Goal: Task Accomplishment & Management: Manage account settings

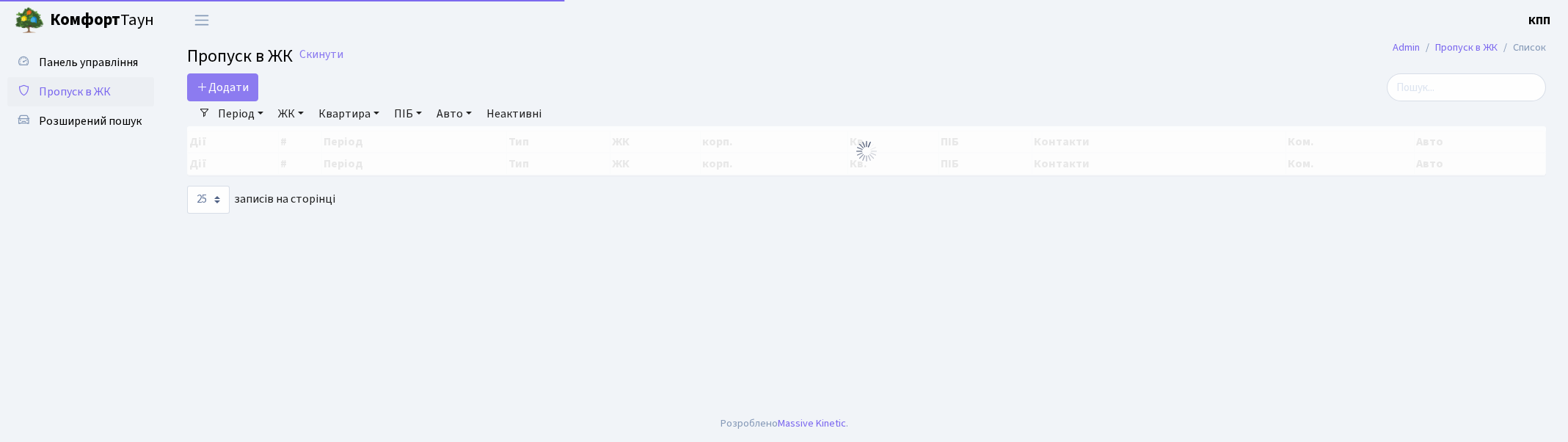
select select "25"
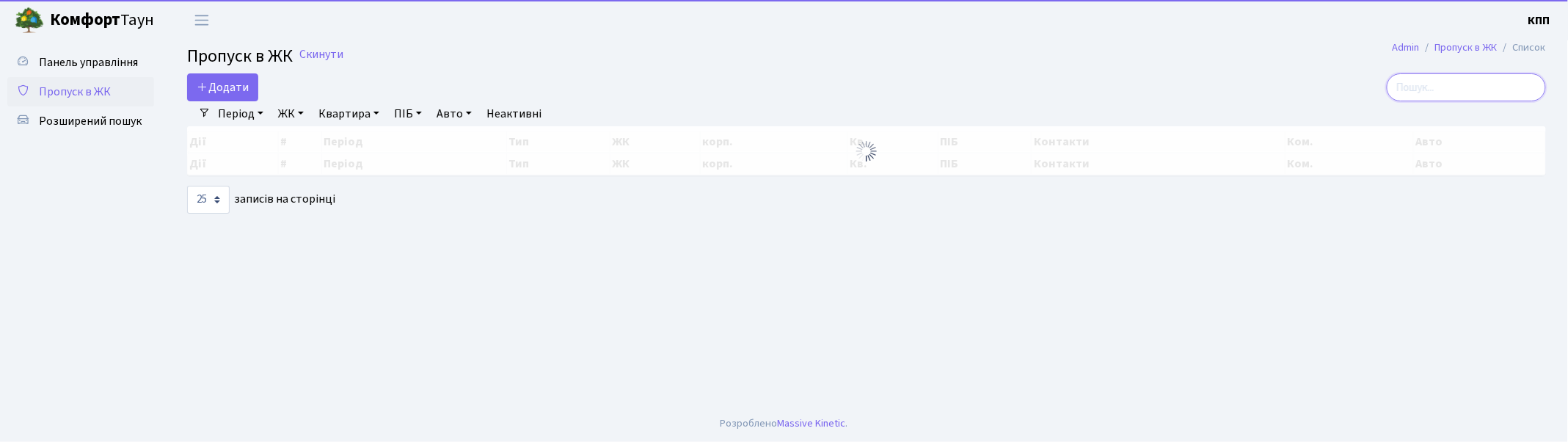
click at [1442, 93] on input "search" at bounding box center [1467, 88] width 160 height 28
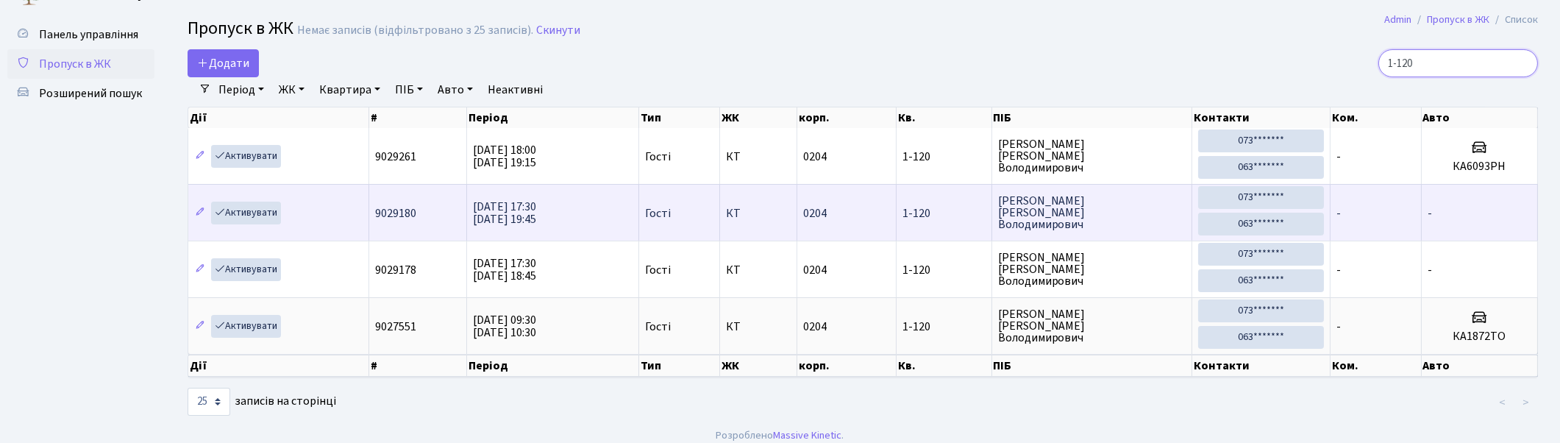
scroll to position [40, 0]
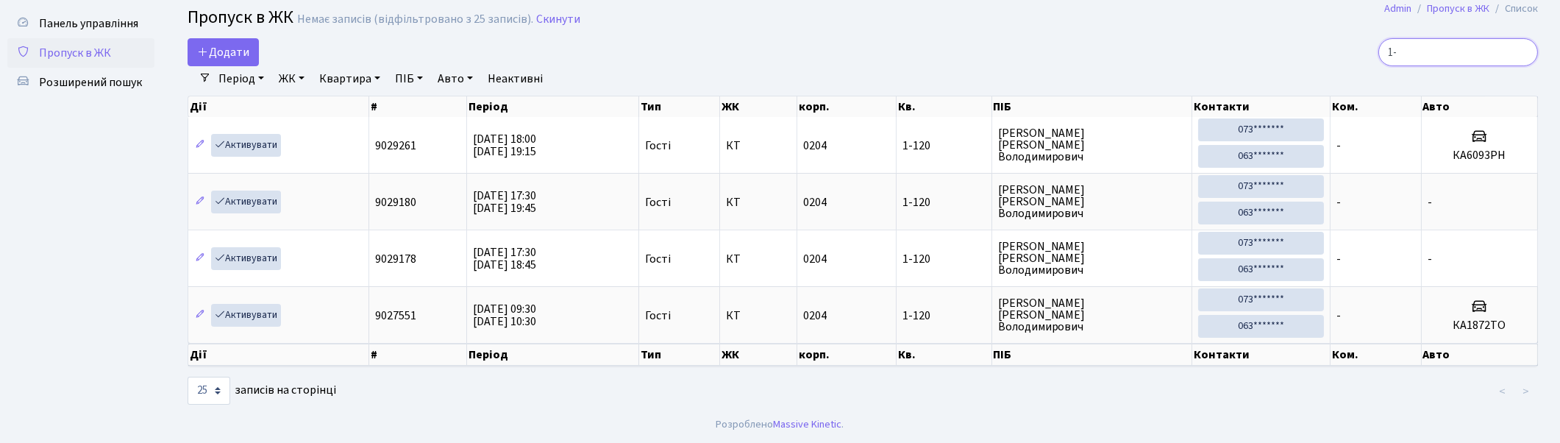
type input "1"
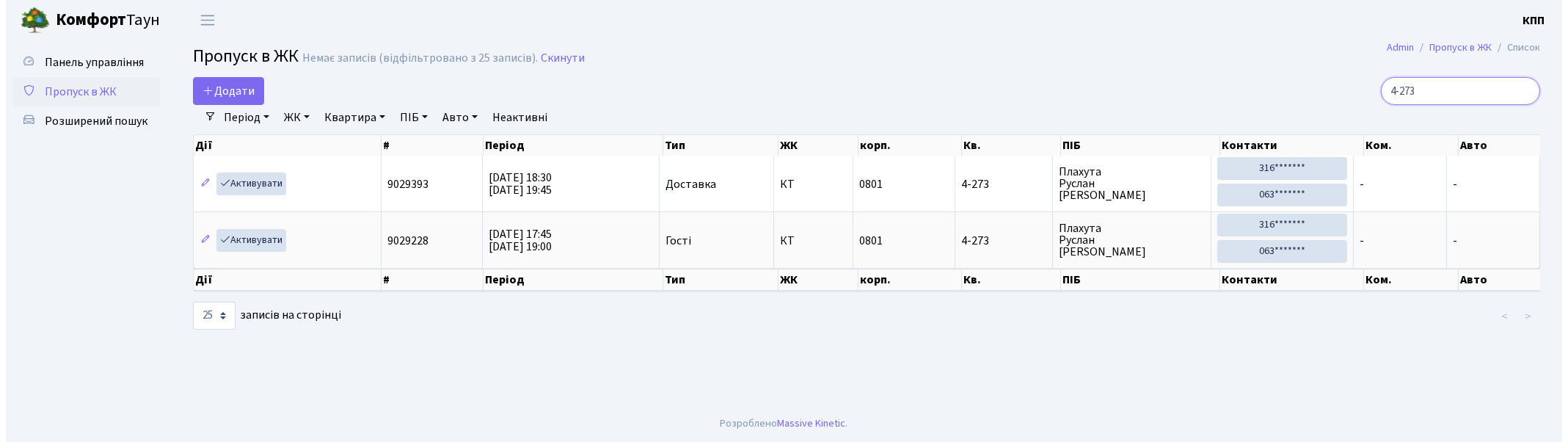
scroll to position [0, 0]
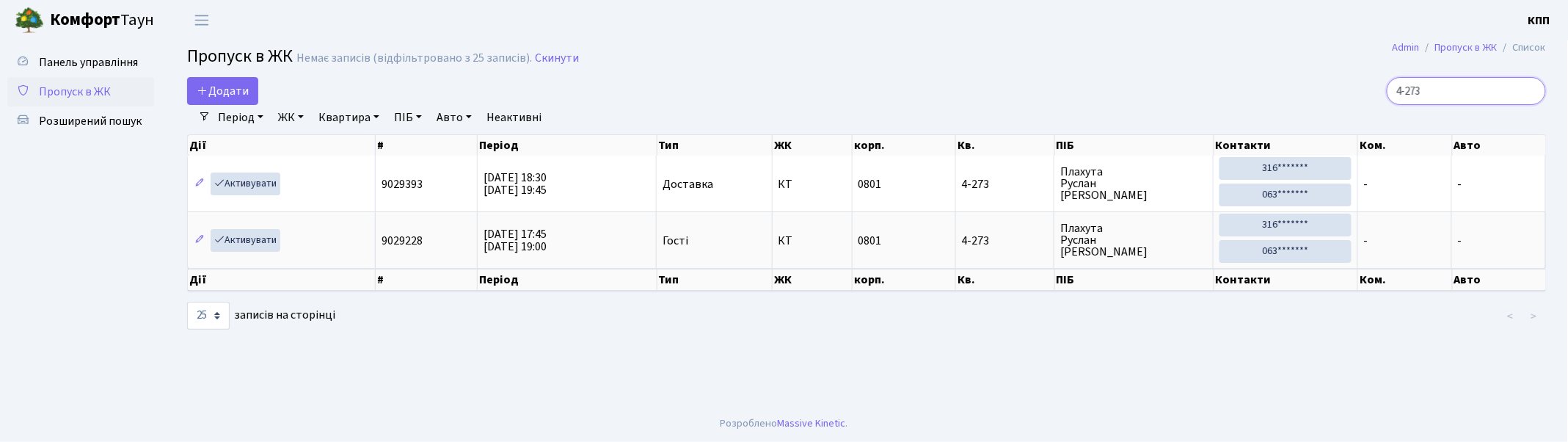
type input "4-273"
click at [89, 84] on span "Пропуск в ЖК" at bounding box center [75, 92] width 72 height 16
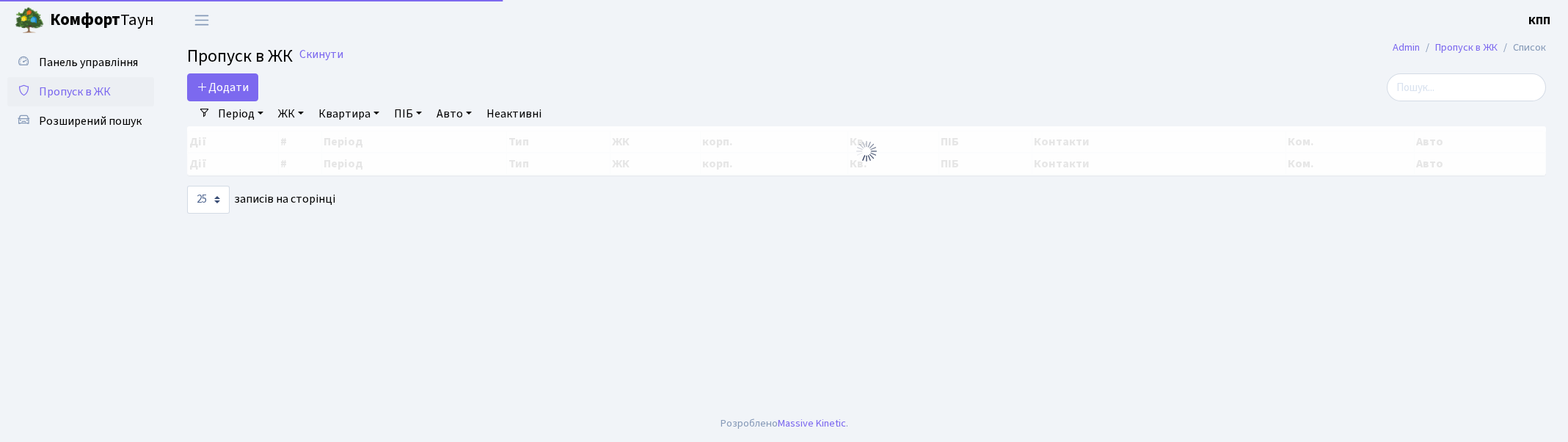
select select "25"
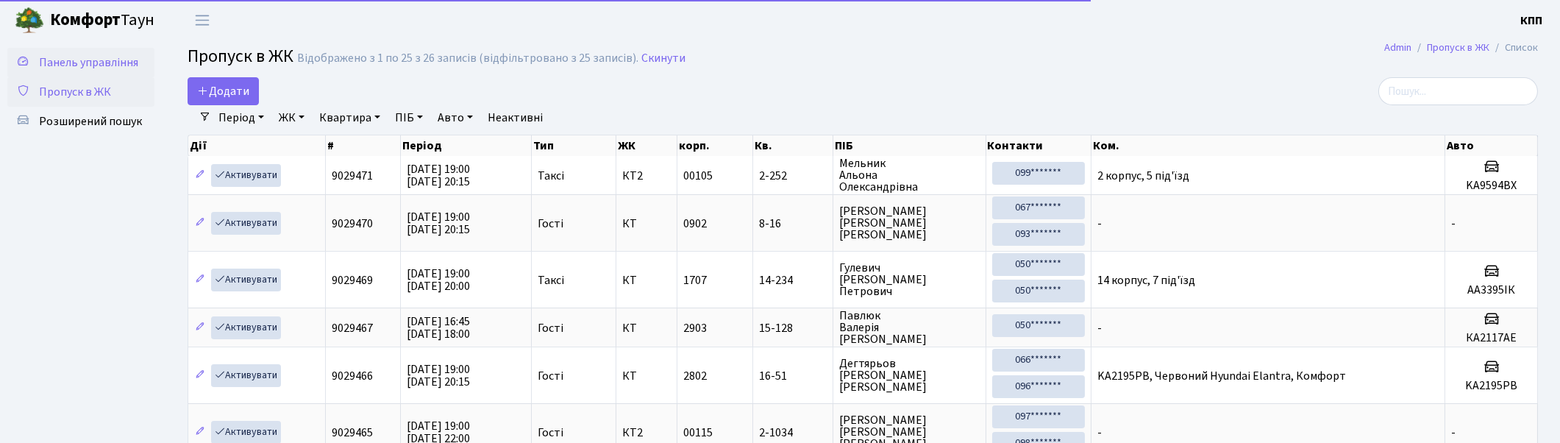
click at [69, 60] on span "Панель управління" at bounding box center [88, 62] width 99 height 16
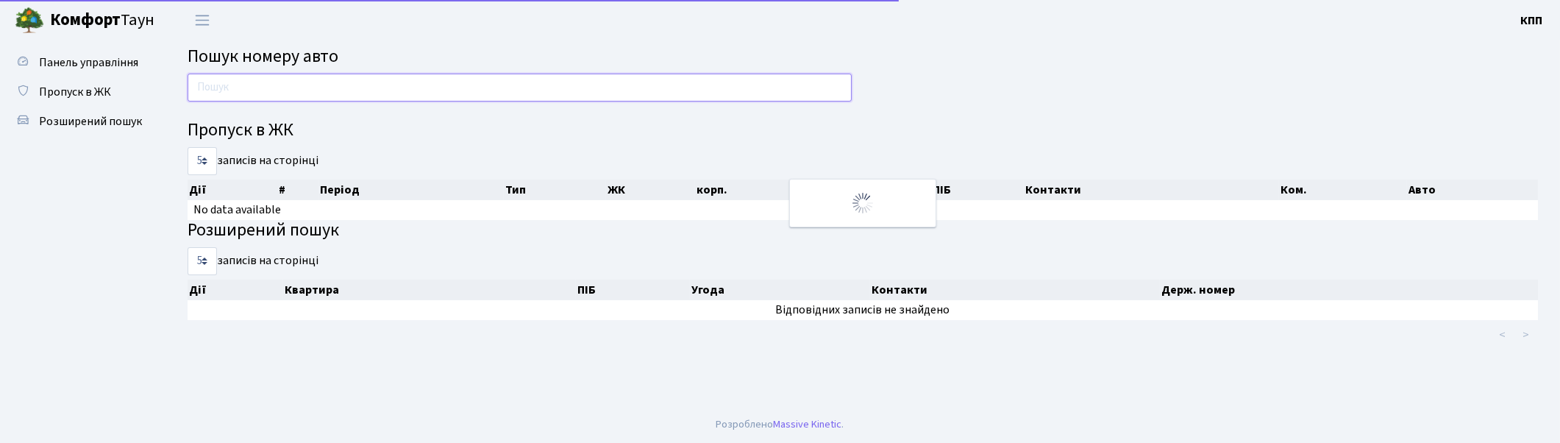
drag, startPoint x: 0, startPoint y: 0, endPoint x: 267, endPoint y: 82, distance: 279.3
click at [267, 82] on input "text" at bounding box center [520, 88] width 664 height 28
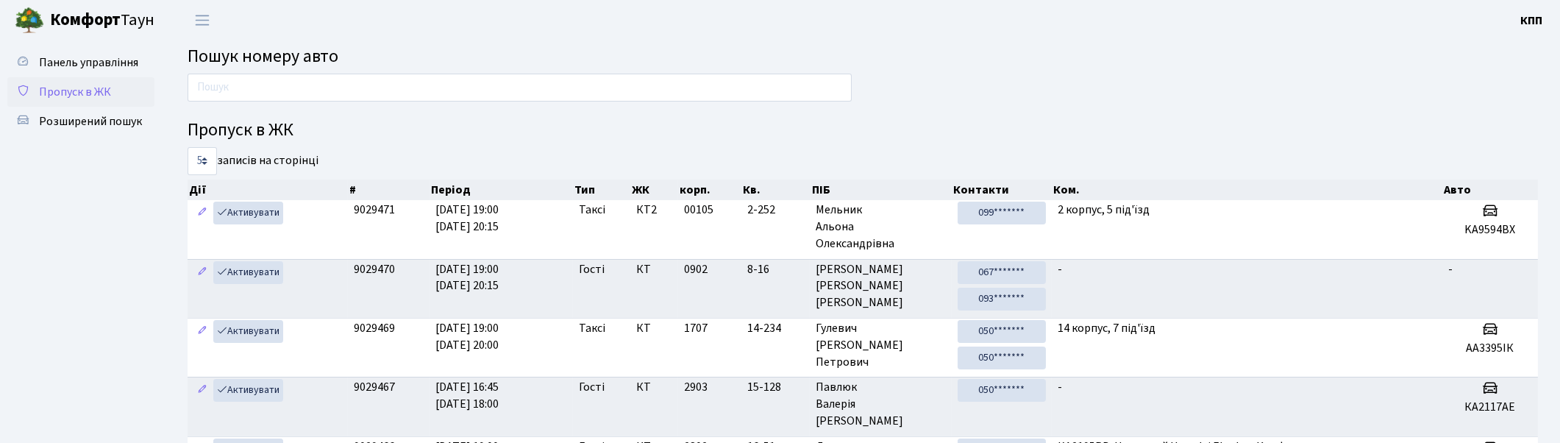
click at [57, 86] on span "Пропуск в ЖК" at bounding box center [75, 92] width 72 height 16
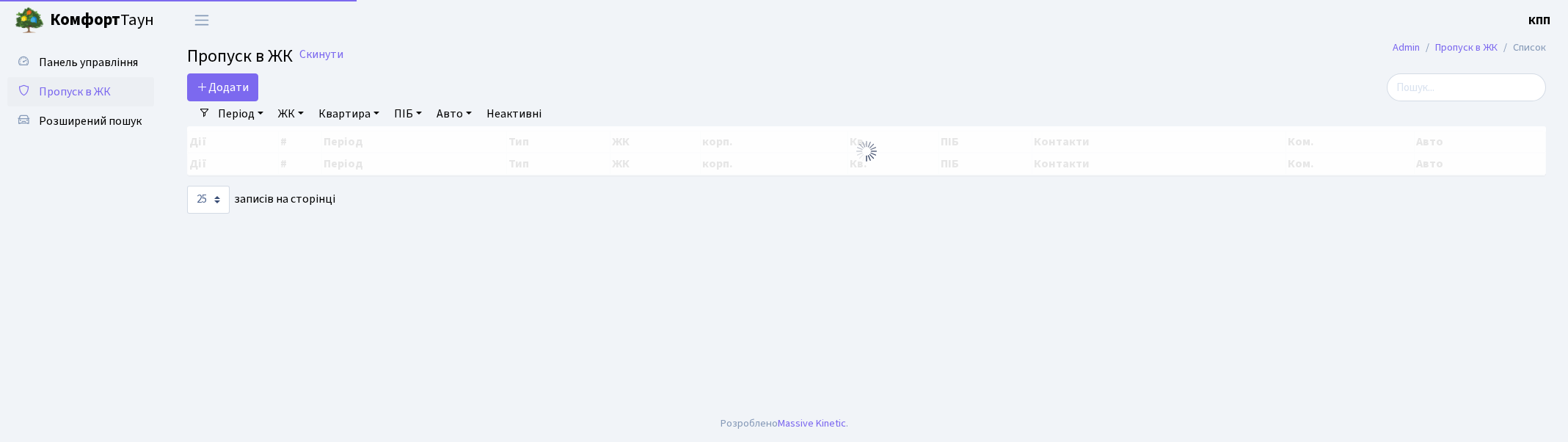
select select "25"
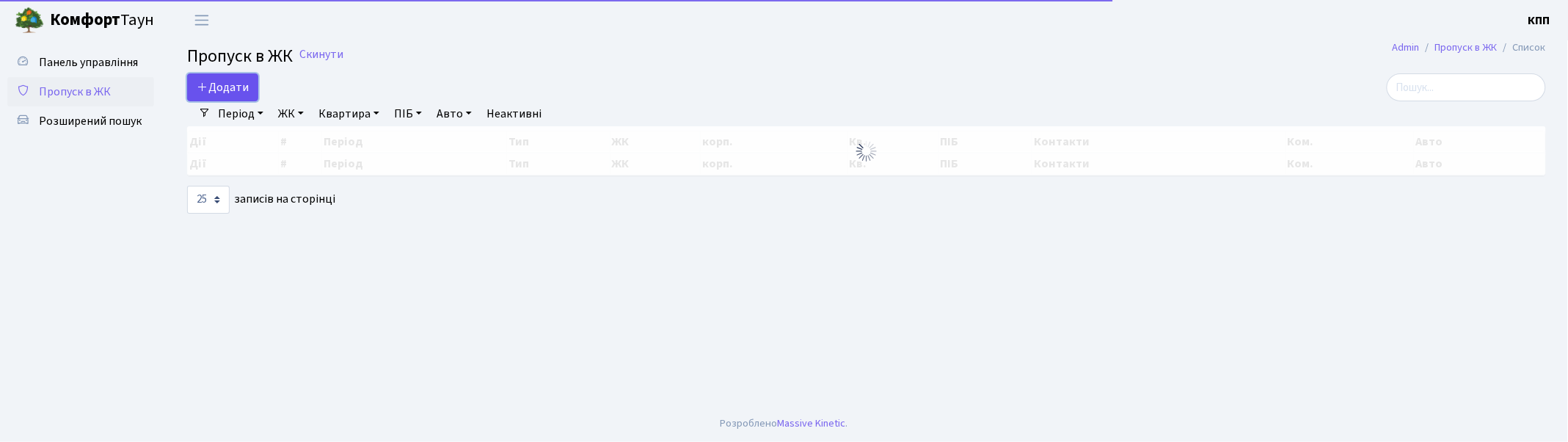
click at [232, 96] on link "Додати" at bounding box center [223, 88] width 71 height 28
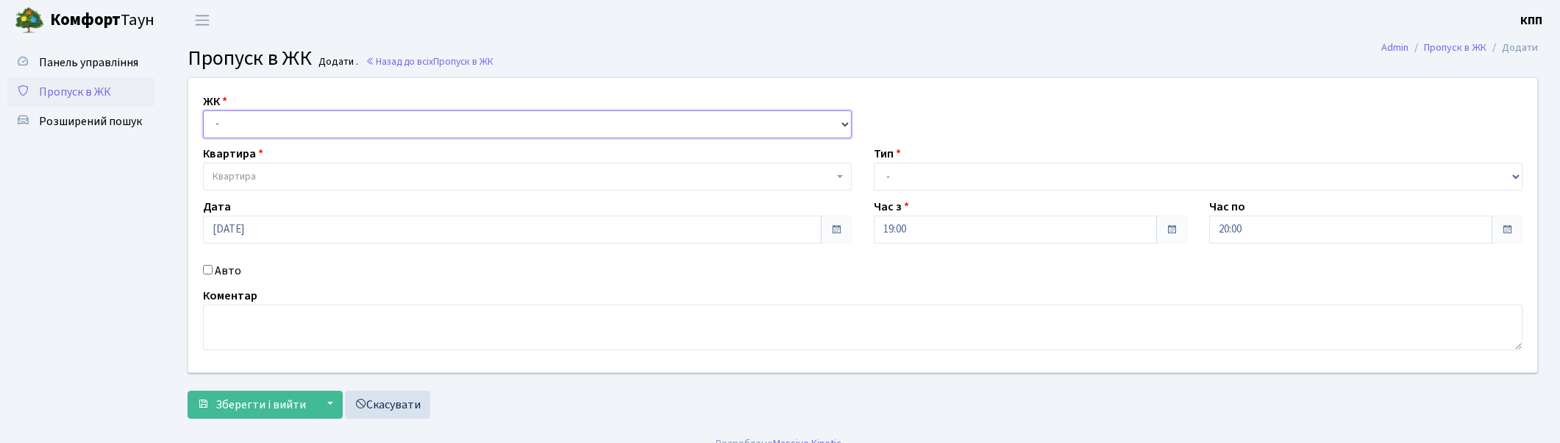
click at [273, 126] on select "- КТ, вул. Регенераторна, 4 КТ2, просп. [STREET_ADDRESS] [STREET_ADDRESS] [PERS…" at bounding box center [527, 124] width 649 height 28
select select "271"
click at [203, 110] on select "- КТ, вул. Регенераторна, 4 КТ2, просп. [STREET_ADDRESS] [STREET_ADDRESS] [PERS…" at bounding box center [527, 124] width 649 height 28
select select
click at [263, 182] on span "Квартира" at bounding box center [523, 176] width 621 height 15
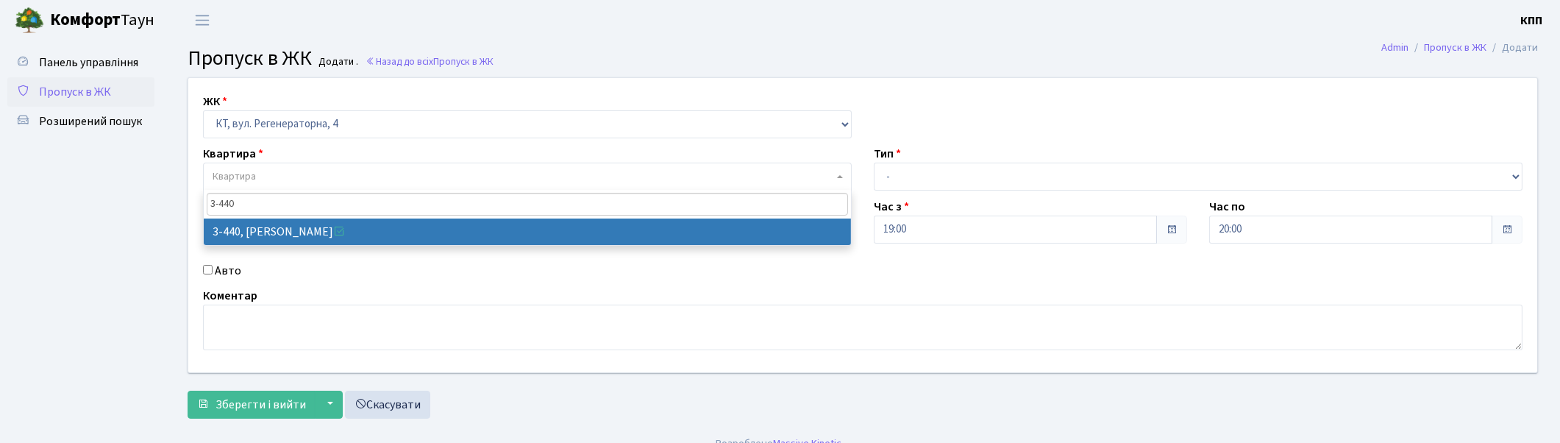
type input "3-440"
select select "1658"
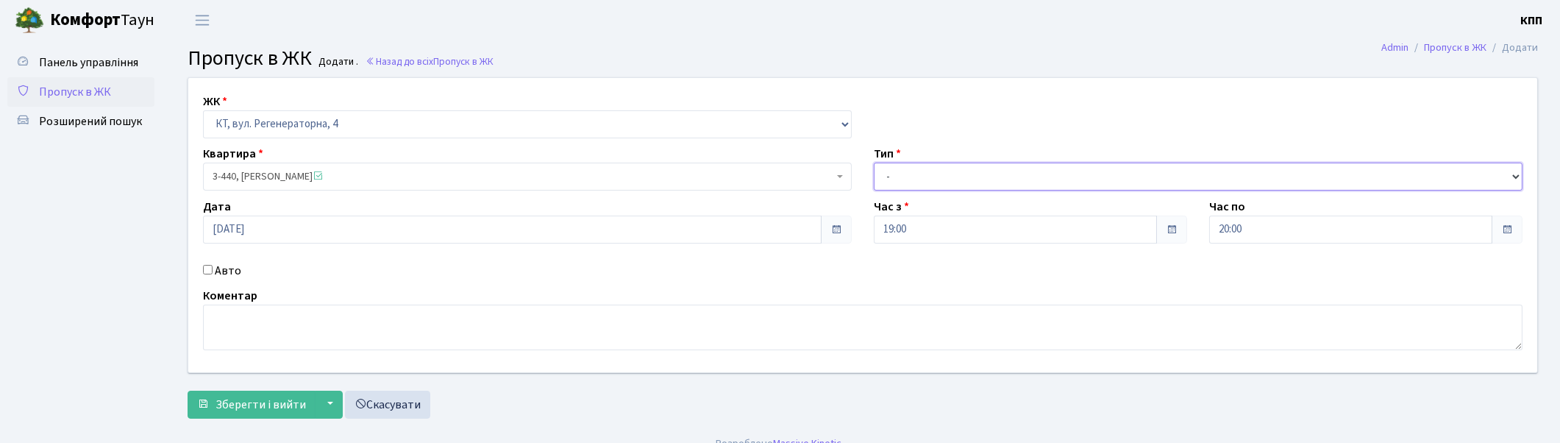
drag, startPoint x: 1013, startPoint y: 163, endPoint x: 998, endPoint y: 188, distance: 29.4
click at [1013, 163] on select "- Доставка Таксі Гості Сервіс" at bounding box center [1198, 177] width 649 height 28
select select "1"
click at [874, 163] on select "- Доставка Таксі Гості Сервіс" at bounding box center [1198, 177] width 649 height 28
click at [238, 413] on span "Зберегти і вийти" at bounding box center [260, 404] width 90 height 16
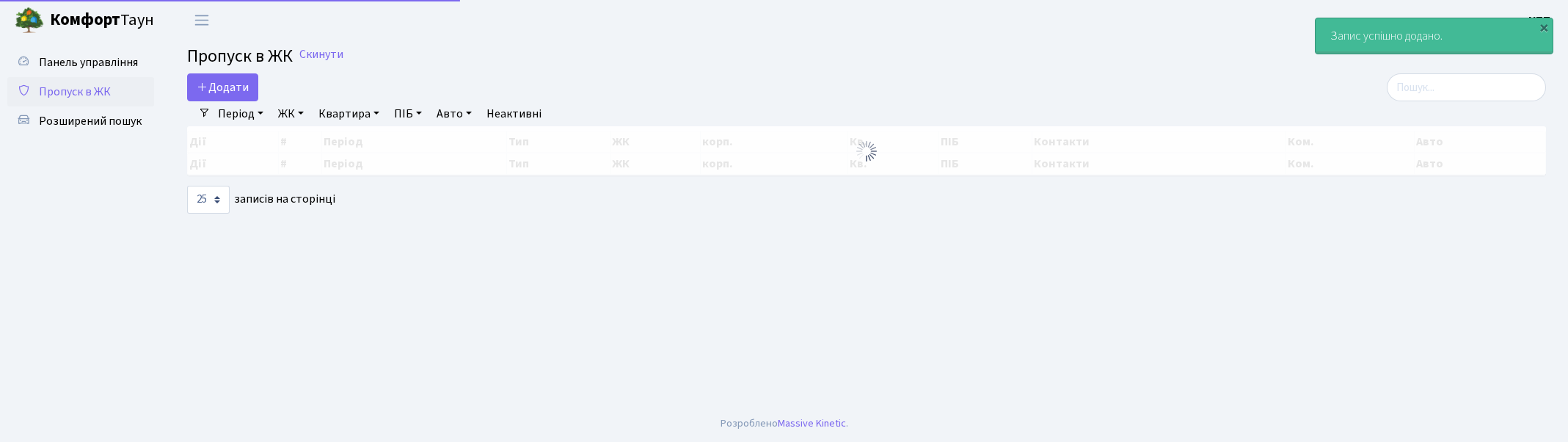
select select "25"
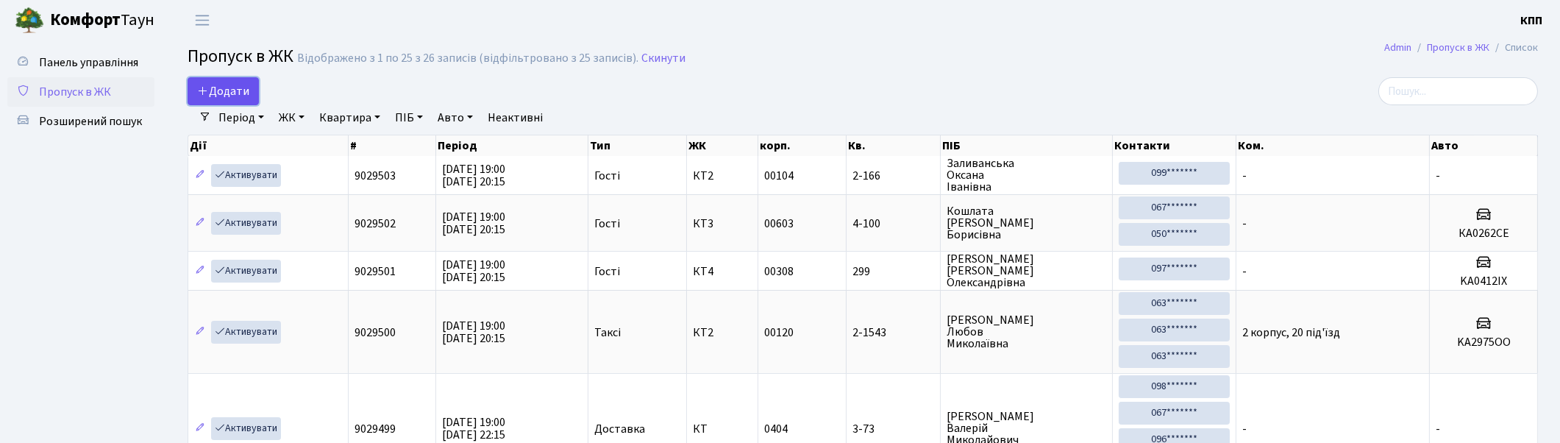
click at [225, 94] on span "Додати" at bounding box center [223, 91] width 52 height 16
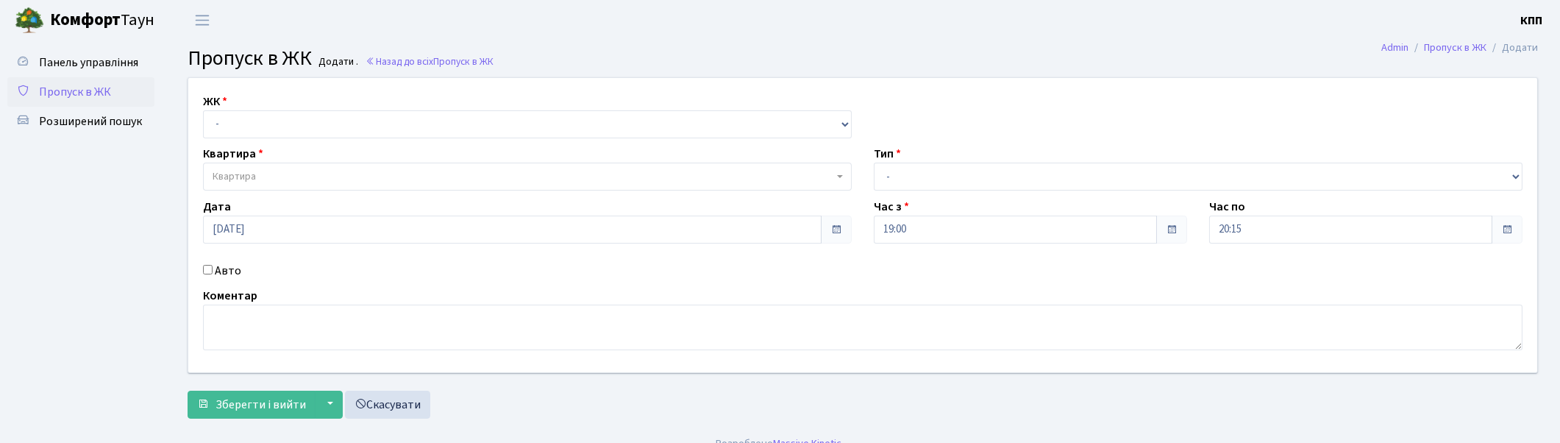
select select "271"
click at [203, 110] on select "- КТ, вул. Регенераторна, 4 КТ2, просп. [STREET_ADDRESS] [STREET_ADDRESS] [PERS…" at bounding box center [527, 124] width 649 height 28
select select
click at [282, 184] on span "Квартира" at bounding box center [523, 176] width 621 height 15
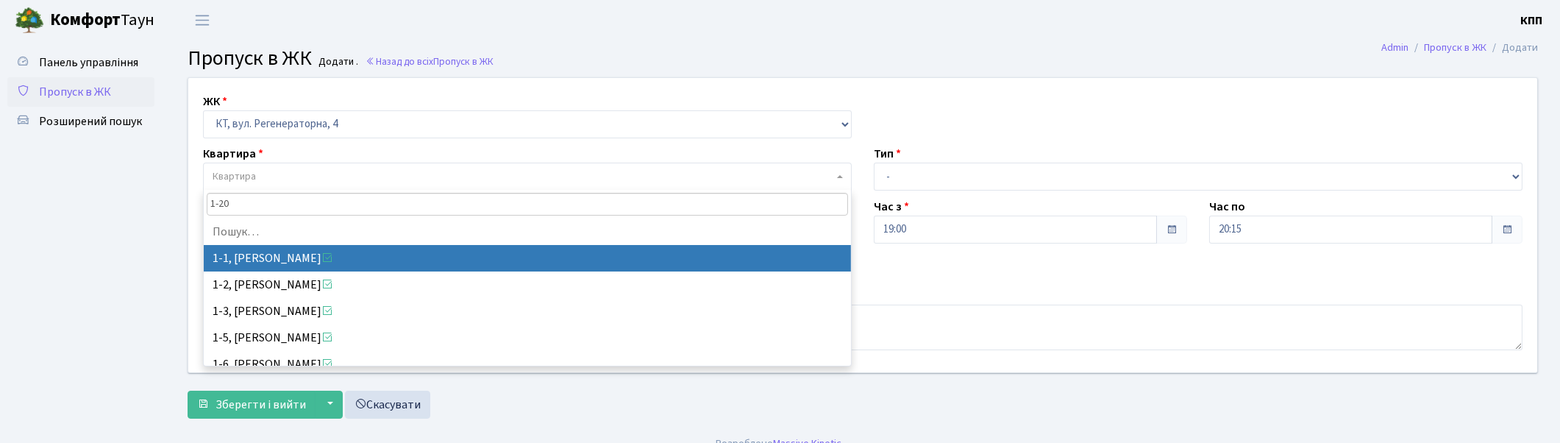
type input "1-202"
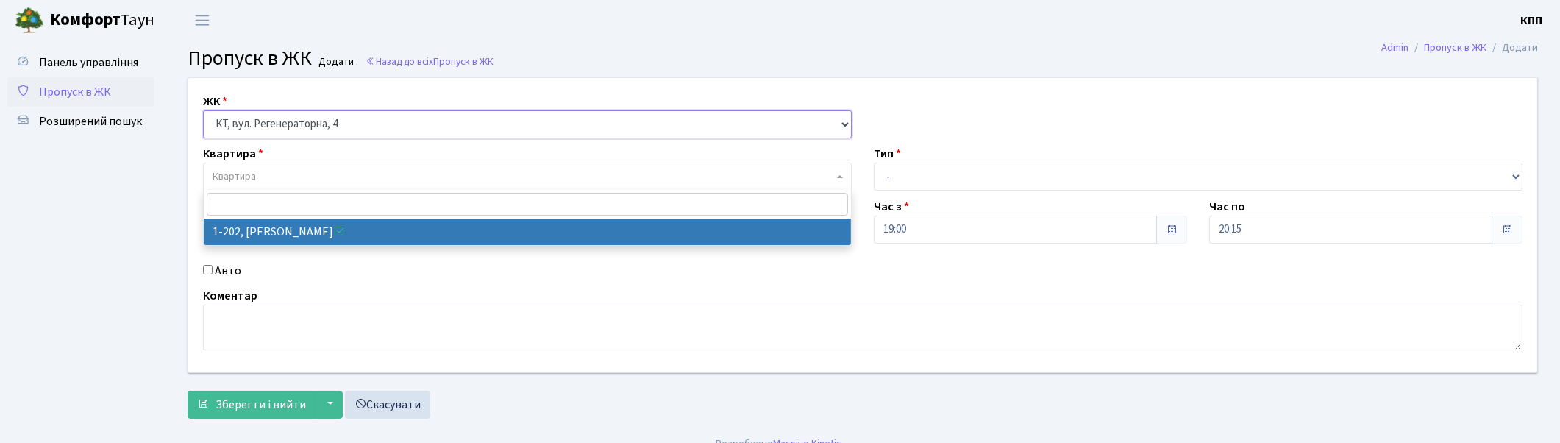
click at [285, 121] on select "- КТ, вул. Регенераторна, 4 КТ2, просп. [STREET_ADDRESS] [STREET_ADDRESS] [PERS…" at bounding box center [527, 124] width 649 height 28
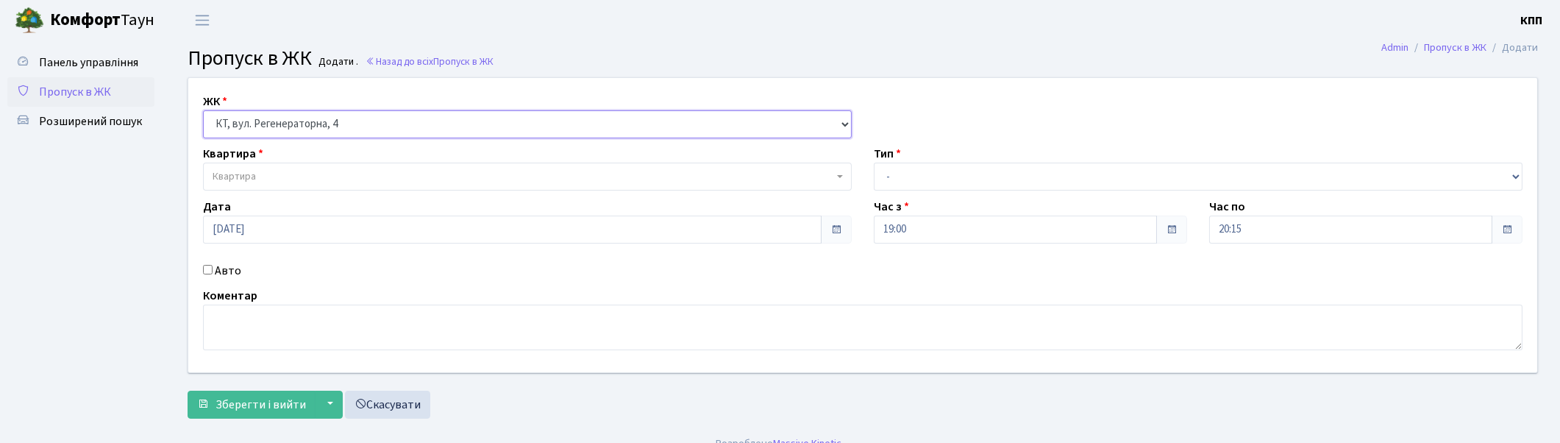
select select "302"
click at [203, 110] on select "- КТ, вул. Регенераторна, 4 КТ2, просп. [STREET_ADDRESS] [STREET_ADDRESS] [PERS…" at bounding box center [527, 124] width 649 height 28
select select
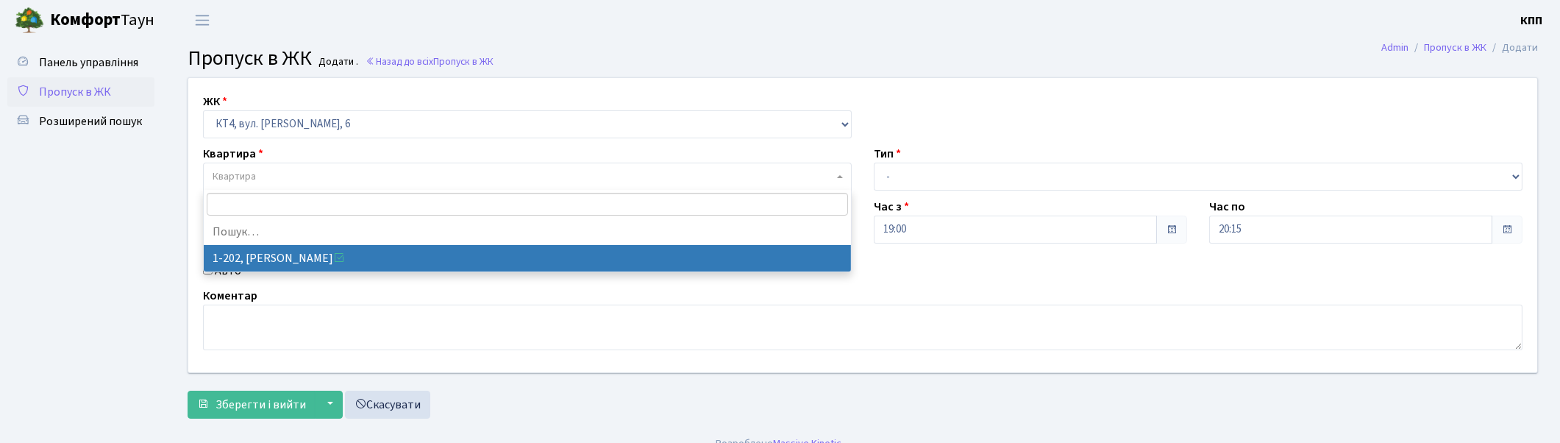
click at [294, 165] on span "Квартира" at bounding box center [527, 177] width 649 height 28
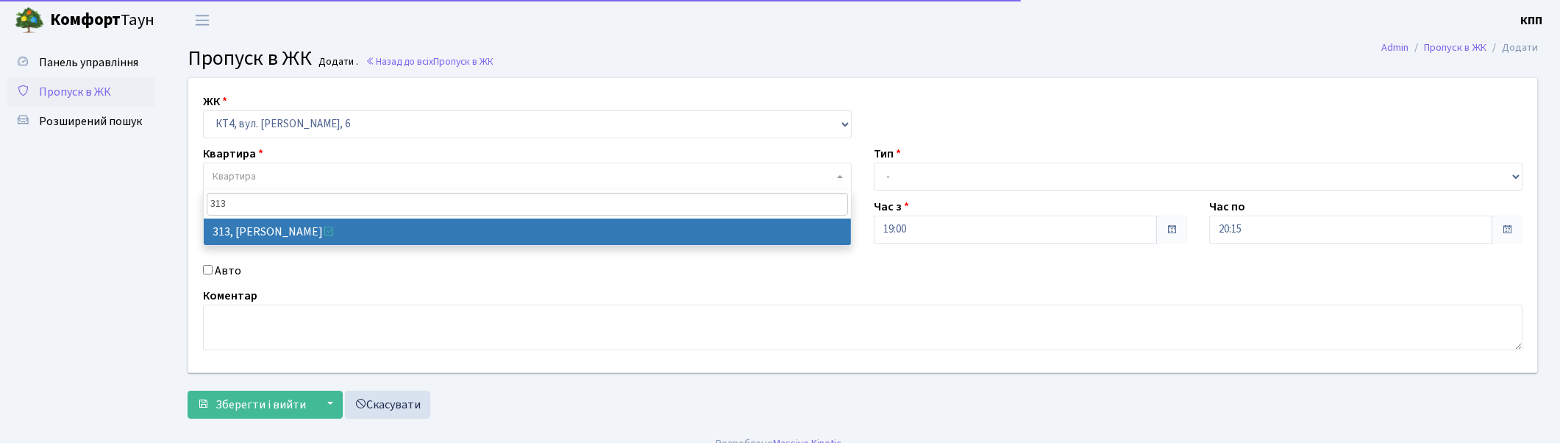
type input "313"
select select "17024"
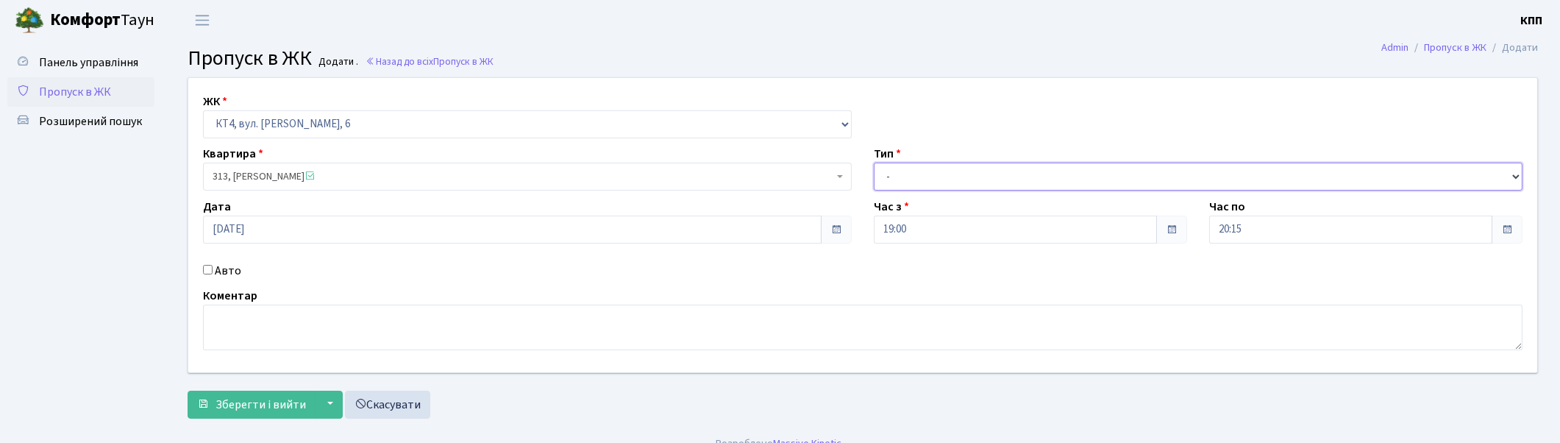
click at [929, 168] on select "- Доставка Таксі Гості Сервіс" at bounding box center [1198, 177] width 649 height 28
select select "1"
click at [874, 163] on select "- Доставка Таксі Гості Сервіс" at bounding box center [1198, 177] width 649 height 28
click at [231, 413] on span "Зберегти і вийти" at bounding box center [260, 404] width 90 height 16
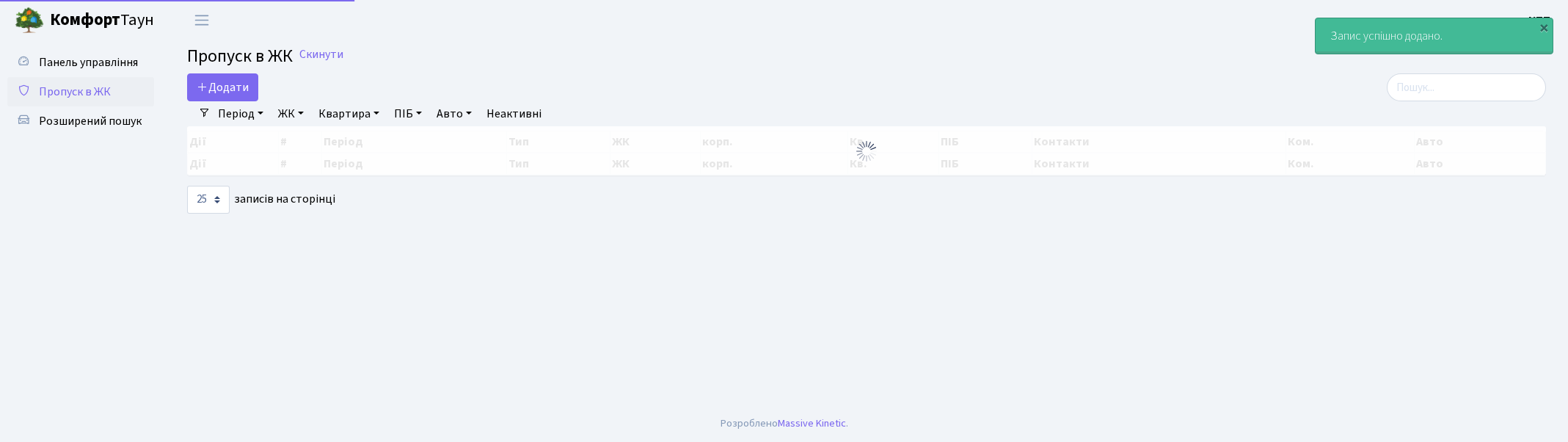
select select "25"
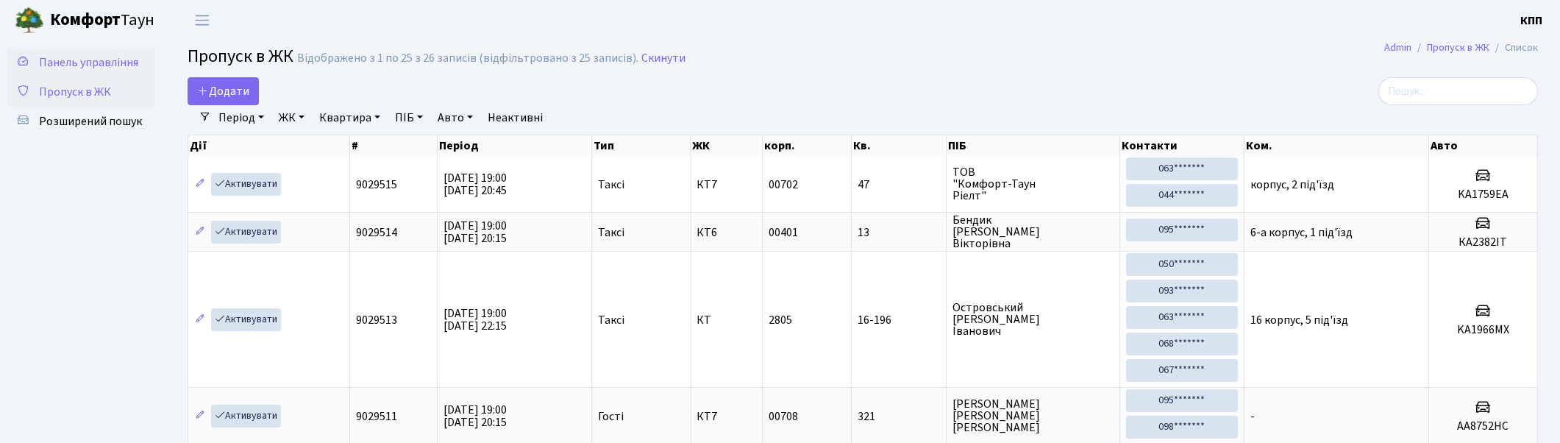
click at [119, 57] on span "Панель управління" at bounding box center [88, 62] width 99 height 16
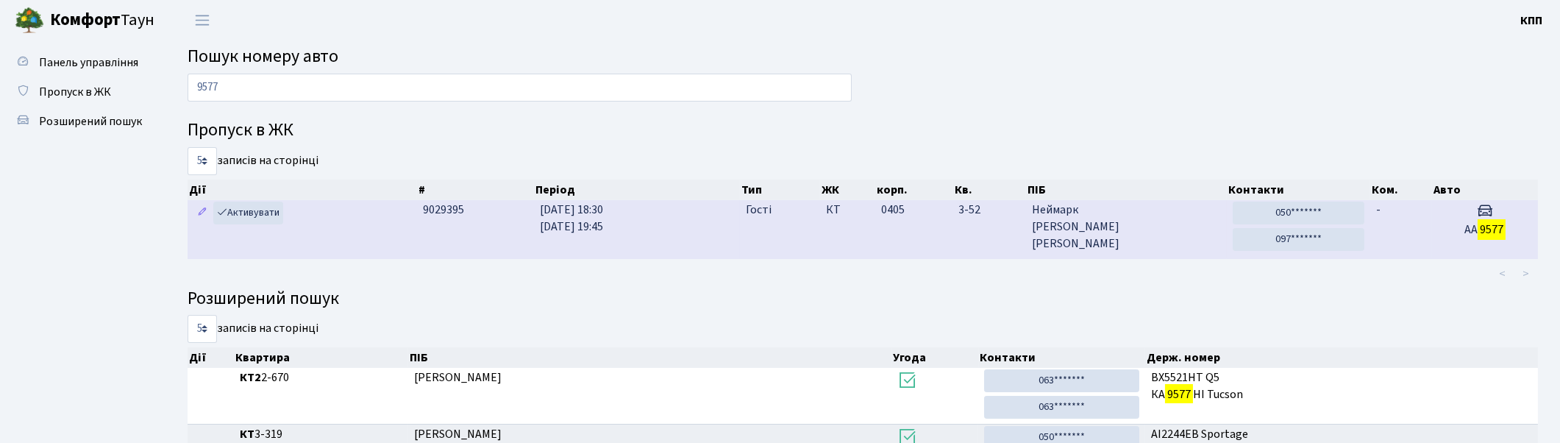
type input "9577"
click at [703, 240] on td "30.09.2025 18:30 30.09.2025 19:45" at bounding box center [637, 229] width 206 height 58
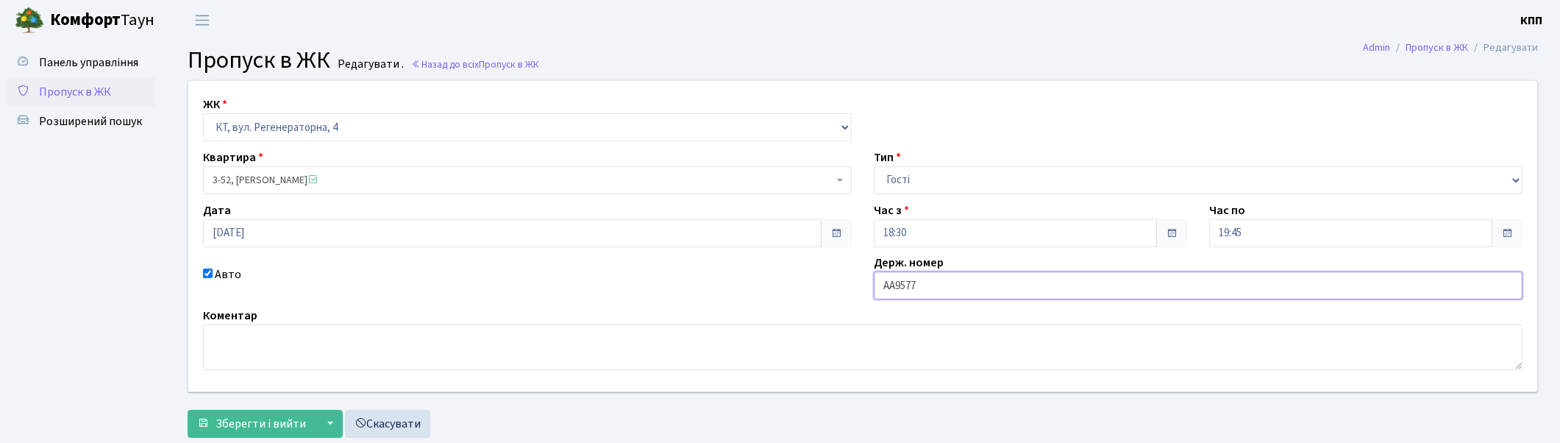
click at [931, 290] on input "АА9577" at bounding box center [1198, 285] width 649 height 28
type input "АА9577ЕН"
click at [289, 421] on span "Зберегти і вийти" at bounding box center [260, 423] width 90 height 16
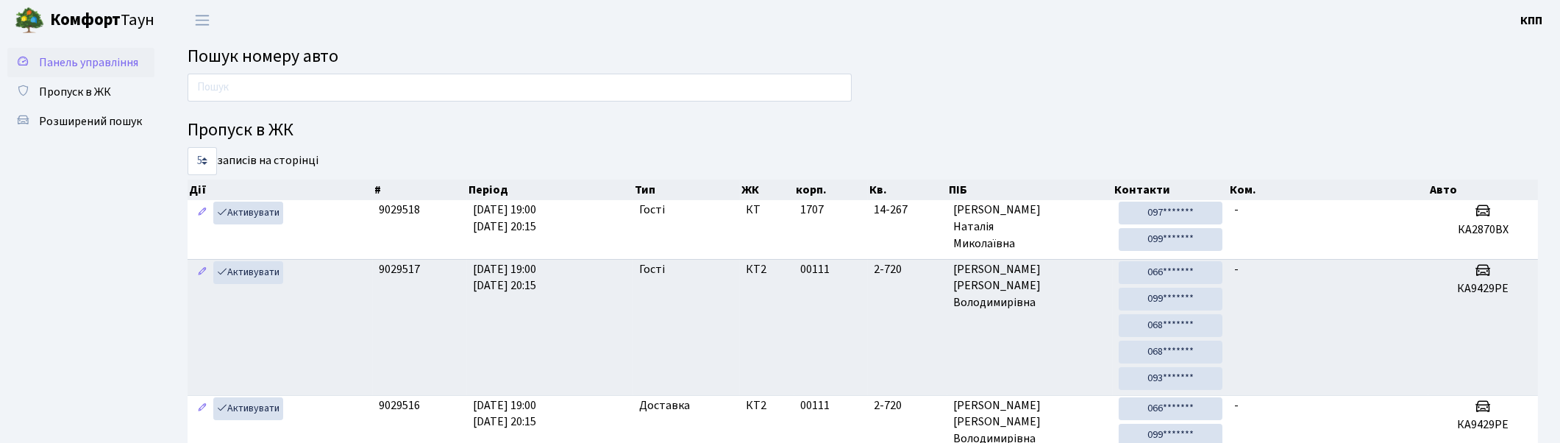
click at [88, 61] on span "Панель управління" at bounding box center [88, 62] width 99 height 16
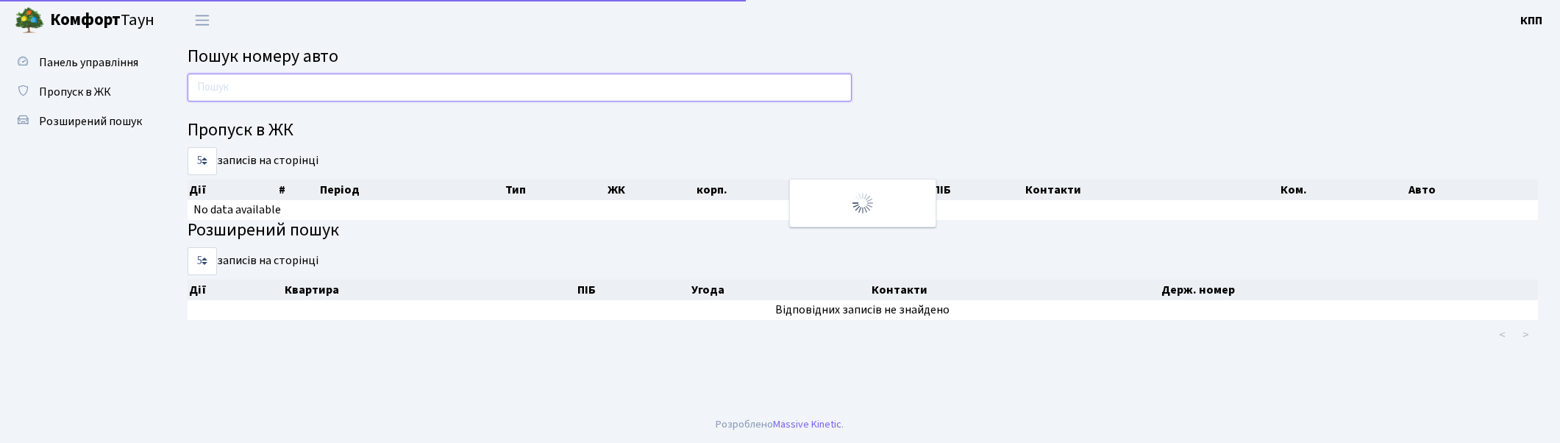
click at [288, 86] on input "text" at bounding box center [520, 88] width 664 height 28
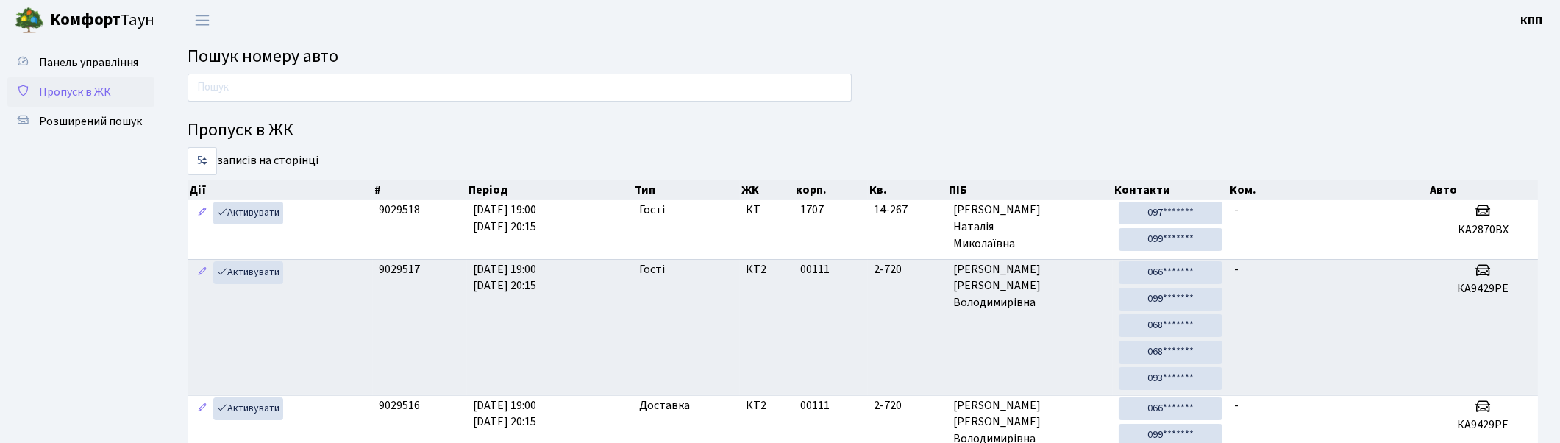
click at [101, 79] on link "Пропуск в ЖК" at bounding box center [80, 91] width 147 height 29
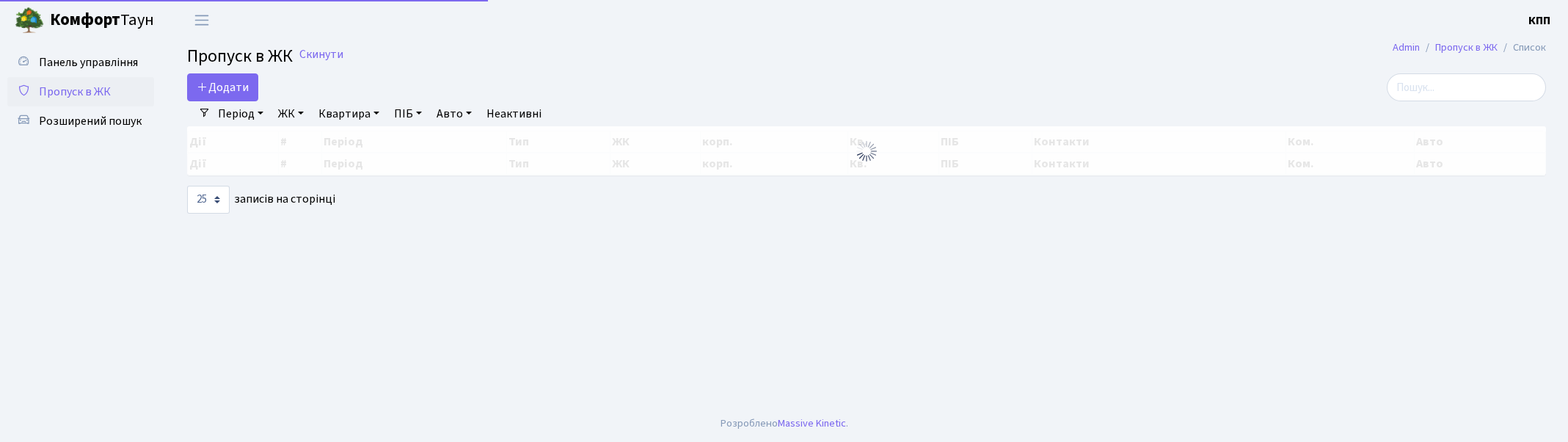
select select "25"
click at [1520, 83] on input "search" at bounding box center [1467, 88] width 160 height 28
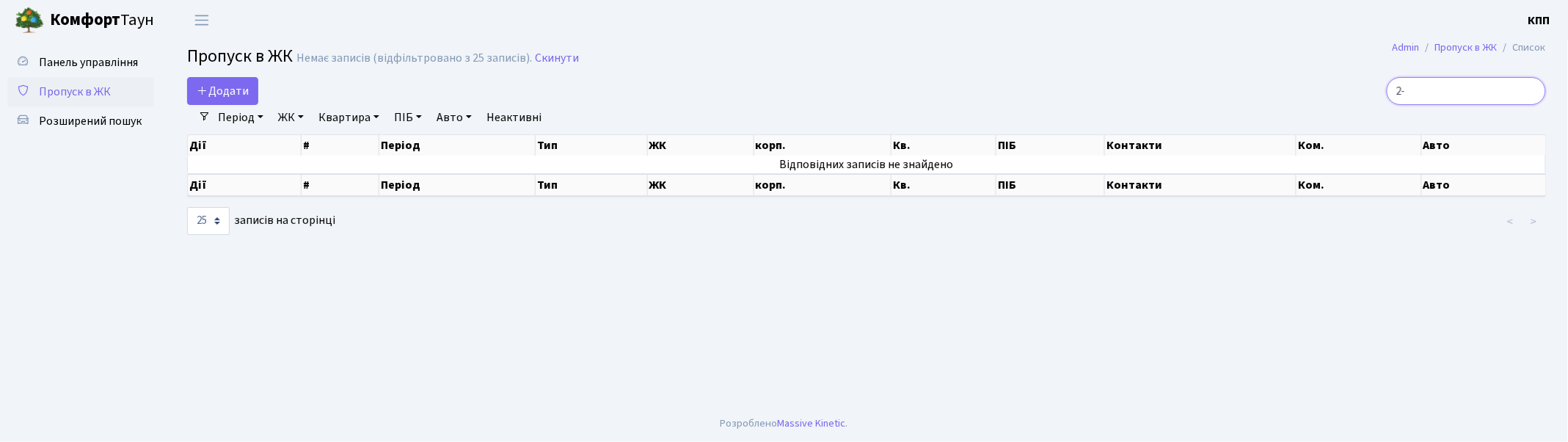
type input "2"
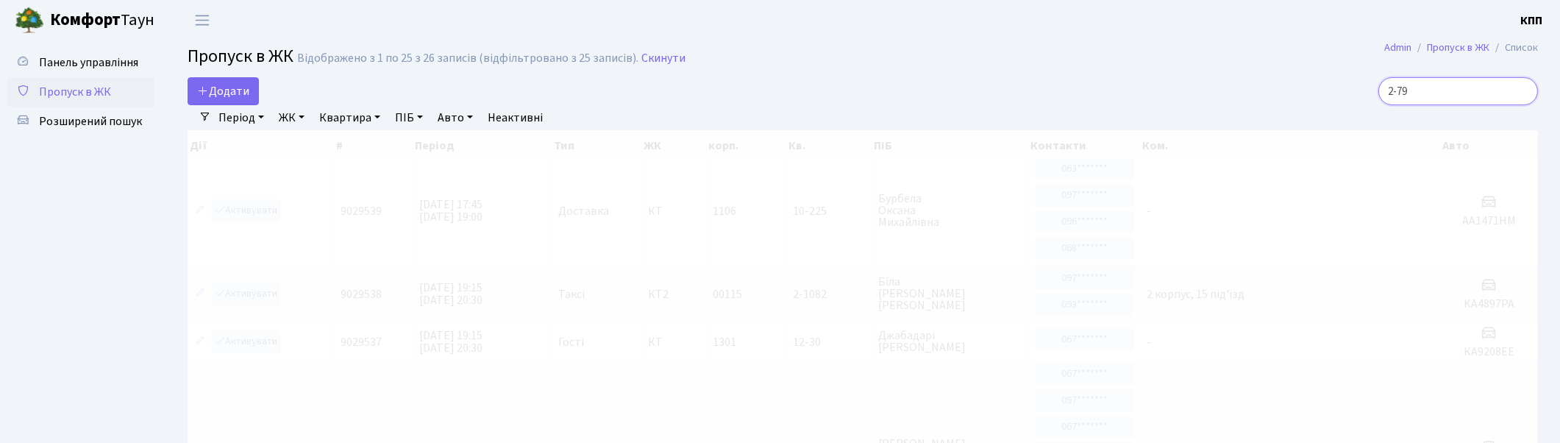
type input "2-79"
click at [289, 110] on link "ЖК" at bounding box center [292, 117] width 38 height 25
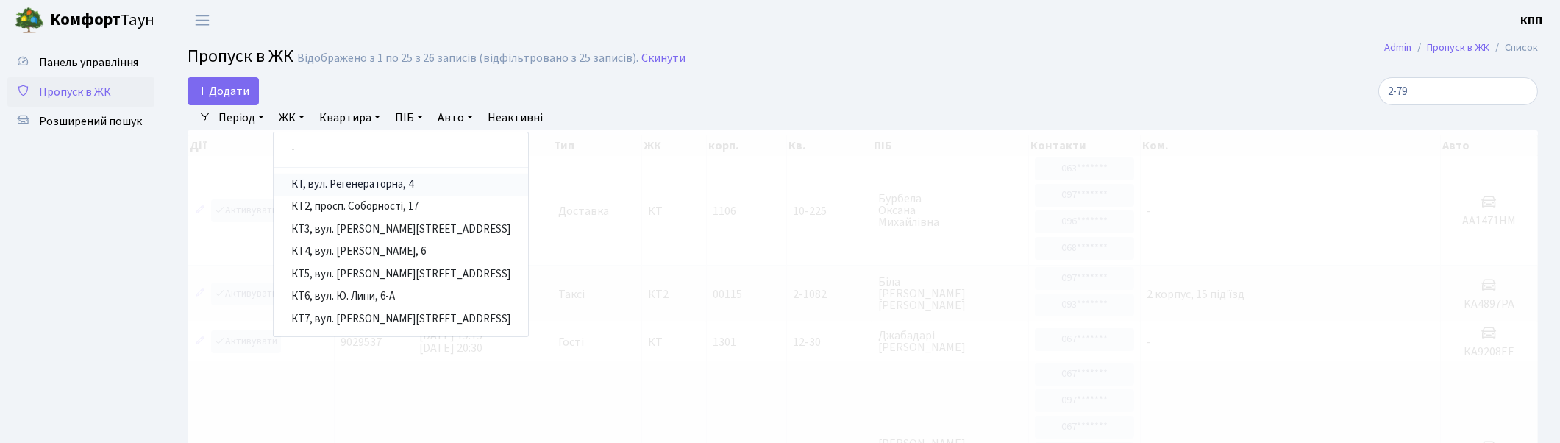
click at [325, 186] on link "КТ, вул. Регенераторна, 4" at bounding box center [401, 185] width 254 height 23
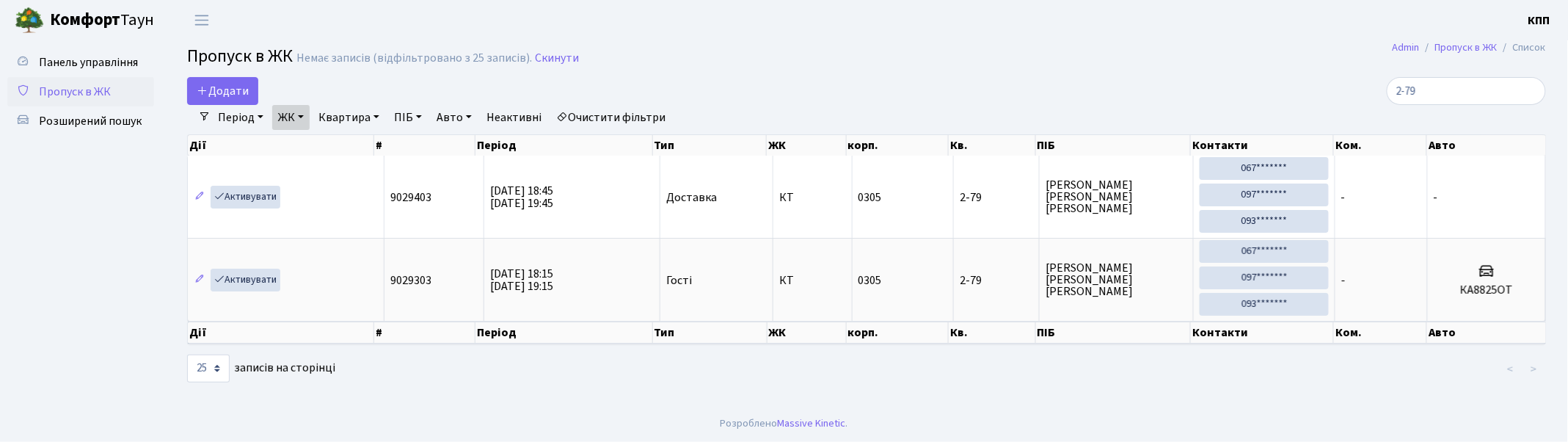
click at [292, 116] on link "ЖК" at bounding box center [291, 117] width 38 height 25
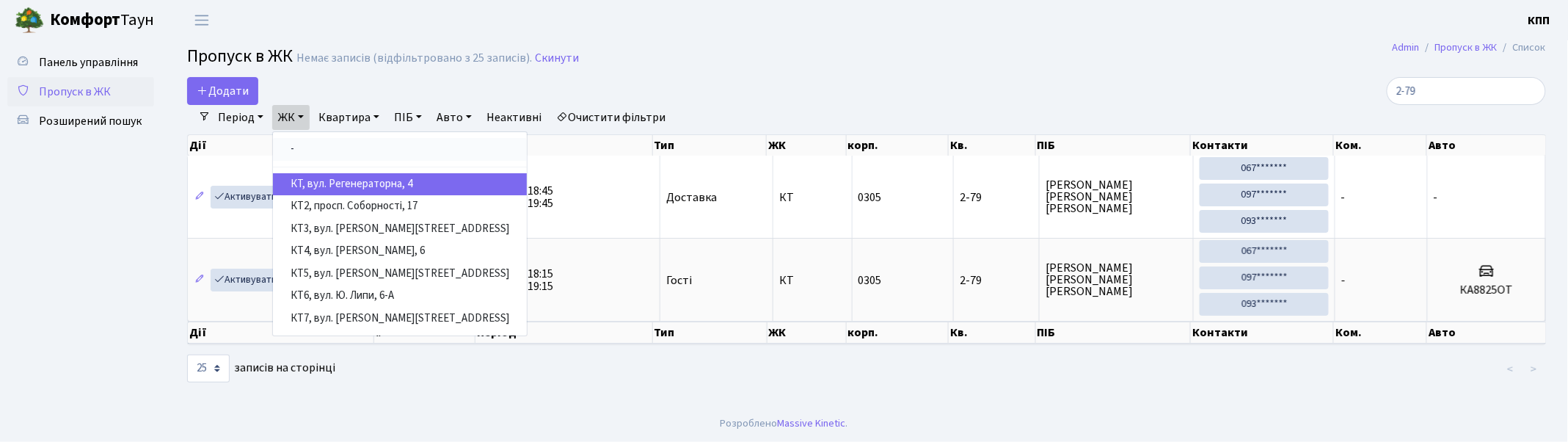
click at [321, 149] on link "-" at bounding box center [400, 149] width 254 height 23
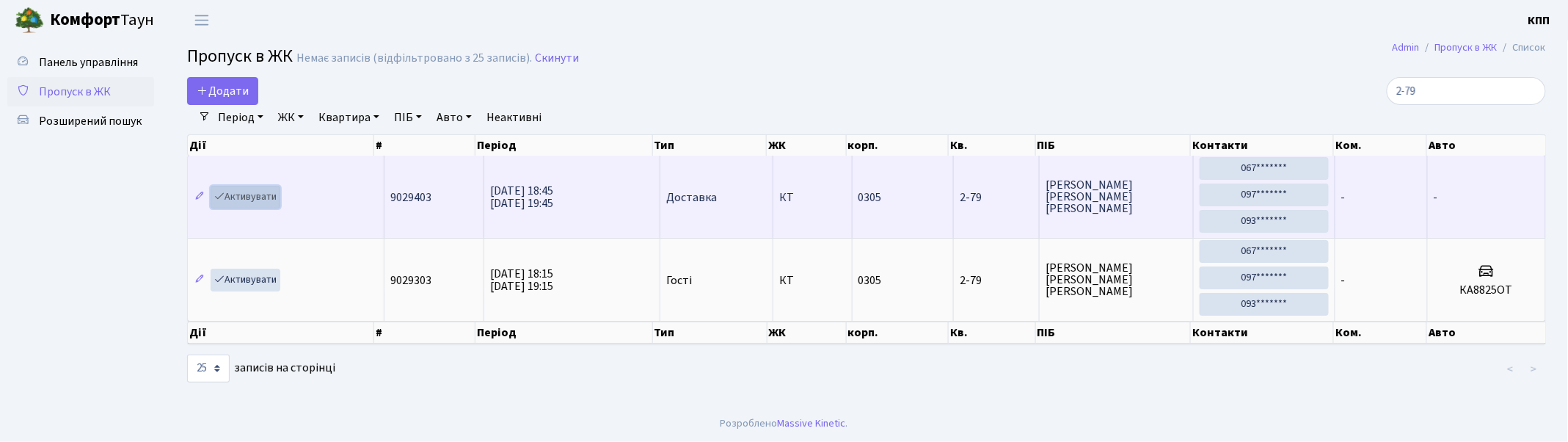
click at [280, 201] on link "Активувати" at bounding box center [246, 197] width 70 height 23
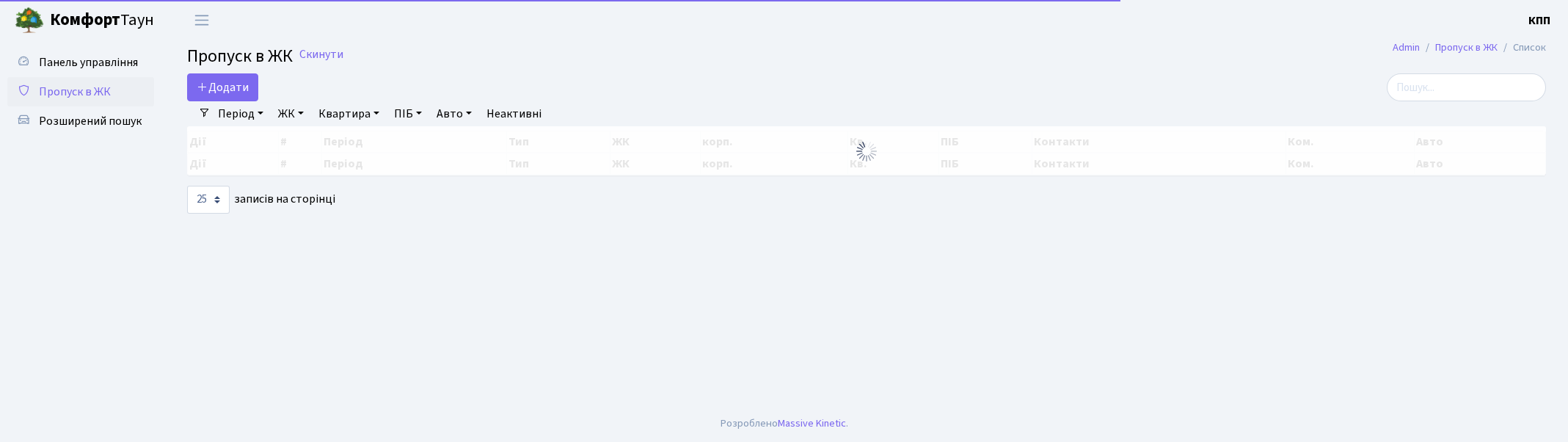
select select "25"
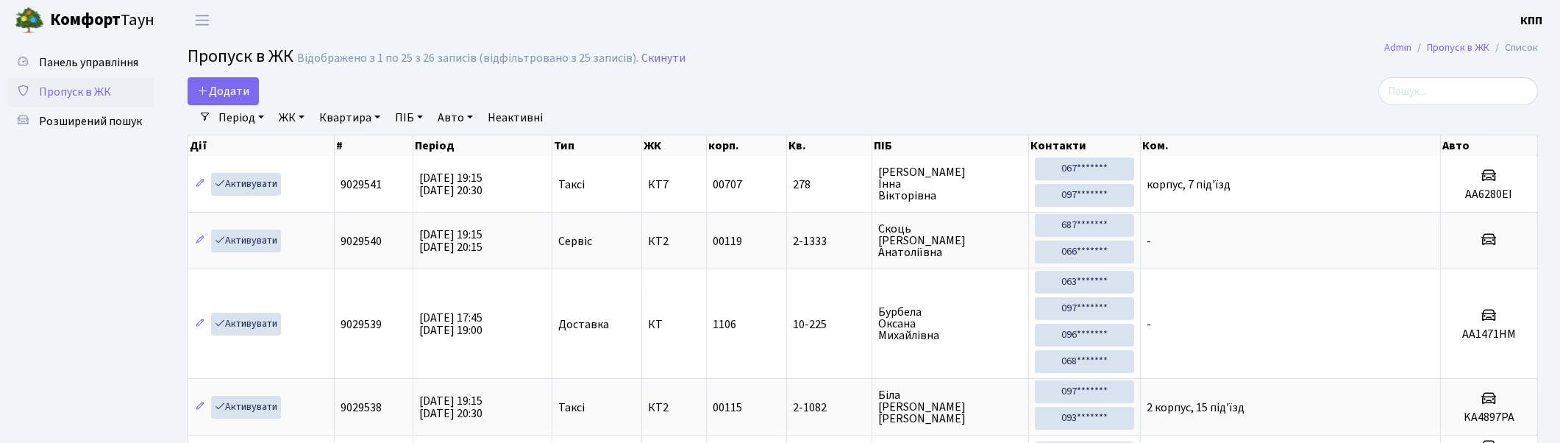
click at [85, 90] on span "Пропуск в ЖК" at bounding box center [75, 92] width 72 height 16
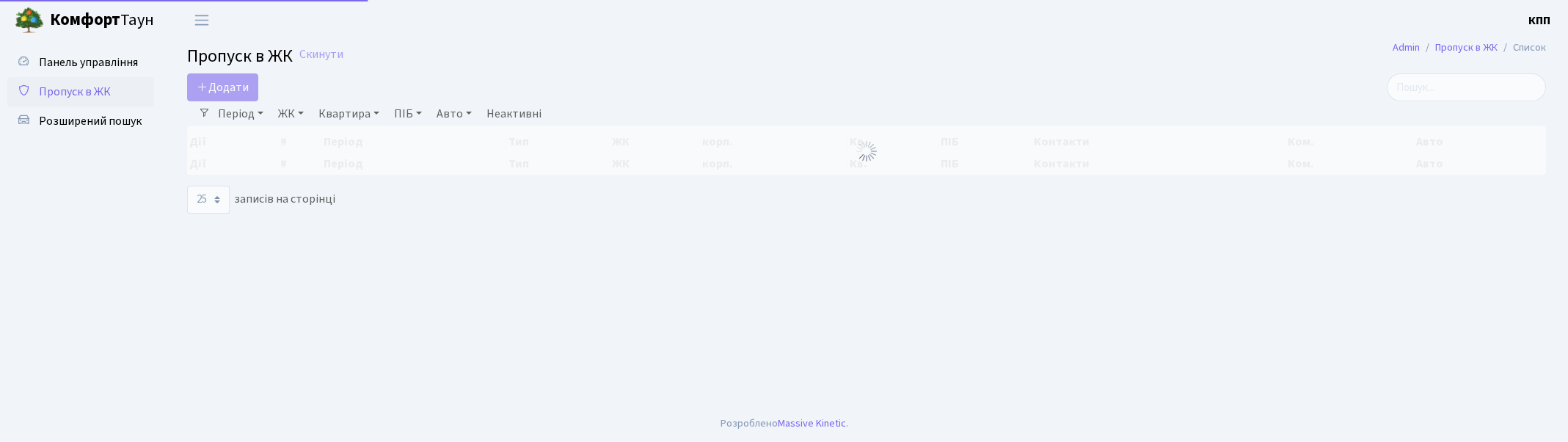
select select "25"
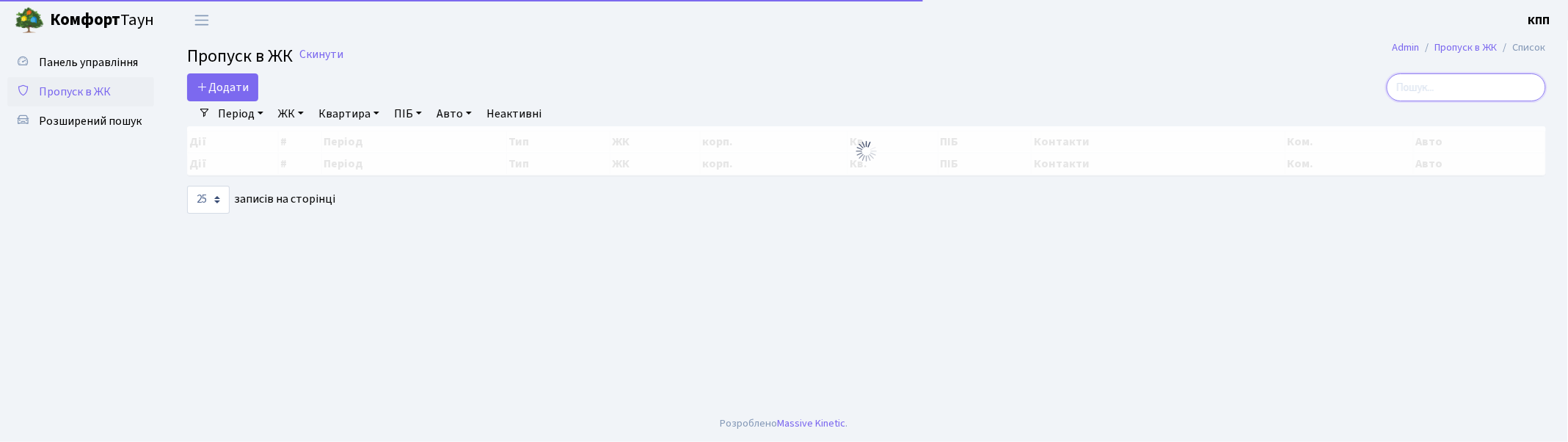
click at [1460, 98] on input "search" at bounding box center [1467, 88] width 160 height 28
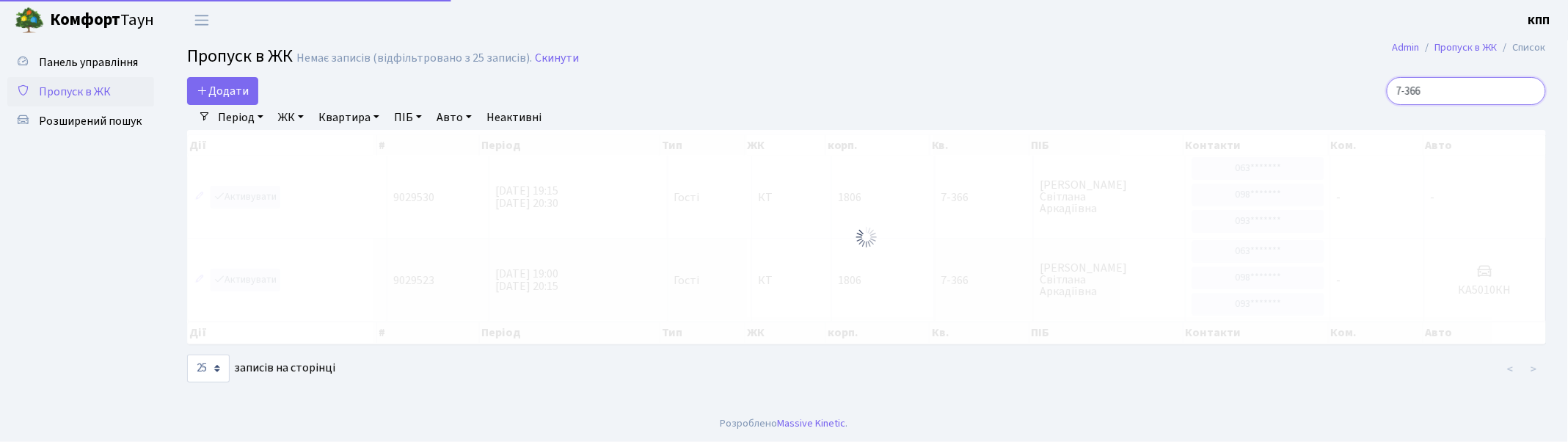
type input "7-366"
click at [238, 193] on div at bounding box center [867, 236] width 1359 height 215
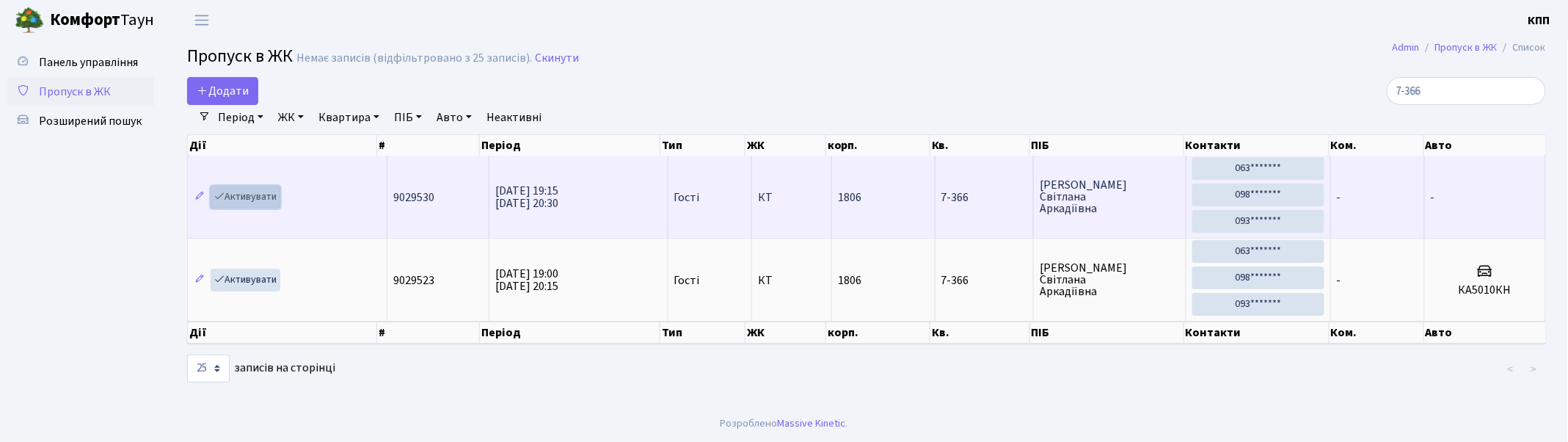
click at [254, 201] on link "Активувати" at bounding box center [246, 197] width 70 height 23
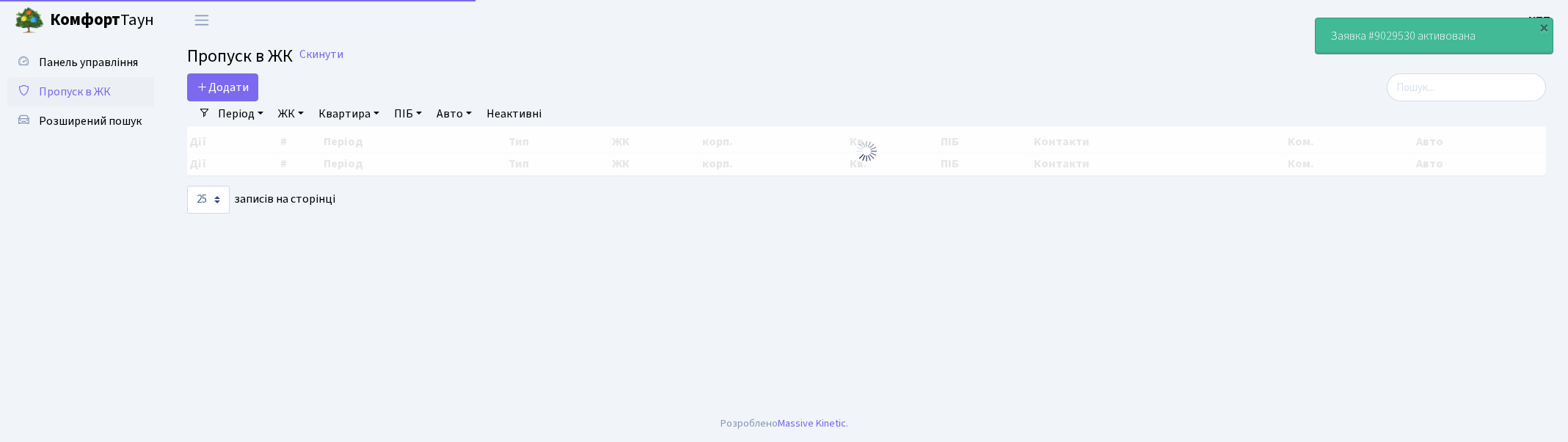
select select "25"
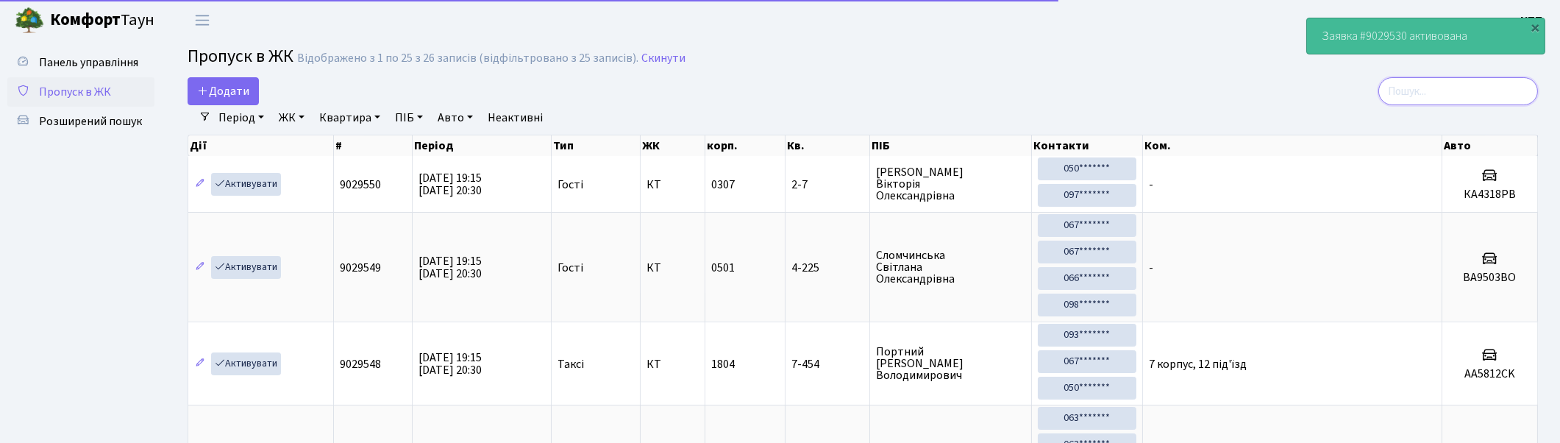
drag, startPoint x: 1490, startPoint y: 82, endPoint x: 1385, endPoint y: 84, distance: 105.2
click at [1489, 82] on input "search" at bounding box center [1458, 91] width 160 height 28
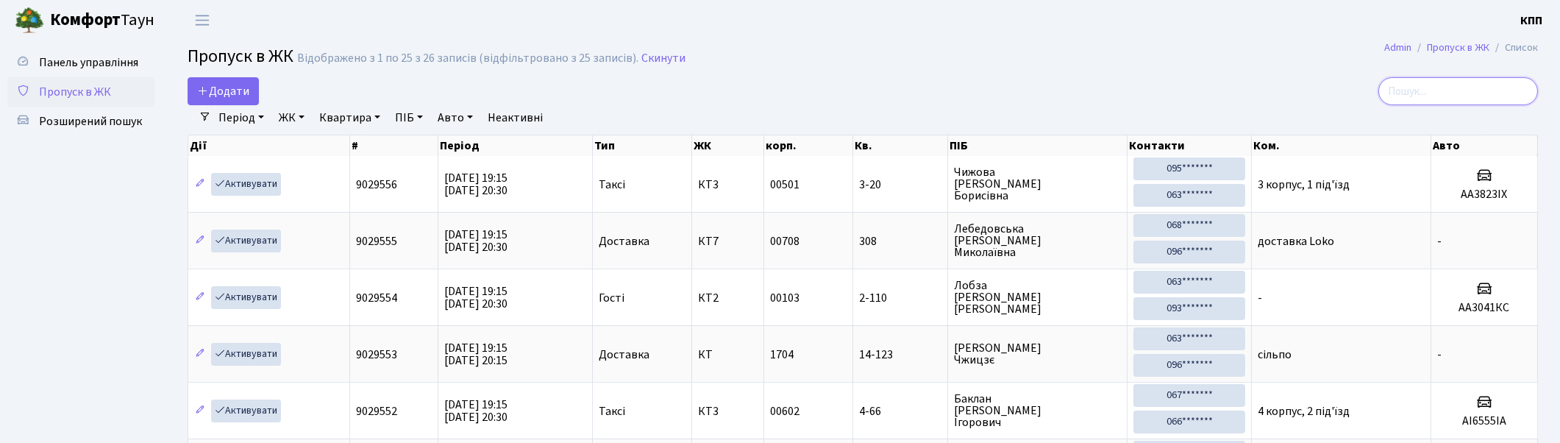
click at [1454, 92] on input "search" at bounding box center [1458, 91] width 160 height 28
drag, startPoint x: 1440, startPoint y: 93, endPoint x: 1215, endPoint y: 85, distance: 224.4
click at [1435, 91] on input "search" at bounding box center [1458, 91] width 160 height 28
click at [1429, 83] on input "search" at bounding box center [1458, 91] width 160 height 28
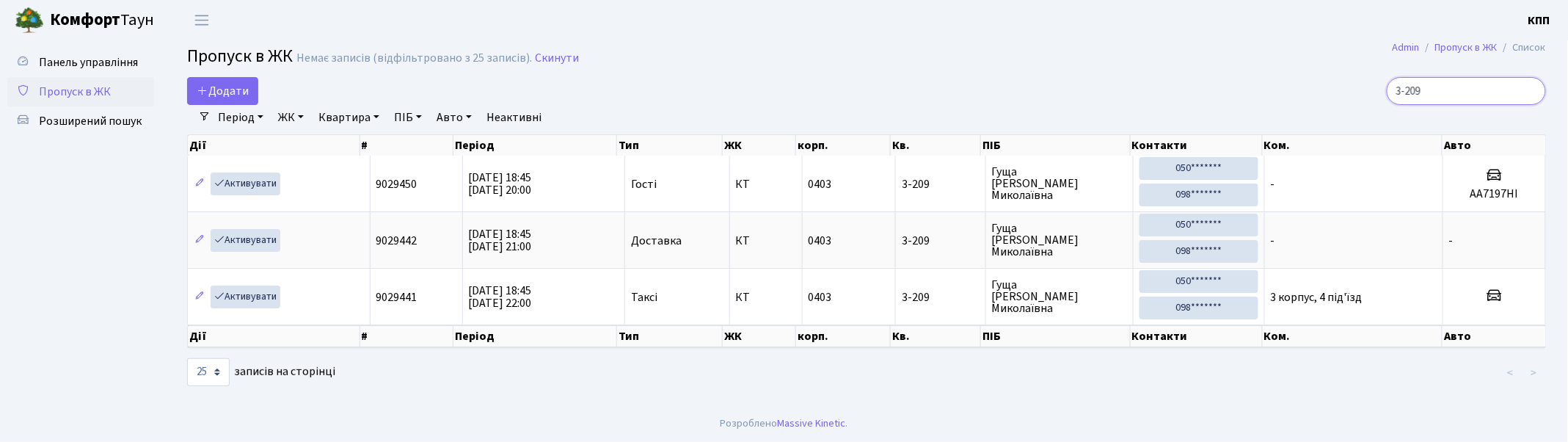
drag, startPoint x: 1464, startPoint y: 87, endPoint x: 1184, endPoint y: 93, distance: 280.1
click at [1184, 93] on div "3-209" at bounding box center [1326, 91] width 438 height 28
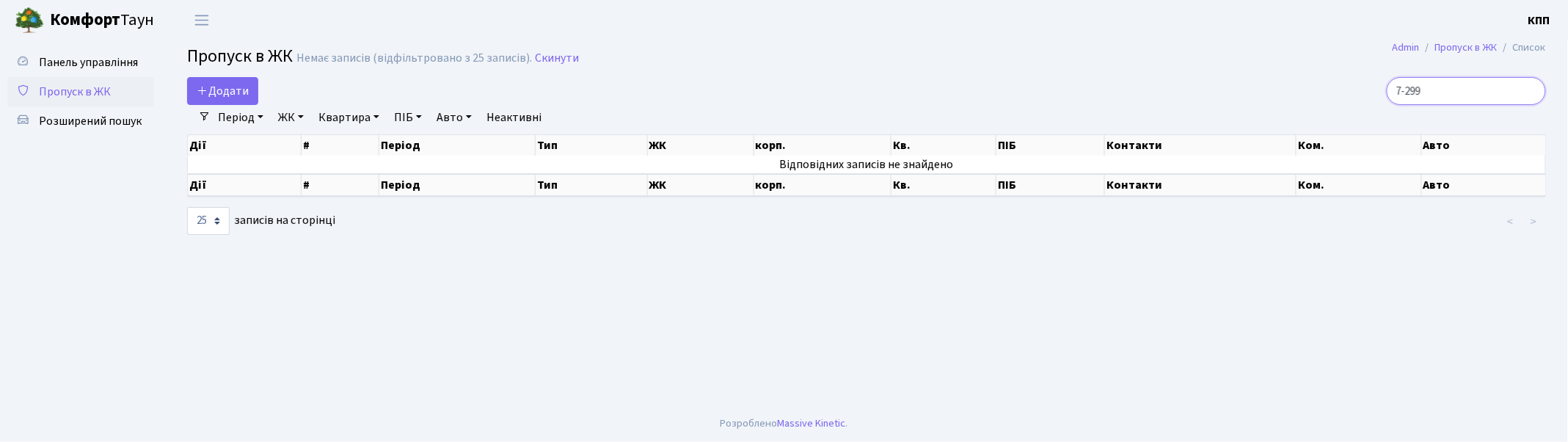
type input "7-299"
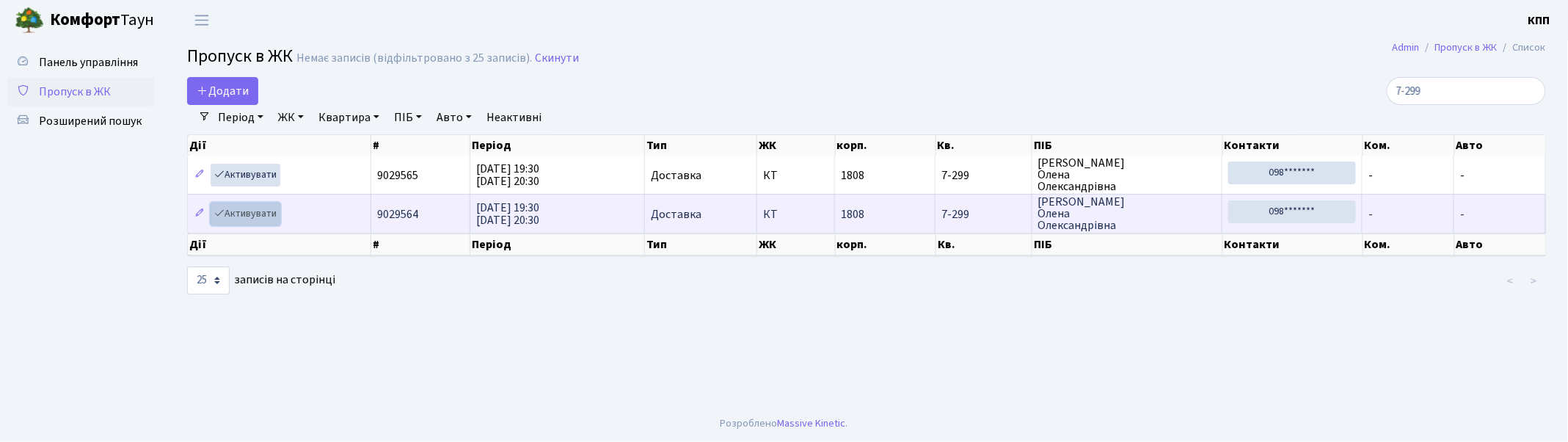
click at [262, 212] on link "Активувати" at bounding box center [246, 214] width 70 height 23
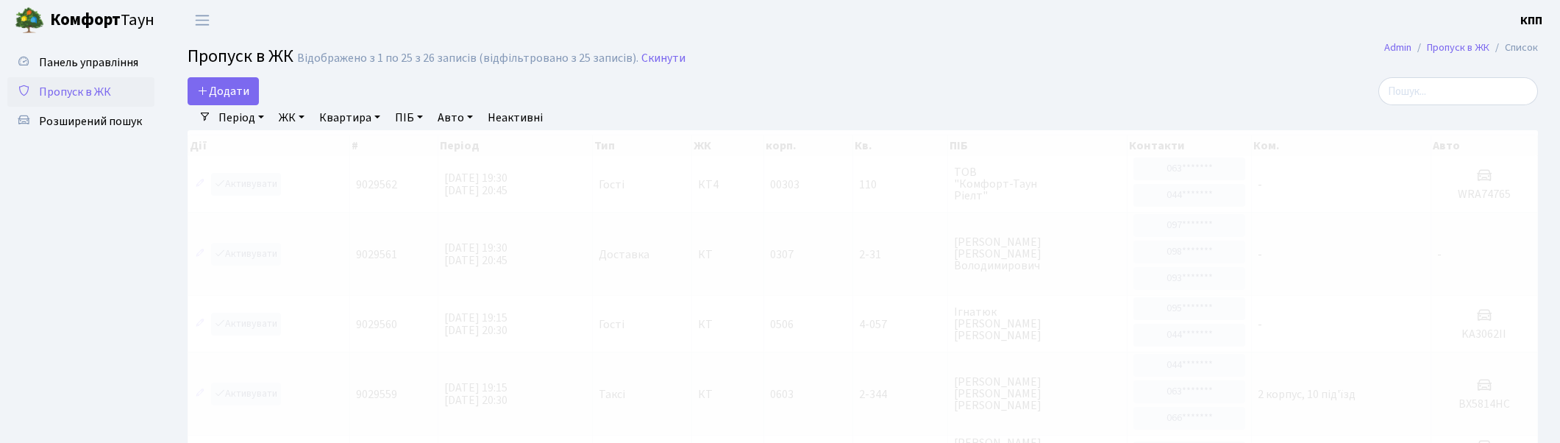
select select "25"
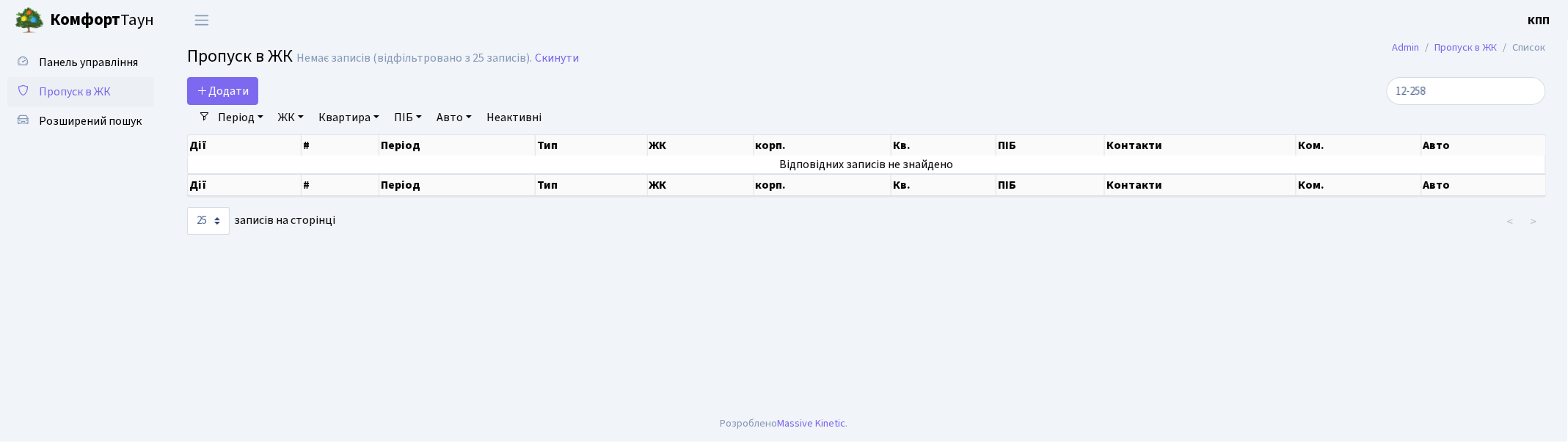
type input "12-258"
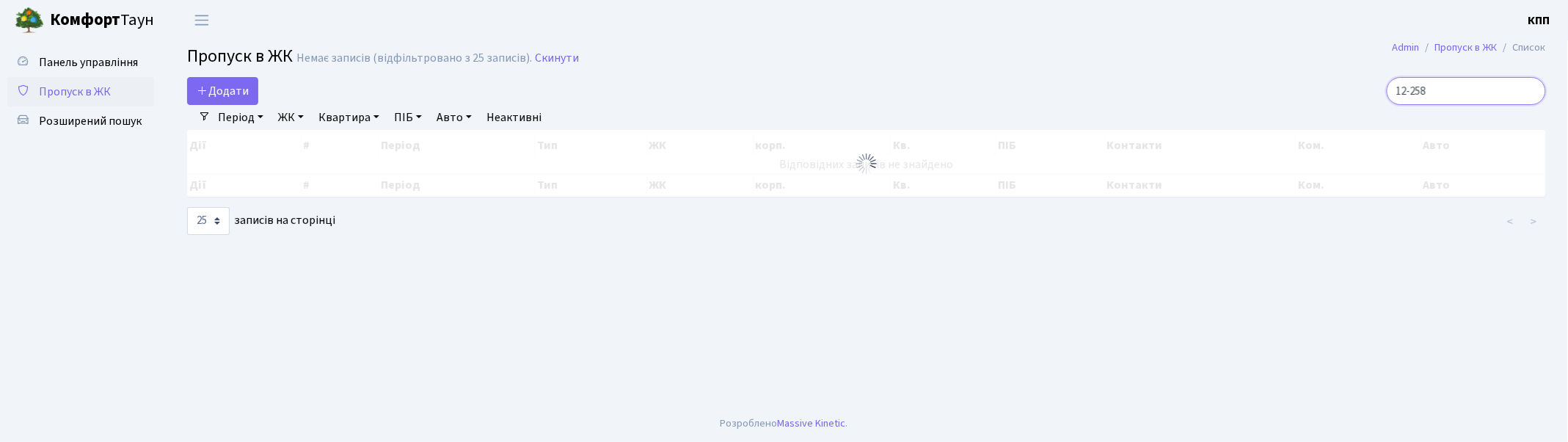
click at [1468, 96] on input "12-258" at bounding box center [1467, 91] width 160 height 28
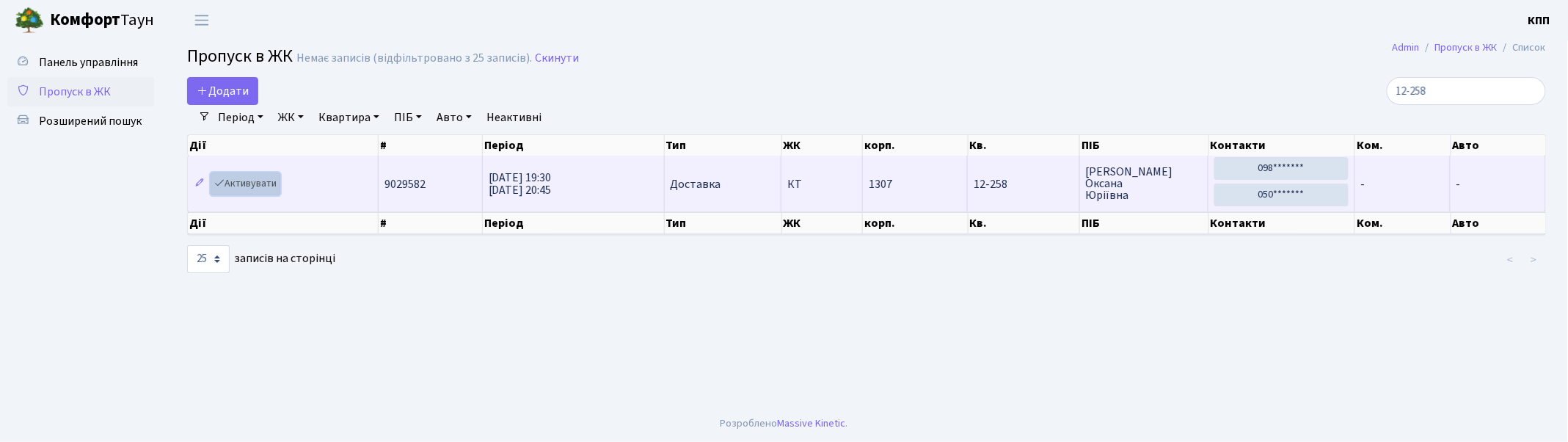
click at [231, 179] on link "Активувати" at bounding box center [246, 184] width 70 height 23
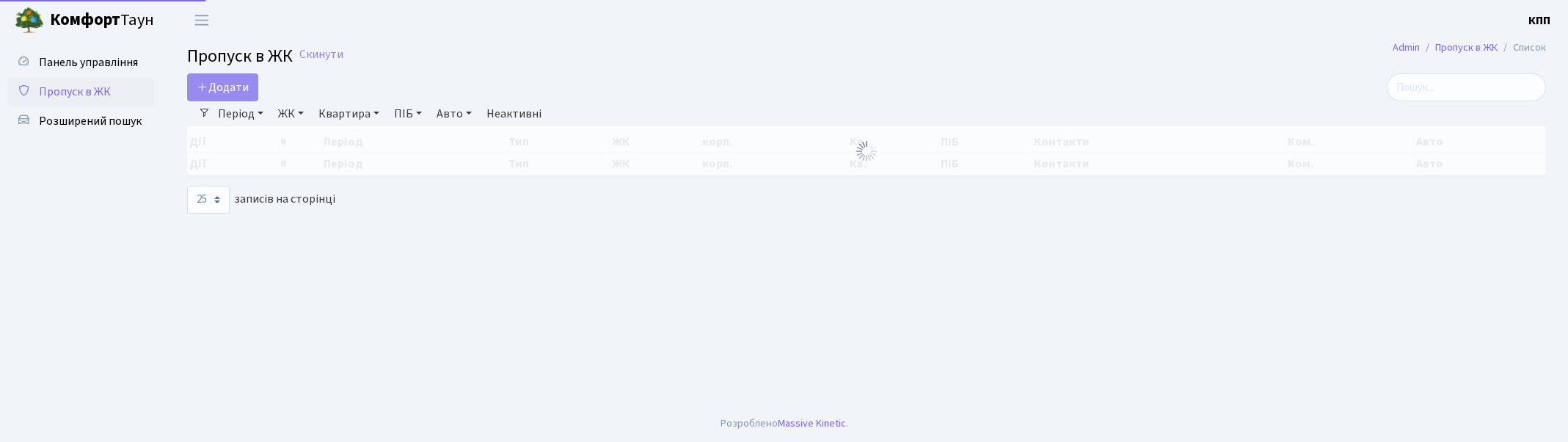
select select "25"
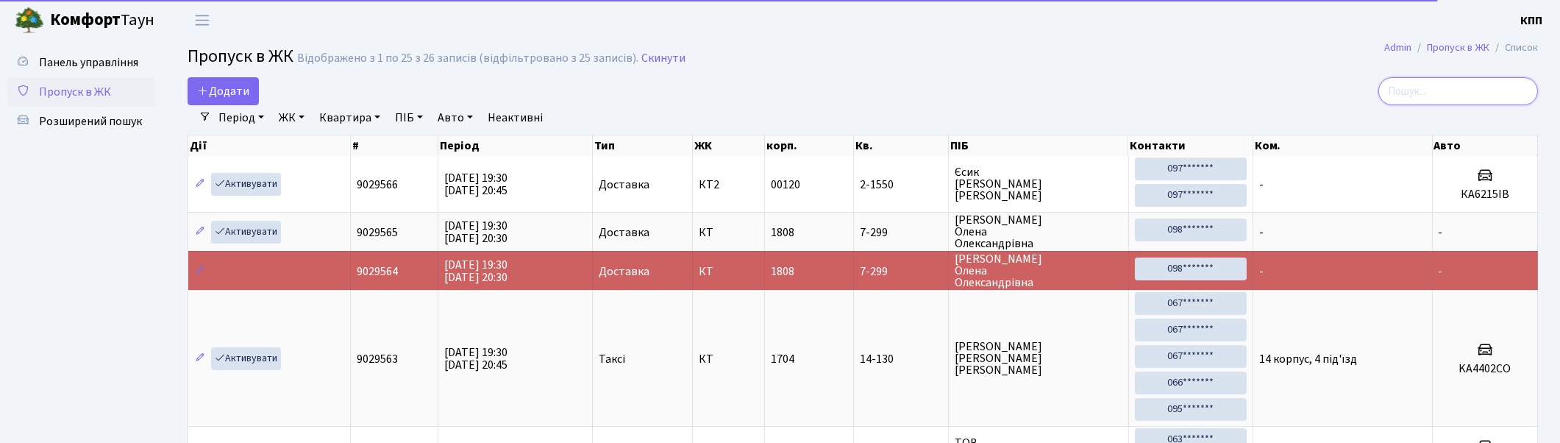
click at [1486, 97] on input "search" at bounding box center [1458, 91] width 160 height 28
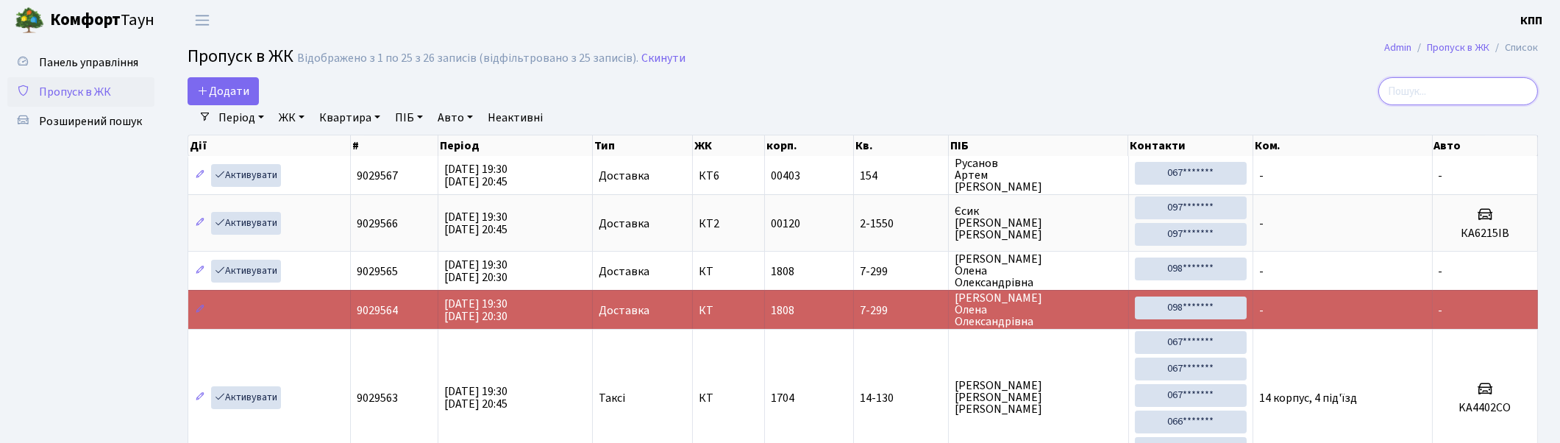
click at [1460, 96] on input "search" at bounding box center [1458, 91] width 160 height 28
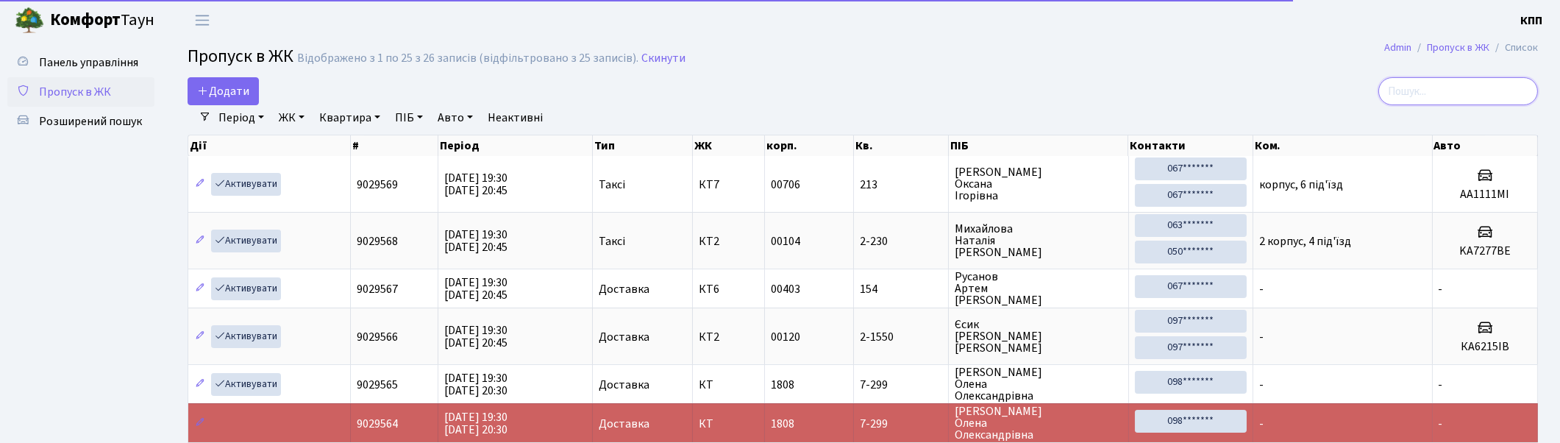
click at [1429, 97] on input "search" at bounding box center [1458, 91] width 160 height 28
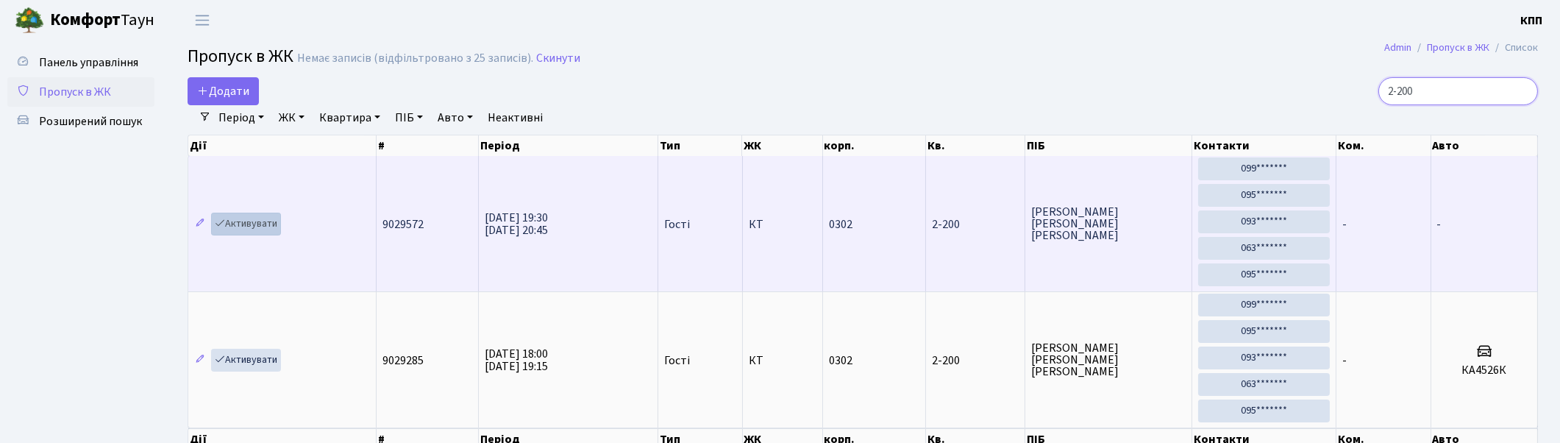
type input "2-200"
click at [271, 221] on link "Активувати" at bounding box center [246, 224] width 70 height 23
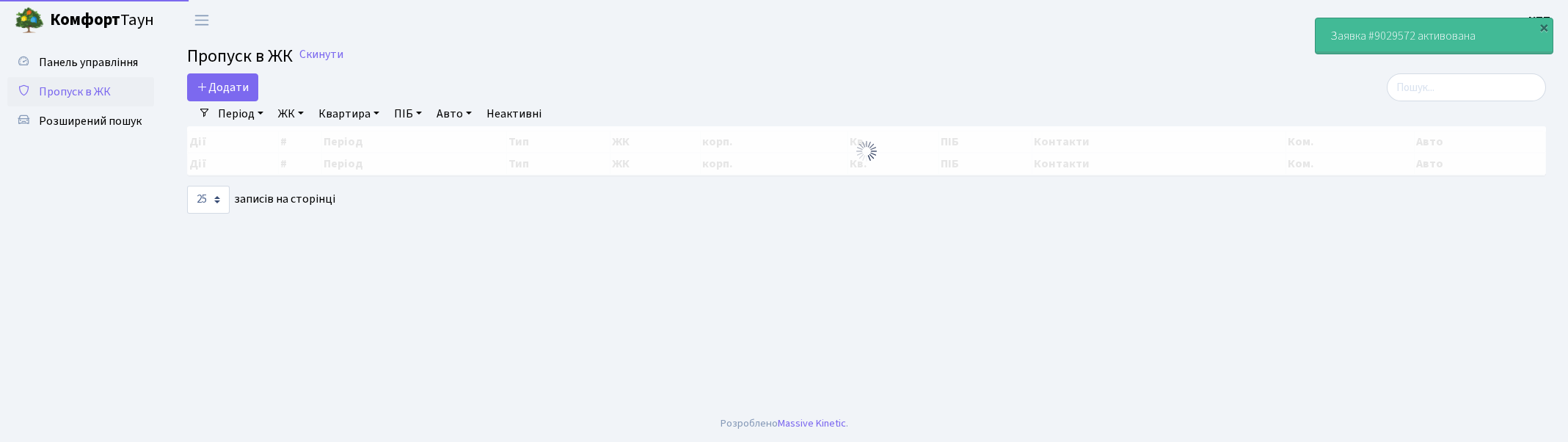
select select "25"
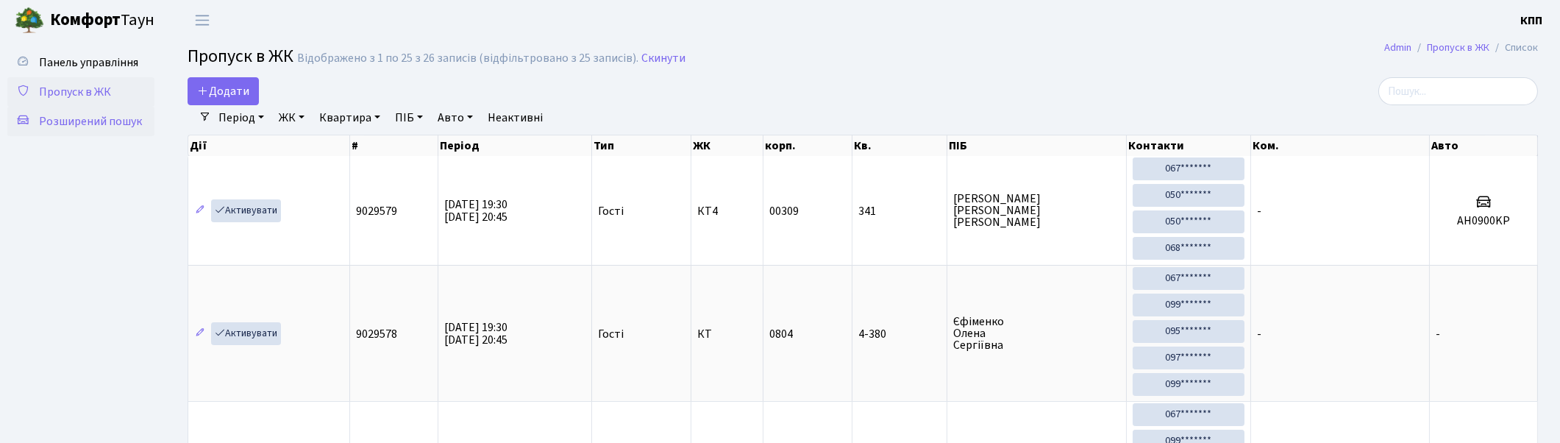
click at [72, 125] on span "Розширений пошук" at bounding box center [90, 121] width 103 height 16
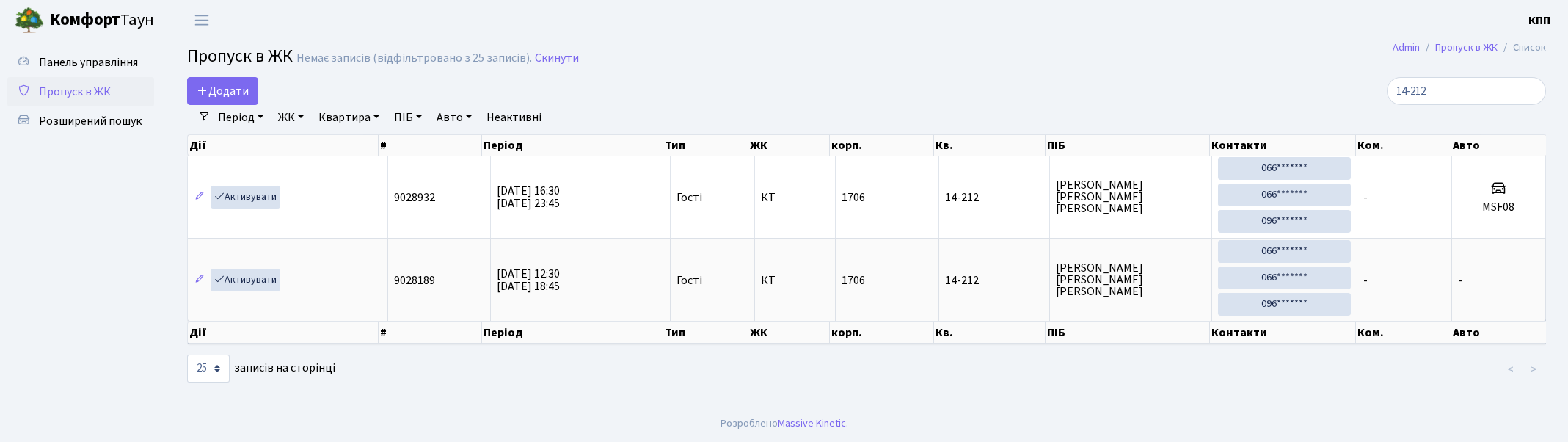
select select "25"
drag, startPoint x: 1457, startPoint y: 90, endPoint x: 1339, endPoint y: 76, distance: 118.8
click at [1339, 77] on div "14-212" at bounding box center [1326, 91] width 438 height 28
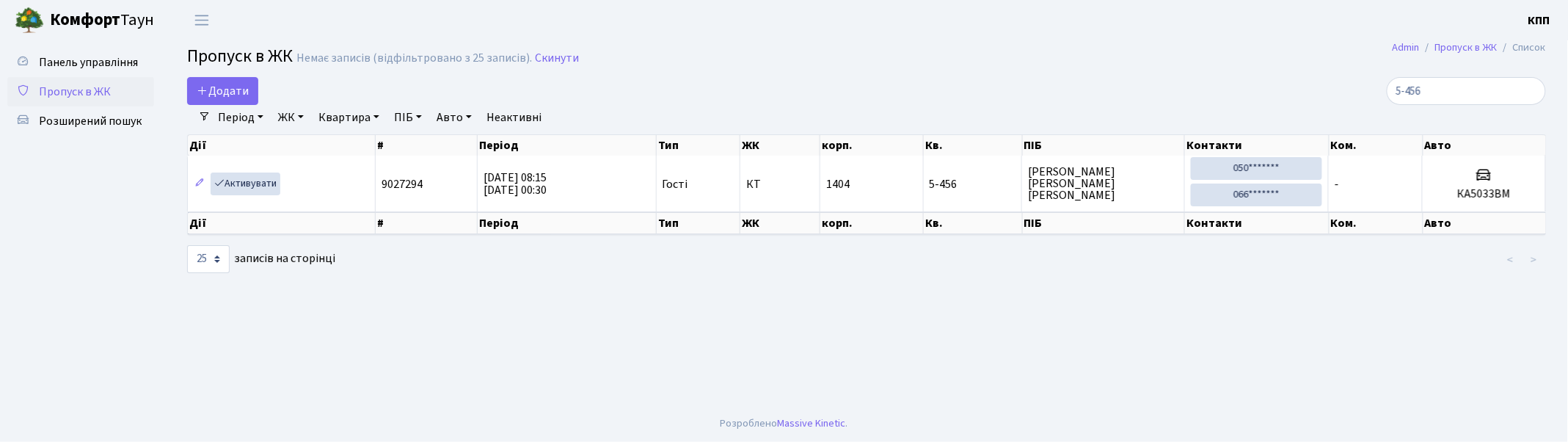
type input "5-456"
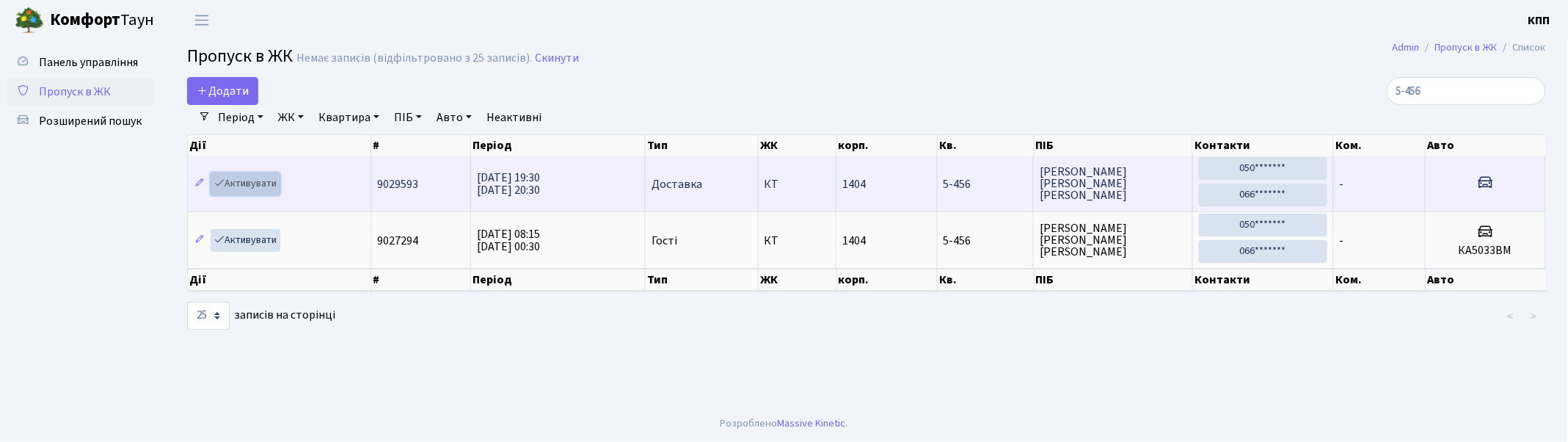
click at [240, 177] on link "Активувати" at bounding box center [246, 184] width 70 height 23
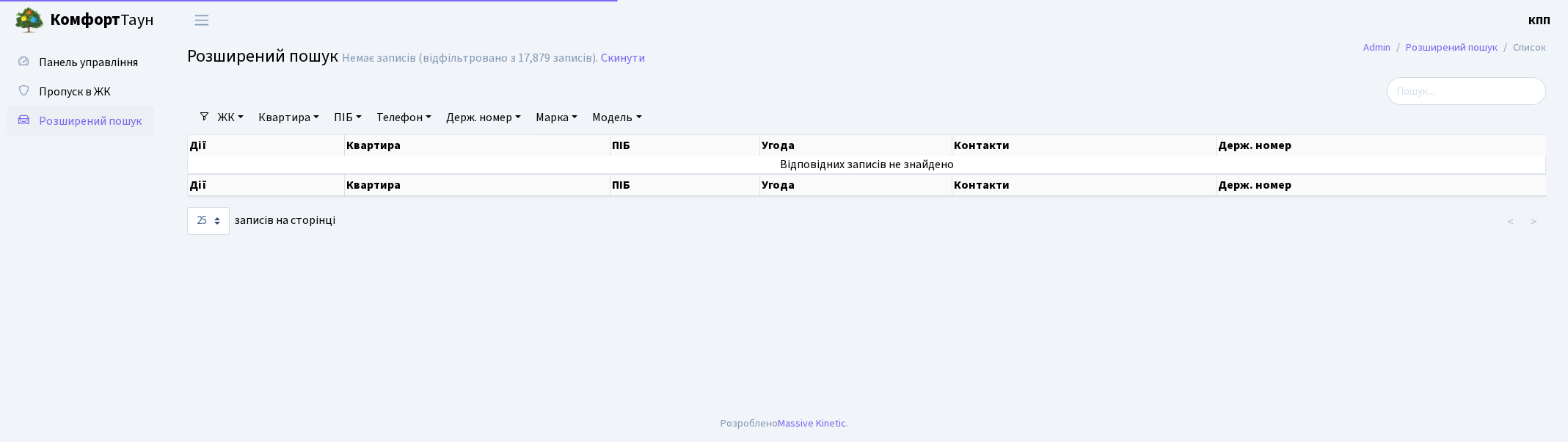
select select "25"
click at [277, 111] on link "Квартира" at bounding box center [288, 117] width 73 height 25
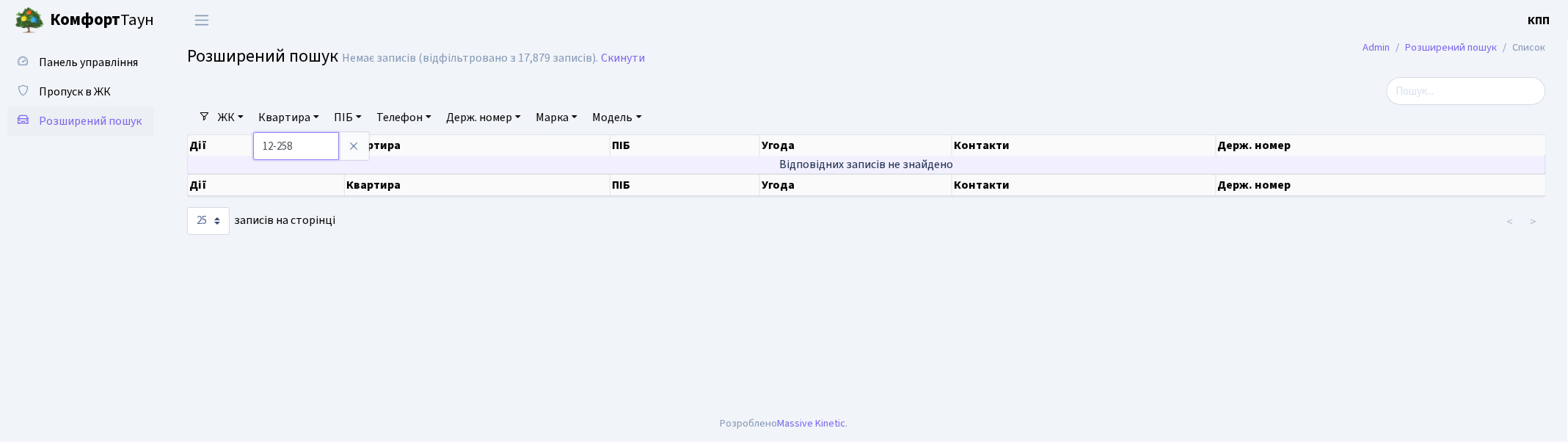
type input "12-258"
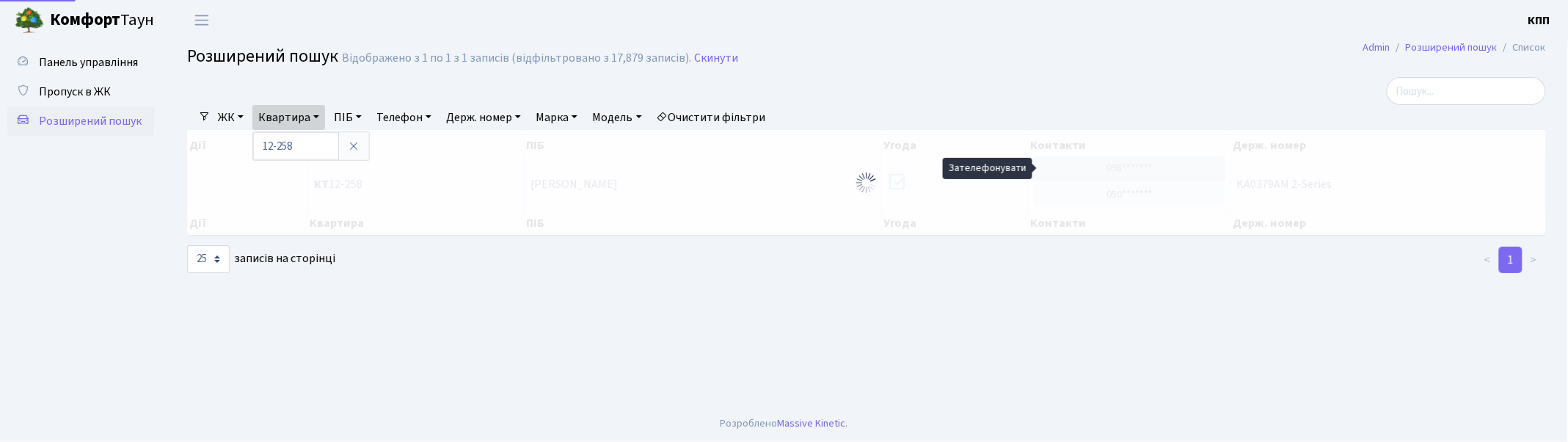
click at [1147, 166] on div "Дії Квартира ПІБ Угода Контакти Держ. номер Дії Квартира ПІБ Угода Контакти Дер…" at bounding box center [866, 185] width 1381 height 110
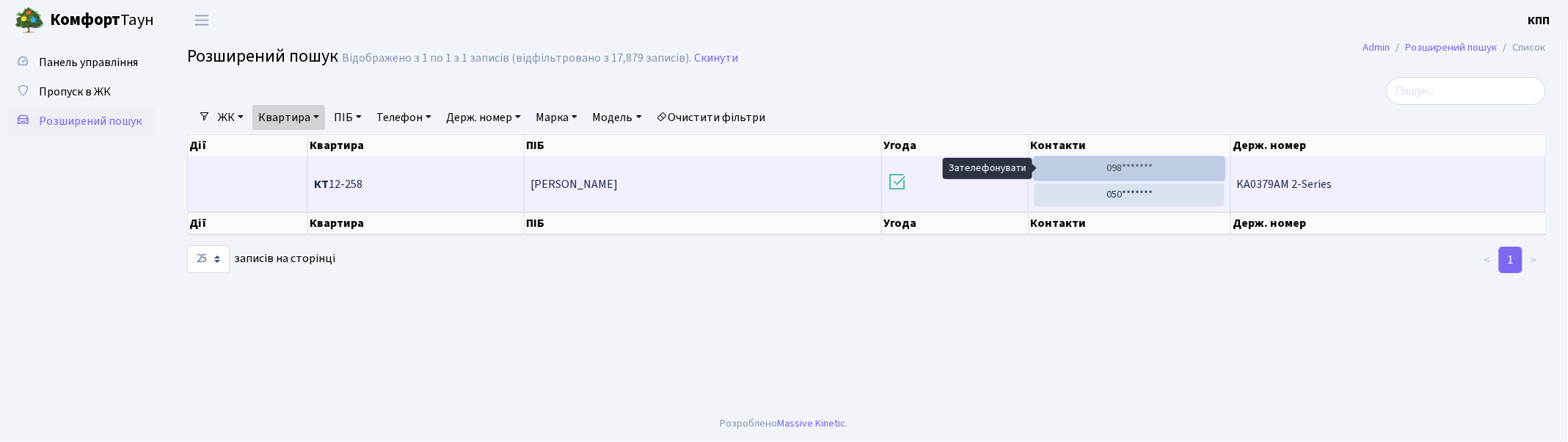
click at [1127, 166] on link "098*******" at bounding box center [1130, 168] width 190 height 23
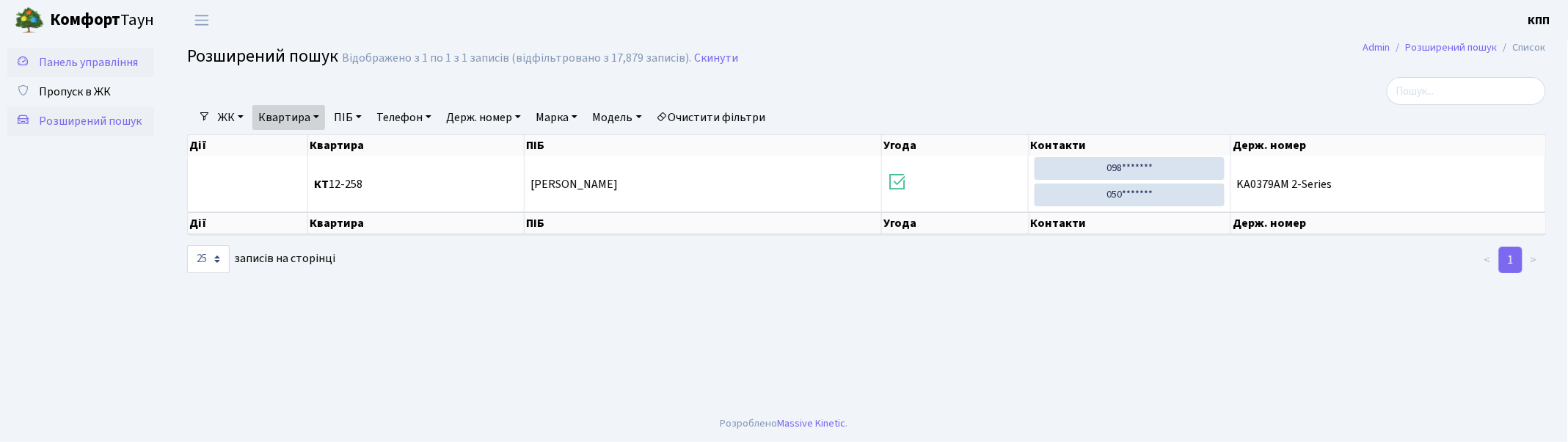
click at [94, 60] on span "Панель управління" at bounding box center [88, 62] width 99 height 16
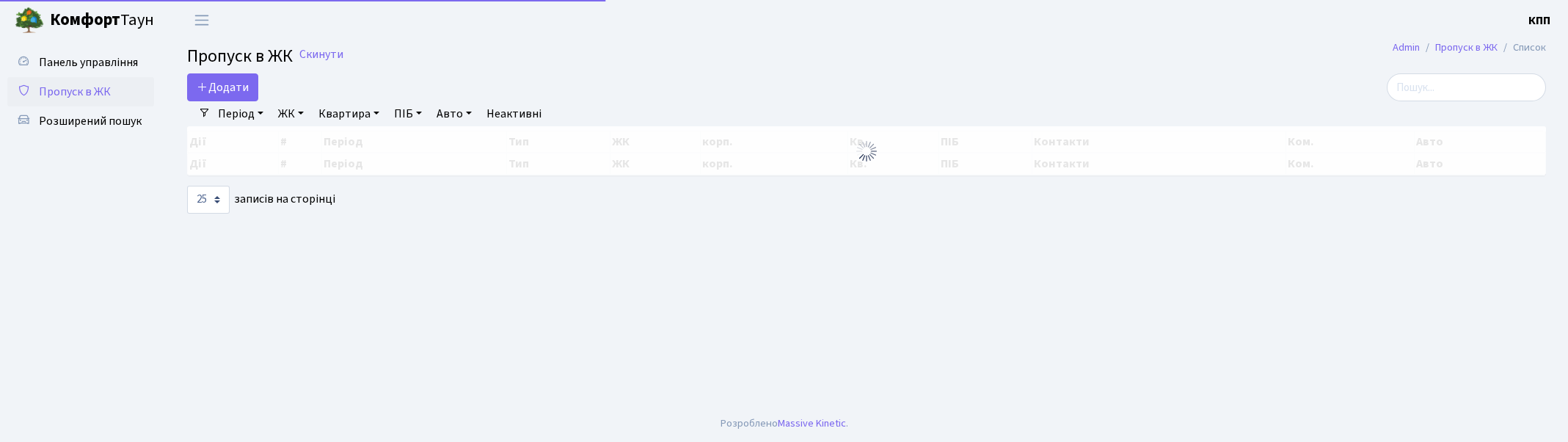
select select "25"
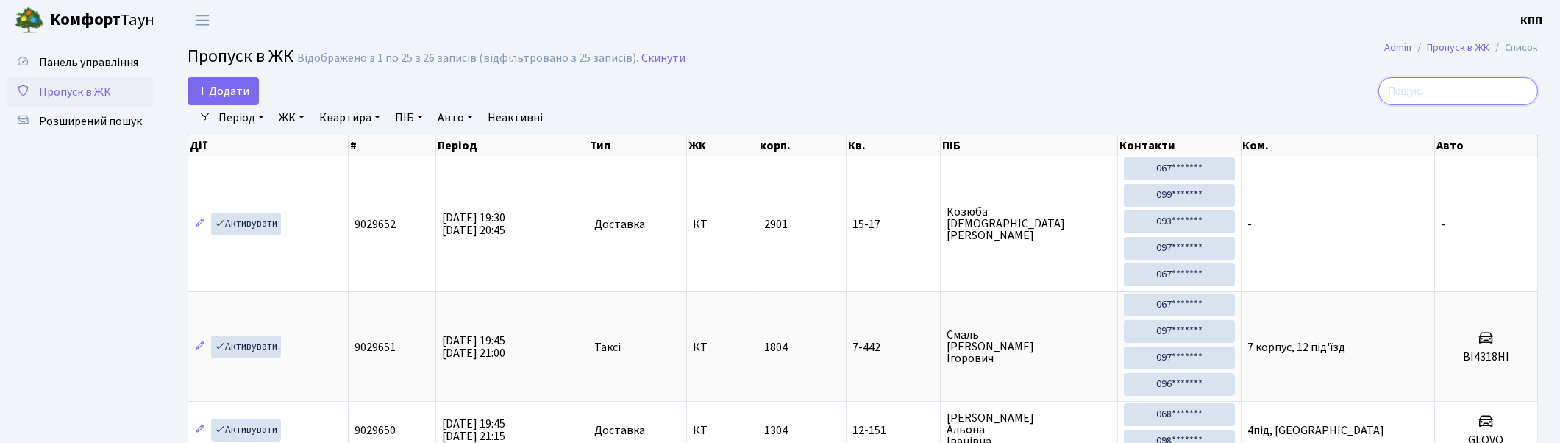
click at [1423, 99] on input "search" at bounding box center [1458, 91] width 160 height 28
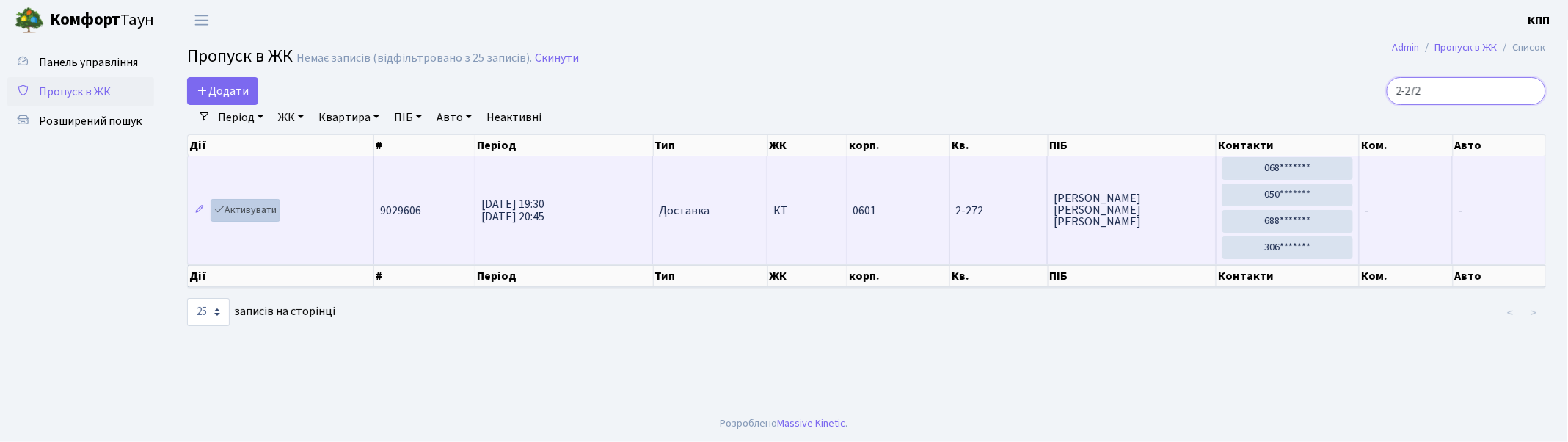
type input "2-272"
click at [218, 209] on icon at bounding box center [220, 209] width 10 height 10
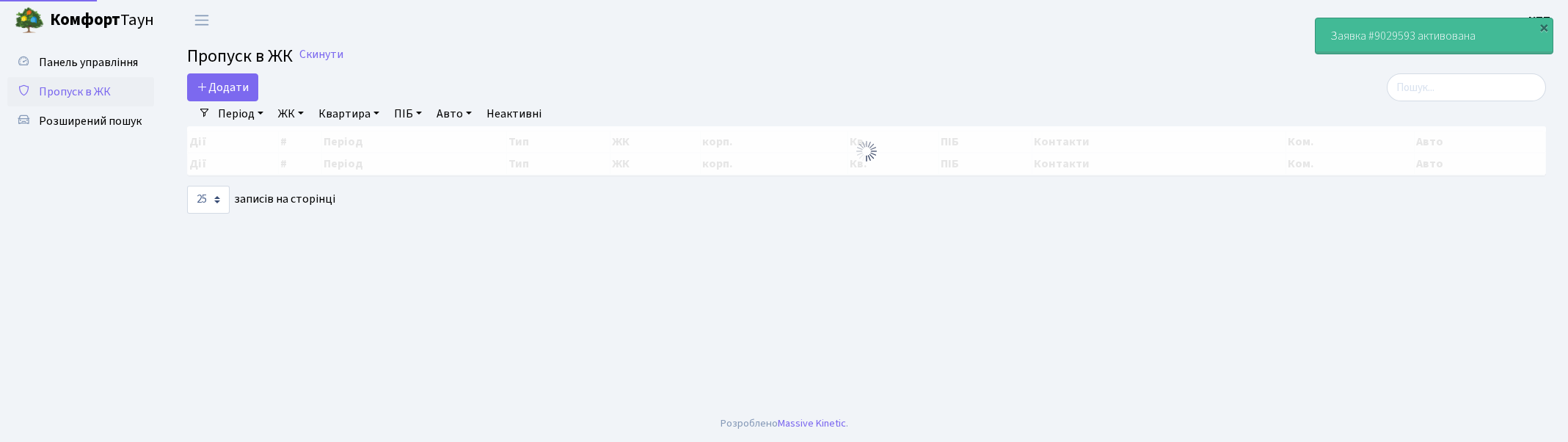
select select "25"
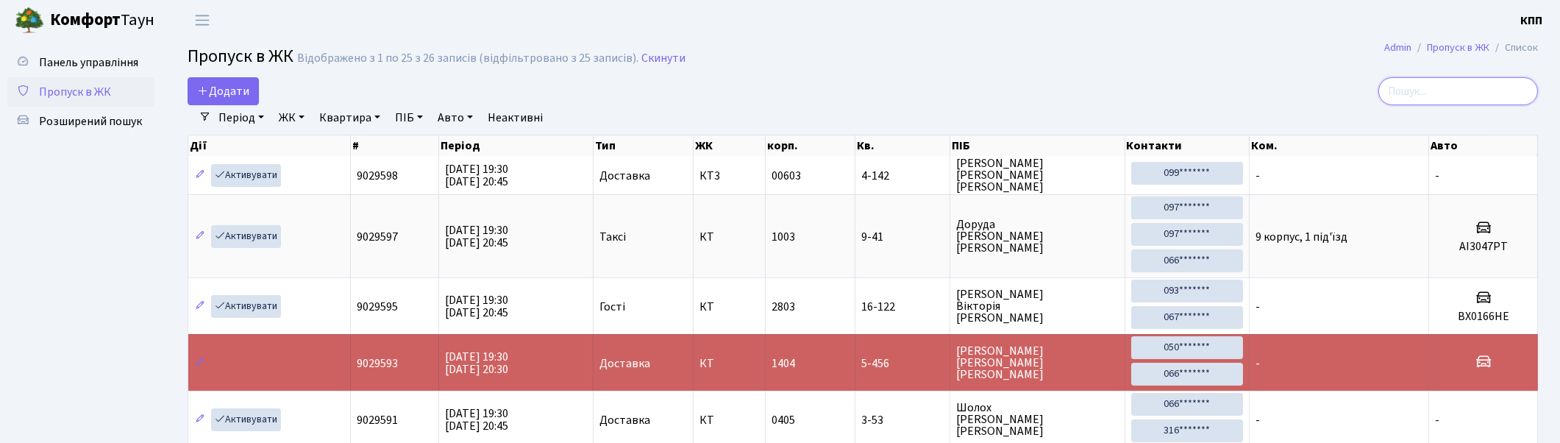
click at [1423, 87] on input "search" at bounding box center [1458, 91] width 160 height 28
click at [1424, 90] on input "search" at bounding box center [1458, 91] width 160 height 28
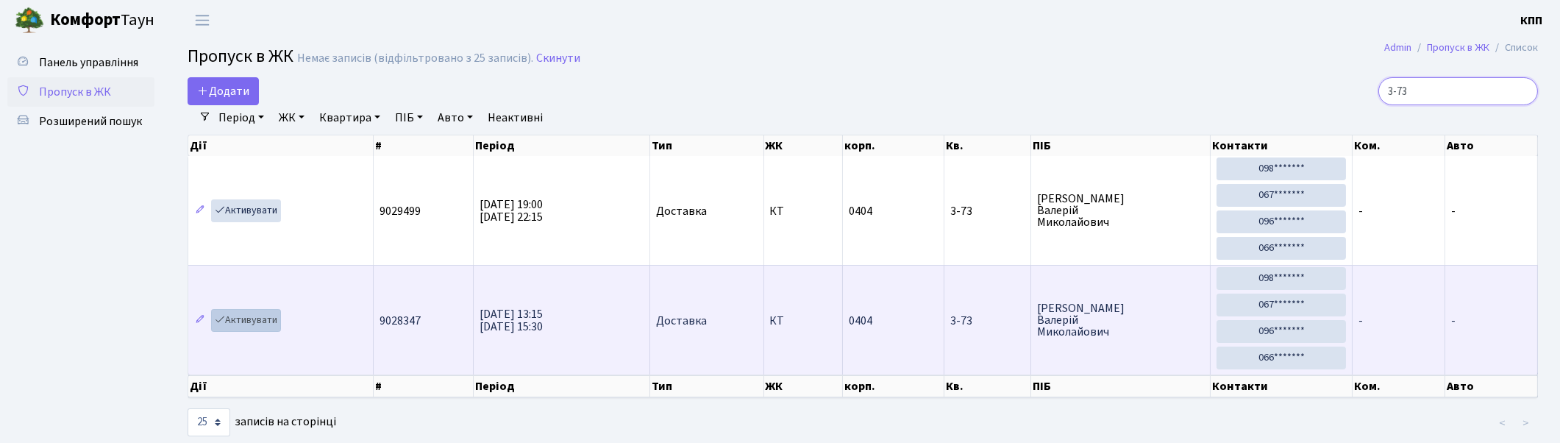
type input "3-73"
click at [252, 320] on link "Активувати" at bounding box center [246, 320] width 70 height 23
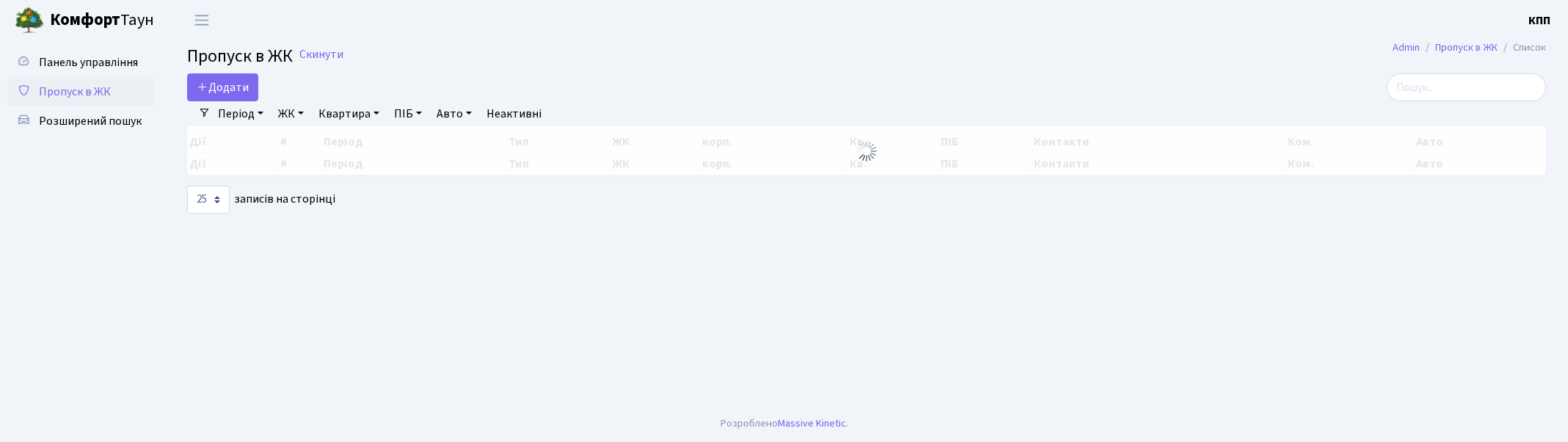
select select "25"
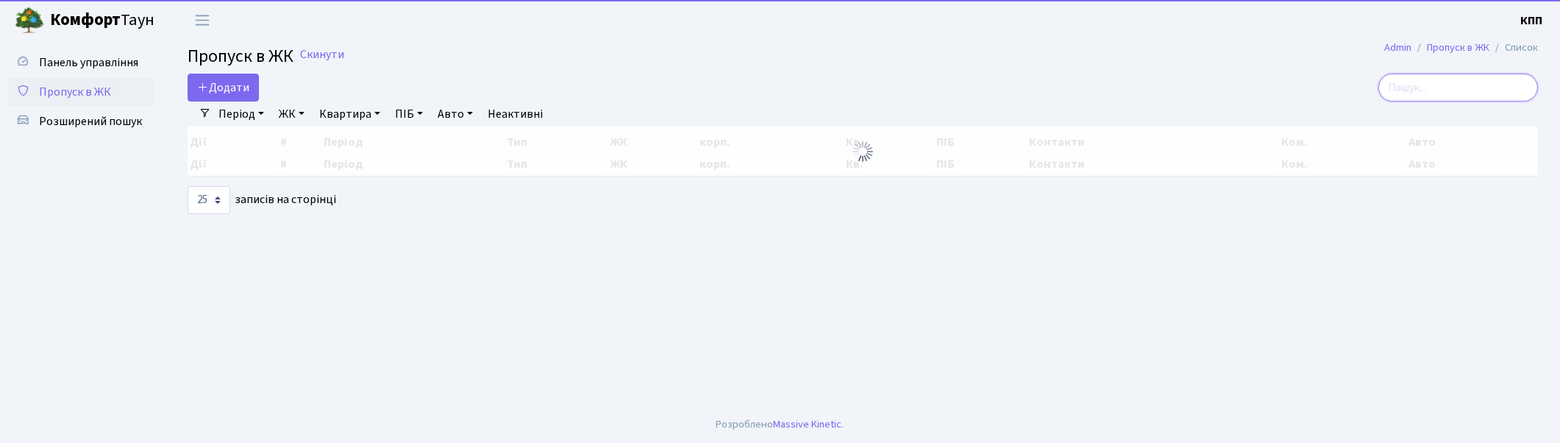
click at [1465, 89] on input "search" at bounding box center [1458, 88] width 160 height 28
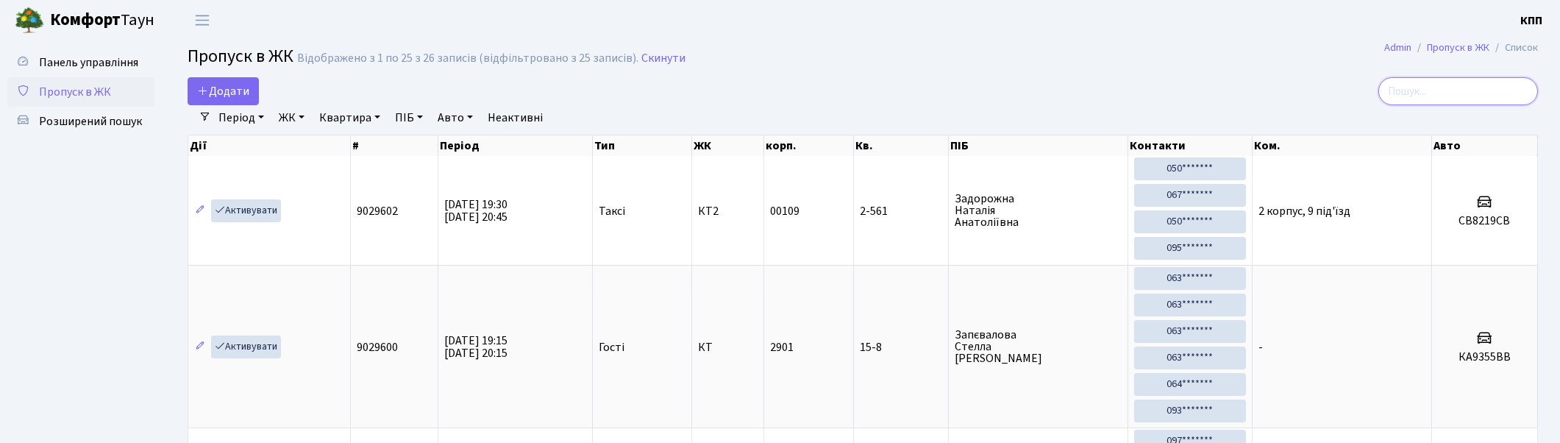
click at [1465, 87] on input "search" at bounding box center [1458, 91] width 160 height 28
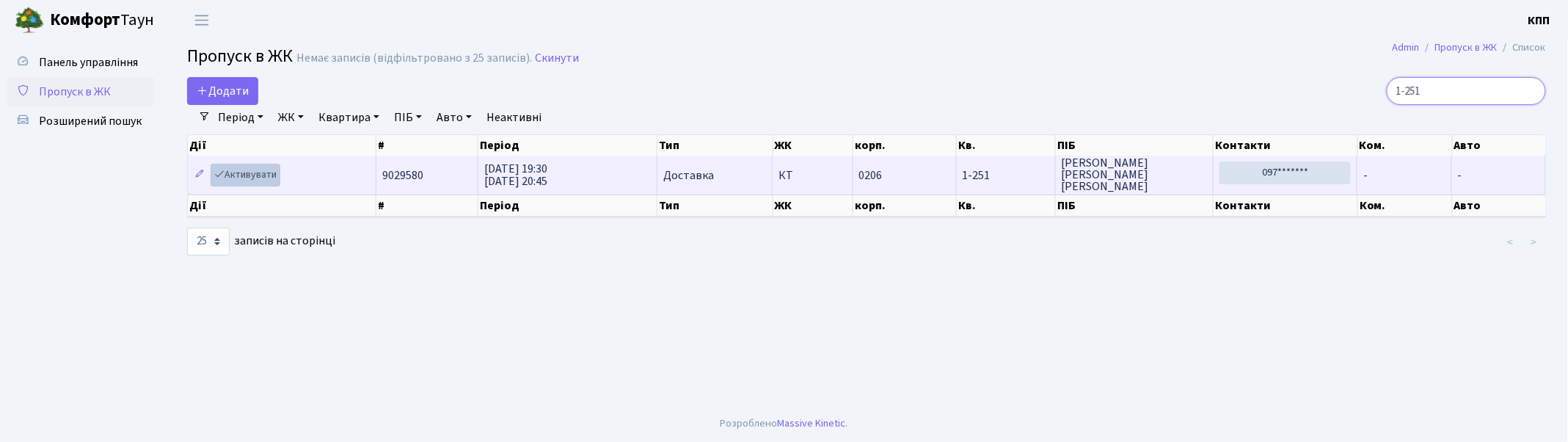
type input "1-251"
click at [239, 176] on link "Активувати" at bounding box center [246, 175] width 70 height 23
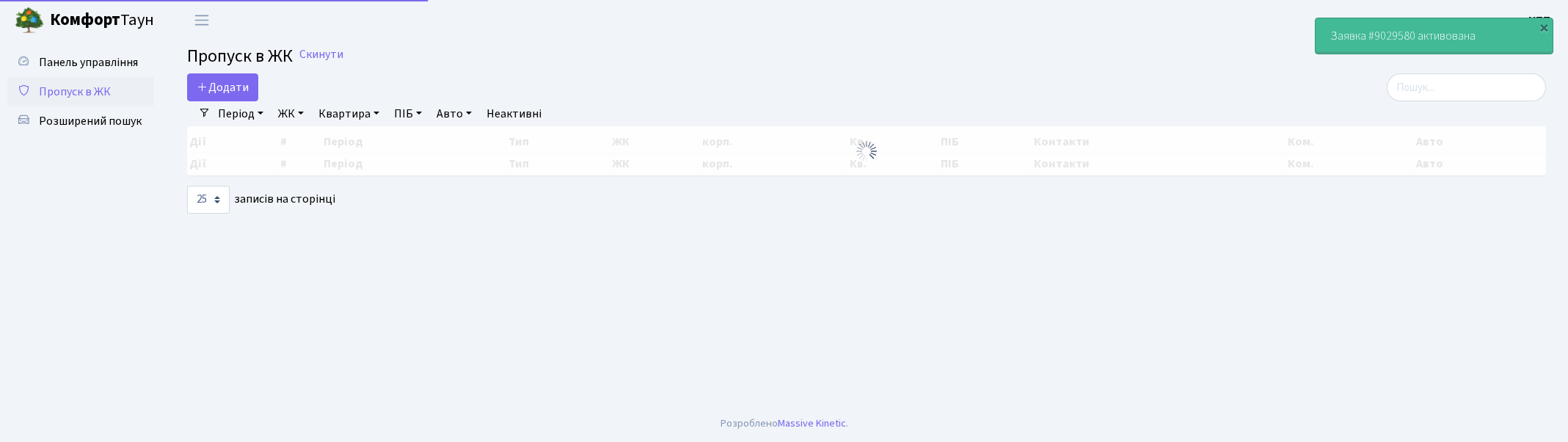
select select "25"
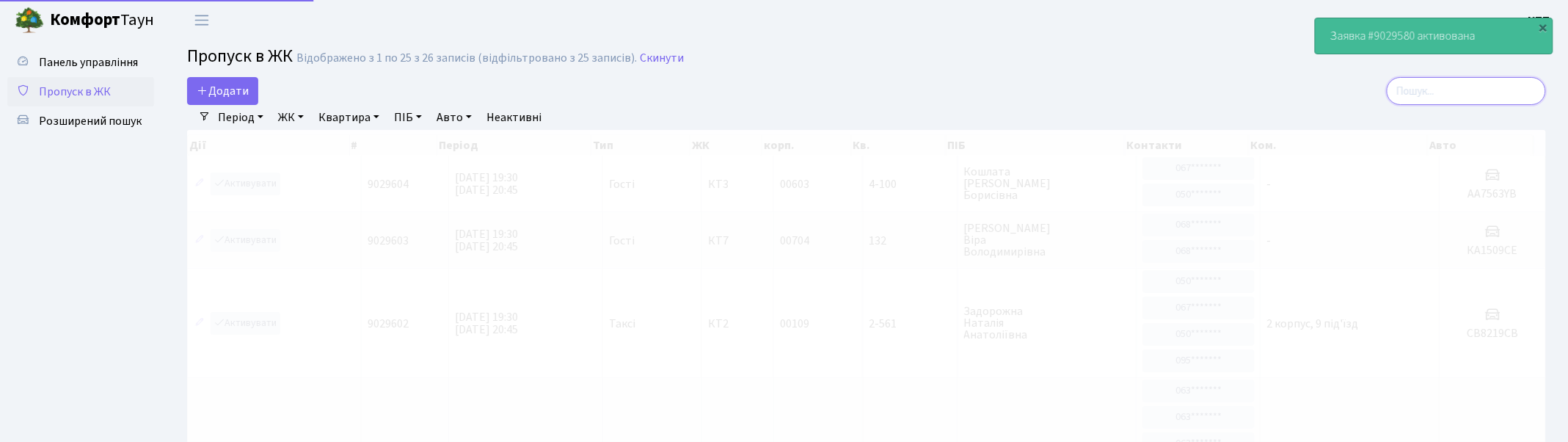
click at [1438, 88] on input "search" at bounding box center [1467, 91] width 160 height 28
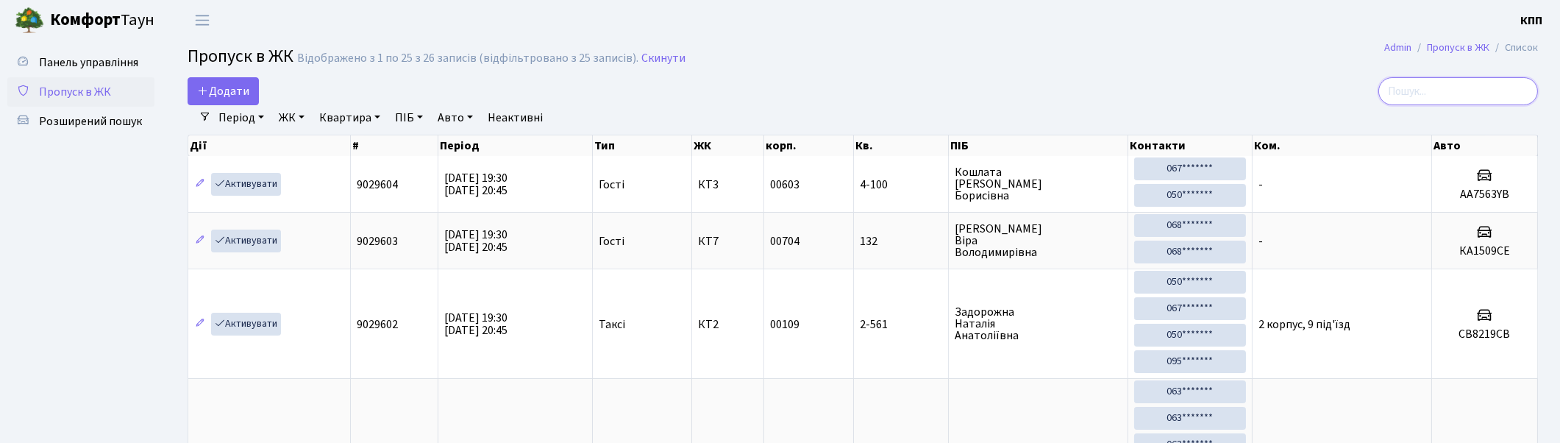
click at [1441, 88] on input "search" at bounding box center [1458, 91] width 160 height 28
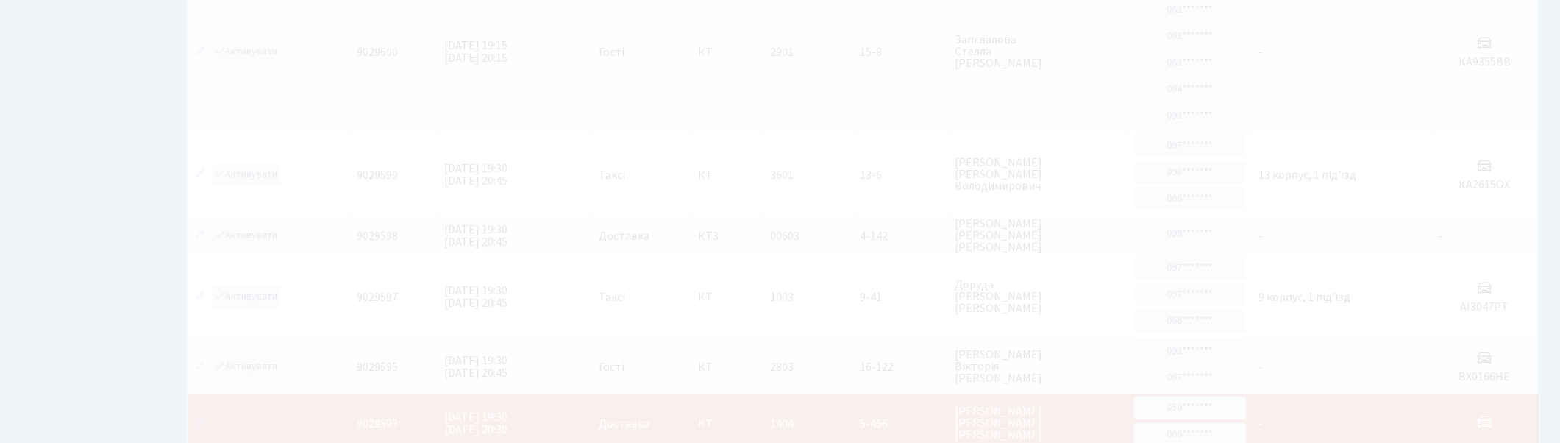
scroll to position [10, 0]
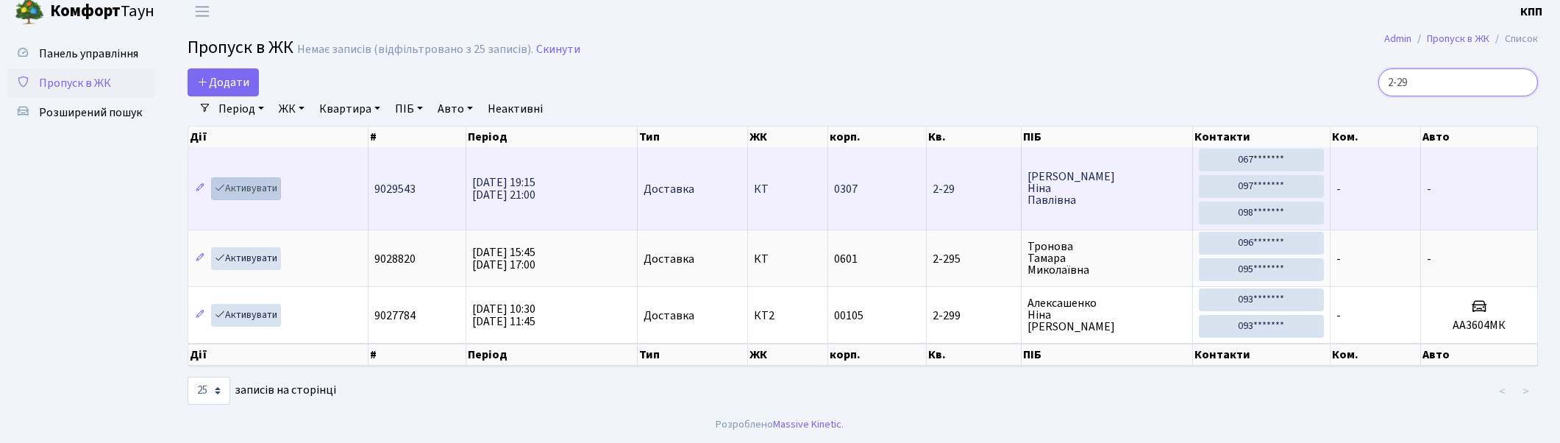
type input "2-29"
click at [260, 188] on link "Активувати" at bounding box center [246, 188] width 70 height 23
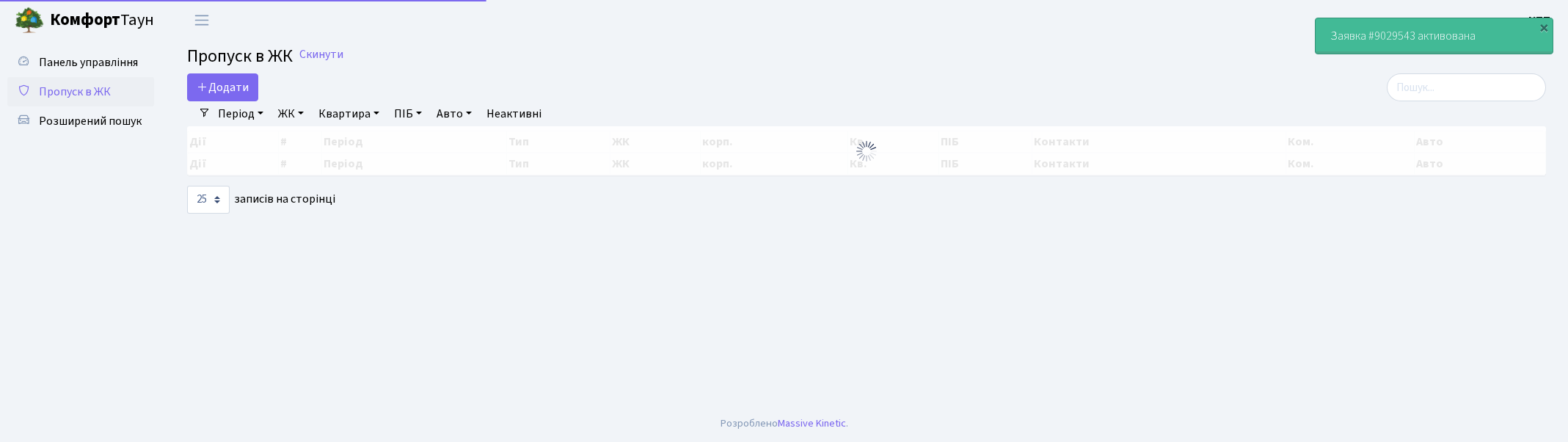
select select "25"
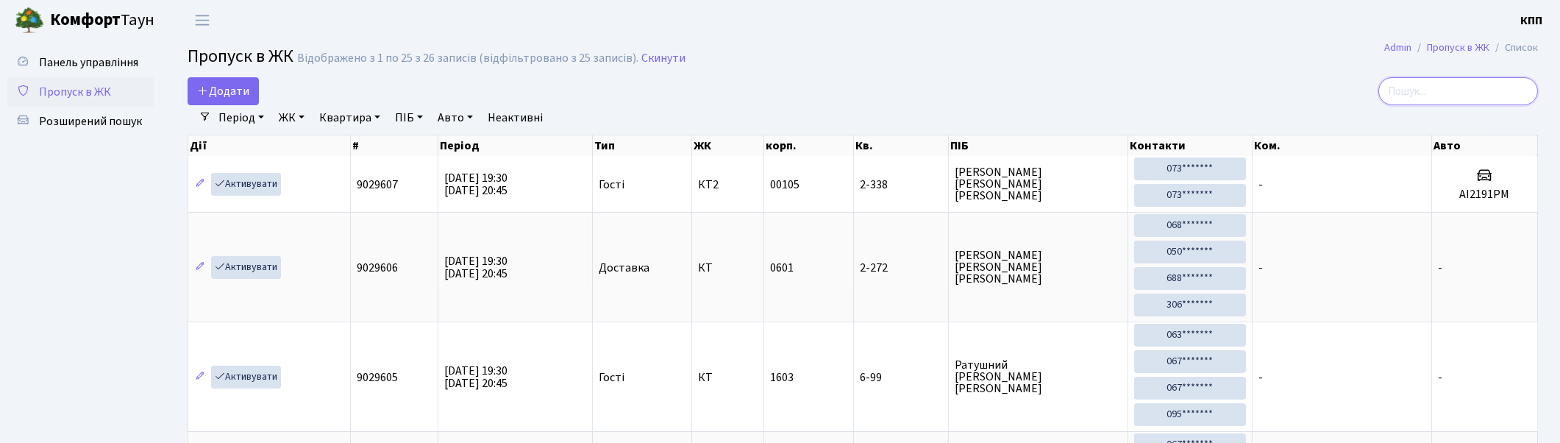
click at [1432, 93] on input "search" at bounding box center [1458, 91] width 160 height 28
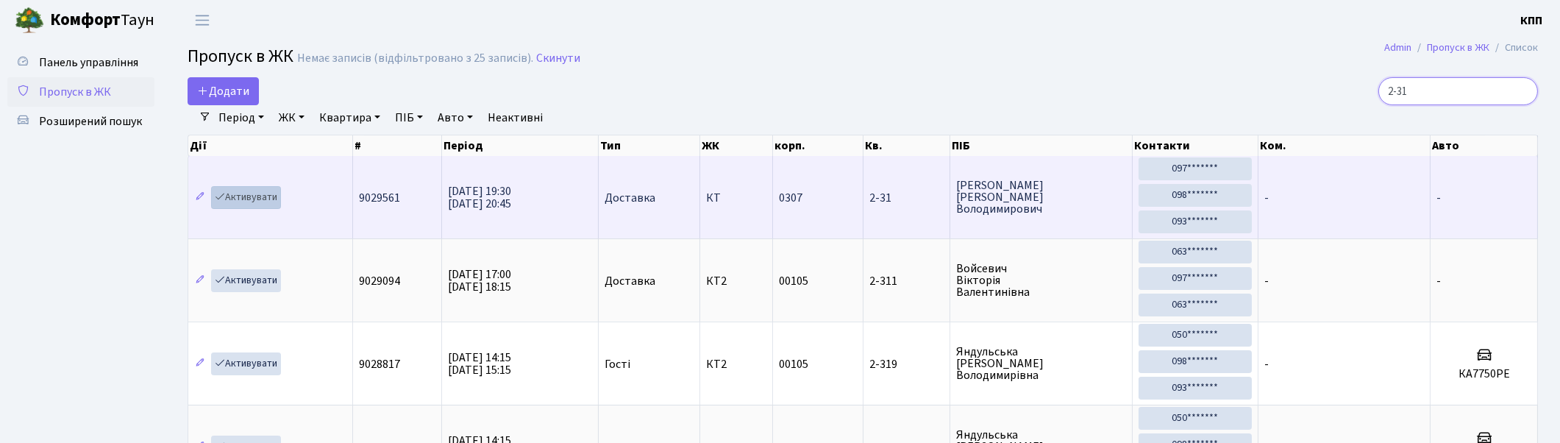
type input "2-31"
click at [255, 201] on link "Активувати" at bounding box center [246, 197] width 70 height 23
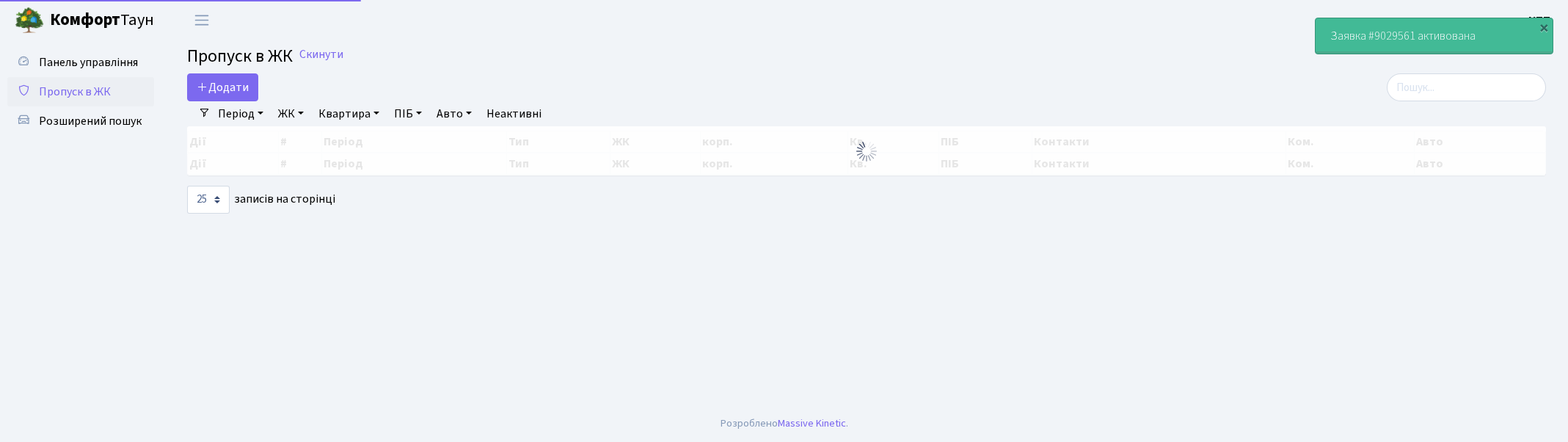
select select "25"
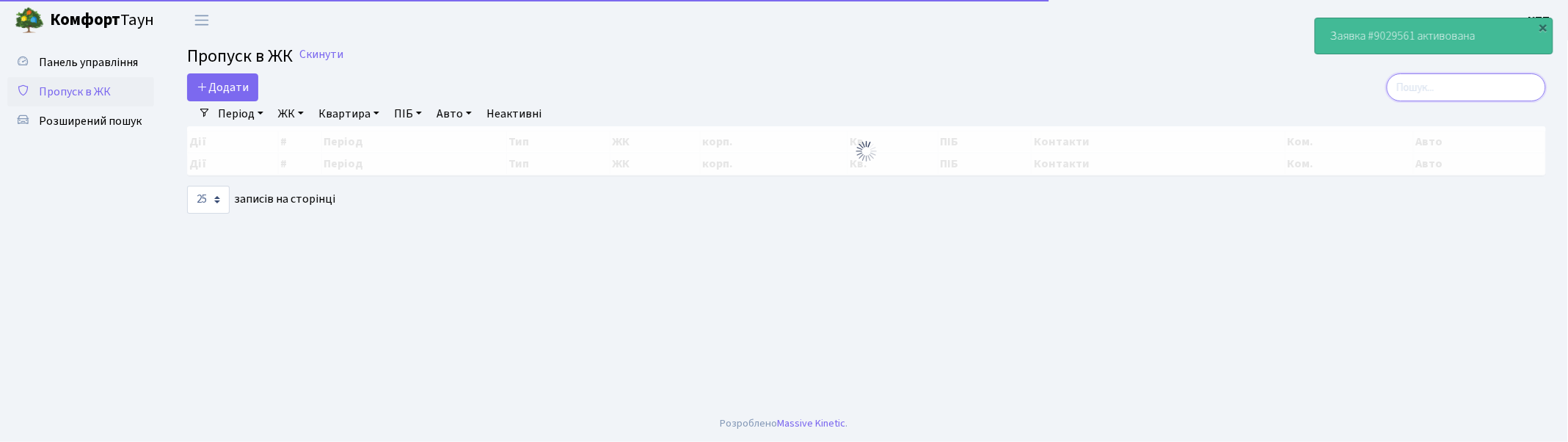
click at [1512, 86] on input "search" at bounding box center [1467, 88] width 160 height 28
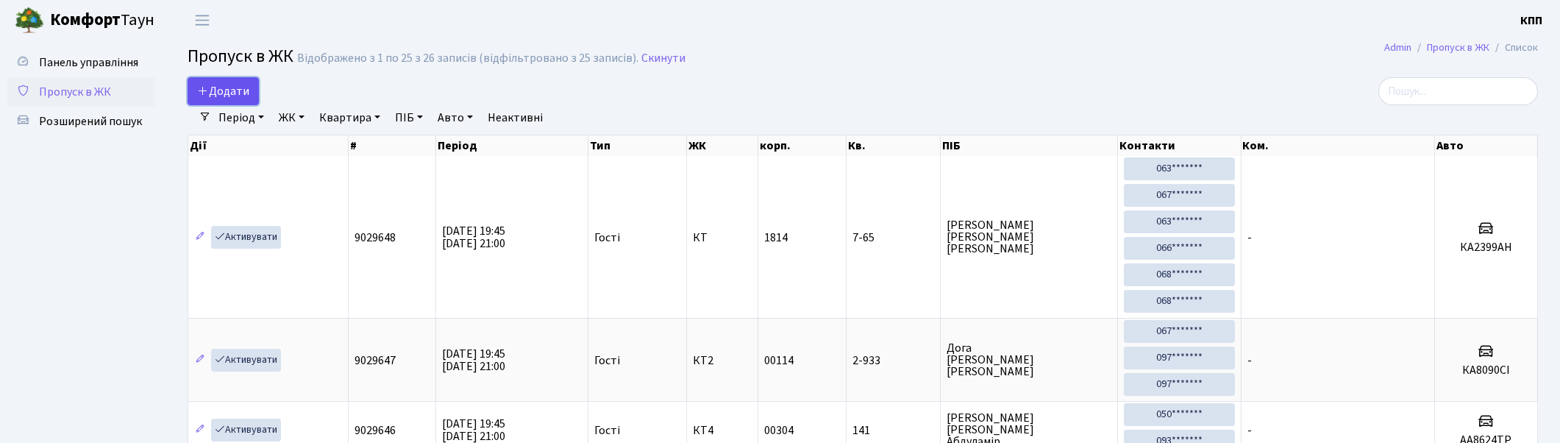
click at [225, 87] on span "Додати" at bounding box center [223, 91] width 52 height 16
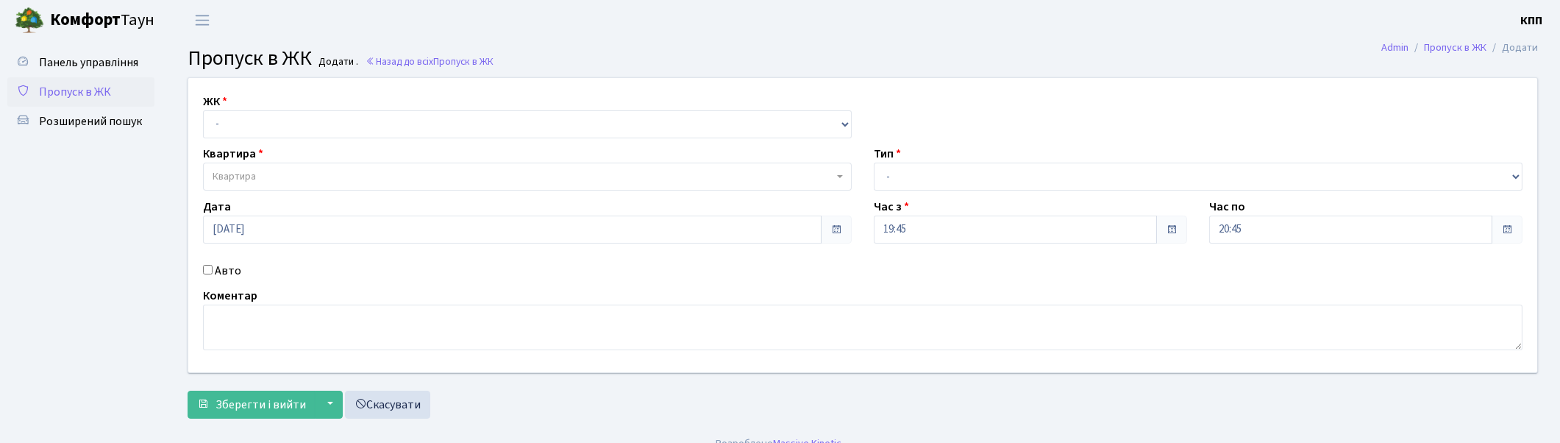
select select "271"
click at [203, 110] on select "- КТ, вул. Регенераторна, 4 КТ2, просп. Соборності, 17 КТ3, вул. Березнева, 16 …" at bounding box center [527, 124] width 649 height 28
select select
click at [305, 171] on span "Квартира" at bounding box center [523, 176] width 621 height 15
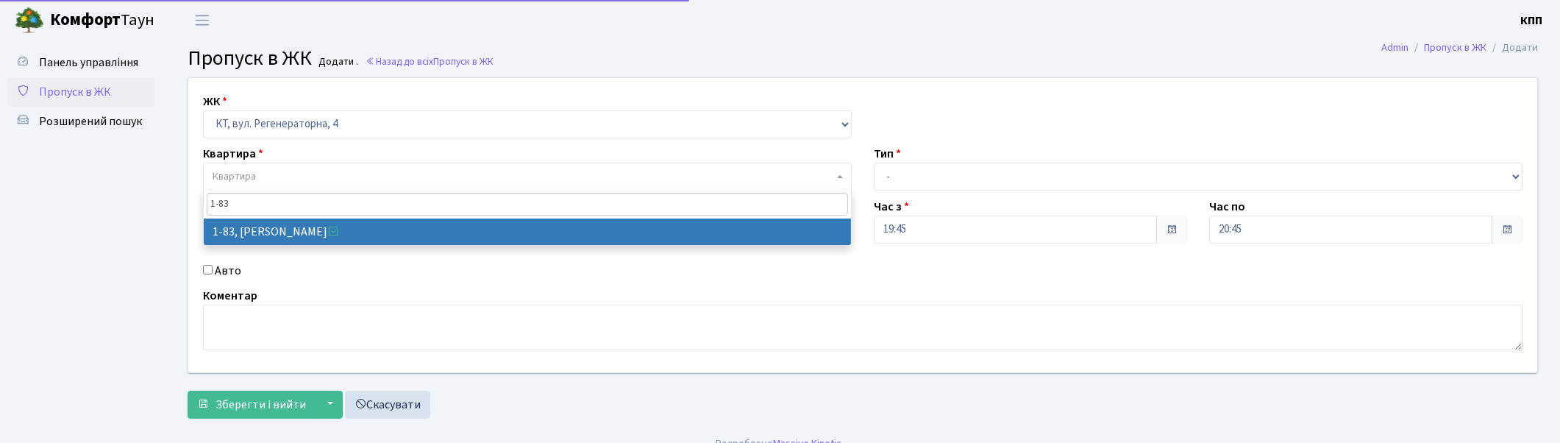
type input "1-83"
drag, startPoint x: 351, startPoint y: 233, endPoint x: 228, endPoint y: 254, distance: 125.2
select select "83"
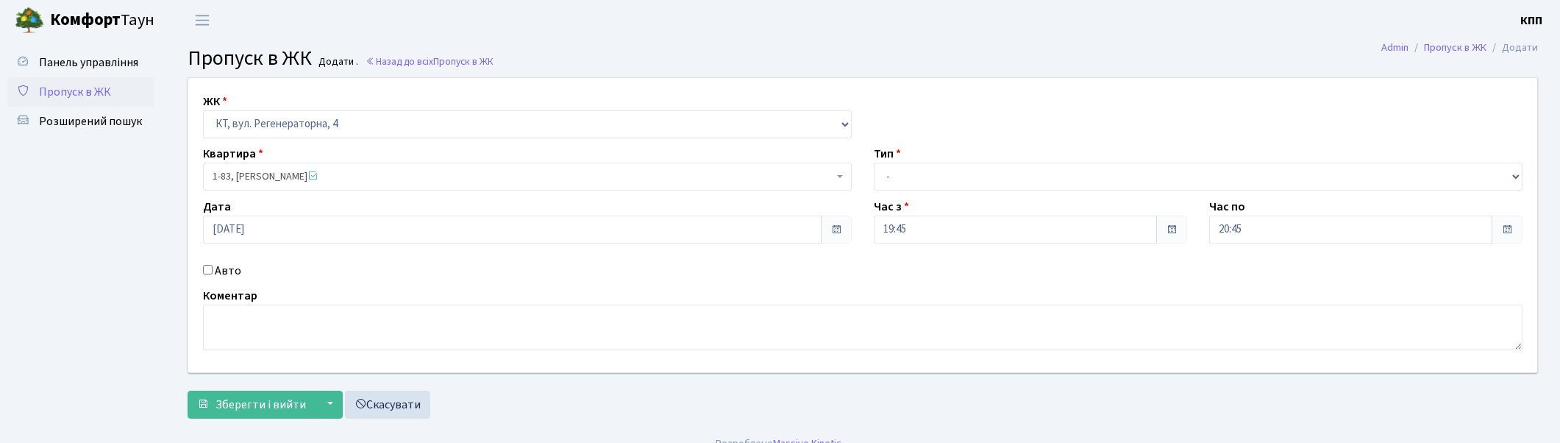
click at [212, 271] on div "Авто" at bounding box center [527, 271] width 671 height 18
click at [231, 270] on label "Авто" at bounding box center [228, 271] width 26 height 18
click at [213, 270] on input "Авто" at bounding box center [208, 270] width 10 height 10
checkbox input "true"
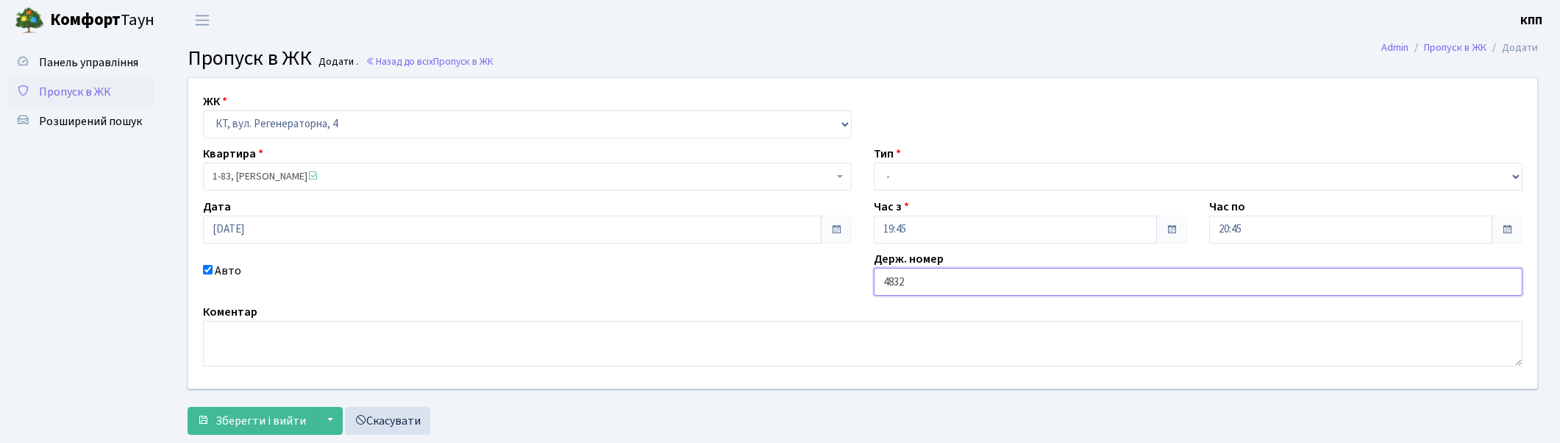
click at [875, 285] on input "4832" at bounding box center [1198, 282] width 649 height 28
type input "НС4832"
drag, startPoint x: 940, startPoint y: 172, endPoint x: 940, endPoint y: 186, distance: 14.0
click at [940, 172] on select "- Доставка Таксі Гості Сервіс" at bounding box center [1198, 177] width 649 height 28
select select "3"
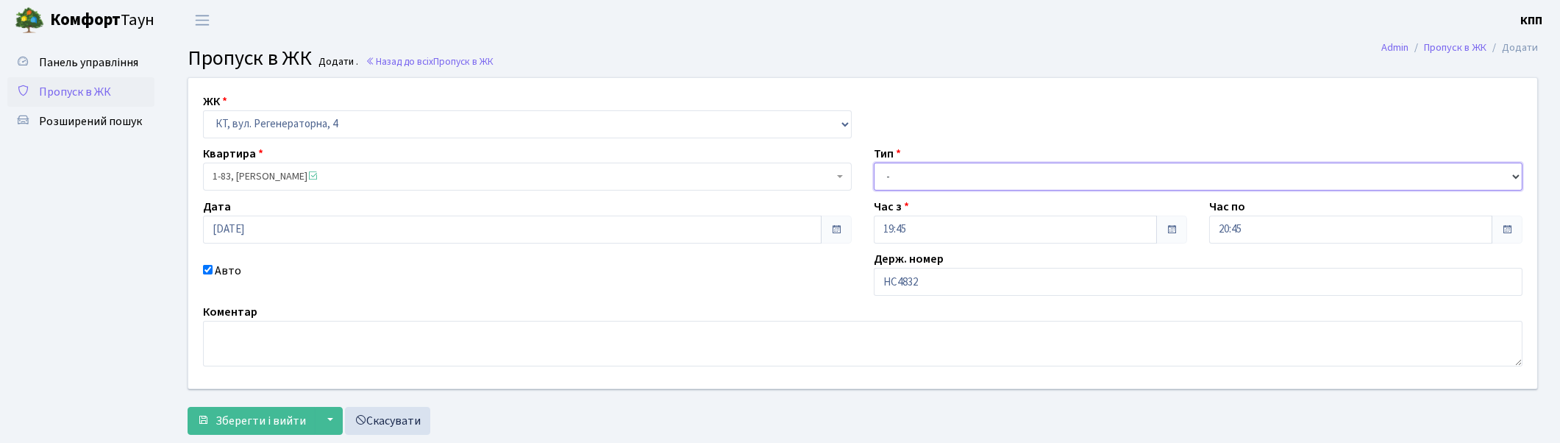
click at [874, 163] on select "- Доставка Таксі Гості Сервіс" at bounding box center [1198, 177] width 649 height 28
click at [299, 413] on span "Зберегти і вийти" at bounding box center [260, 421] width 90 height 16
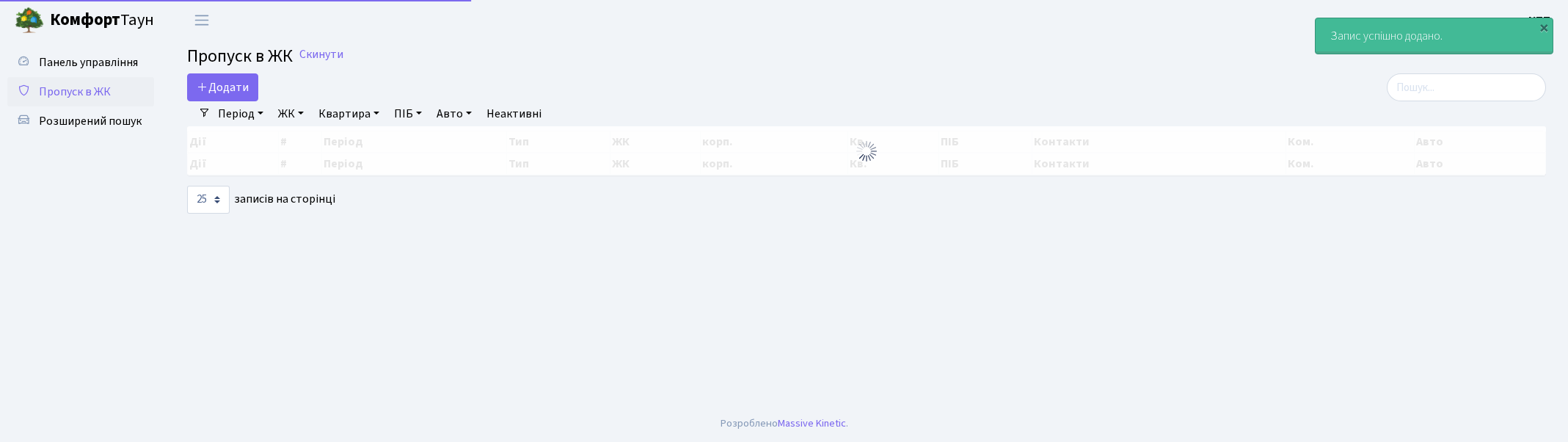
select select "25"
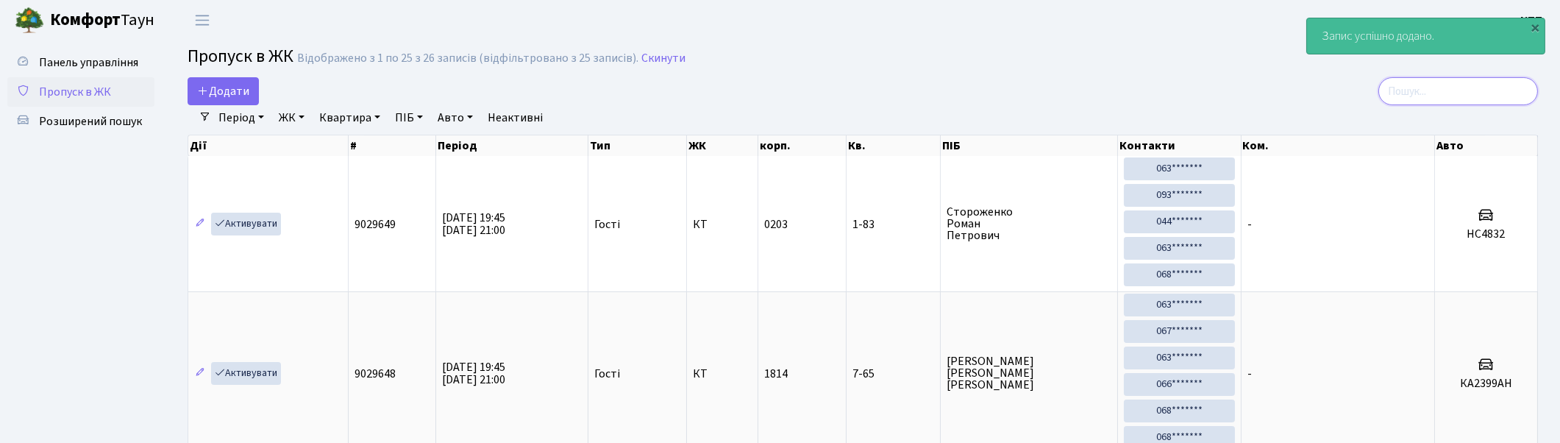
click at [1471, 88] on input "search" at bounding box center [1458, 91] width 160 height 28
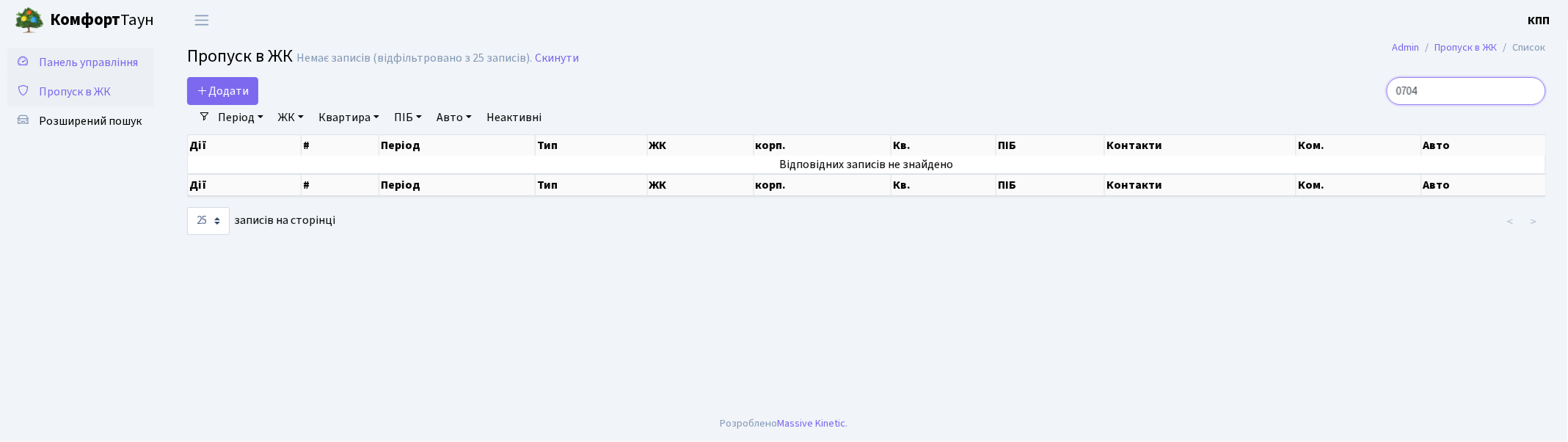
type input "0704"
click at [101, 60] on span "Панель управління" at bounding box center [88, 62] width 99 height 16
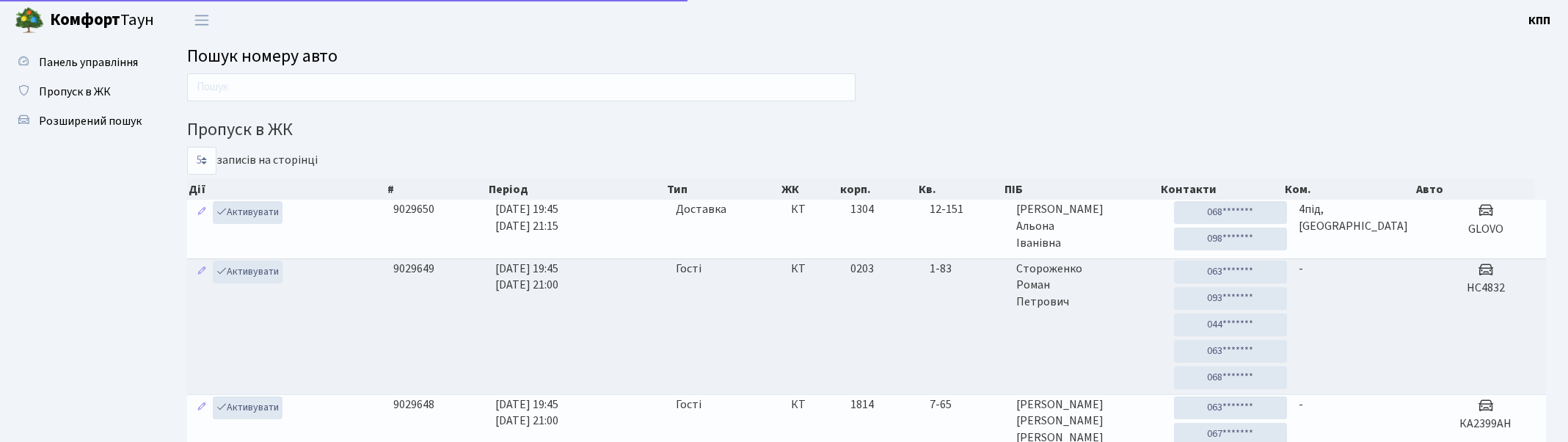
click at [296, 86] on input "text" at bounding box center [522, 88] width 669 height 28
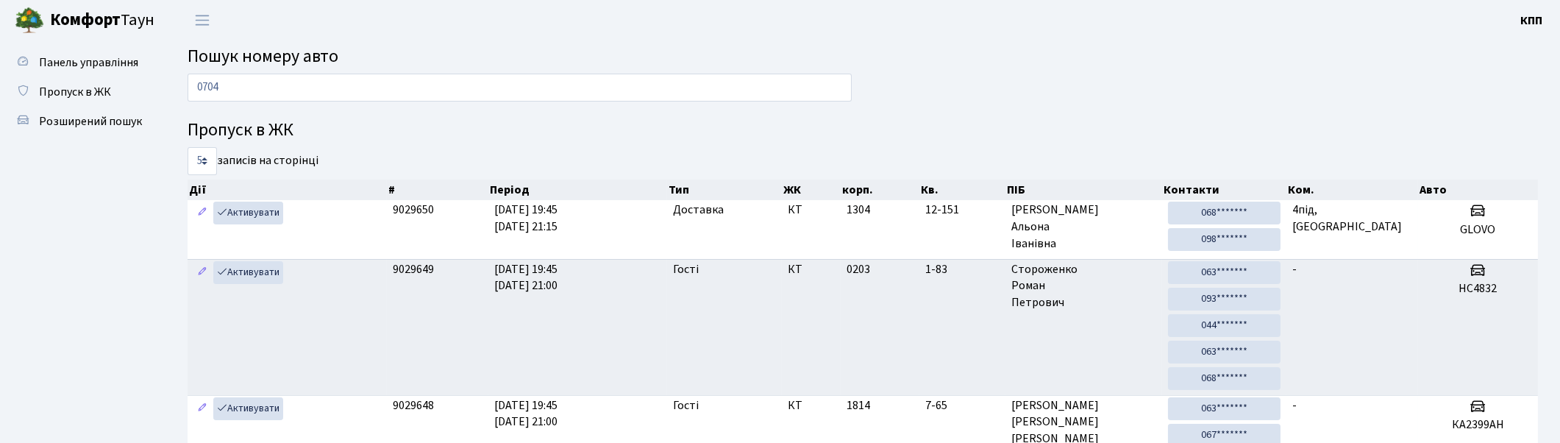
type input "0704"
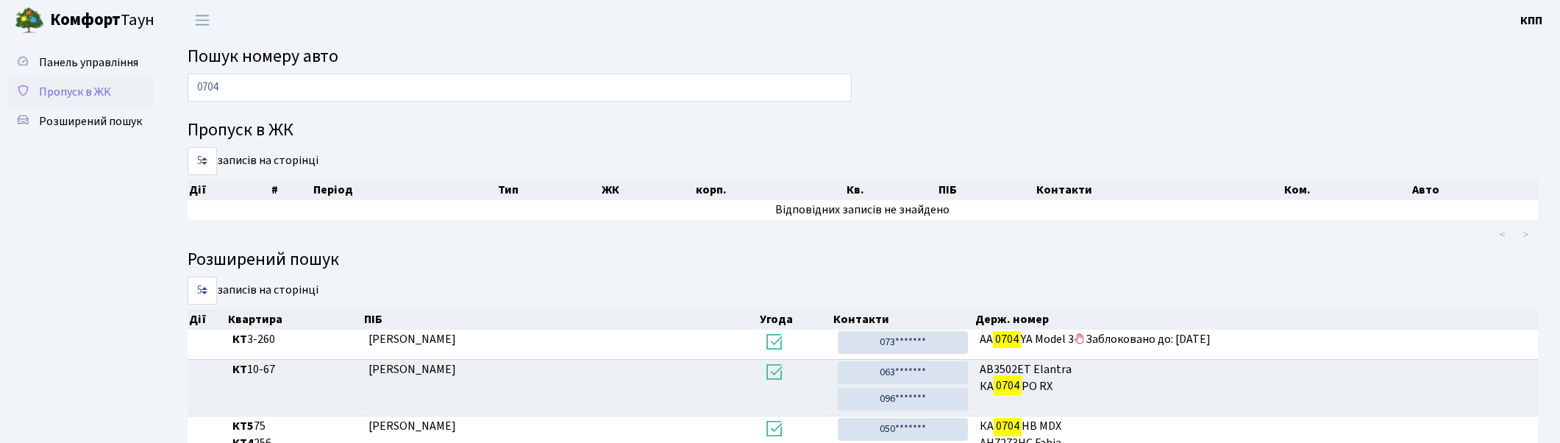
click at [76, 88] on span "Пропуск в ЖК" at bounding box center [75, 92] width 72 height 16
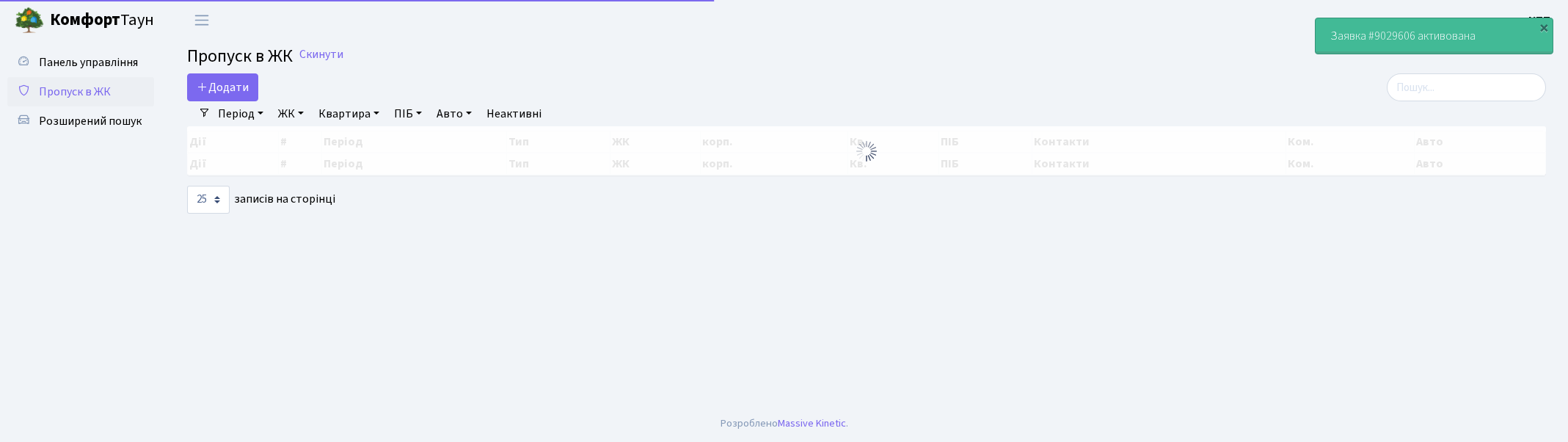
select select "25"
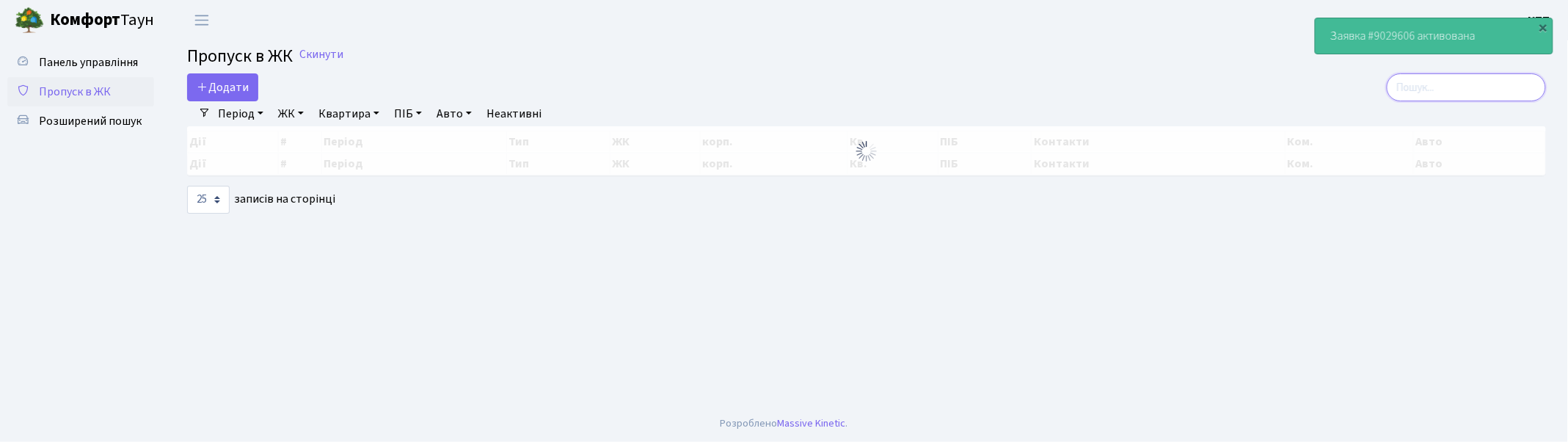
click at [1470, 81] on input "search" at bounding box center [1467, 88] width 160 height 28
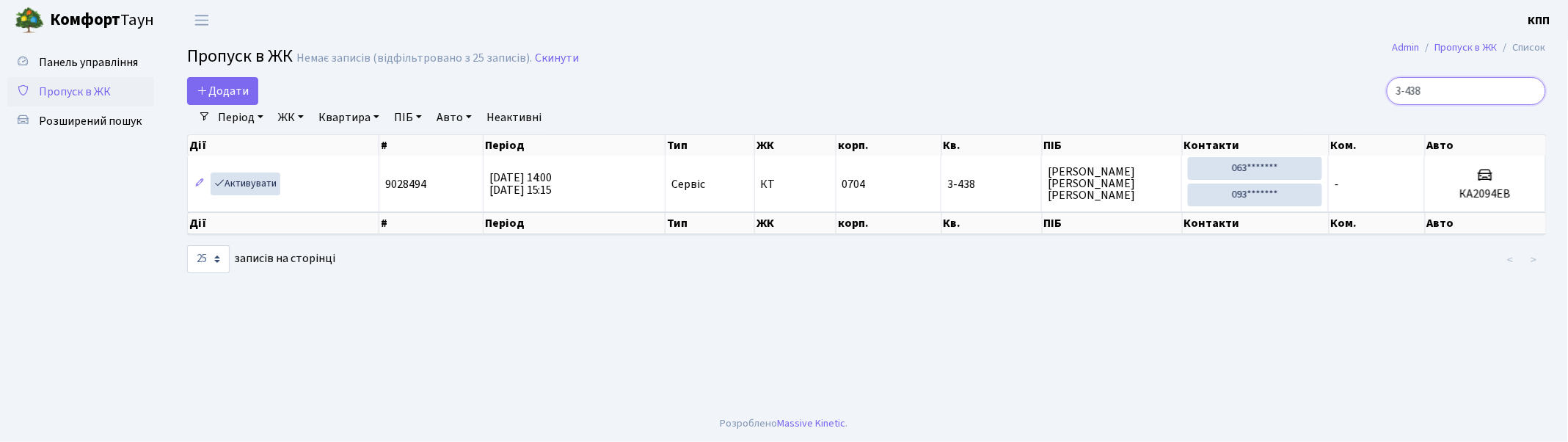
drag, startPoint x: 1463, startPoint y: 89, endPoint x: 1058, endPoint y: 54, distance: 406.5
click at [1058, 54] on main "Admin Пропуск в ЖК Список Пропуск в ЖК Немає записів (відфільтровано з 25 запис…" at bounding box center [866, 221] width 1403 height 364
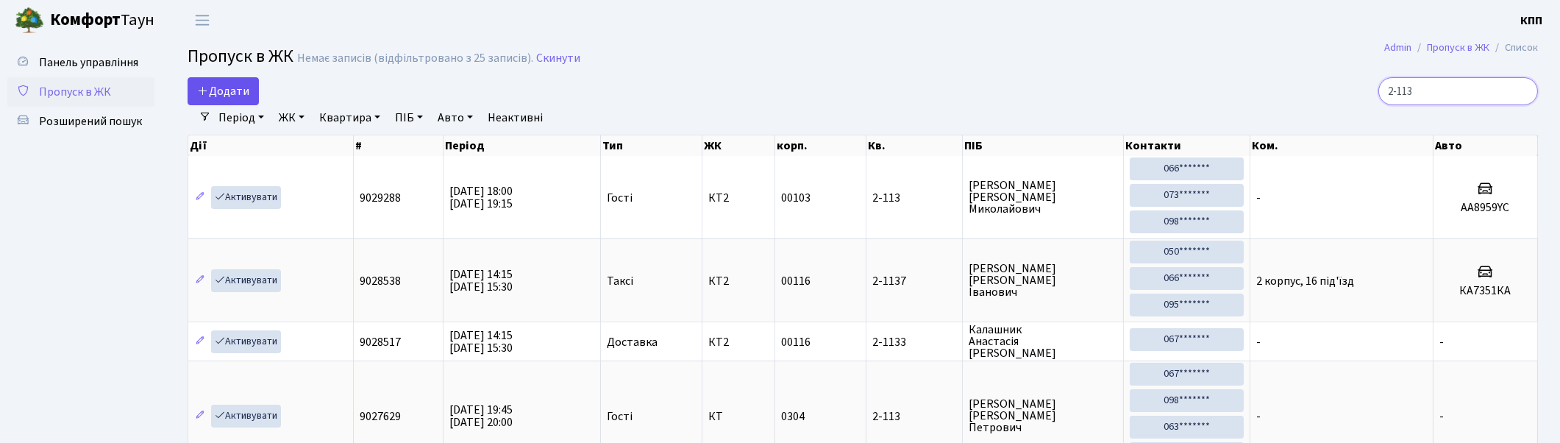
type input "2-113"
click at [228, 86] on span "Додати" at bounding box center [223, 91] width 52 height 16
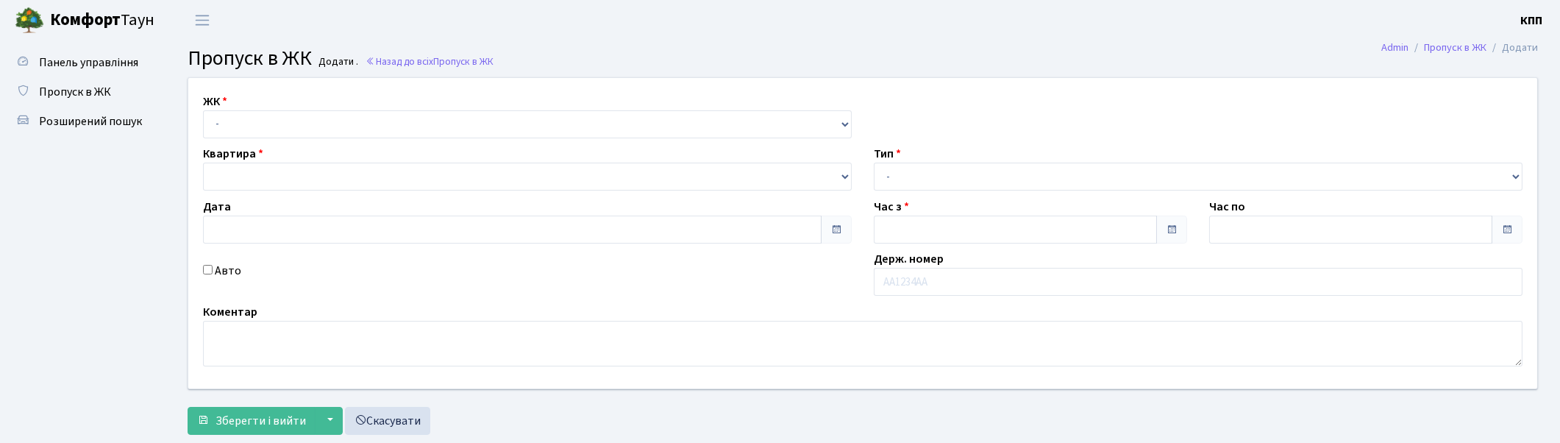
type input "[DATE]"
type input "20:00"
type input "21:00"
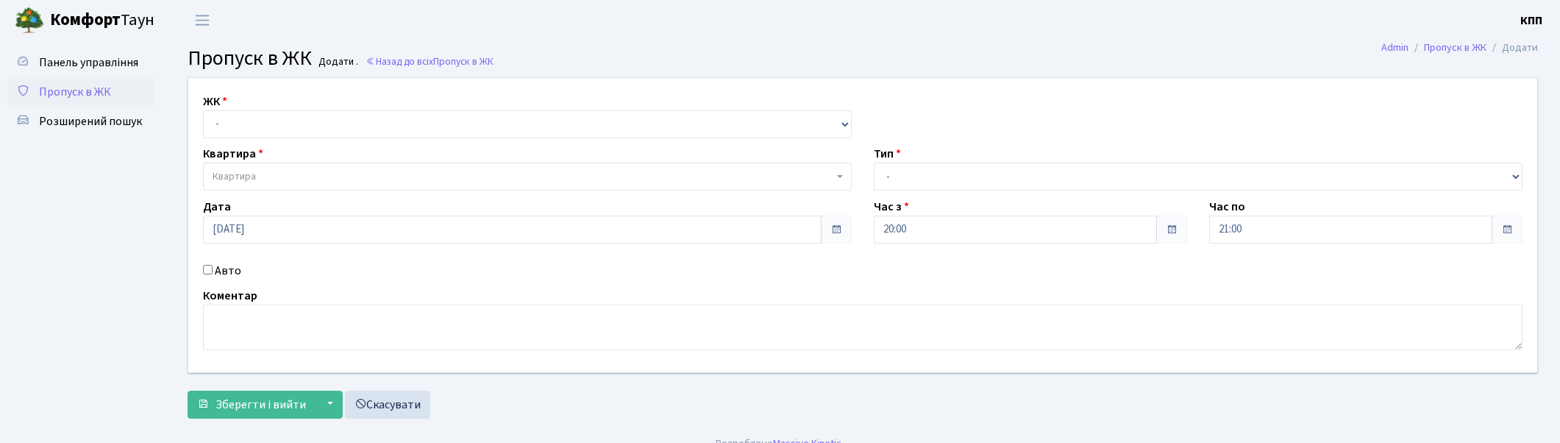
click at [208, 267] on input "Авто" at bounding box center [208, 270] width 10 height 10
checkbox input "true"
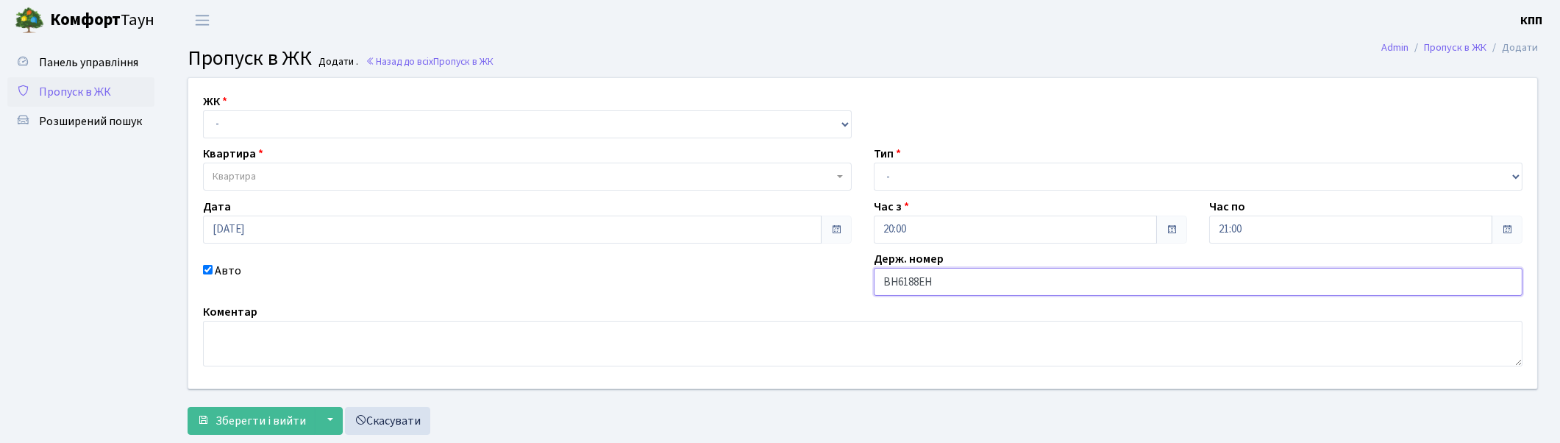
type input "ВН6188ЕН"
click at [993, 171] on select "- Доставка Таксі Гості Сервіс" at bounding box center [1198, 177] width 649 height 28
select select "3"
click at [874, 163] on select "- Доставка Таксі Гості Сервіс" at bounding box center [1198, 177] width 649 height 28
click at [304, 116] on select "- КТ, вул. Регенераторна, 4 КТ2, просп. [STREET_ADDRESS] [STREET_ADDRESS] [PERS…" at bounding box center [527, 124] width 649 height 28
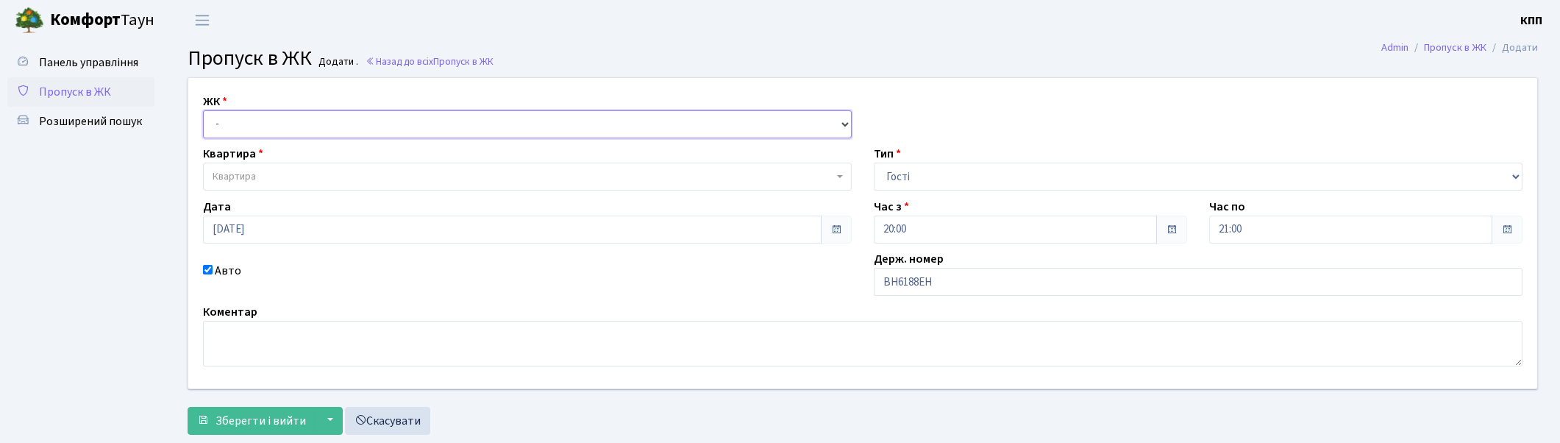
select select "271"
click at [203, 110] on select "- КТ, вул. Регенераторна, 4 КТ2, просп. Соборності, 17 КТ3, вул. Березнева, 16 …" at bounding box center [527, 124] width 649 height 28
select select
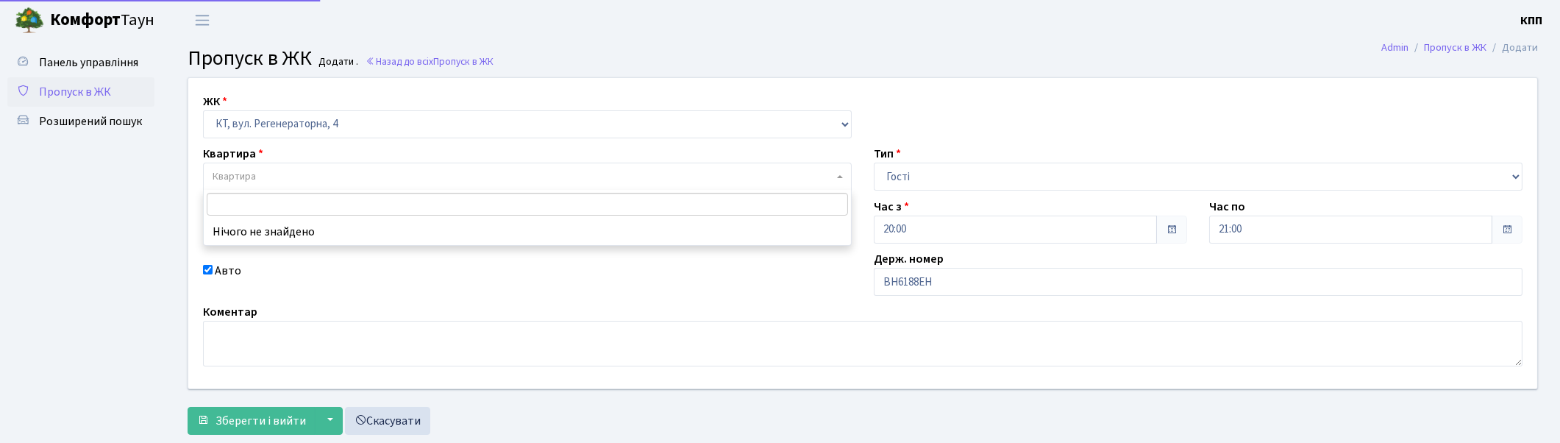
click at [299, 172] on span "Квартира" at bounding box center [523, 176] width 621 height 15
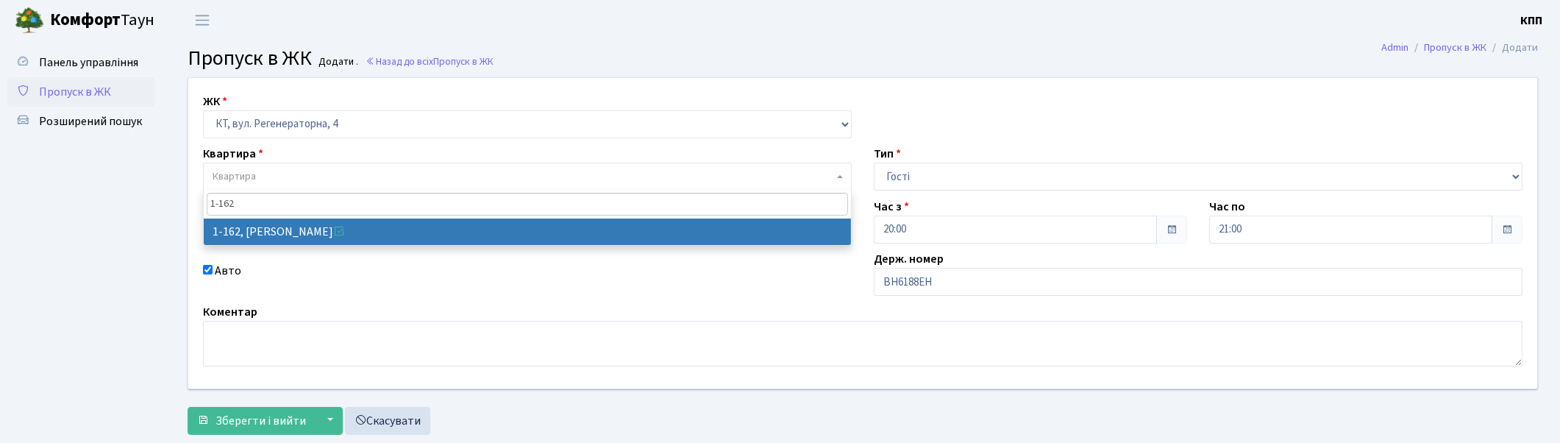
type input "1-162"
select select "162"
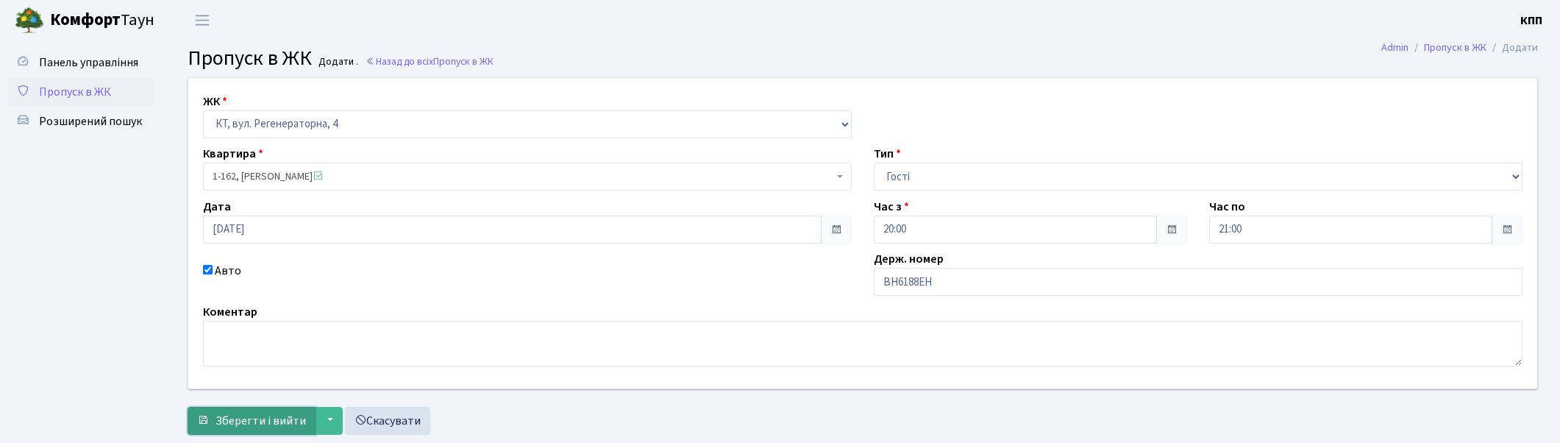
click at [266, 421] on span "Зберегти і вийти" at bounding box center [260, 421] width 90 height 16
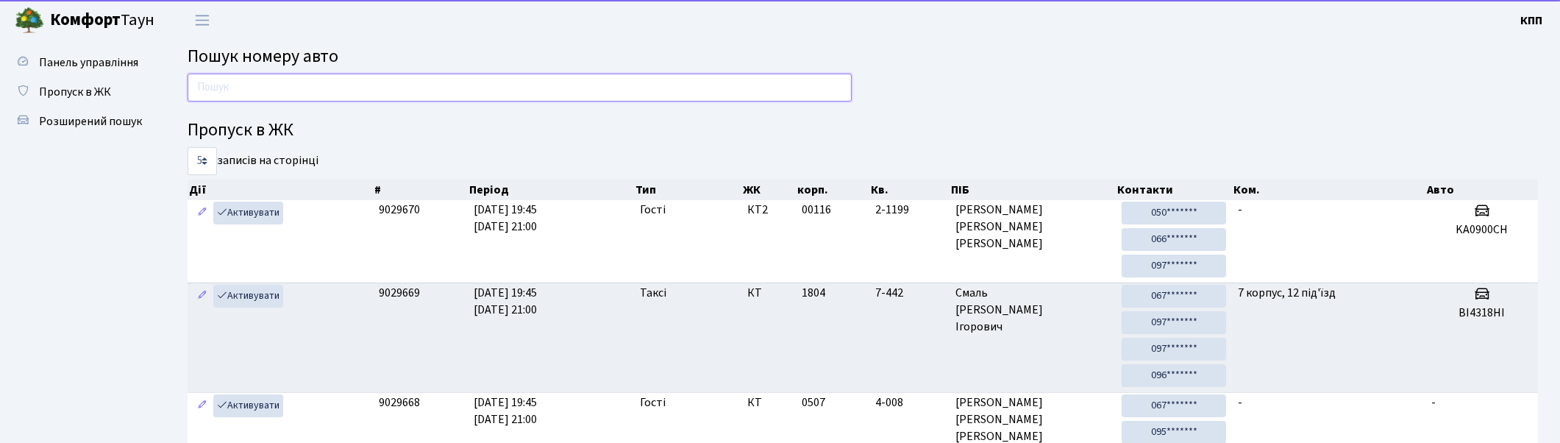
click at [281, 92] on input "text" at bounding box center [520, 88] width 664 height 28
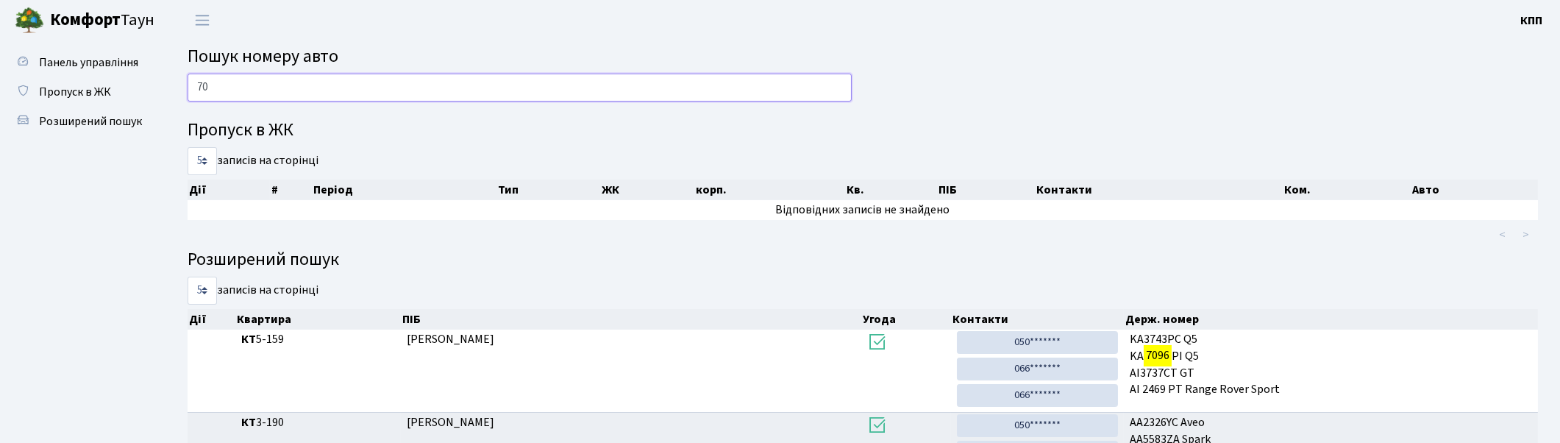
type input "7"
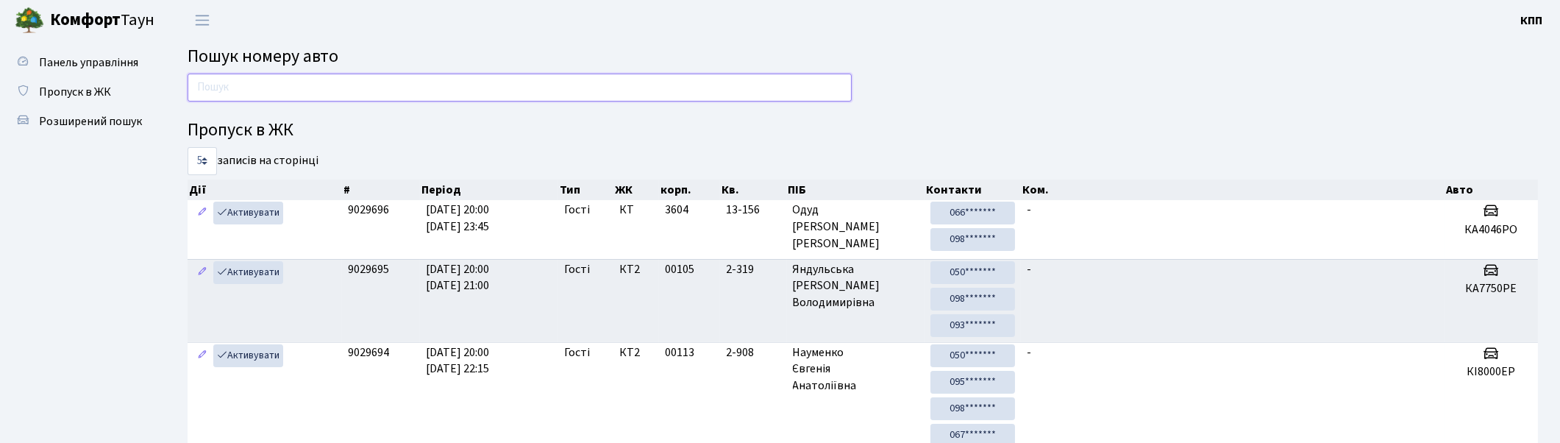
click at [509, 79] on input "text" at bounding box center [520, 88] width 664 height 28
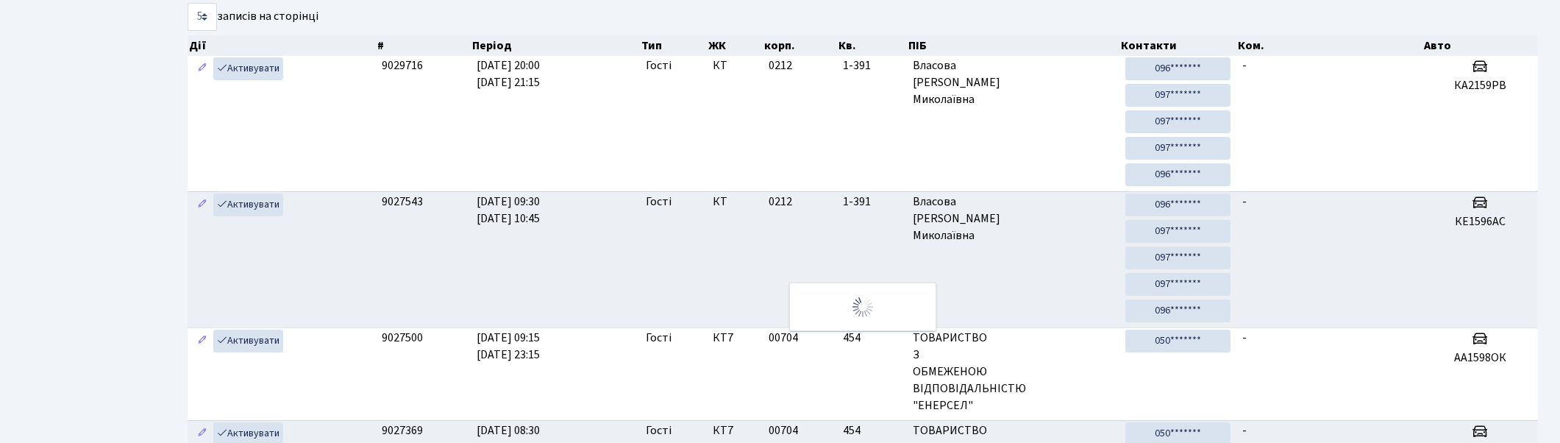
scroll to position [27, 0]
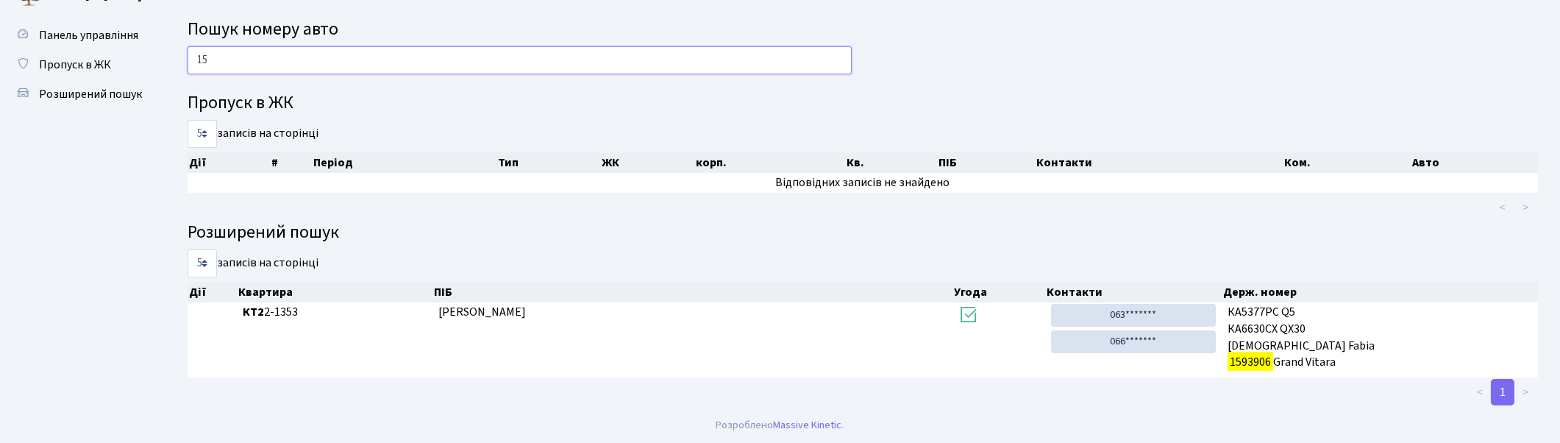
type input "1"
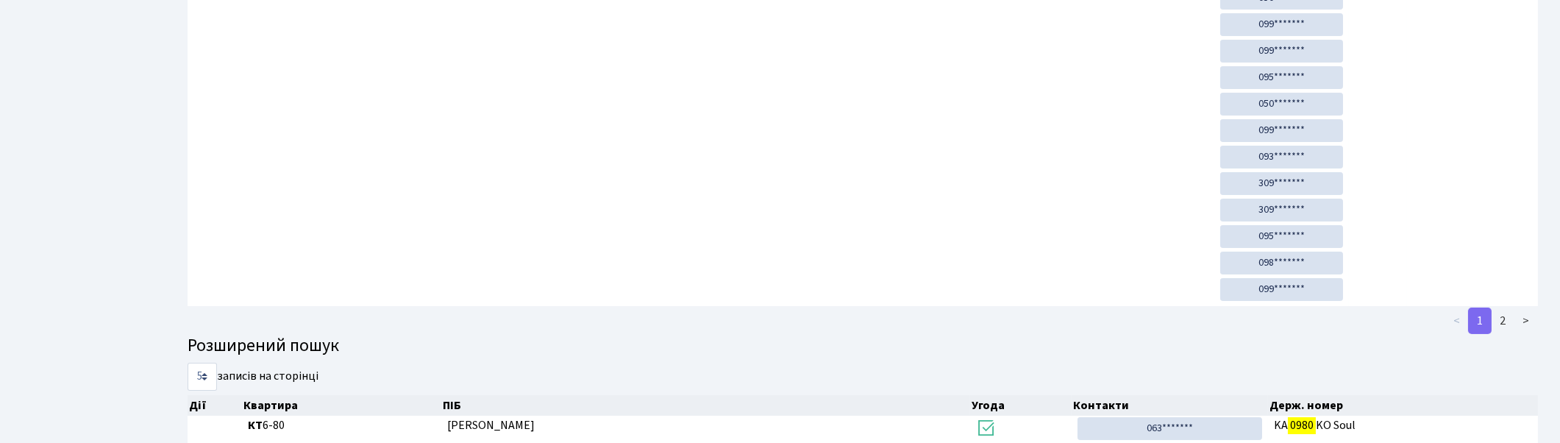
scroll to position [69, 0]
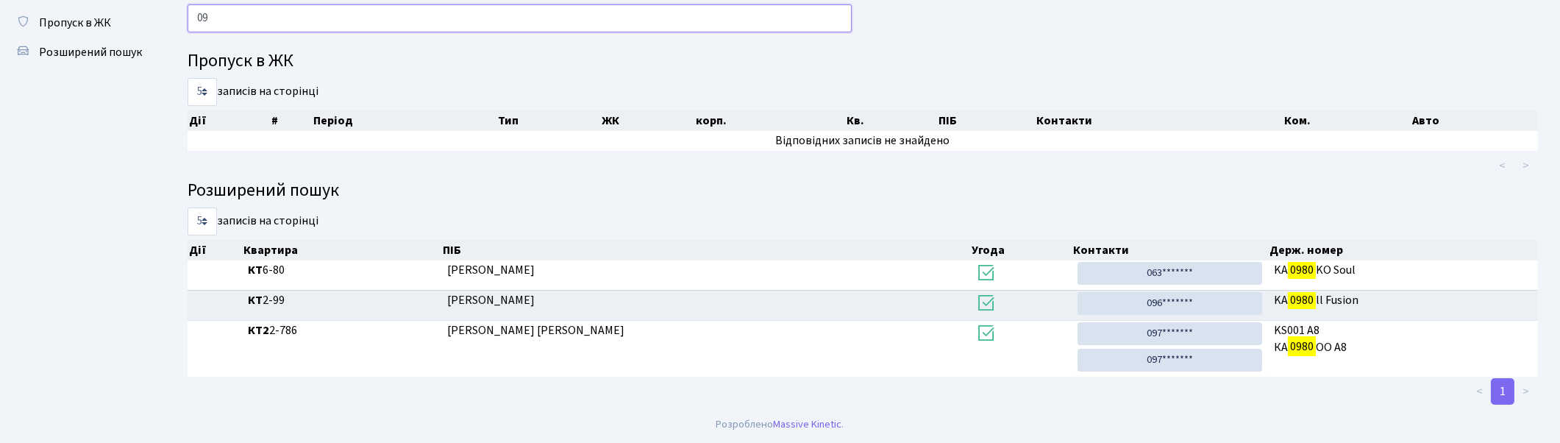
type input "0"
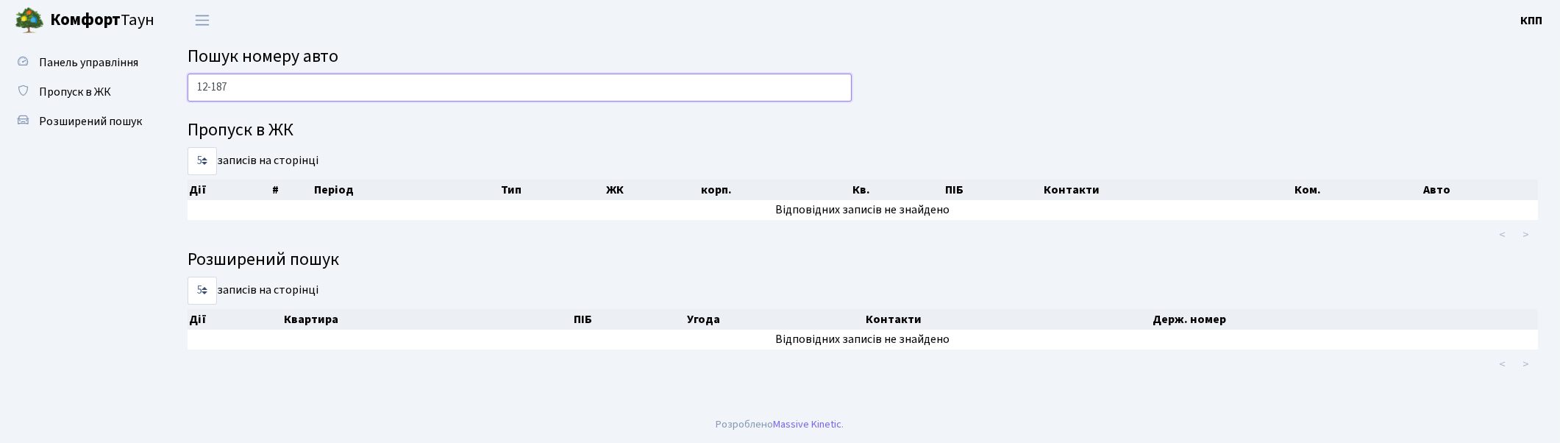
scroll to position [0, 0]
type input "1"
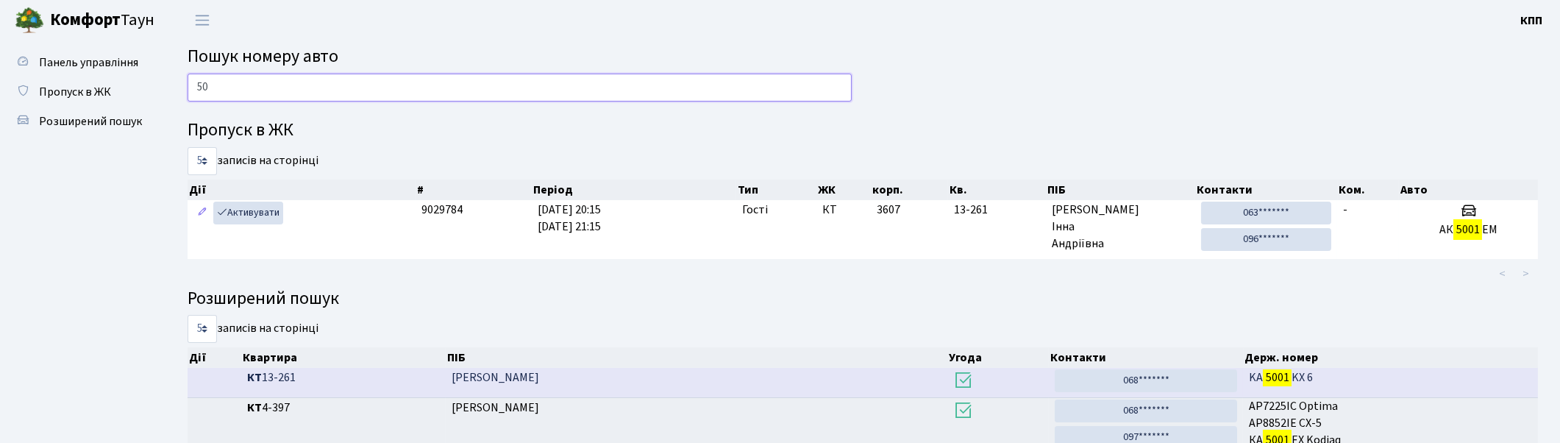
type input "5"
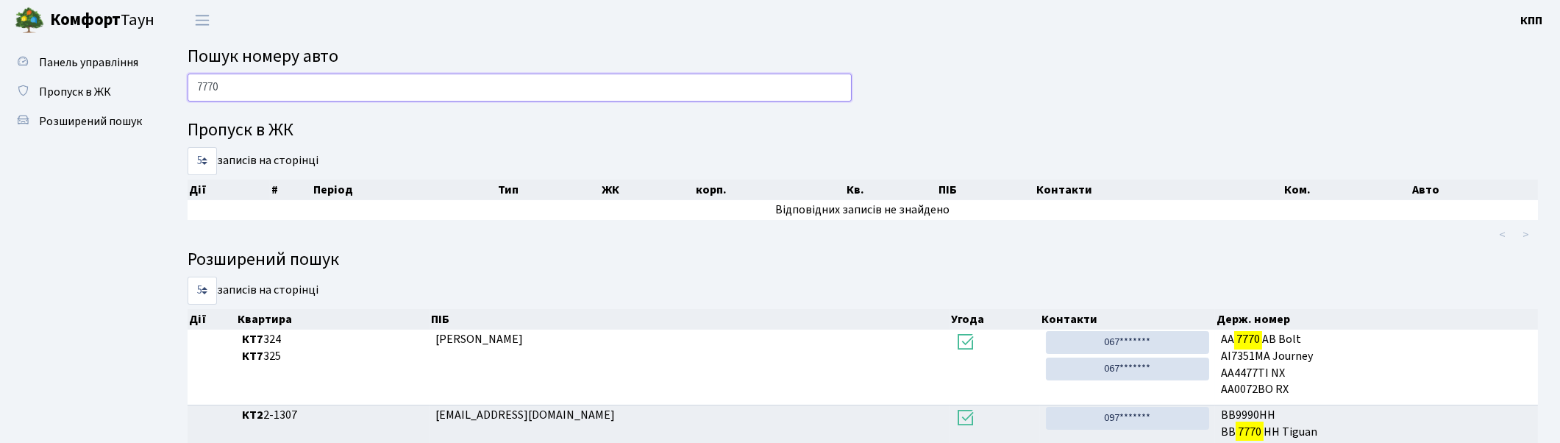
click at [583, 86] on input "7770" at bounding box center [520, 88] width 664 height 28
type input "7"
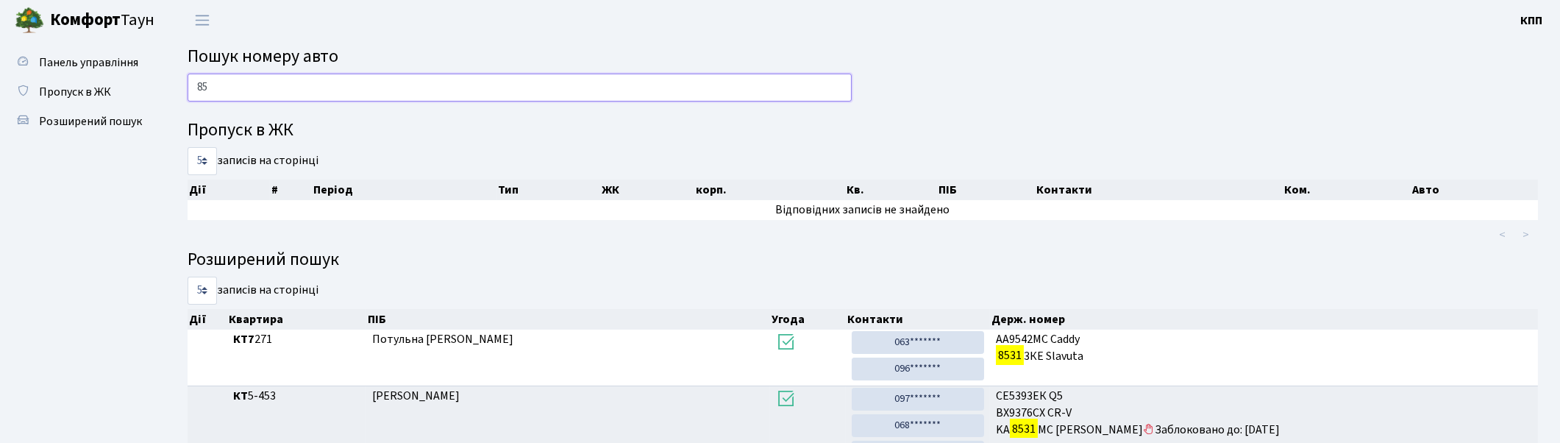
type input "8"
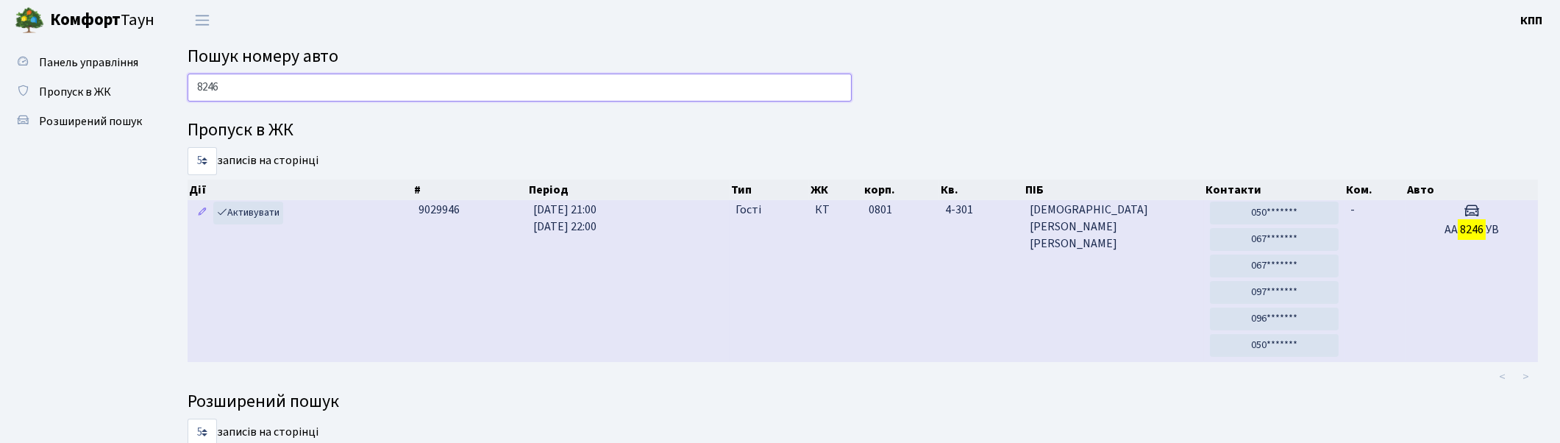
type input "8246"
click at [863, 239] on td "0801" at bounding box center [901, 281] width 76 height 162
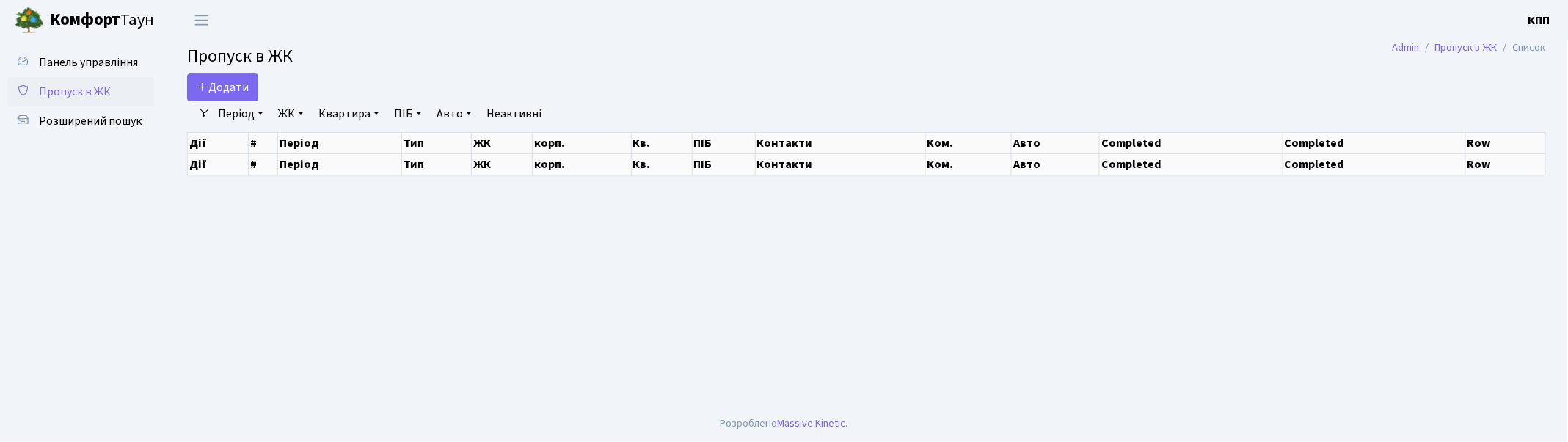
select select "25"
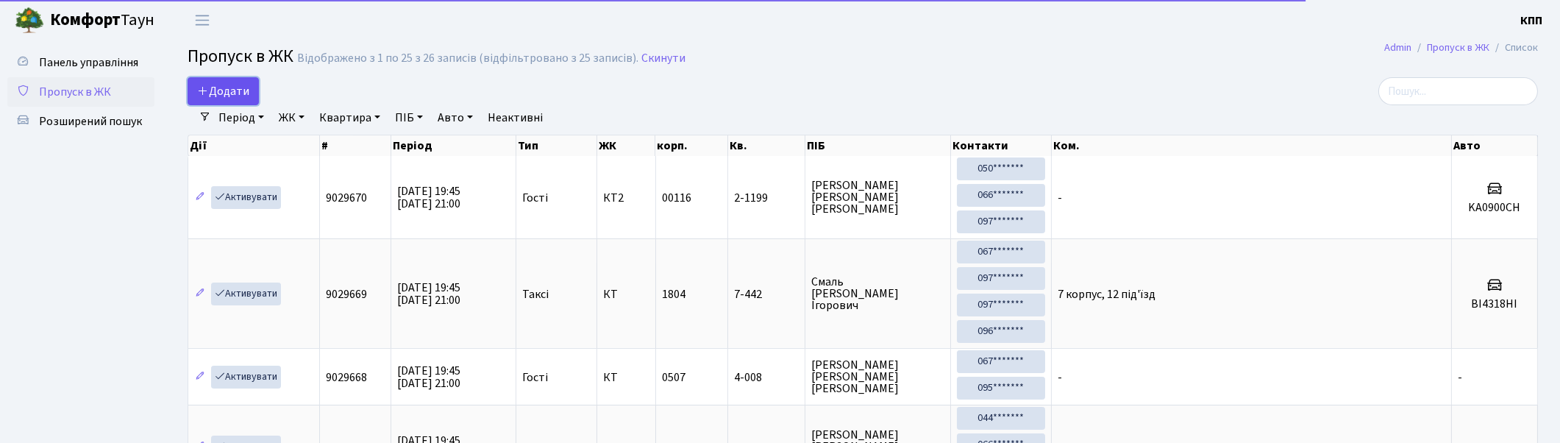
click at [240, 90] on span "Додати" at bounding box center [223, 91] width 52 height 16
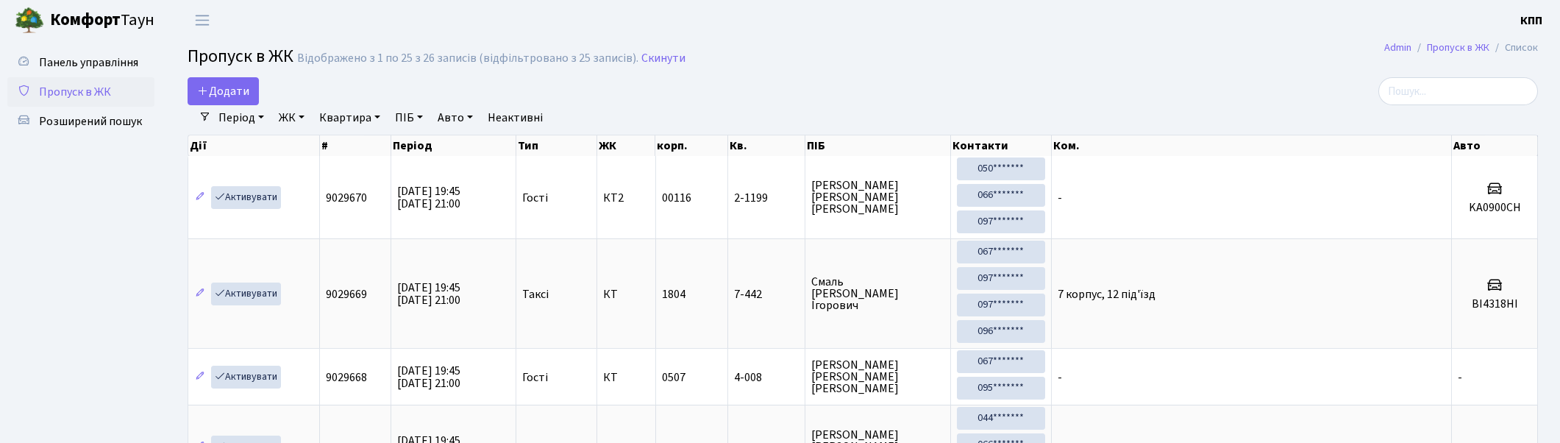
select select "25"
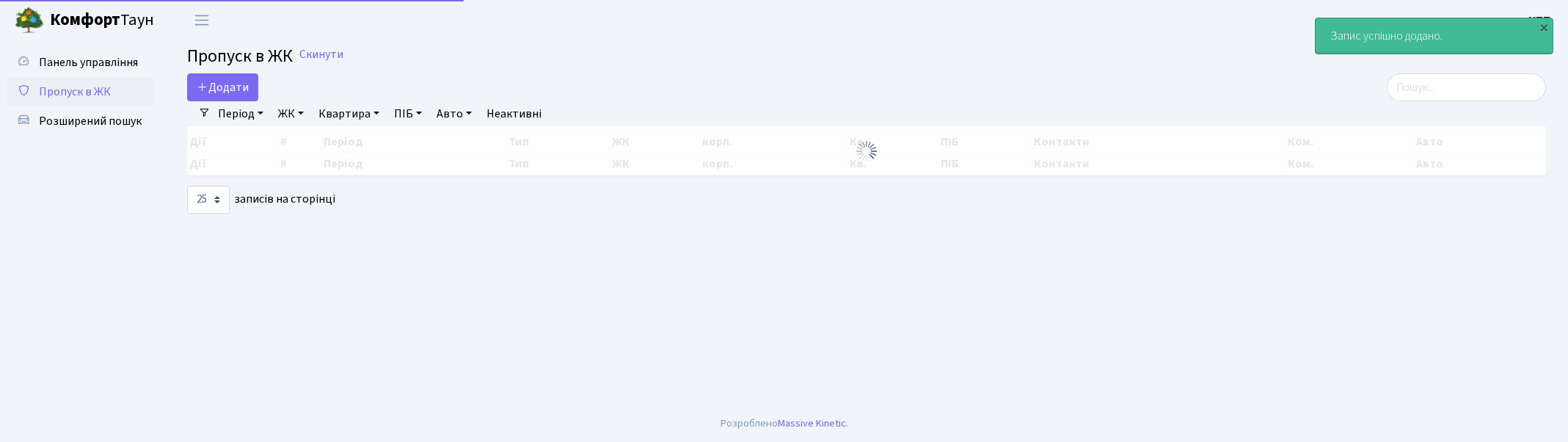
select select "25"
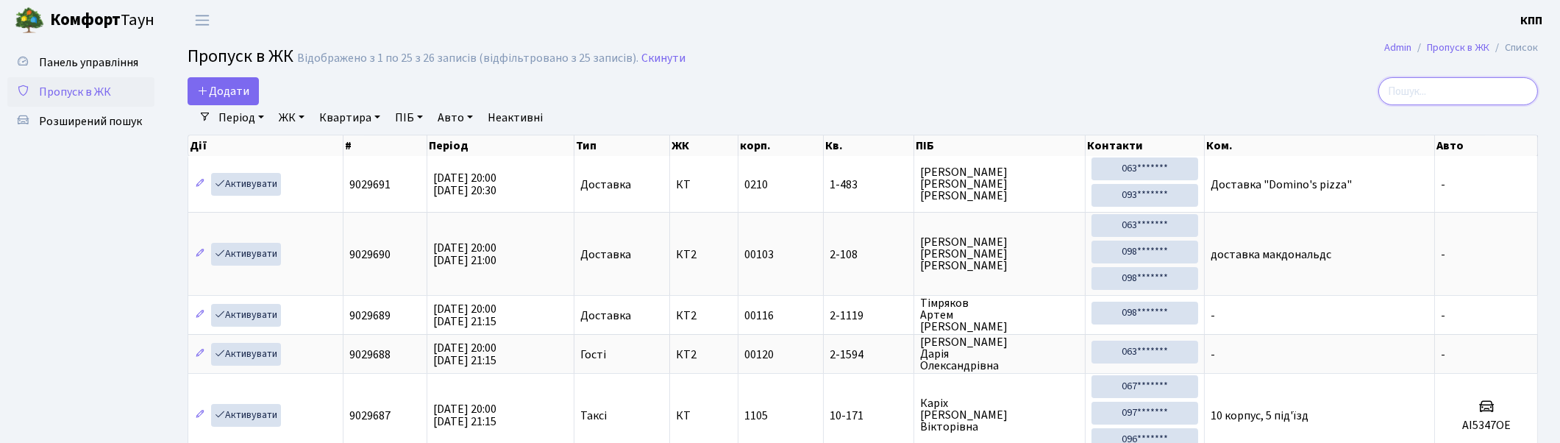
click at [1427, 84] on input "search" at bounding box center [1458, 91] width 160 height 28
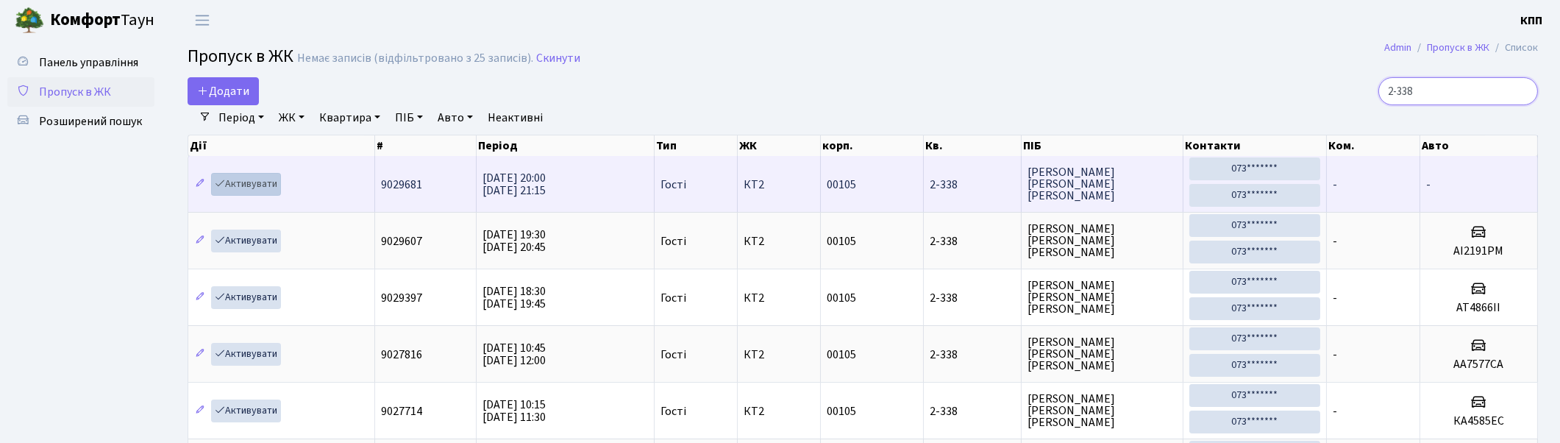
type input "2-338"
click at [247, 184] on link "Активувати" at bounding box center [246, 184] width 70 height 23
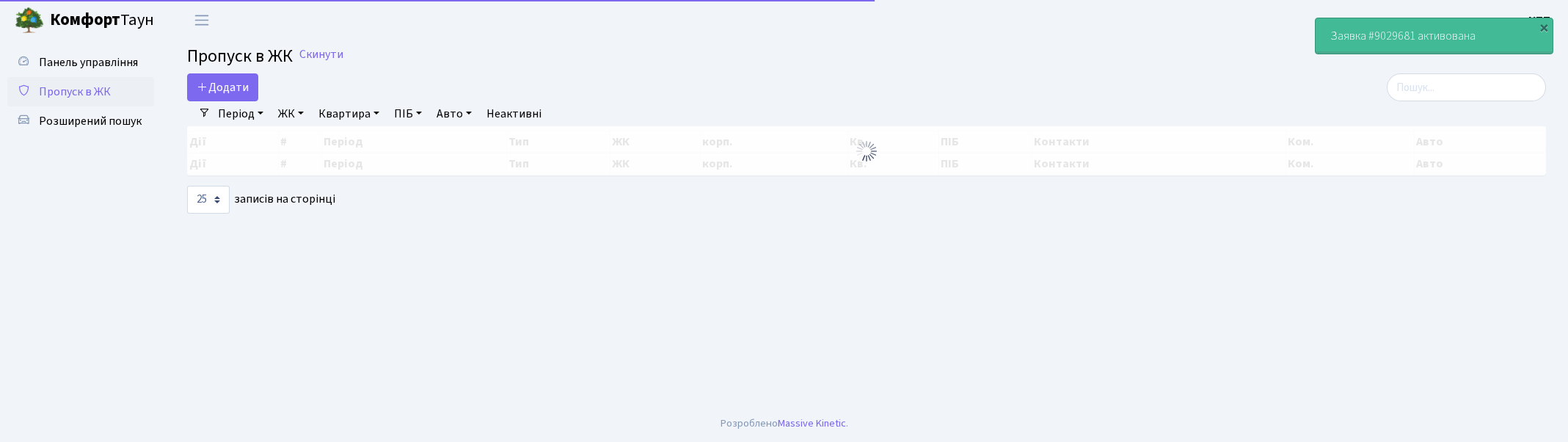
select select "25"
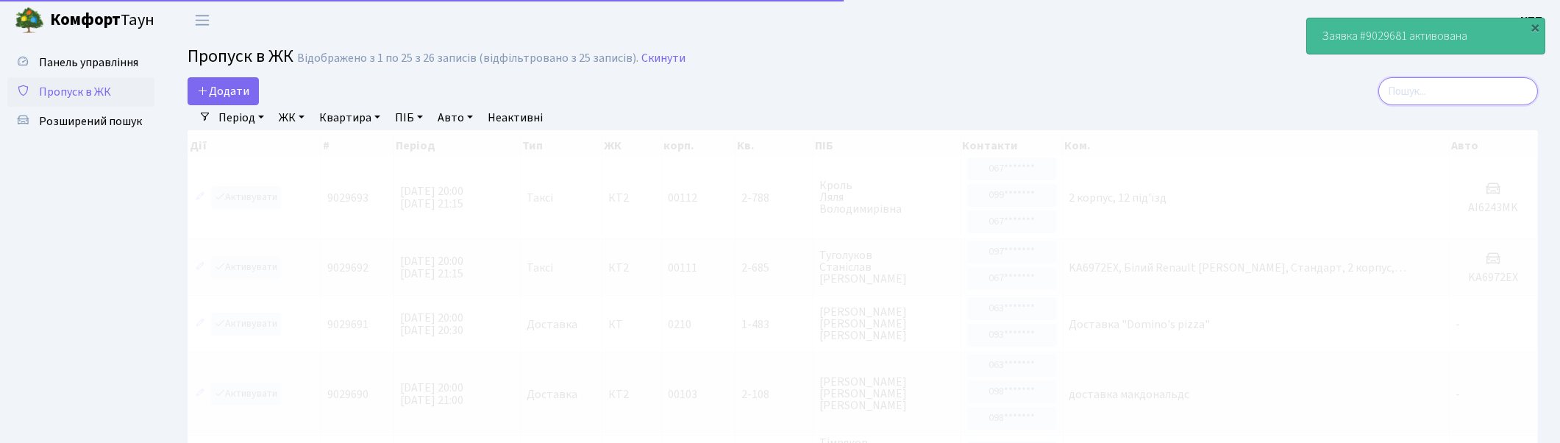
click at [1509, 96] on input "search" at bounding box center [1458, 91] width 160 height 28
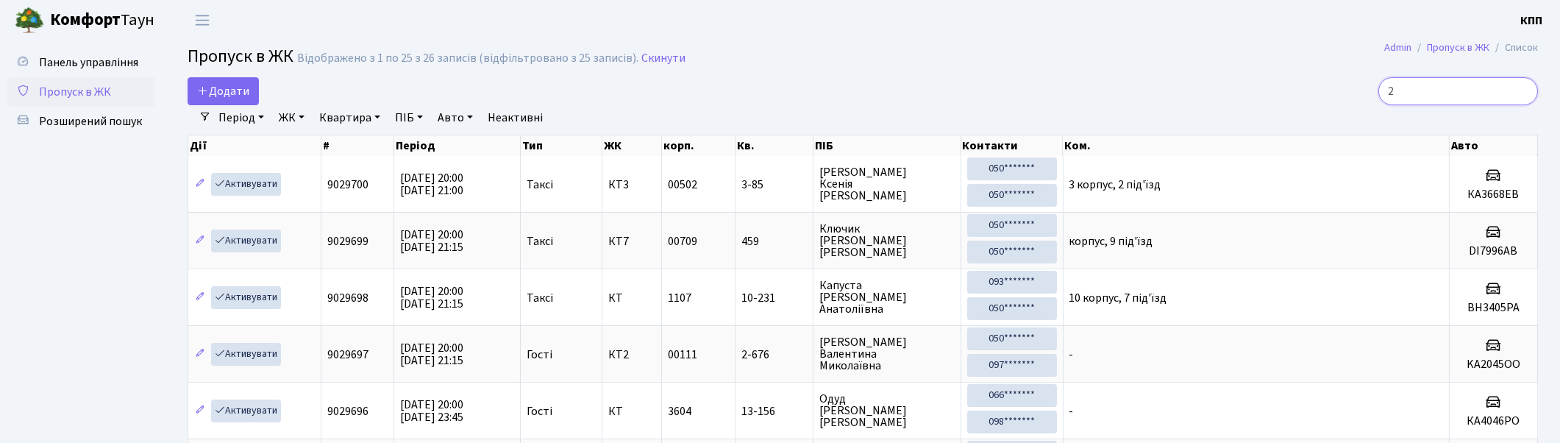
type input "2-"
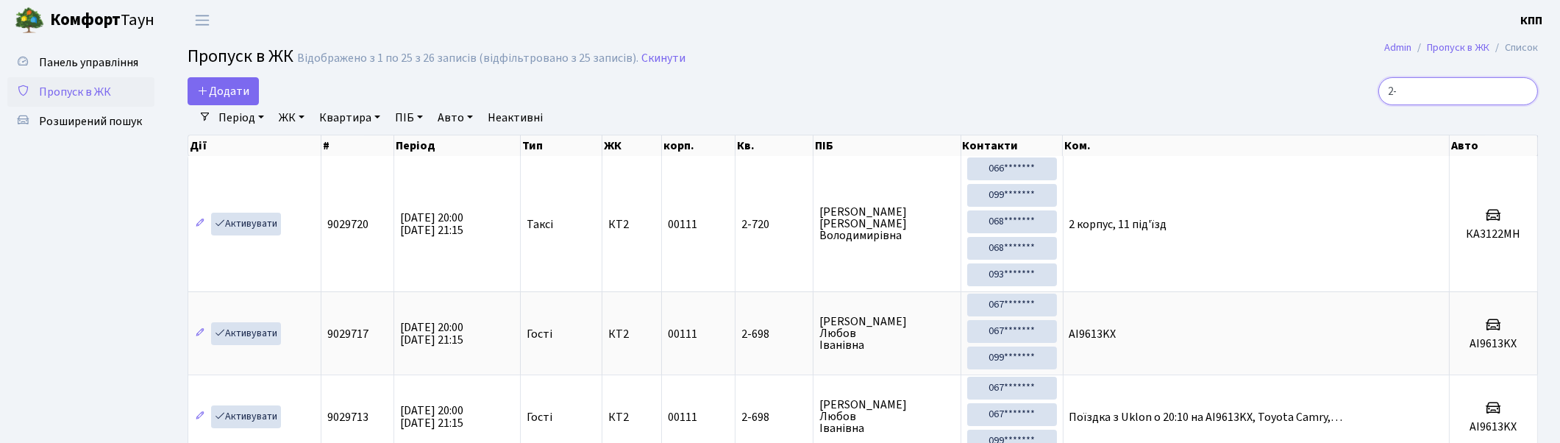
click at [1521, 90] on input "2-" at bounding box center [1458, 91] width 160 height 28
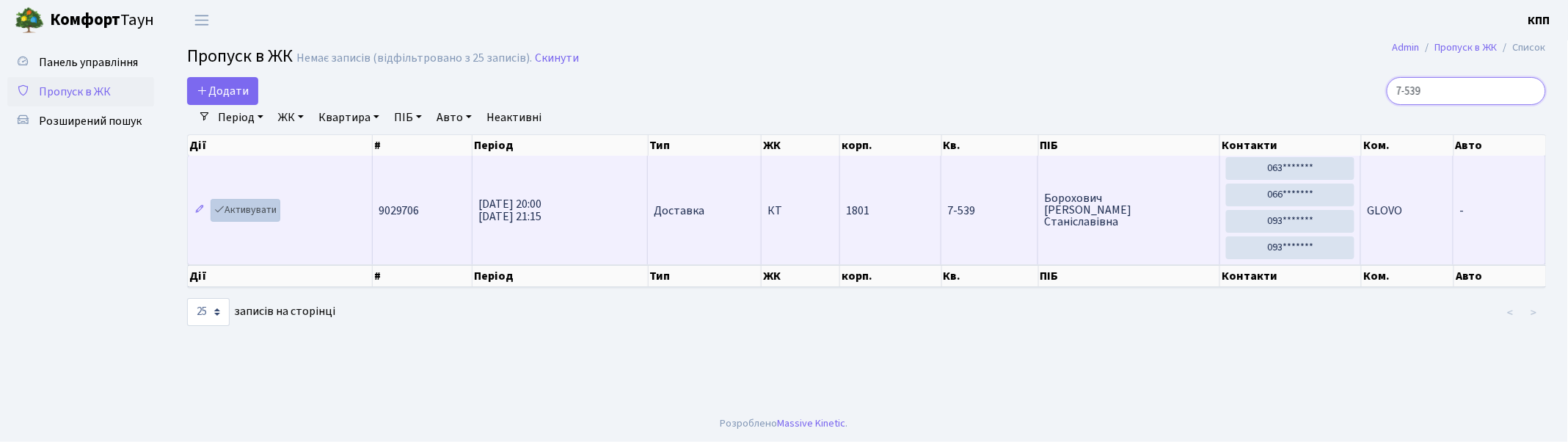
type input "7-539"
click at [241, 207] on link "Активувати" at bounding box center [246, 210] width 70 height 23
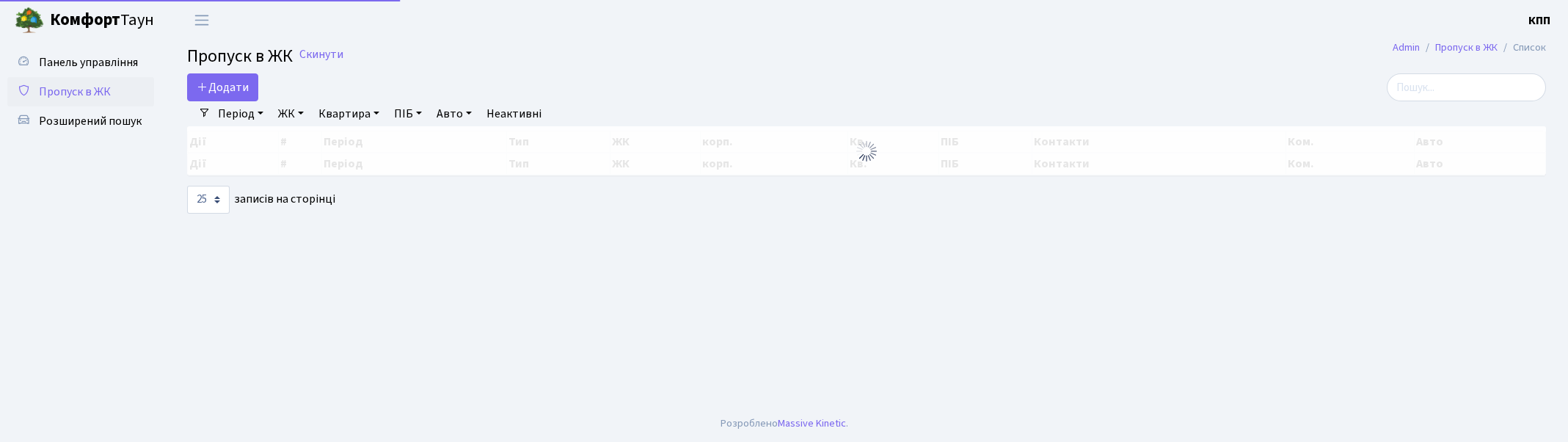
select select "25"
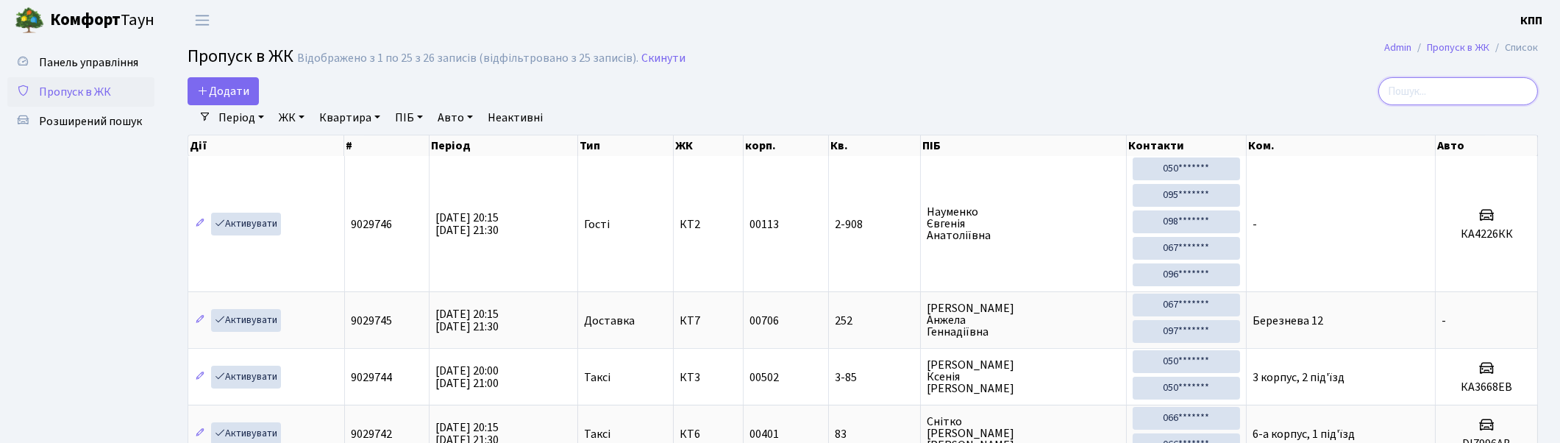
click at [1429, 93] on input "search" at bounding box center [1458, 91] width 160 height 28
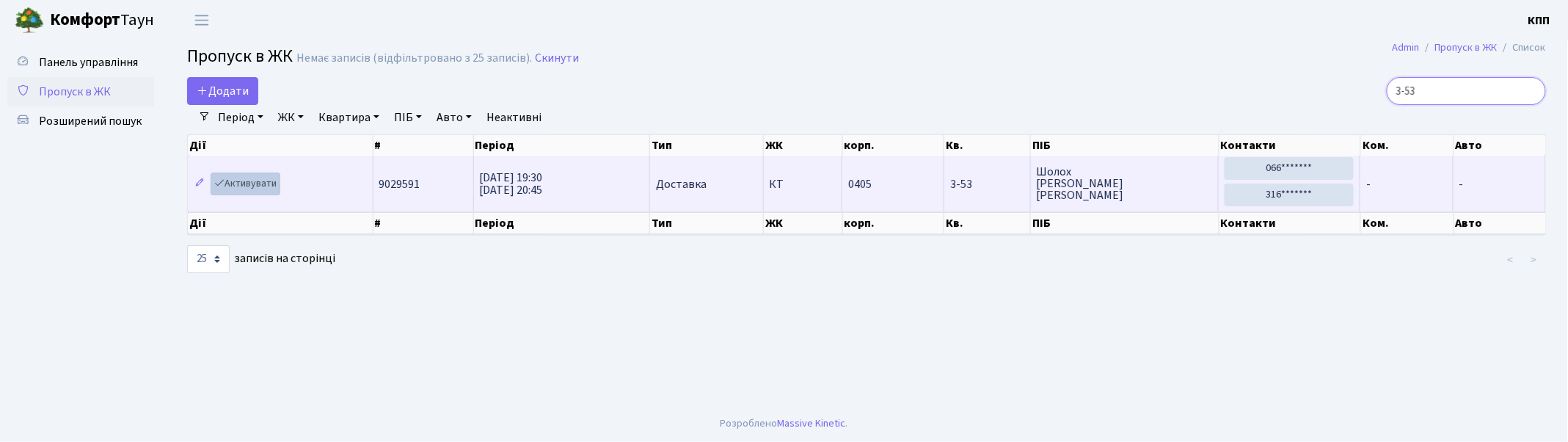
type input "3-53"
click at [255, 184] on link "Активувати" at bounding box center [246, 184] width 70 height 23
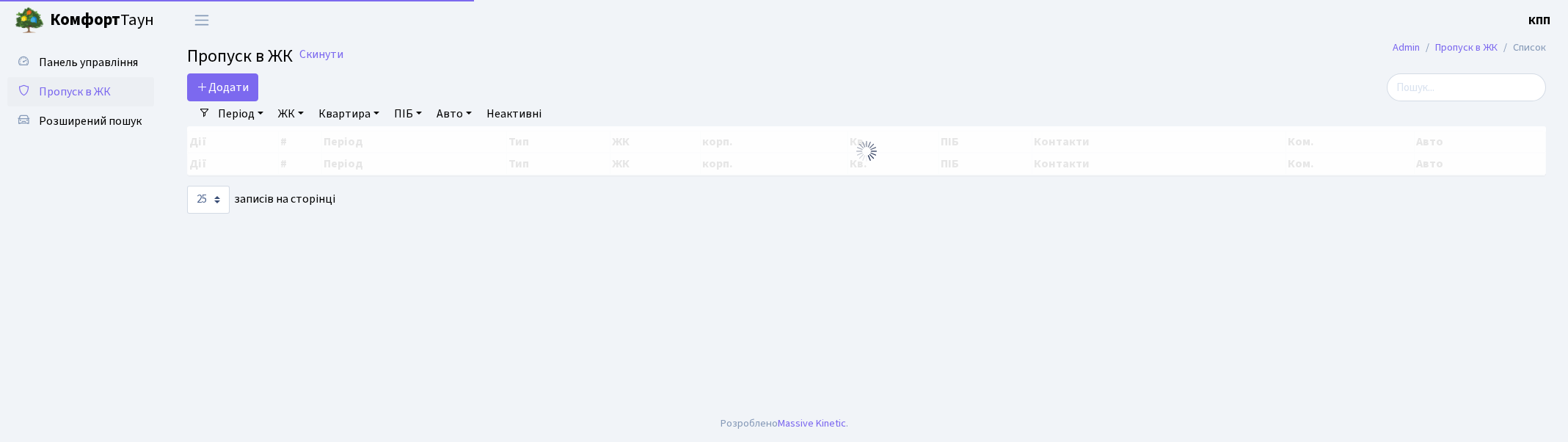
select select "25"
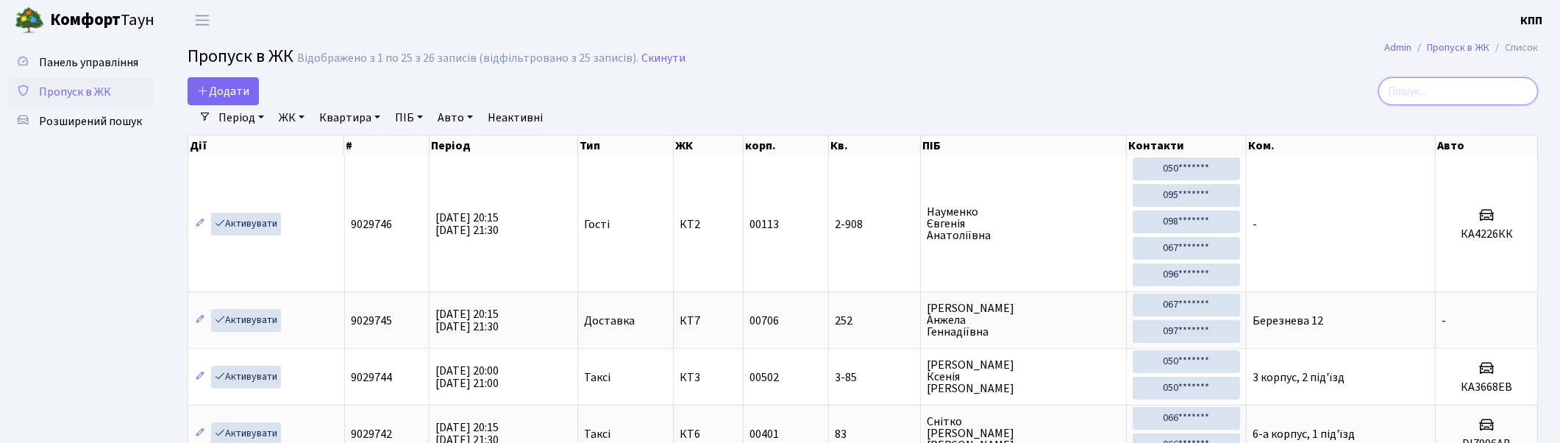
click at [1525, 96] on input "search" at bounding box center [1458, 91] width 160 height 28
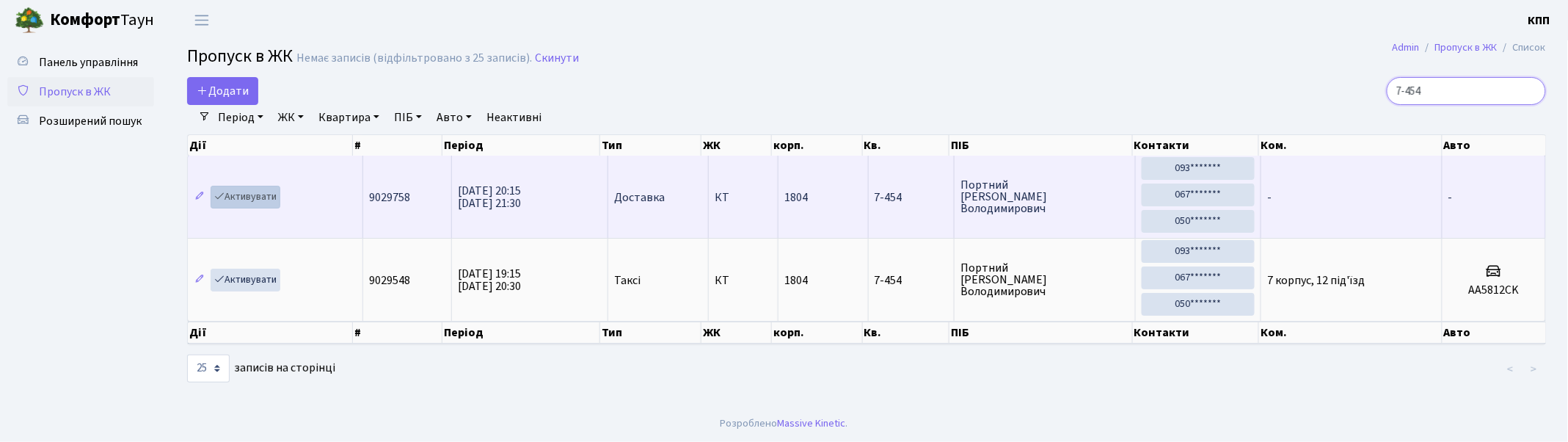
type input "7-454"
click at [238, 201] on link "Активувати" at bounding box center [246, 197] width 70 height 23
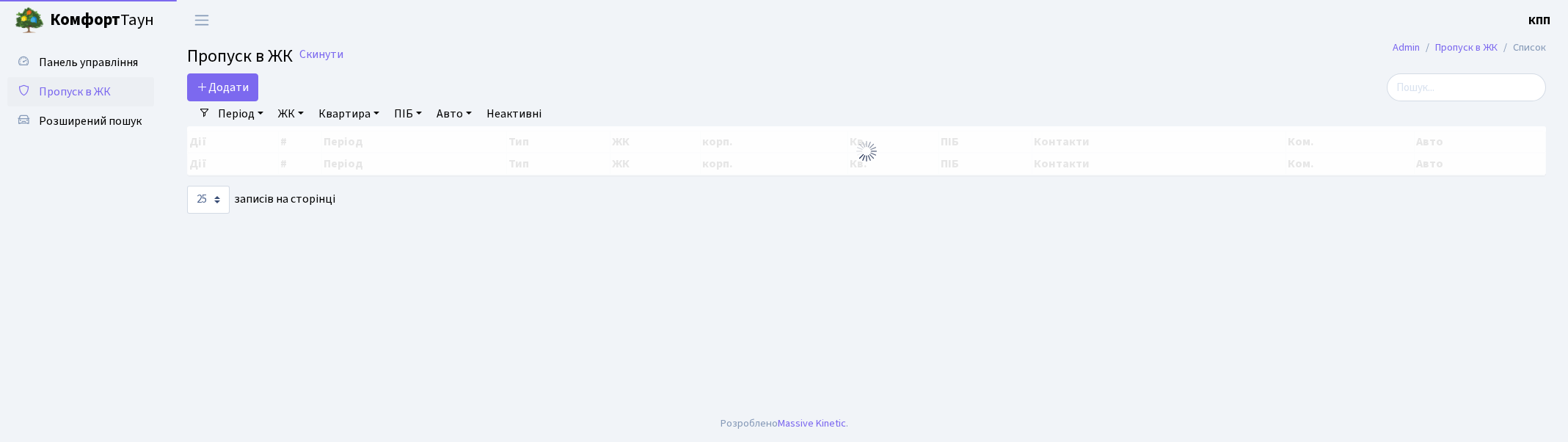
select select "25"
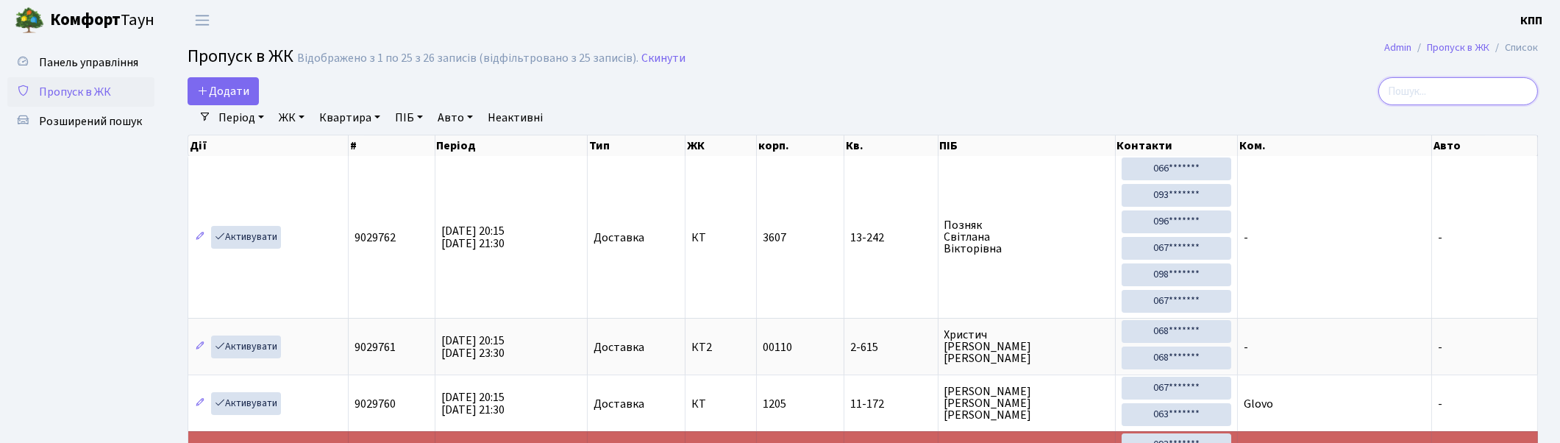
click at [1519, 89] on input "search" at bounding box center [1458, 91] width 160 height 28
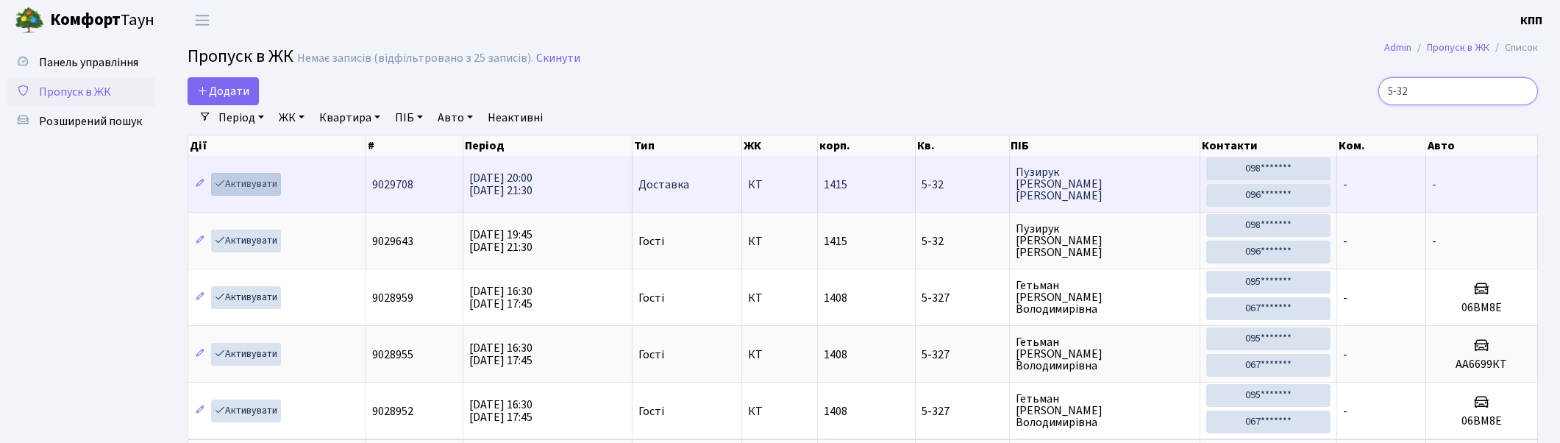
type input "5-32"
click at [243, 179] on link "Активувати" at bounding box center [246, 184] width 70 height 23
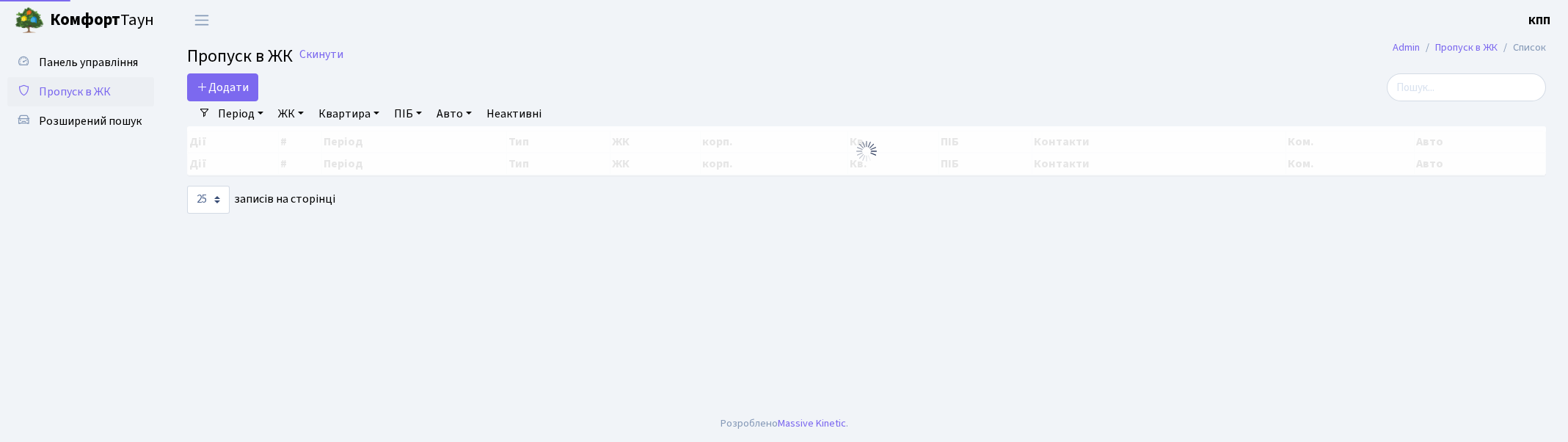
select select "25"
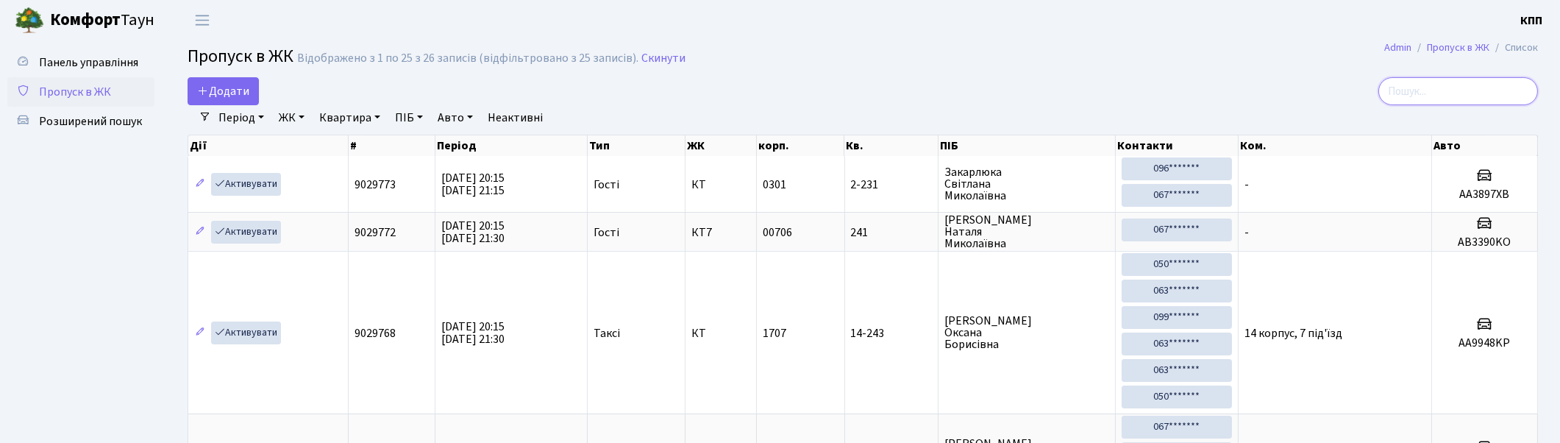
click at [1443, 86] on input "search" at bounding box center [1458, 91] width 160 height 28
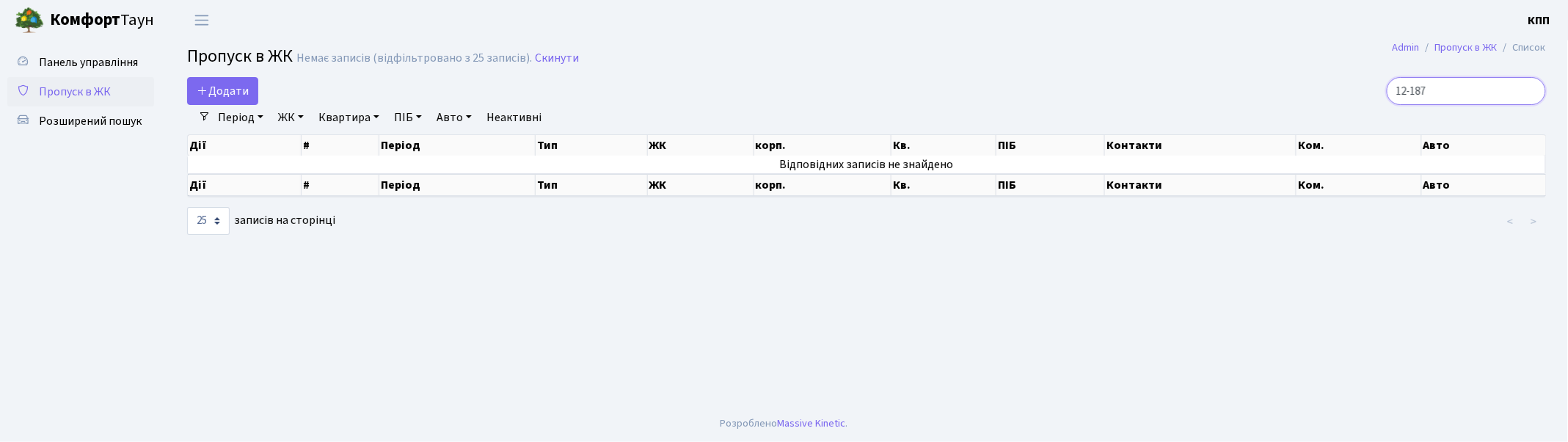
click at [1478, 89] on input "12-187" at bounding box center [1467, 91] width 160 height 28
click at [1426, 89] on input "12-187" at bounding box center [1467, 91] width 160 height 28
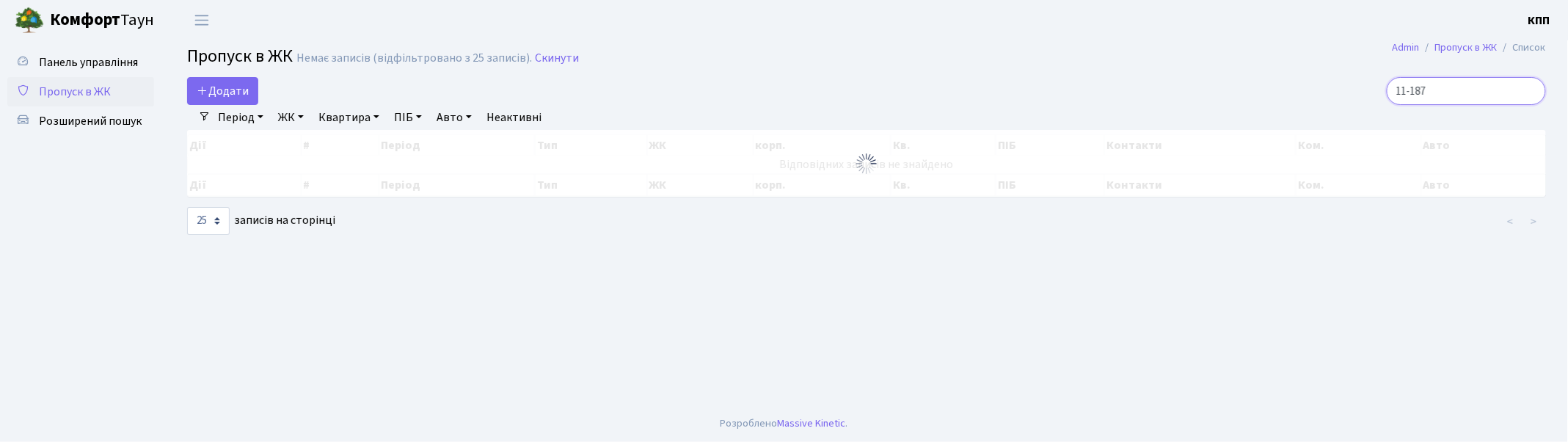
click at [1499, 90] on input "11-187" at bounding box center [1467, 91] width 160 height 28
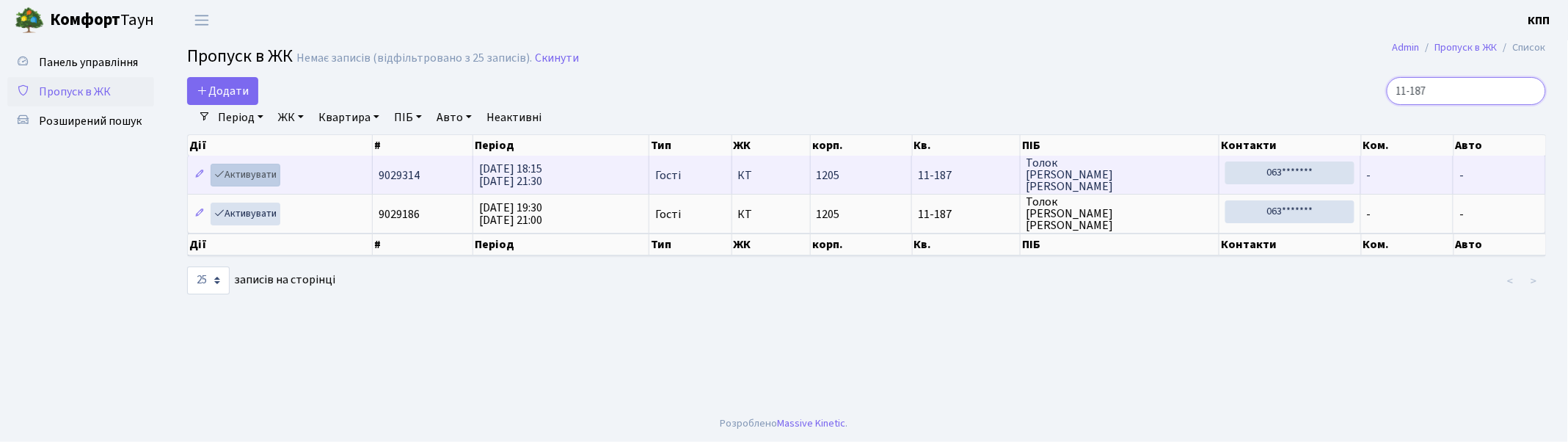
type input "11-187"
click at [235, 174] on link "Активувати" at bounding box center [246, 175] width 70 height 23
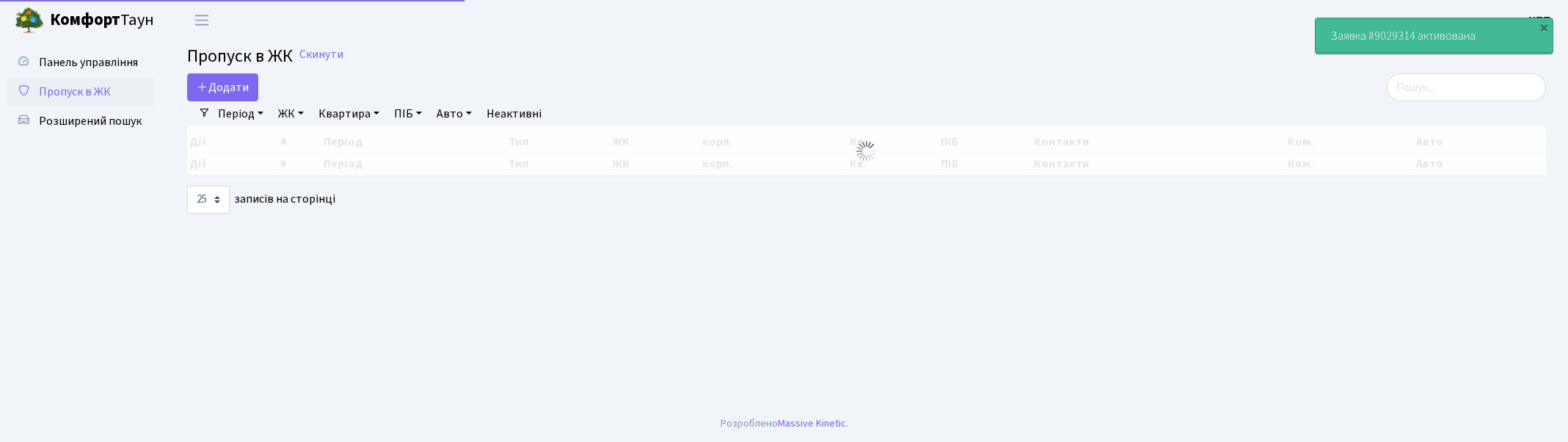
select select "25"
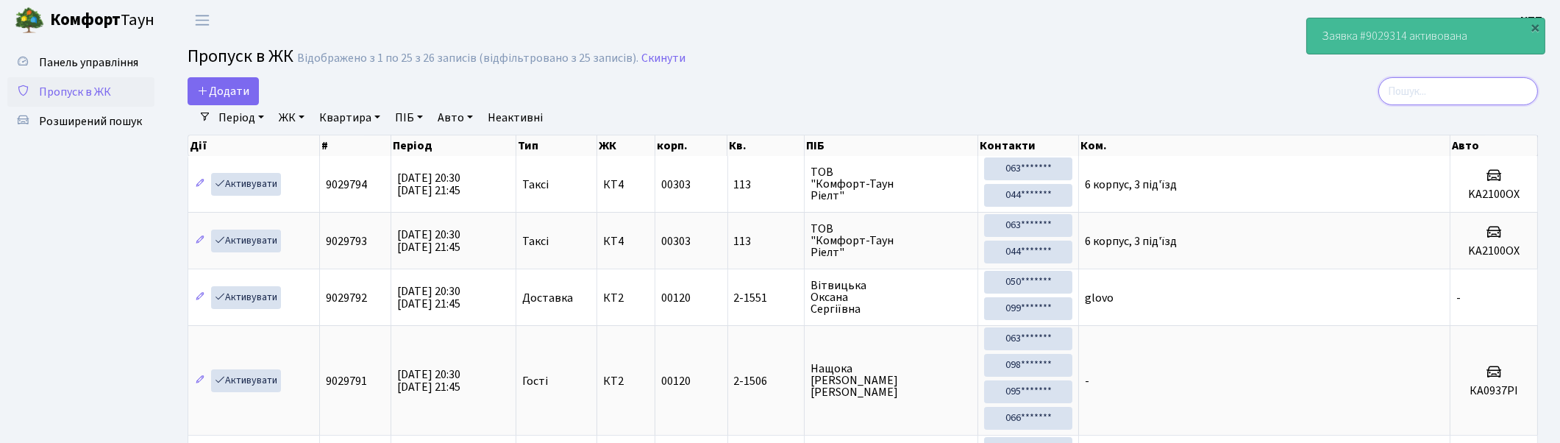
click at [1460, 87] on input "search" at bounding box center [1458, 91] width 160 height 28
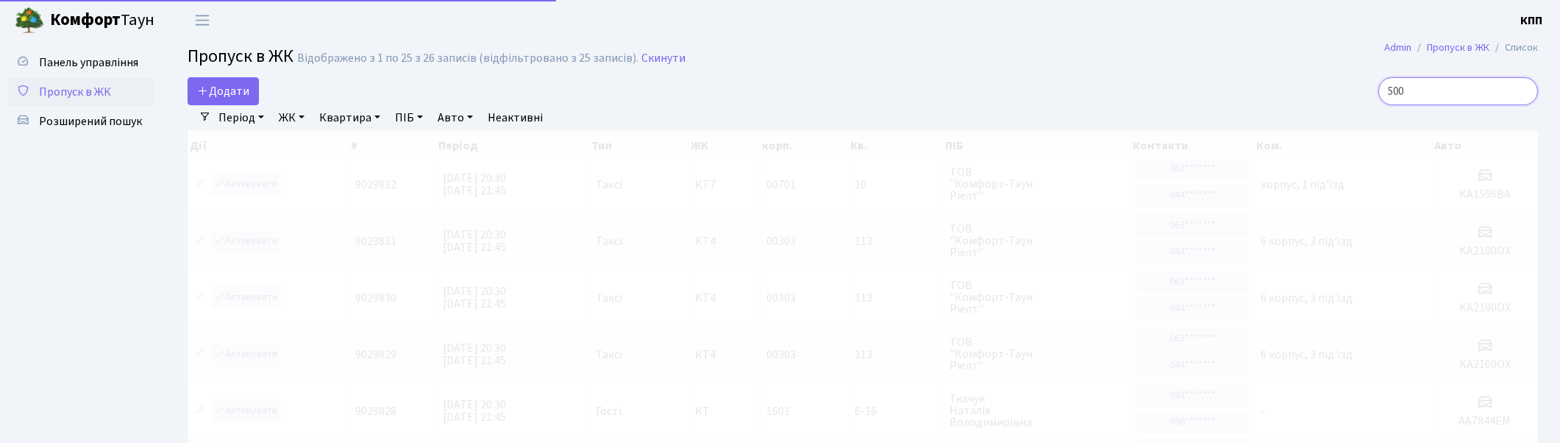
type input "5001"
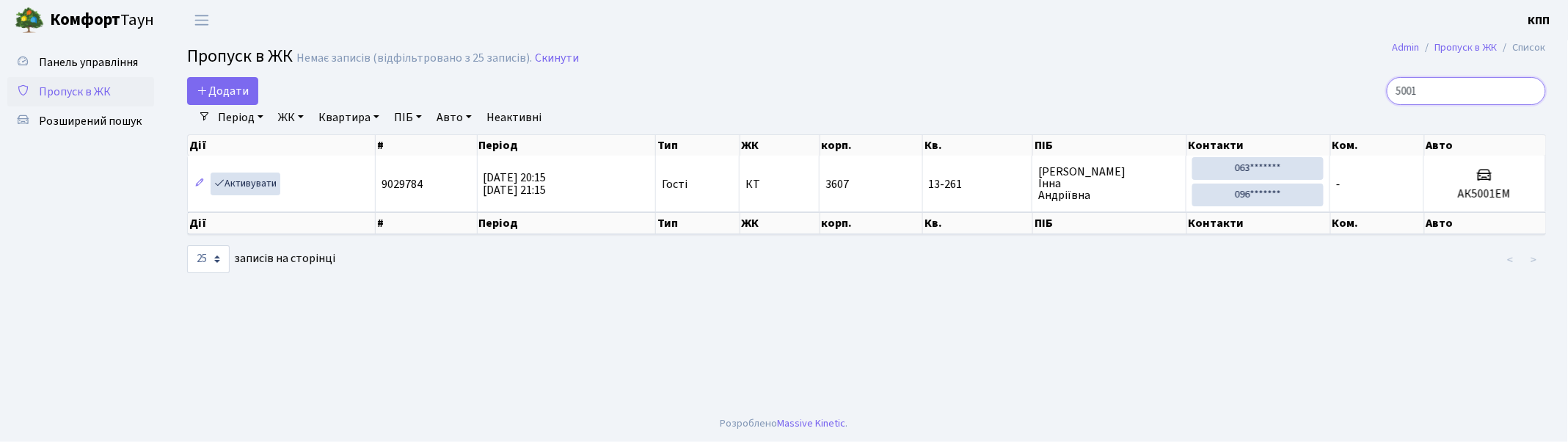
click at [1532, 91] on input "5001" at bounding box center [1467, 91] width 160 height 28
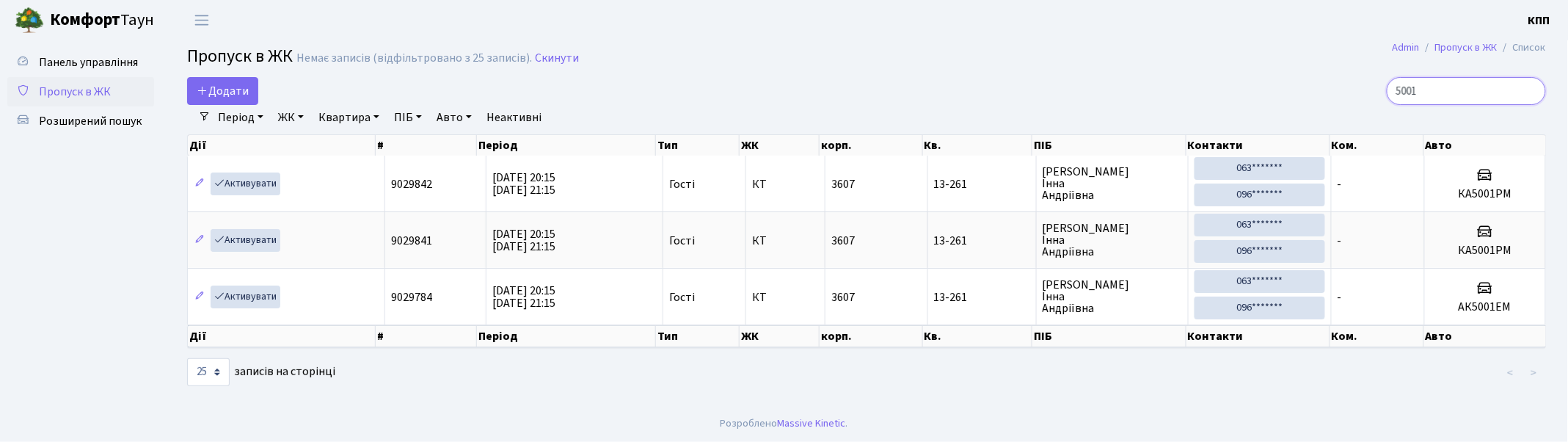
type input "5001"
click at [253, 182] on link "Активувати" at bounding box center [246, 184] width 70 height 23
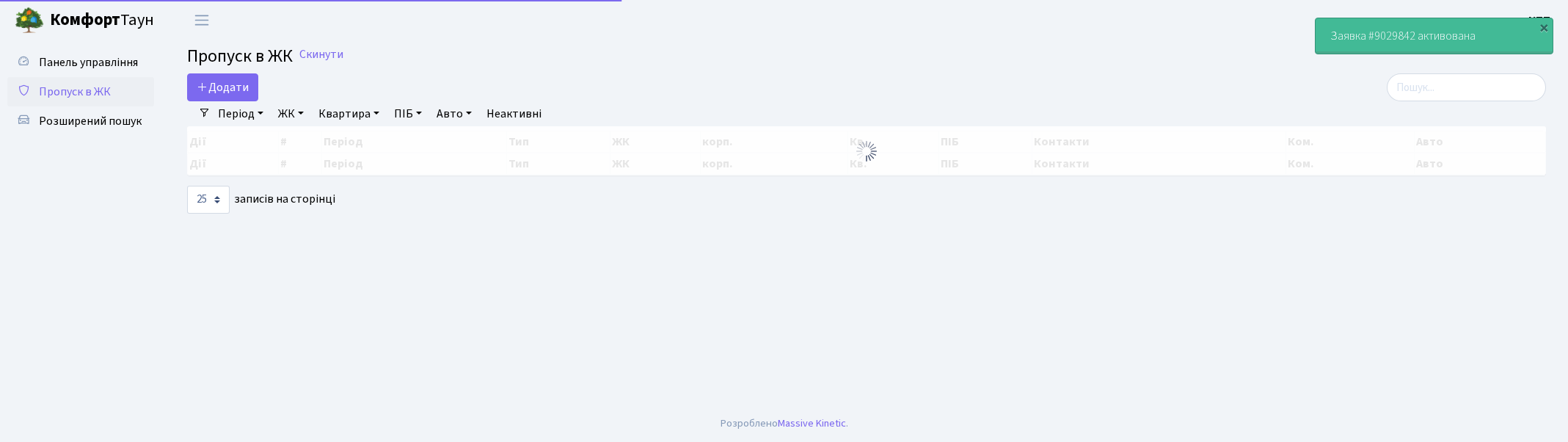
select select "25"
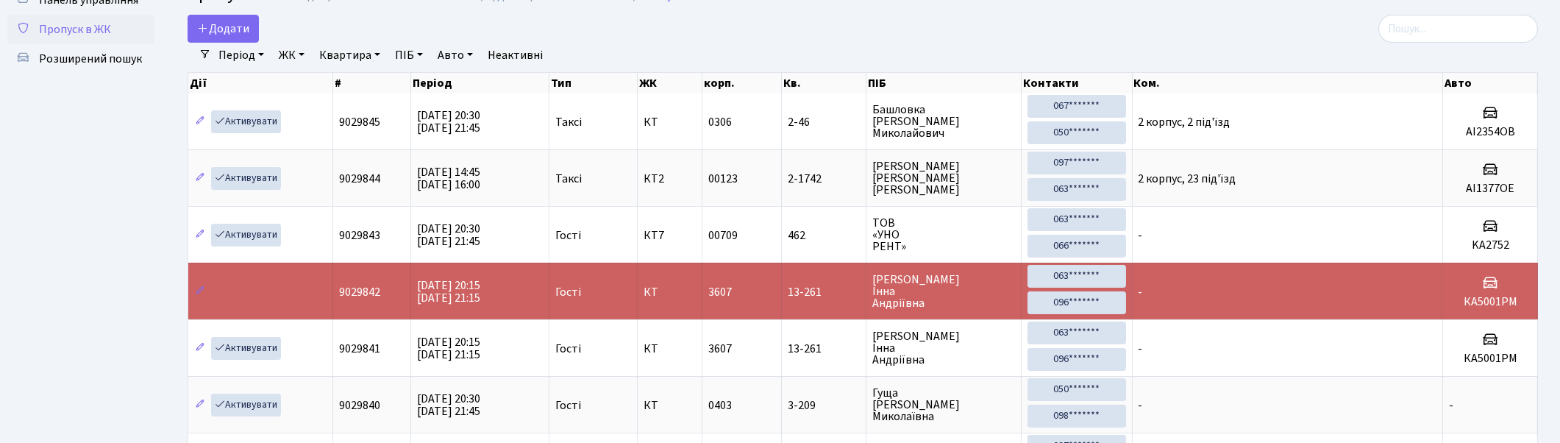
scroll to position [82, 0]
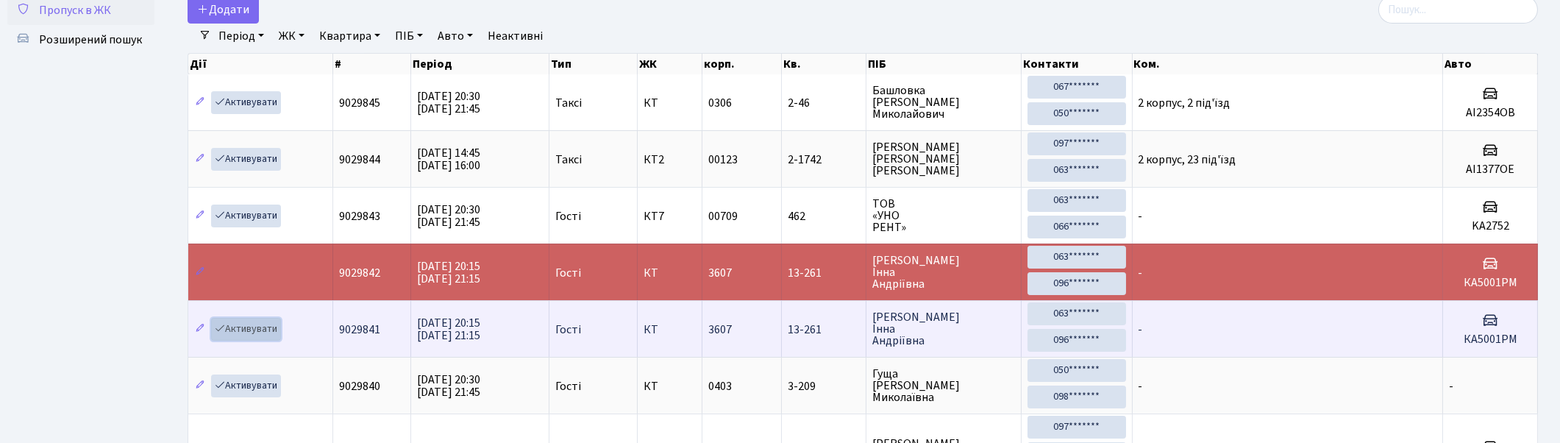
click at [249, 329] on link "Активувати" at bounding box center [246, 329] width 70 height 23
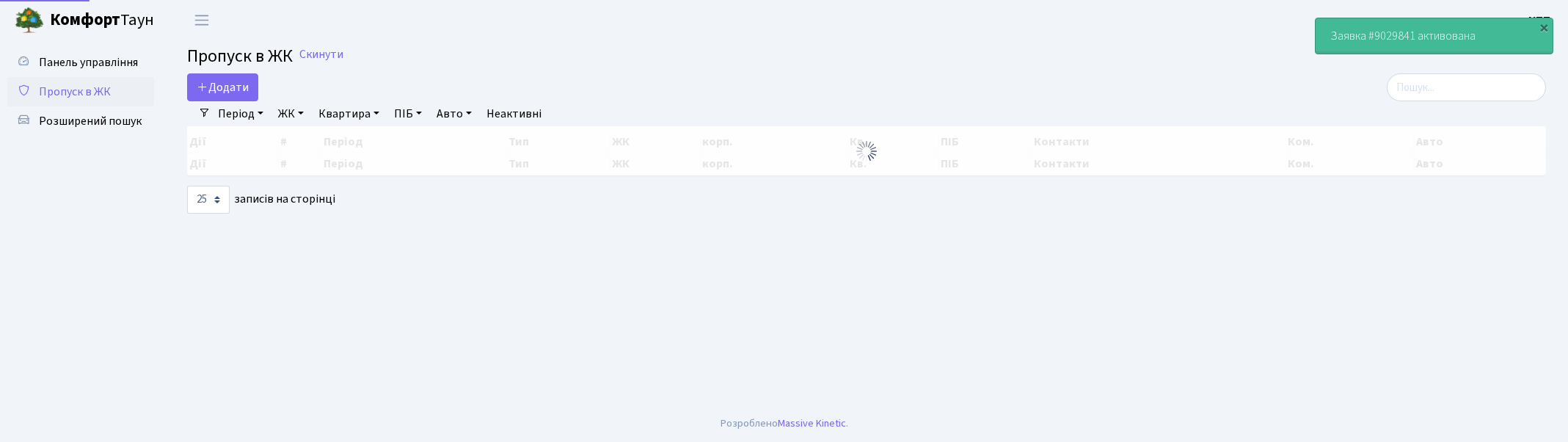
select select "25"
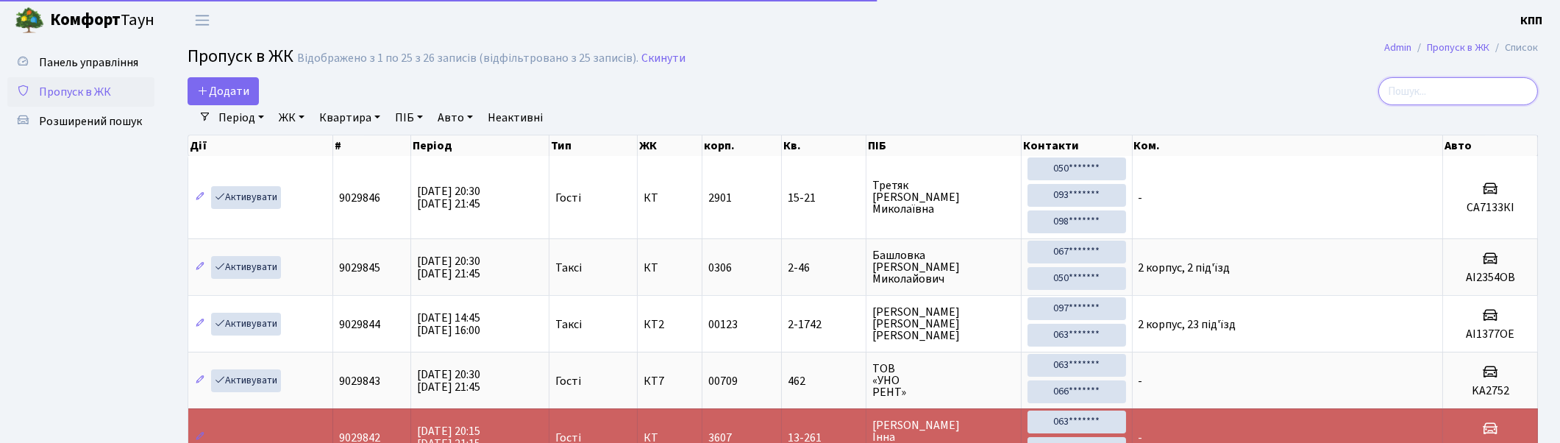
click at [1441, 90] on input "search" at bounding box center [1458, 91] width 160 height 28
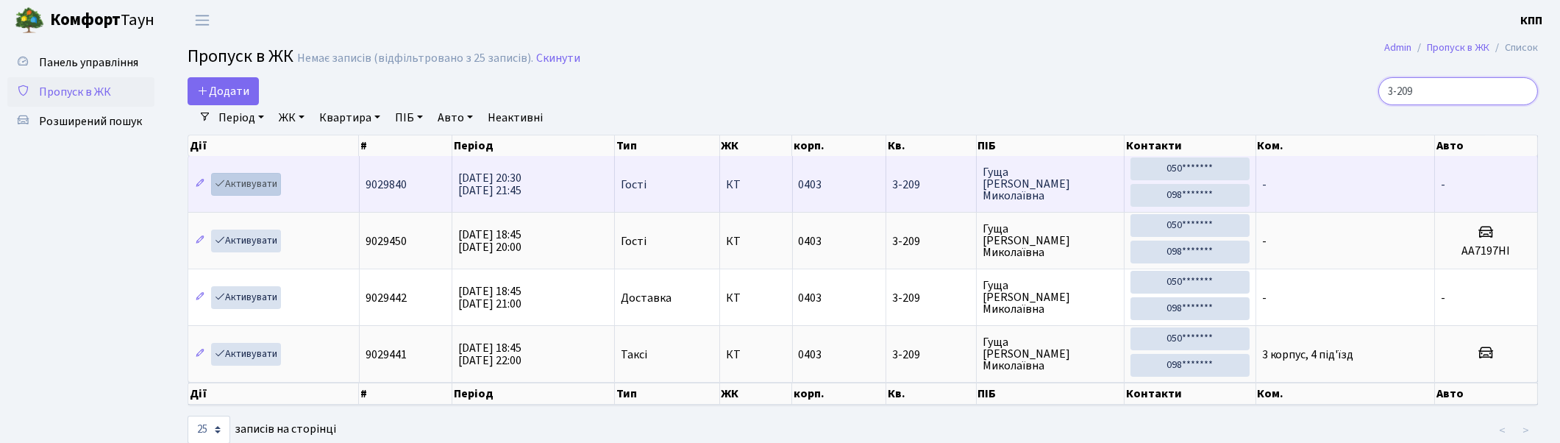
type input "3-209"
click at [246, 184] on link "Активувати" at bounding box center [246, 184] width 70 height 23
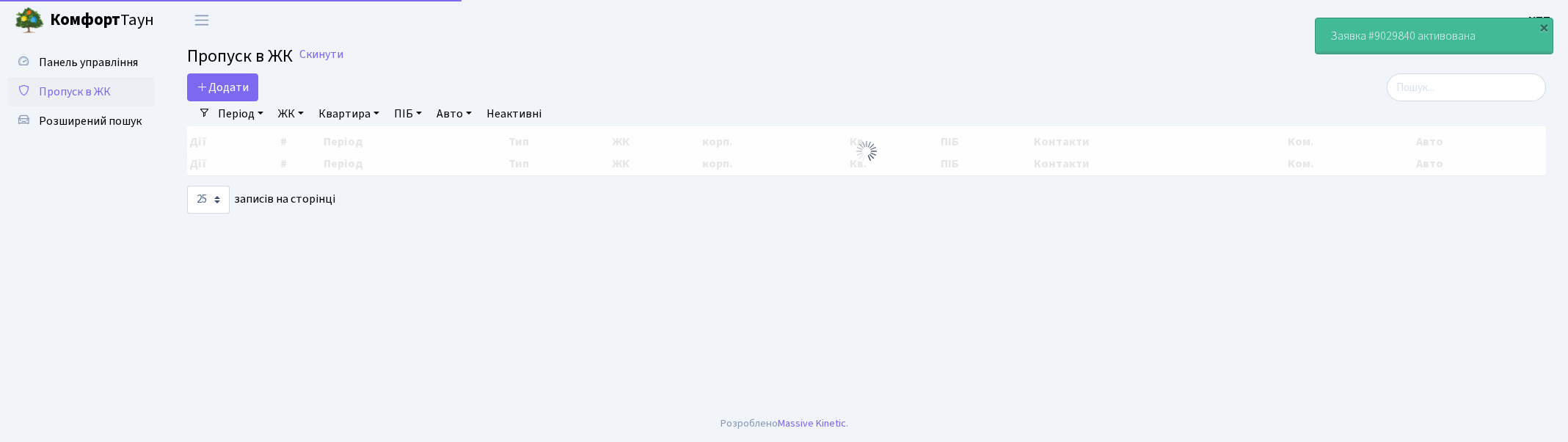
select select "25"
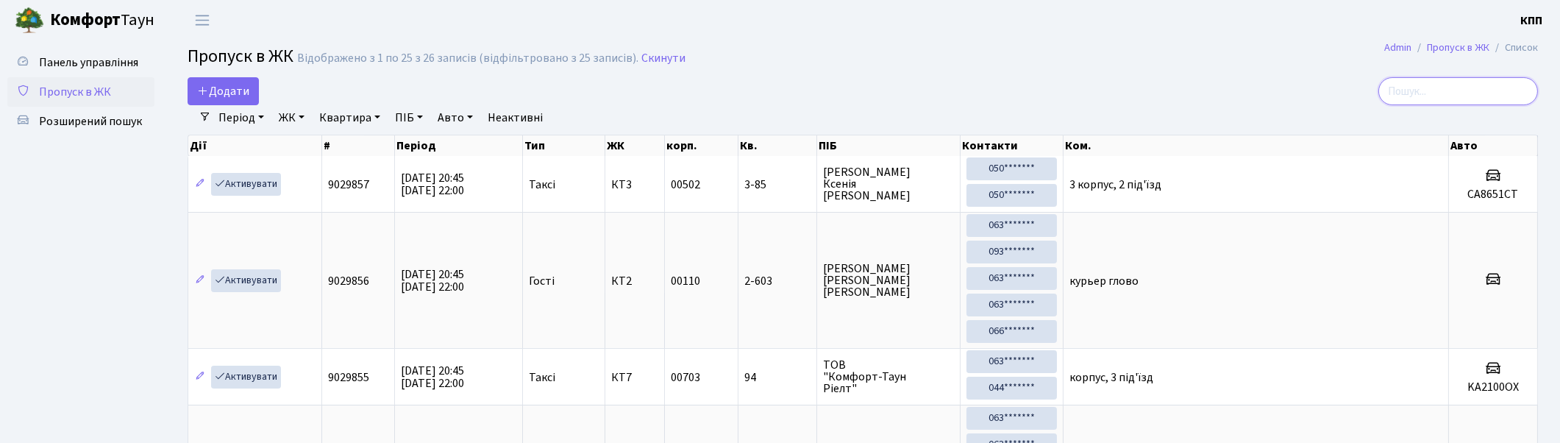
click at [1427, 88] on input "search" at bounding box center [1458, 91] width 160 height 28
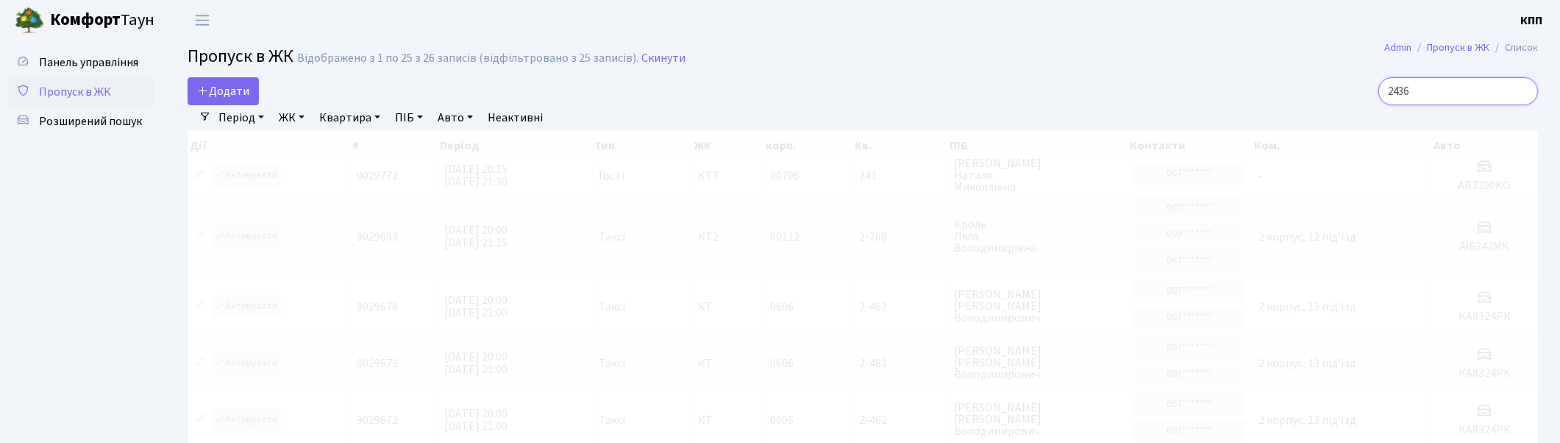
type input "2-436"
click at [1474, 91] on input "2-436" at bounding box center [1458, 91] width 160 height 28
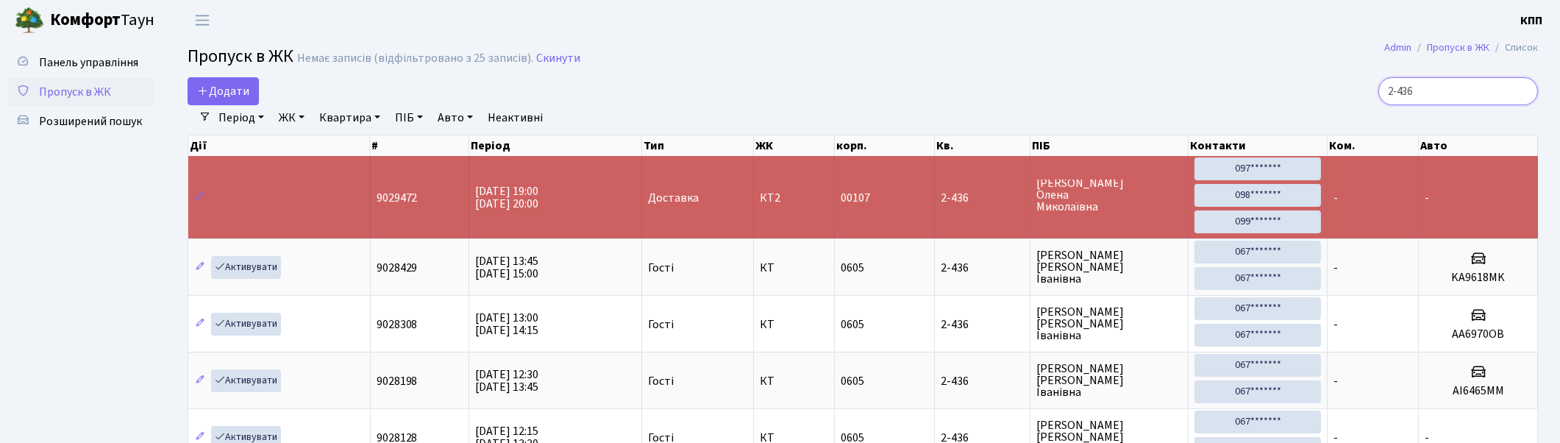
click at [1522, 89] on input "2-436" at bounding box center [1458, 91] width 160 height 28
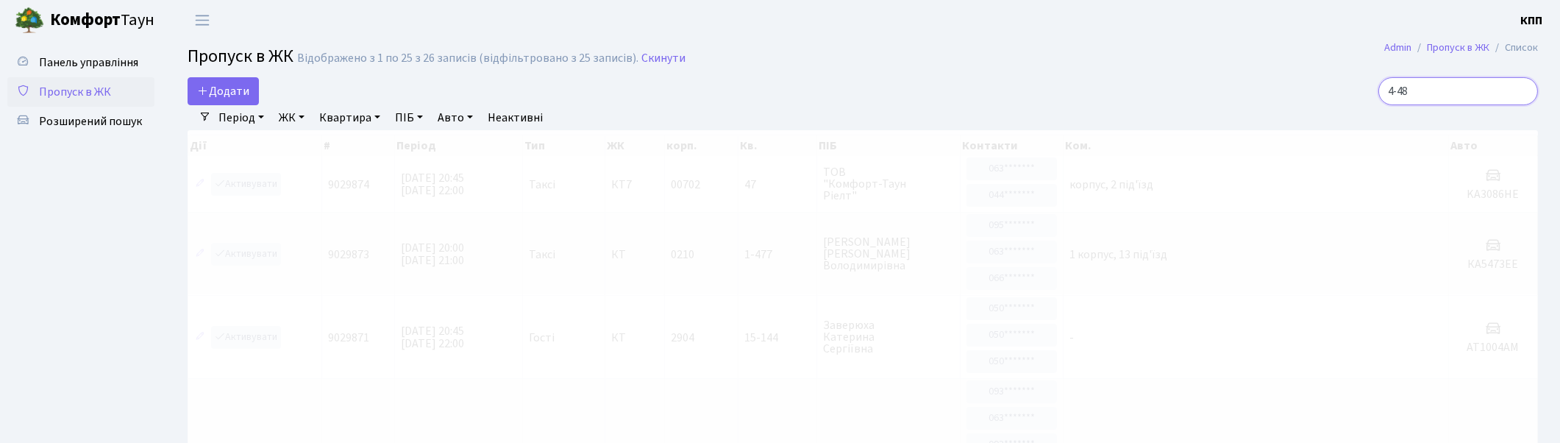
type input "4-482"
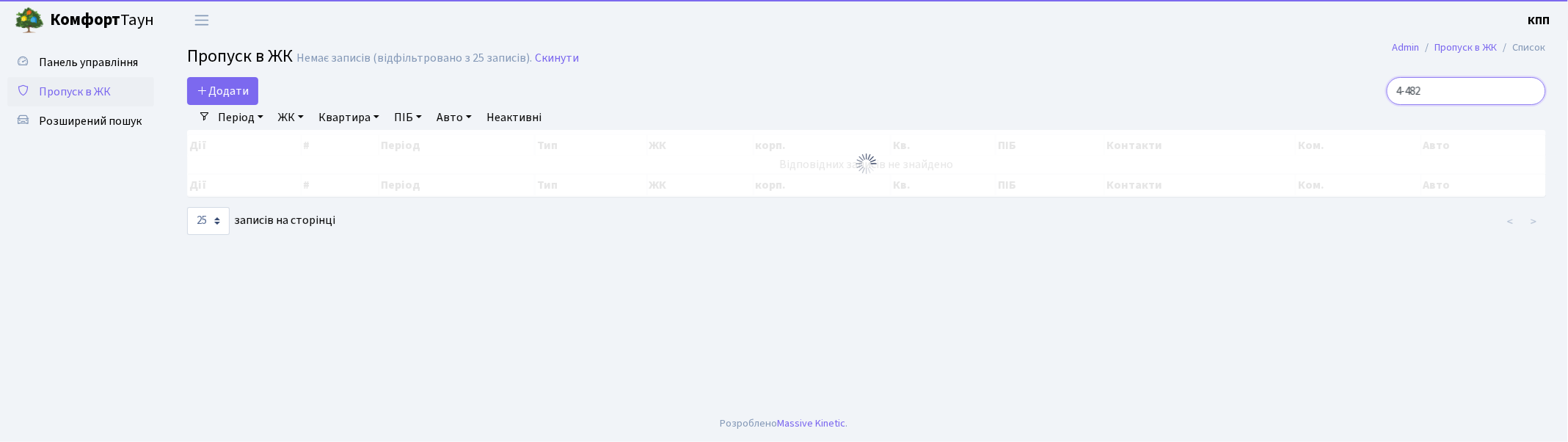
click at [1531, 89] on input "4-482" at bounding box center [1467, 91] width 160 height 28
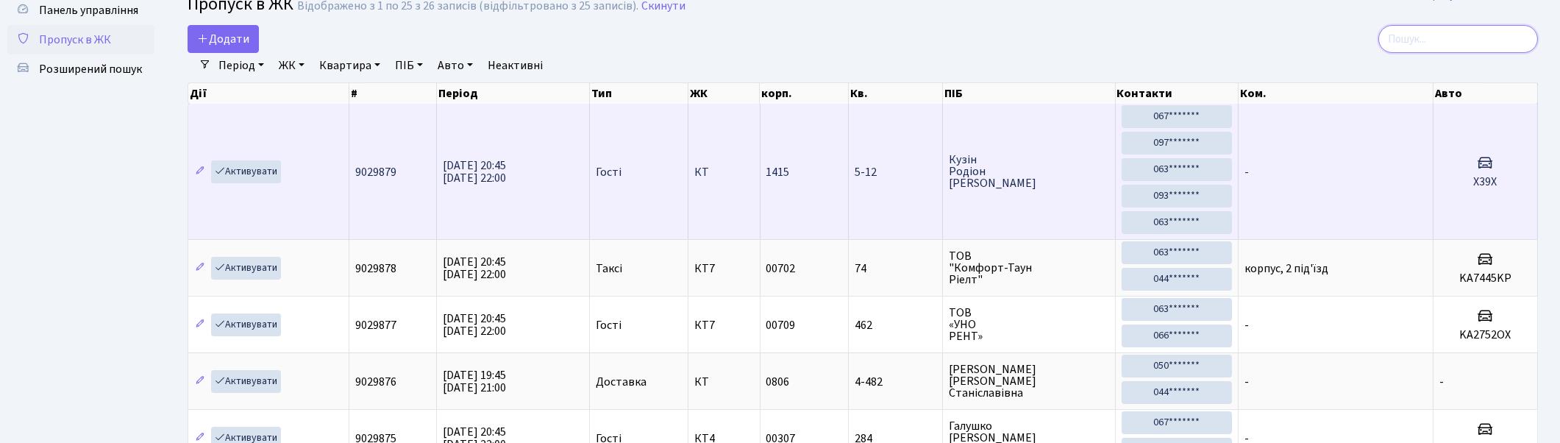
scroll to position [82, 0]
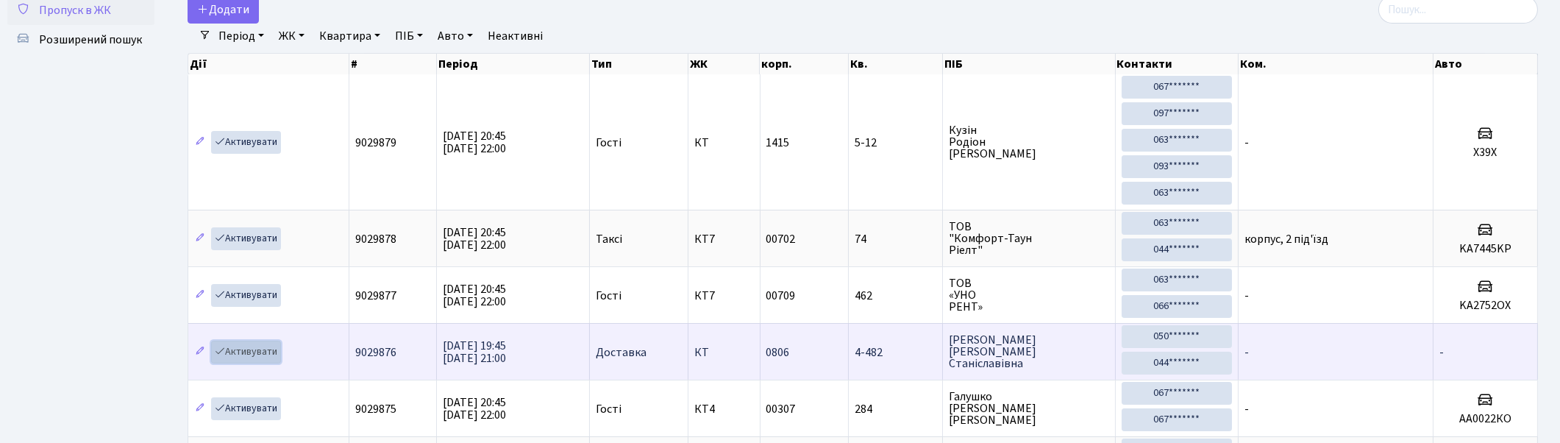
click at [253, 357] on link "Активувати" at bounding box center [246, 351] width 70 height 23
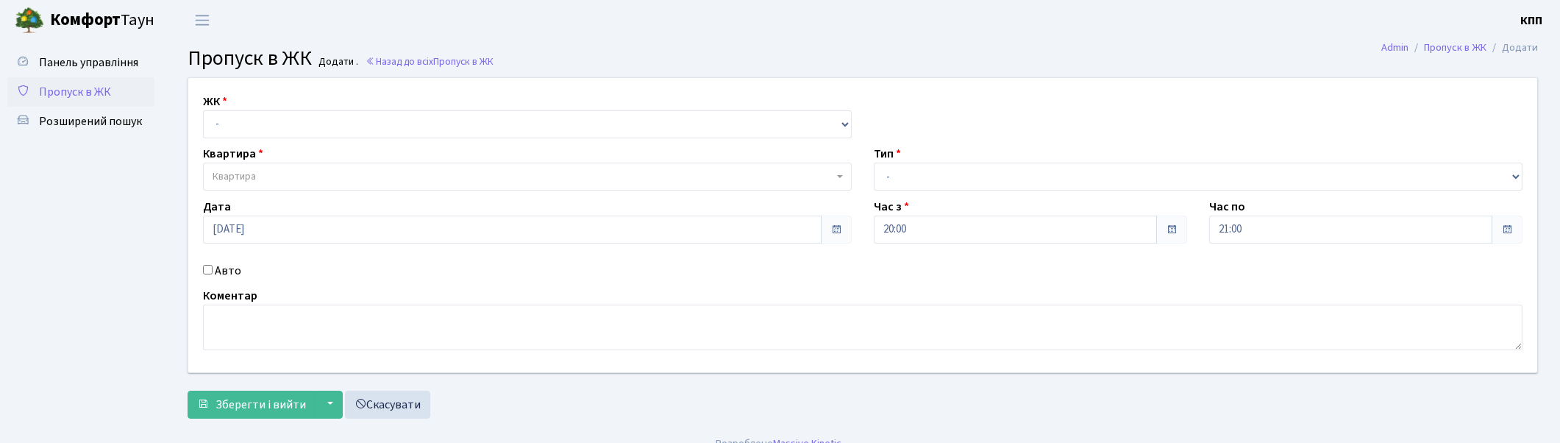
click at [207, 268] on input "Авто" at bounding box center [208, 270] width 10 height 10
checkbox input "true"
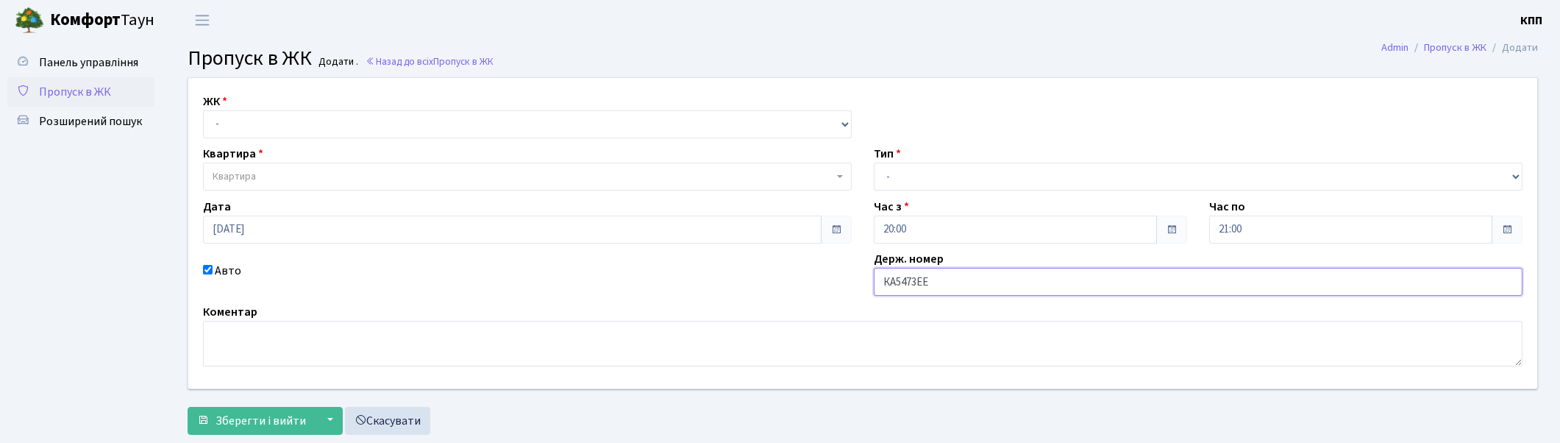
type input "КА5473ЕЕ"
click at [953, 174] on select "- Доставка Таксі Гості Сервіс" at bounding box center [1198, 177] width 649 height 28
select select "2"
click at [874, 163] on select "- Доставка Таксі Гості Сервіс" at bounding box center [1198, 177] width 649 height 28
click at [349, 106] on div "ЖК - КТ, вул. Регенераторна, 4 КТ2, просп. Соборності, 17 КТ3, вул. Березнева, …" at bounding box center [527, 116] width 671 height 46
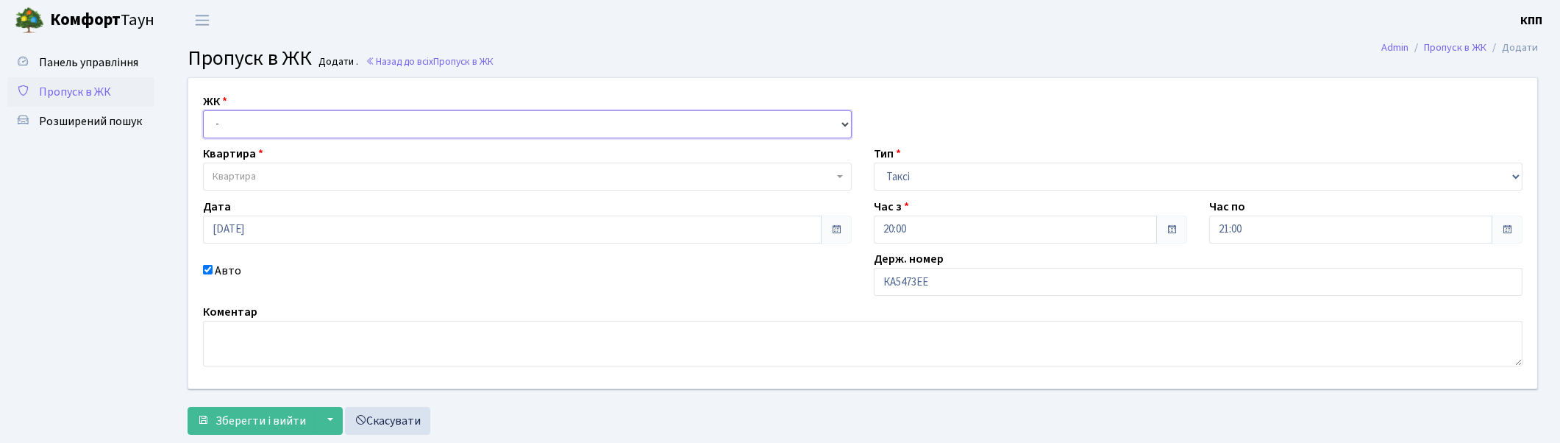
click at [348, 118] on select "- КТ, вул. Регенераторна, 4 КТ2, просп. Соборності, 17 КТ3, вул. Березнева, 16 …" at bounding box center [527, 124] width 649 height 28
select select "271"
click at [203, 110] on select "- КТ, вул. Регенераторна, 4 КТ2, просп. Соборності, 17 КТ3, вул. Березнева, 16 …" at bounding box center [527, 124] width 649 height 28
select select
click at [313, 180] on span "Квартира" at bounding box center [523, 176] width 621 height 15
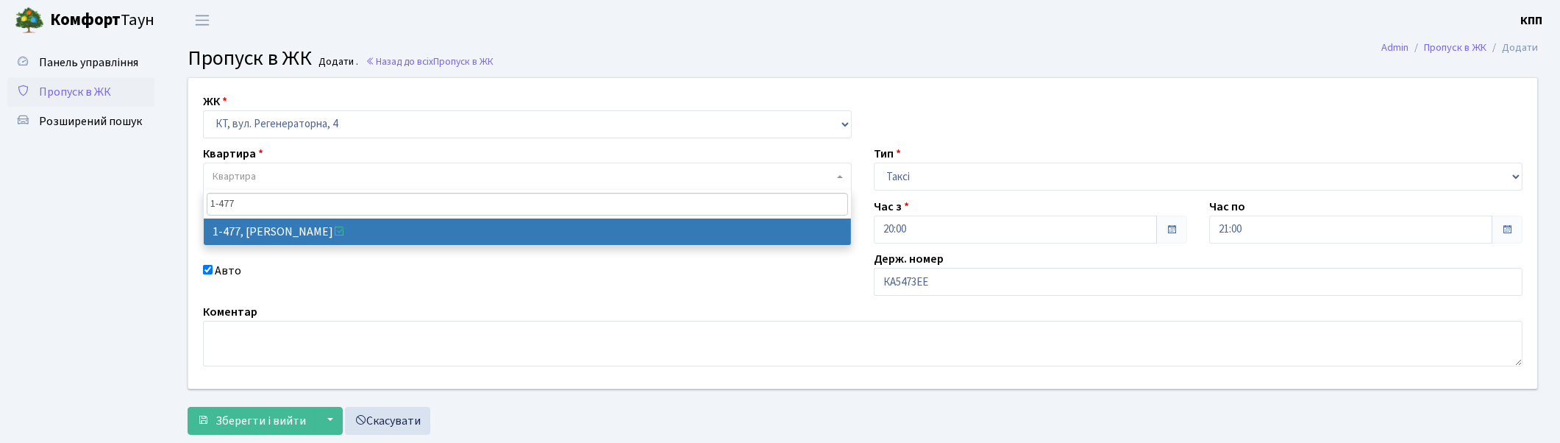
type input "1-477"
select select "396"
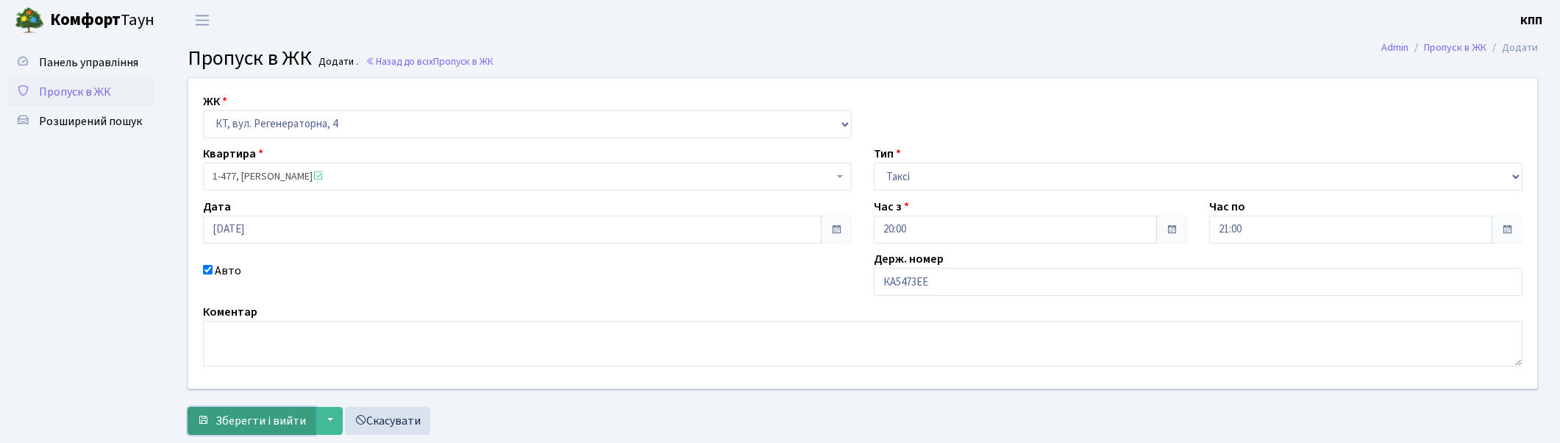
click at [258, 429] on button "Зберегти і вийти" at bounding box center [252, 421] width 128 height 28
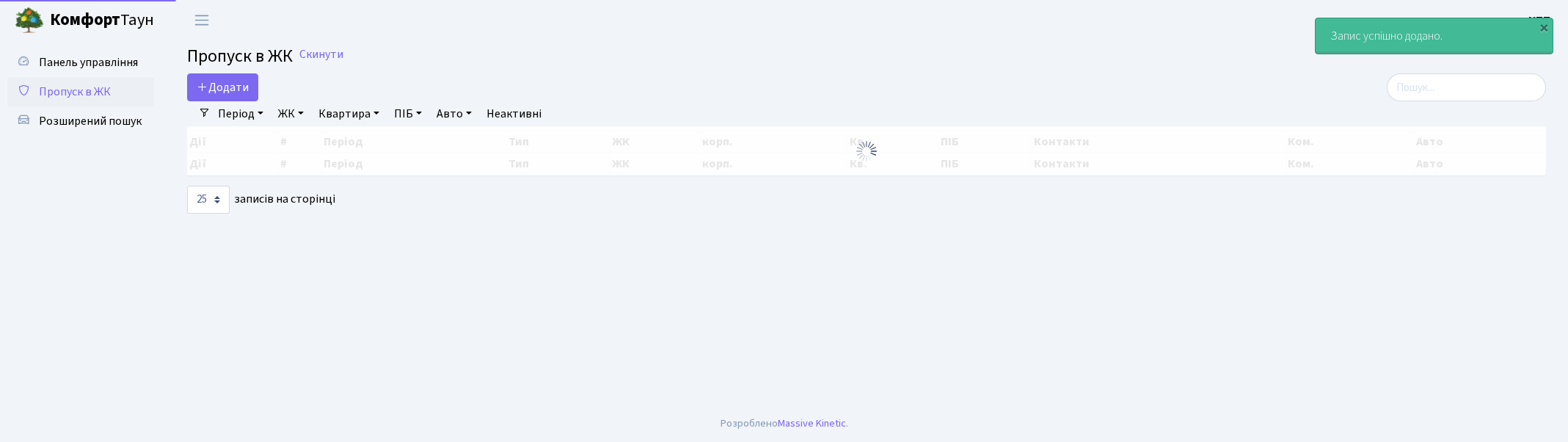
select select "25"
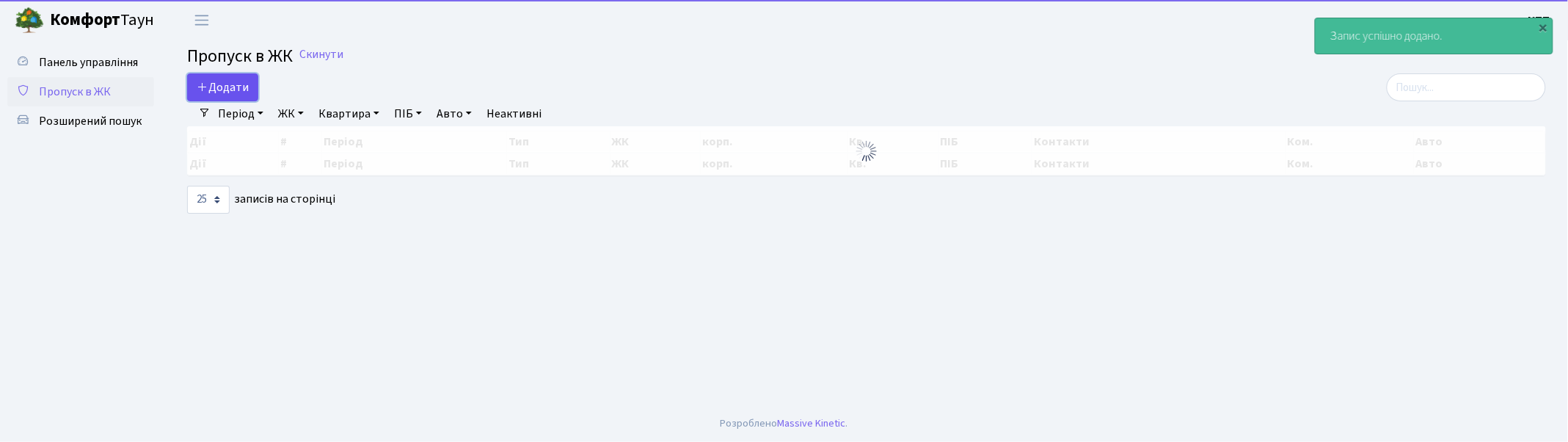
click at [231, 84] on span "Додати" at bounding box center [223, 87] width 52 height 16
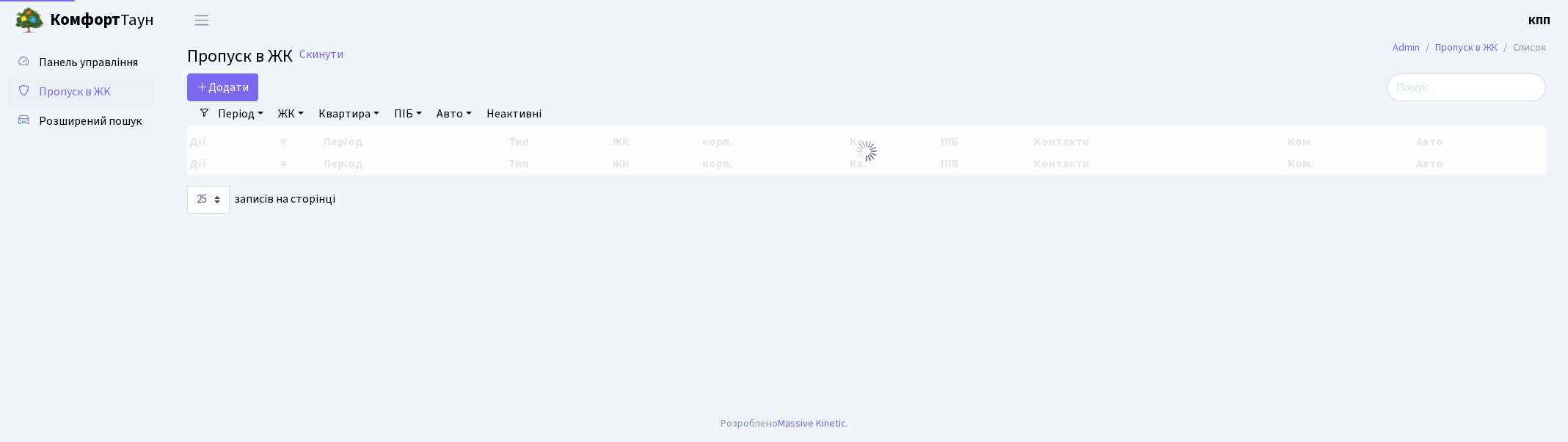
select select "25"
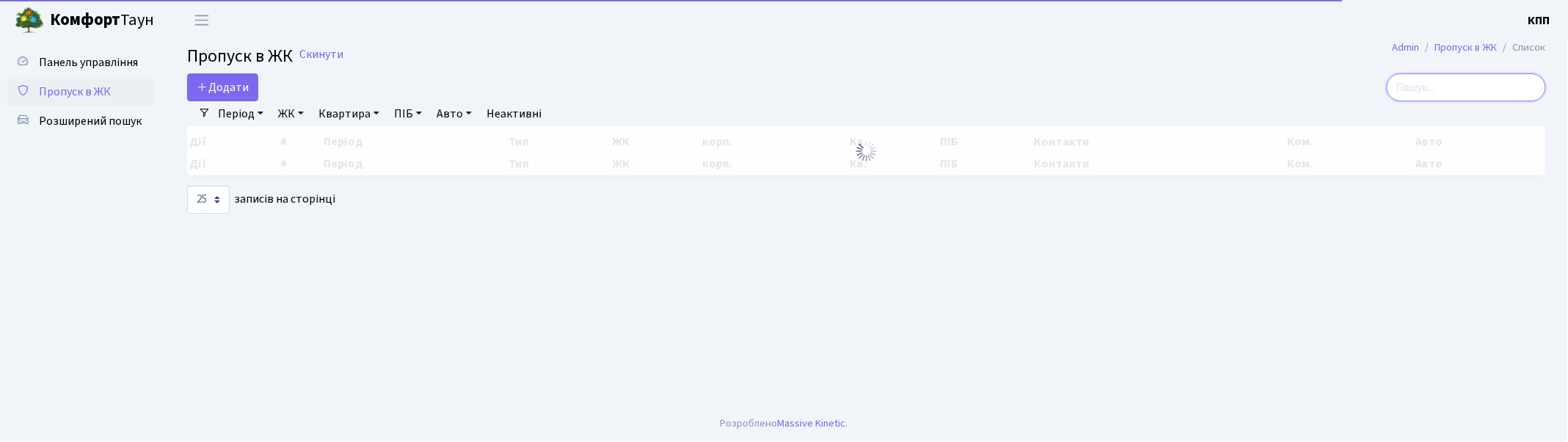
click at [1476, 88] on input "search" at bounding box center [1467, 88] width 160 height 28
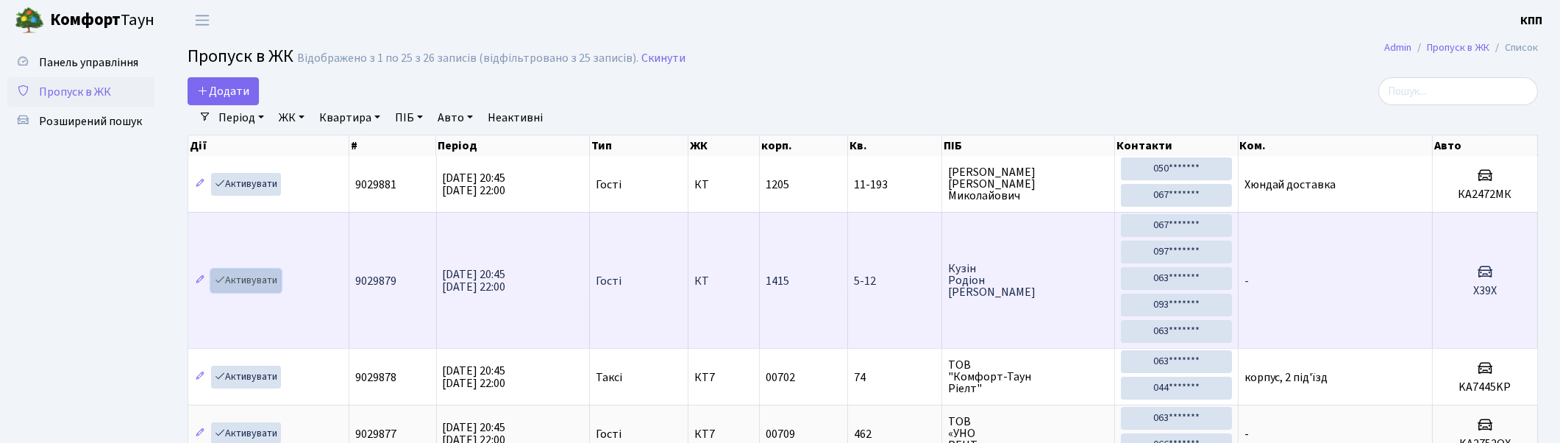
click at [238, 276] on link "Активувати" at bounding box center [246, 280] width 70 height 23
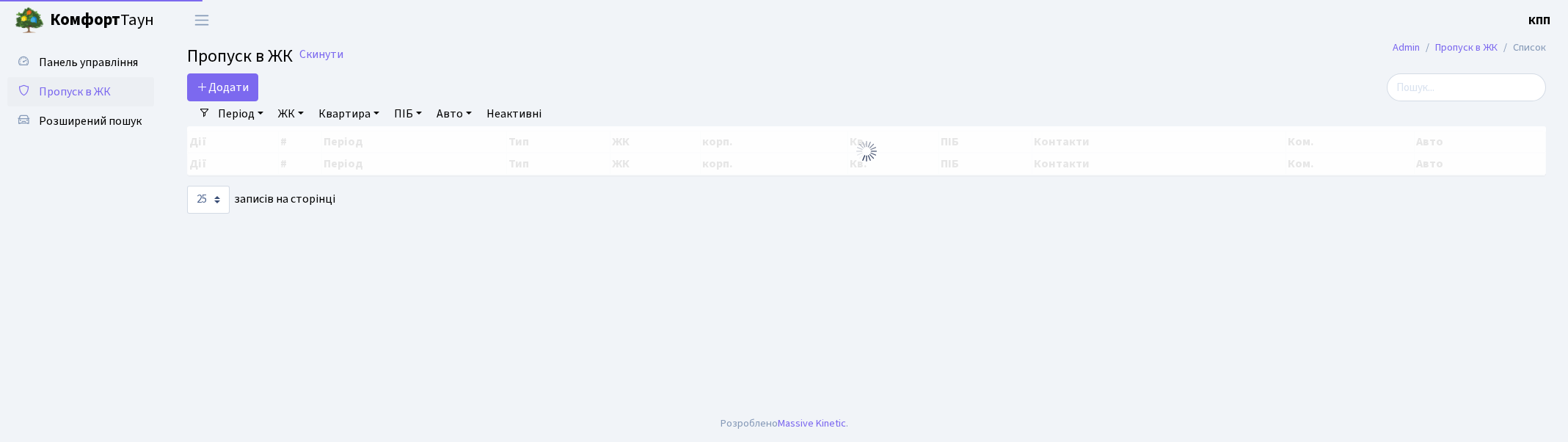
select select "25"
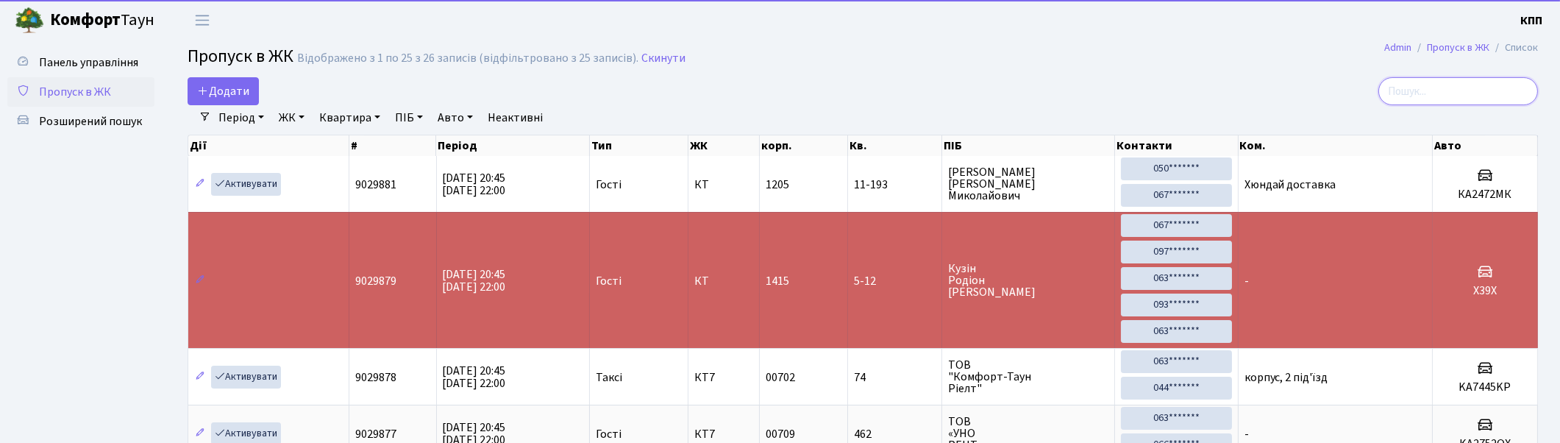
click at [1465, 82] on input "search" at bounding box center [1458, 91] width 160 height 28
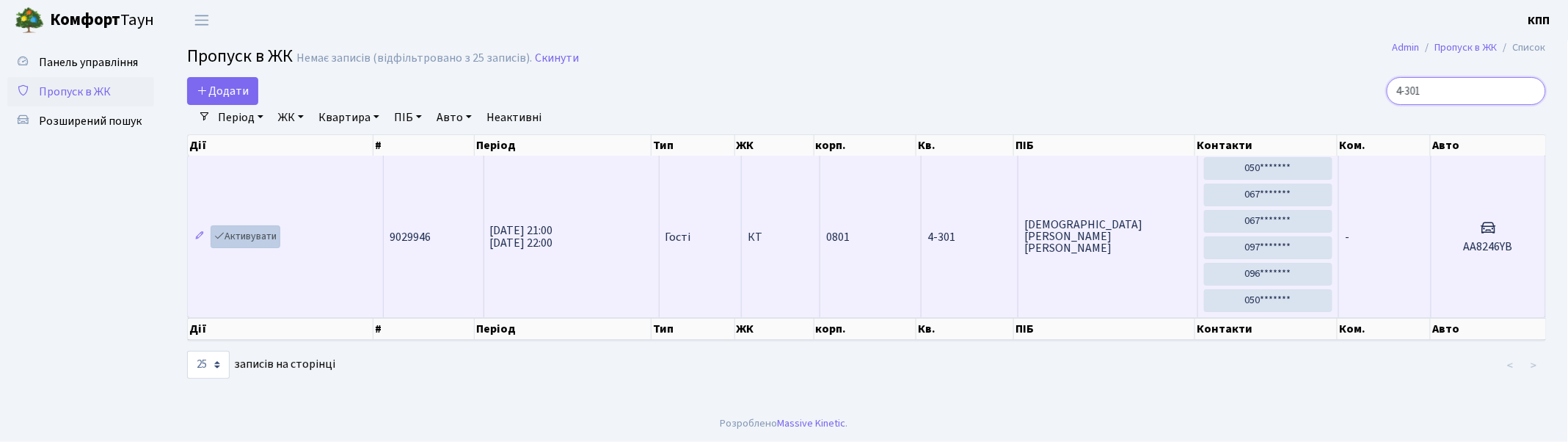
type input "4-301"
click at [246, 239] on link "Активувати" at bounding box center [246, 236] width 70 height 23
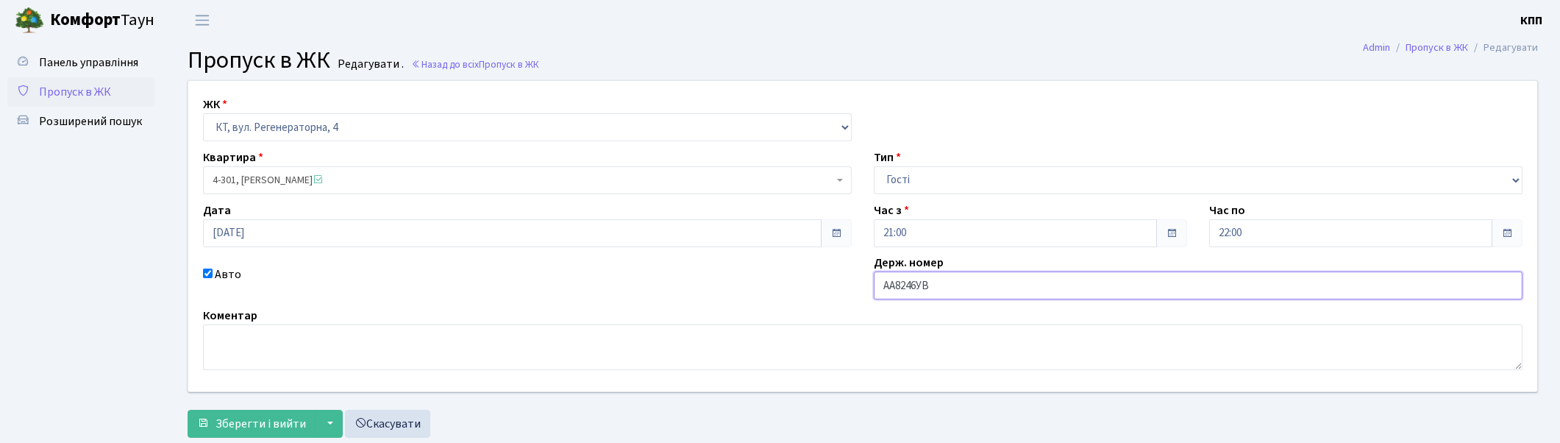
click at [947, 282] on input "АА8246УВ" at bounding box center [1198, 285] width 649 height 28
type input "АА8246YВ"
click at [256, 419] on span "Зберегти і вийти" at bounding box center [260, 423] width 90 height 16
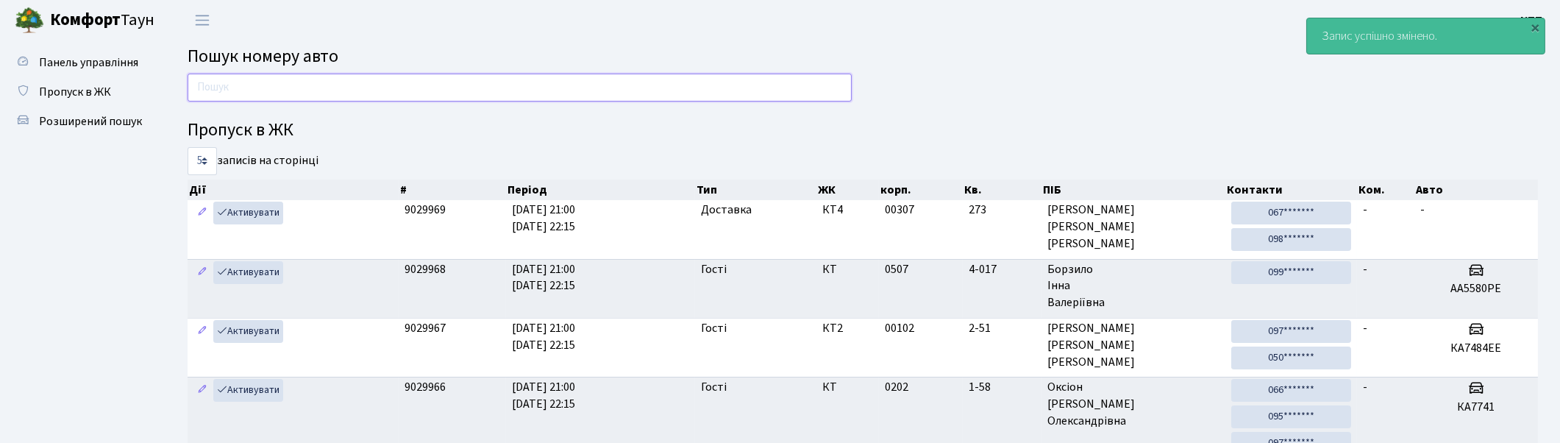
click at [245, 88] on input "text" at bounding box center [520, 88] width 664 height 28
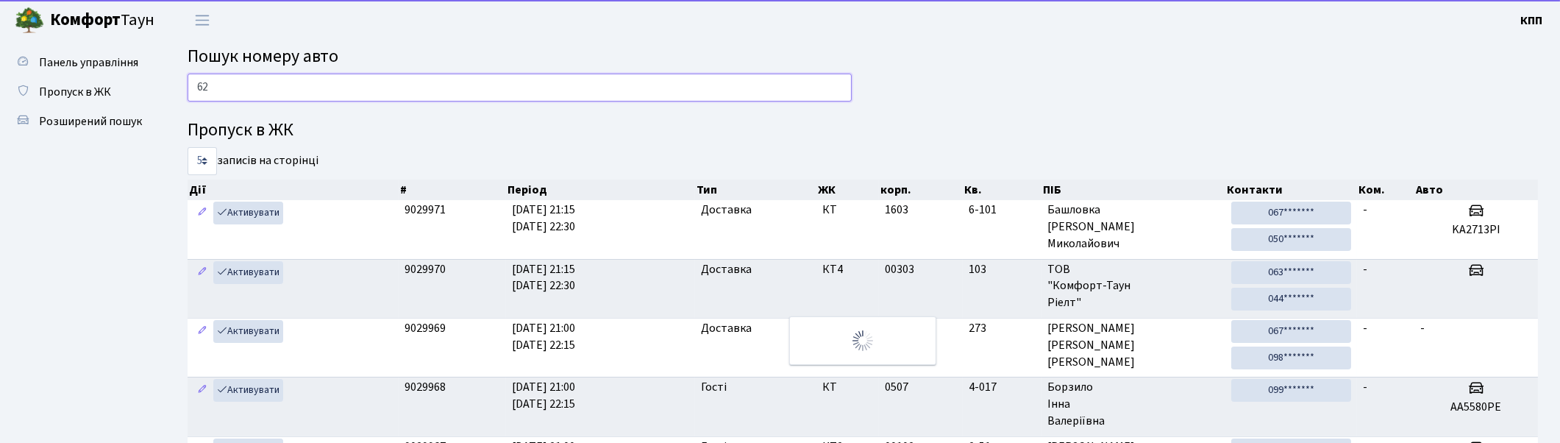
type input "6"
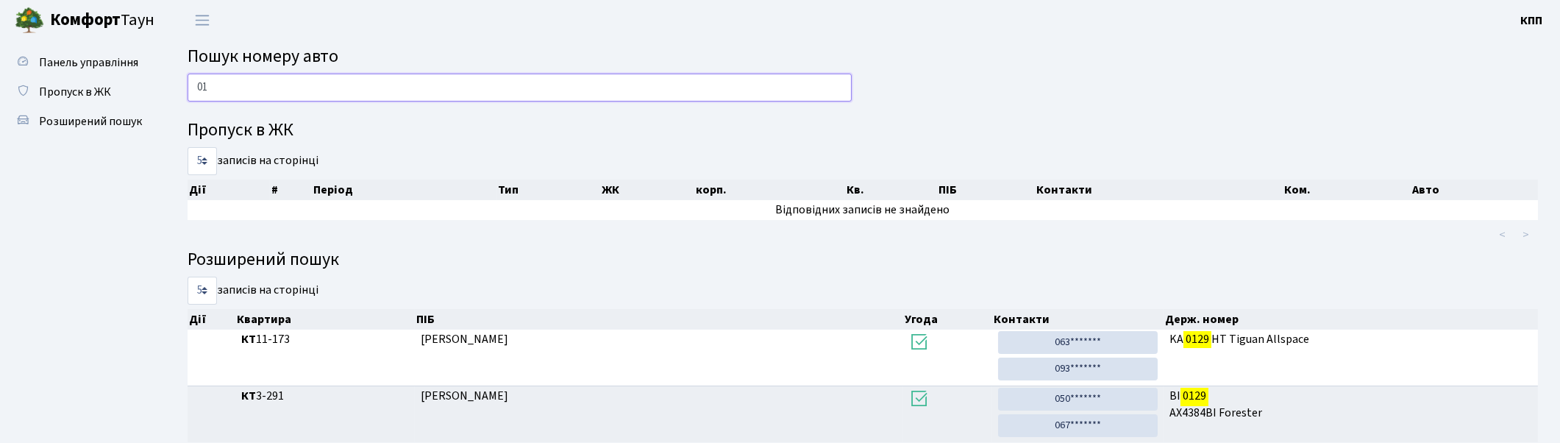
type input "0"
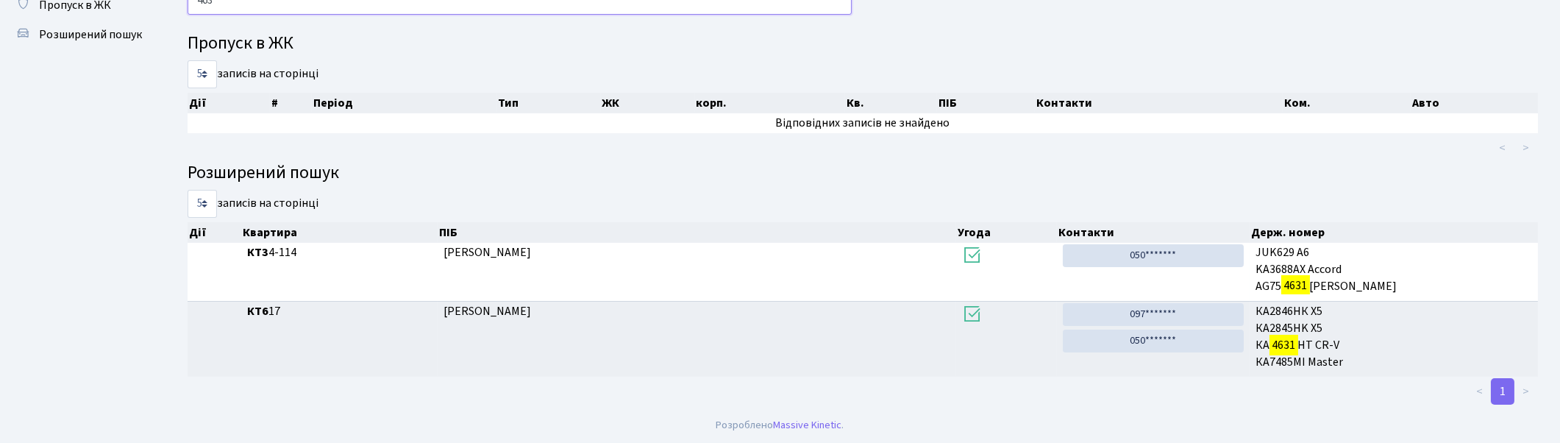
scroll to position [79, 0]
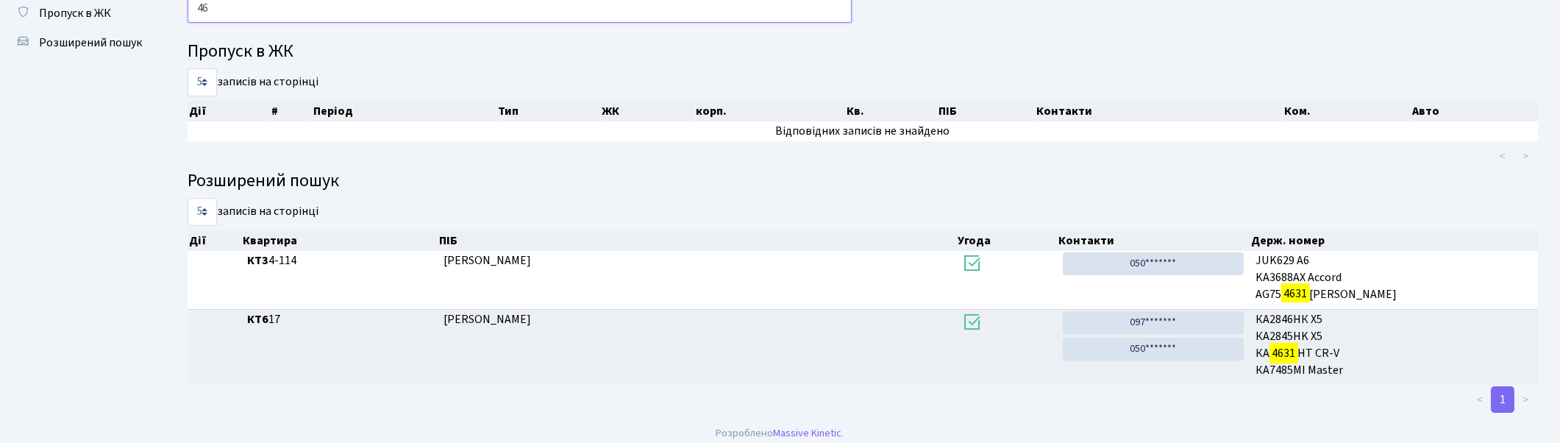
type input "4"
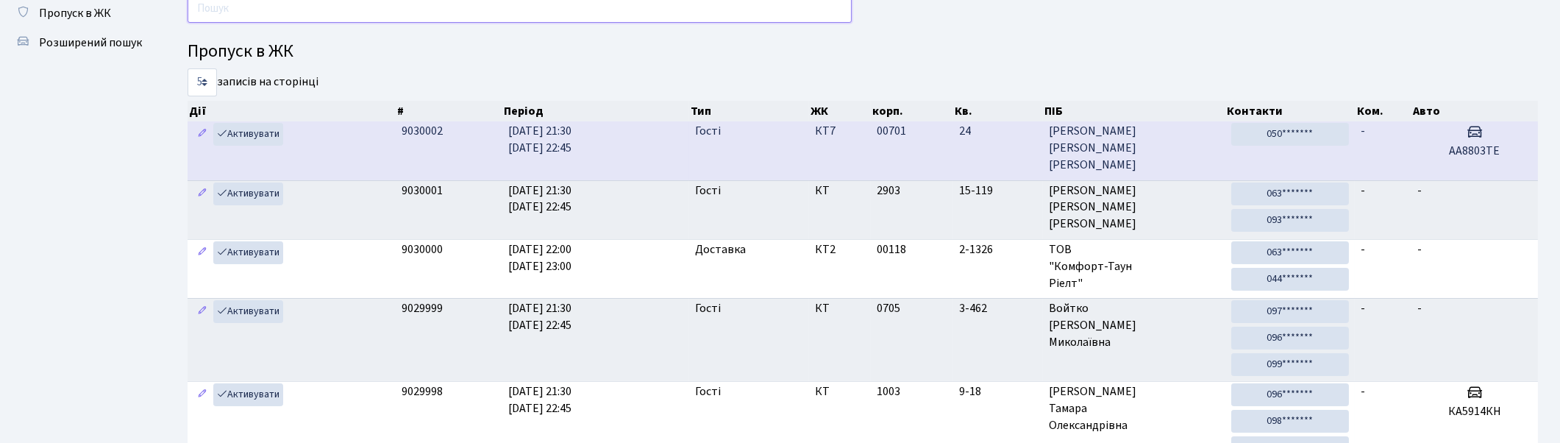
scroll to position [0, 0]
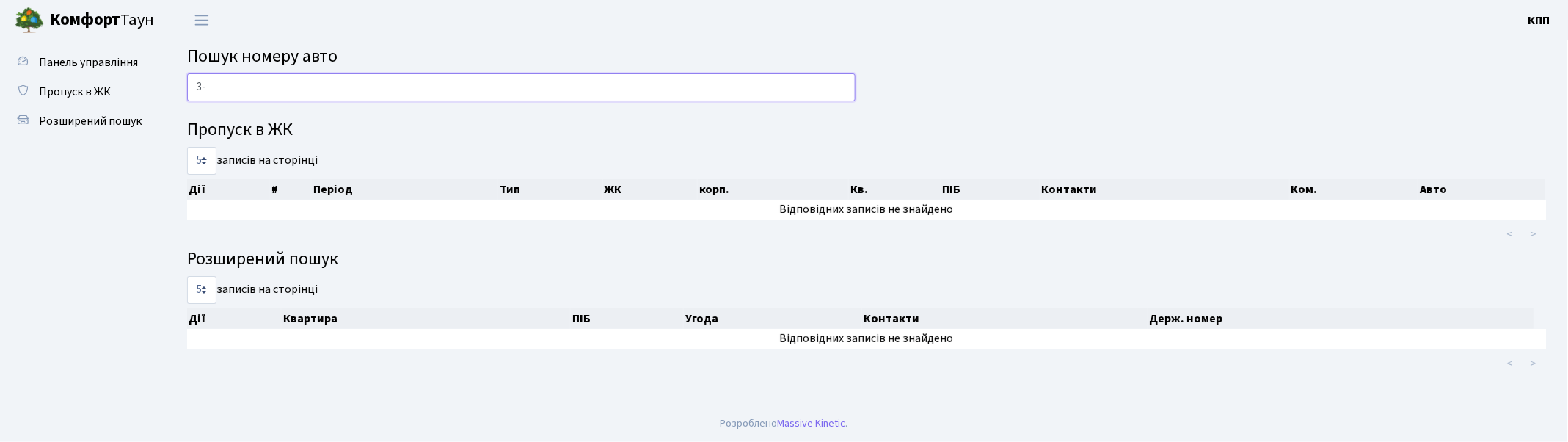
type input "3"
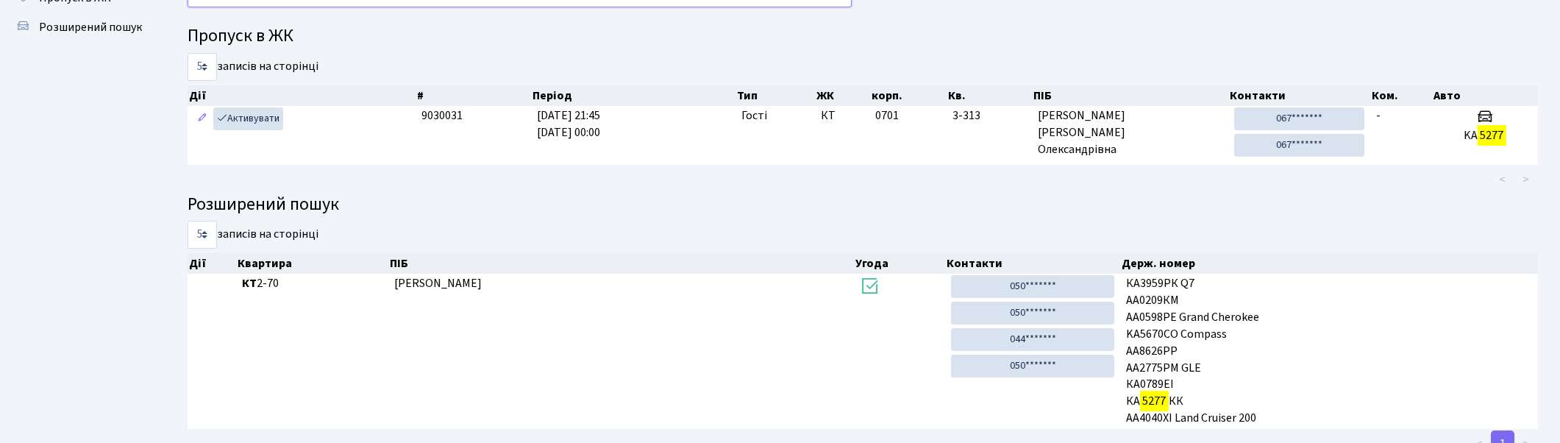
scroll to position [65, 0]
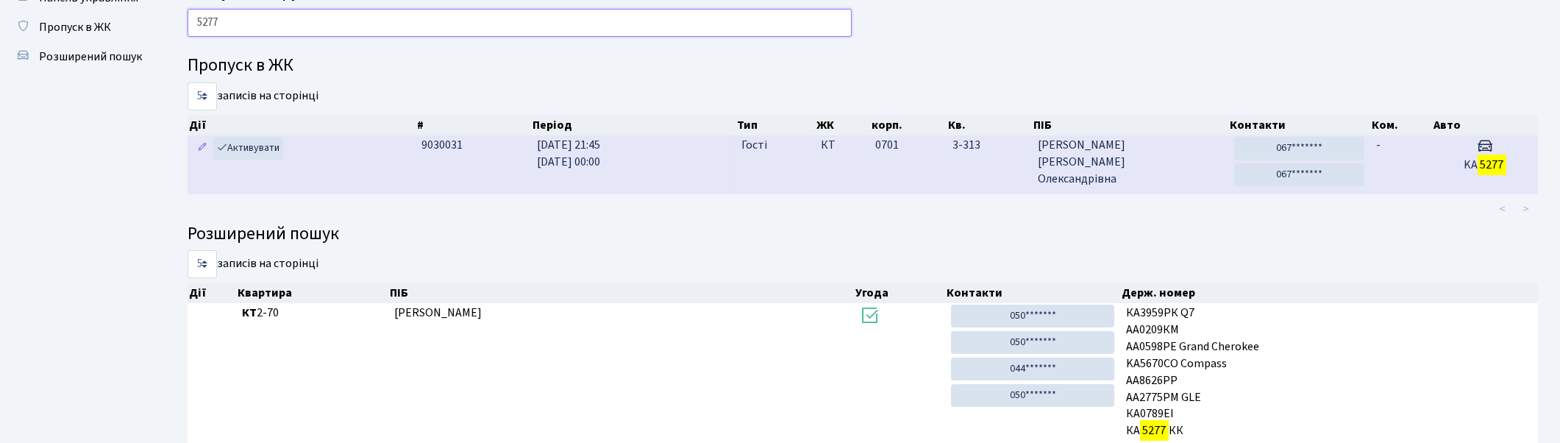
type input "5277"
click at [1143, 157] on span "Чигасова Ольга Олександрівна" at bounding box center [1130, 162] width 185 height 51
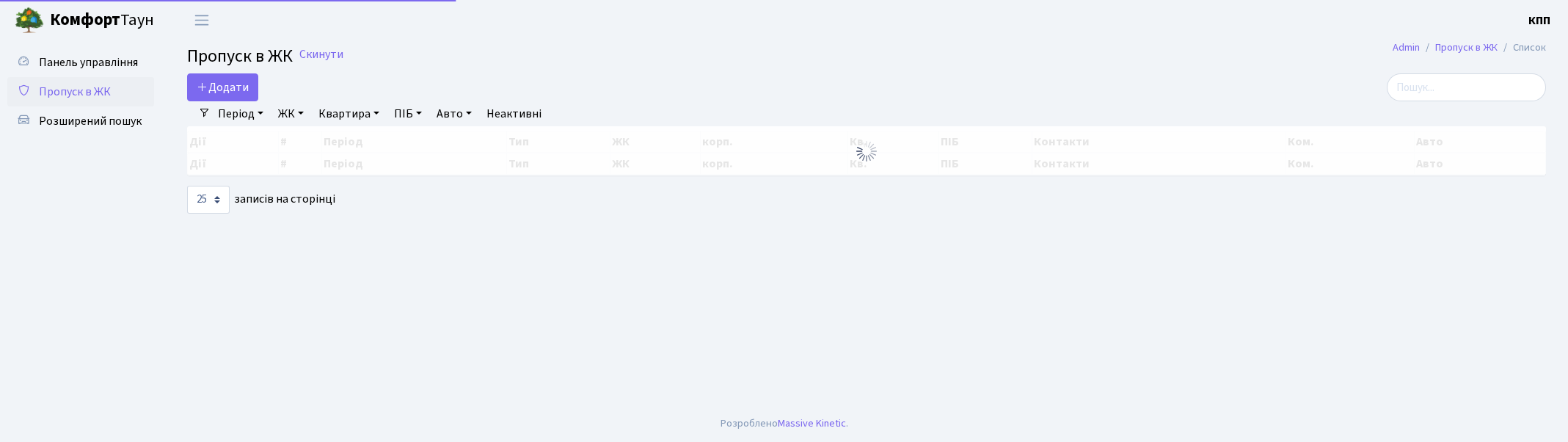
select select "25"
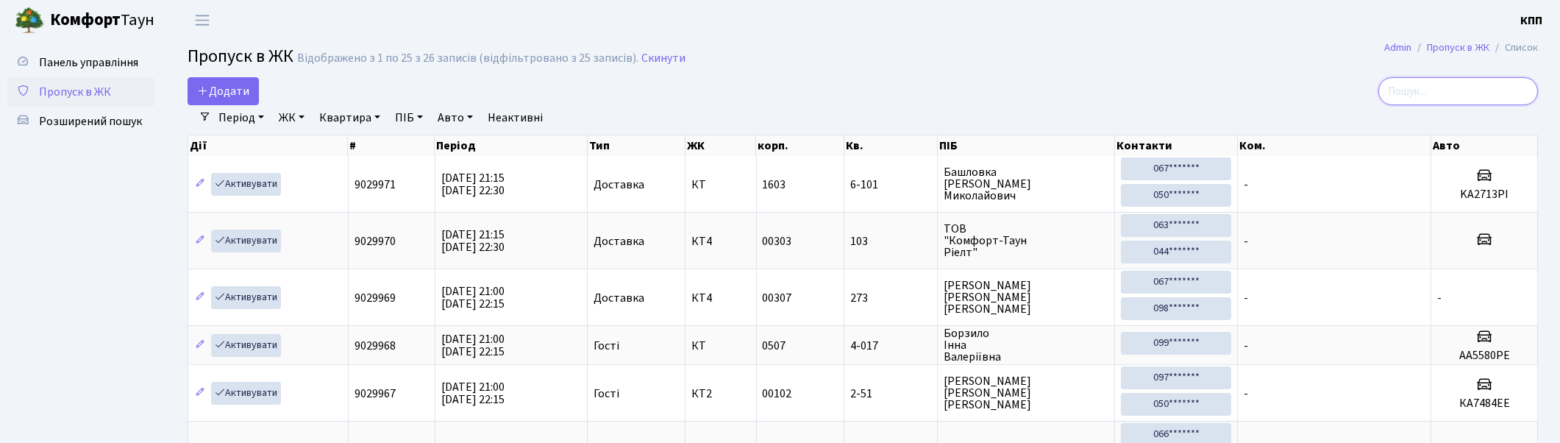
click at [1435, 96] on input "search" at bounding box center [1458, 91] width 160 height 28
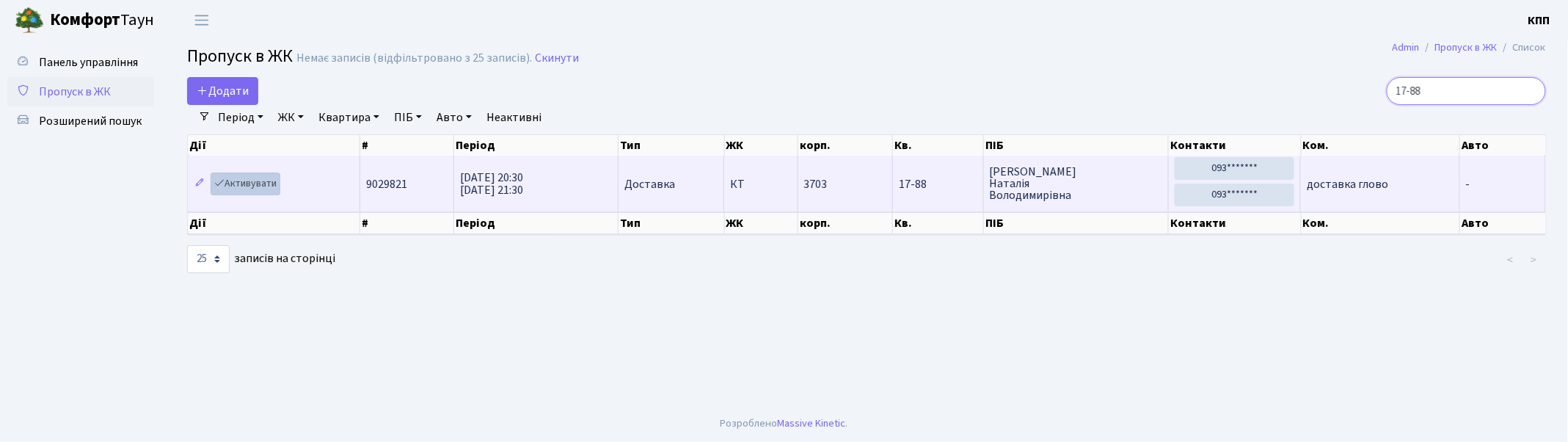
type input "17-88"
click at [247, 185] on link "Активувати" at bounding box center [246, 184] width 70 height 23
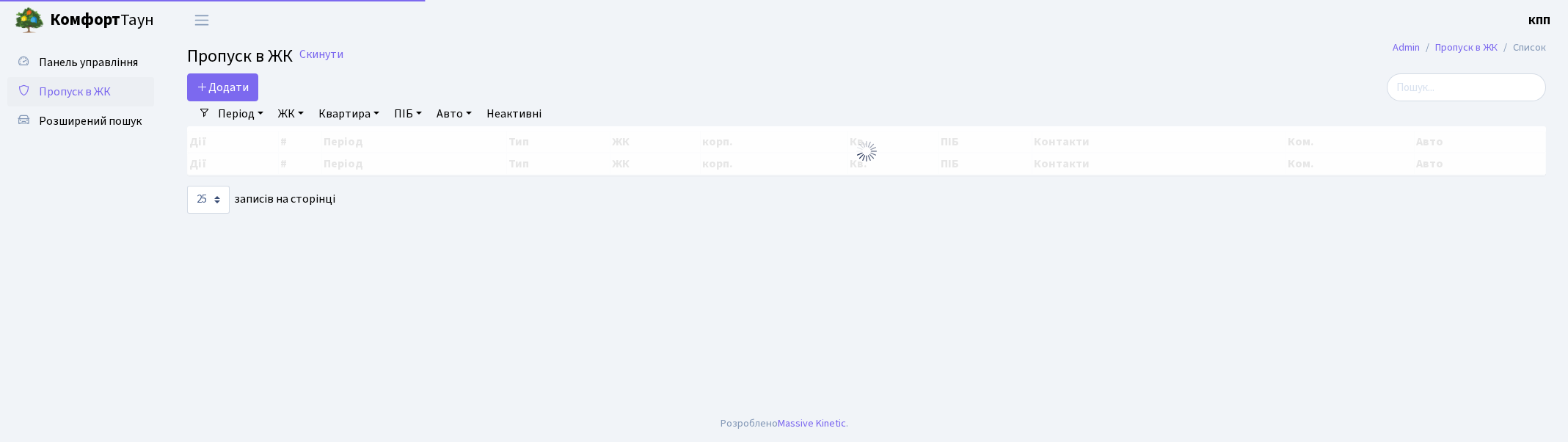
select select "25"
click at [1468, 87] on input "search" at bounding box center [1467, 88] width 160 height 28
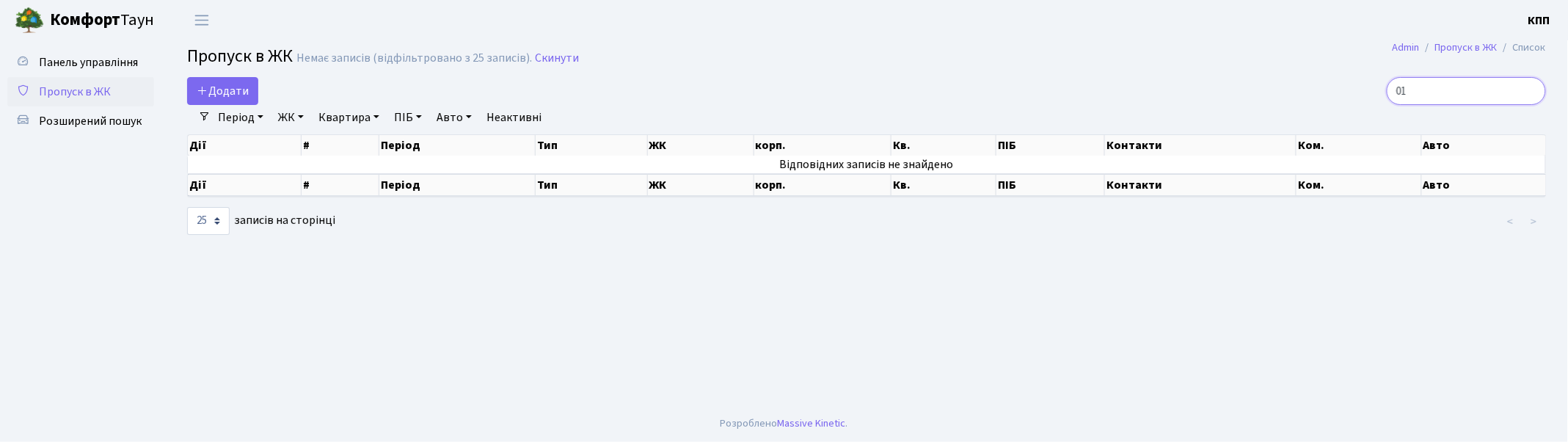
type input "0"
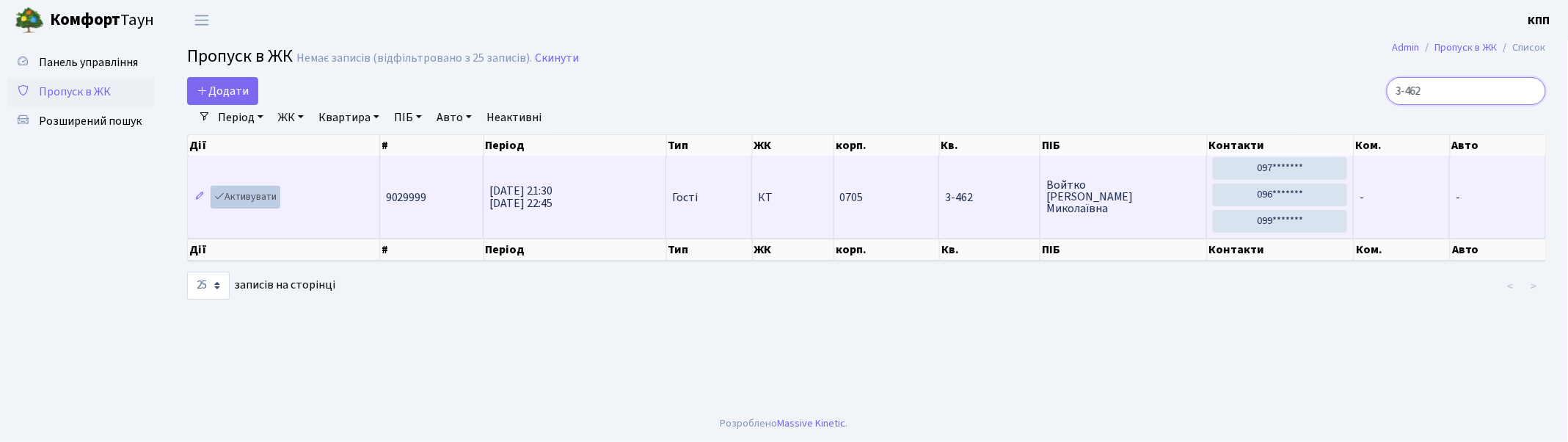
type input "3-462"
click at [248, 197] on link "Активувати" at bounding box center [246, 197] width 70 height 23
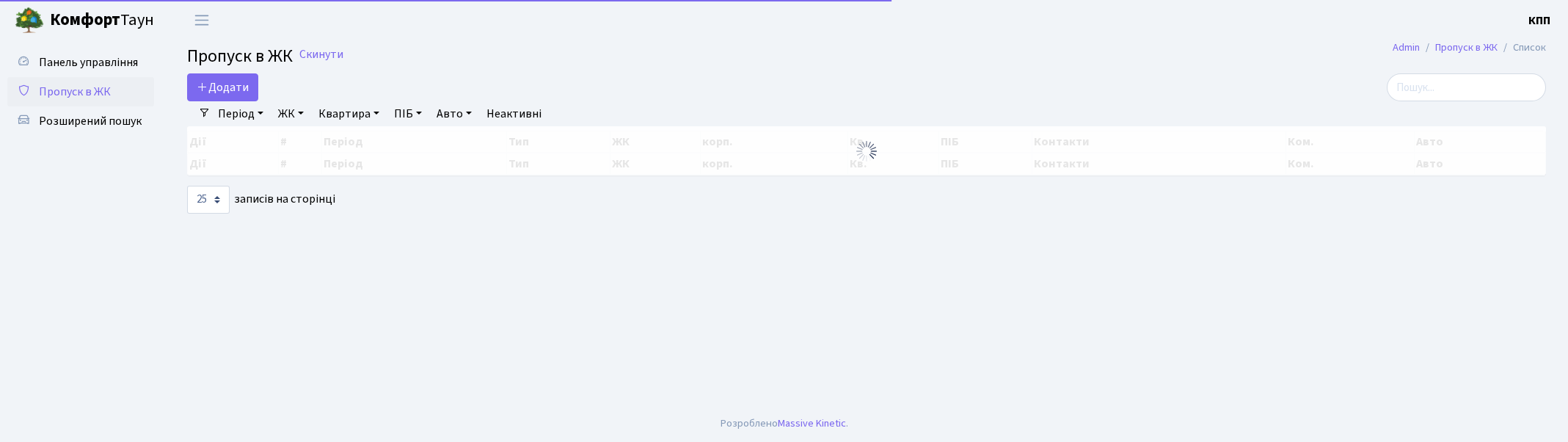
select select "25"
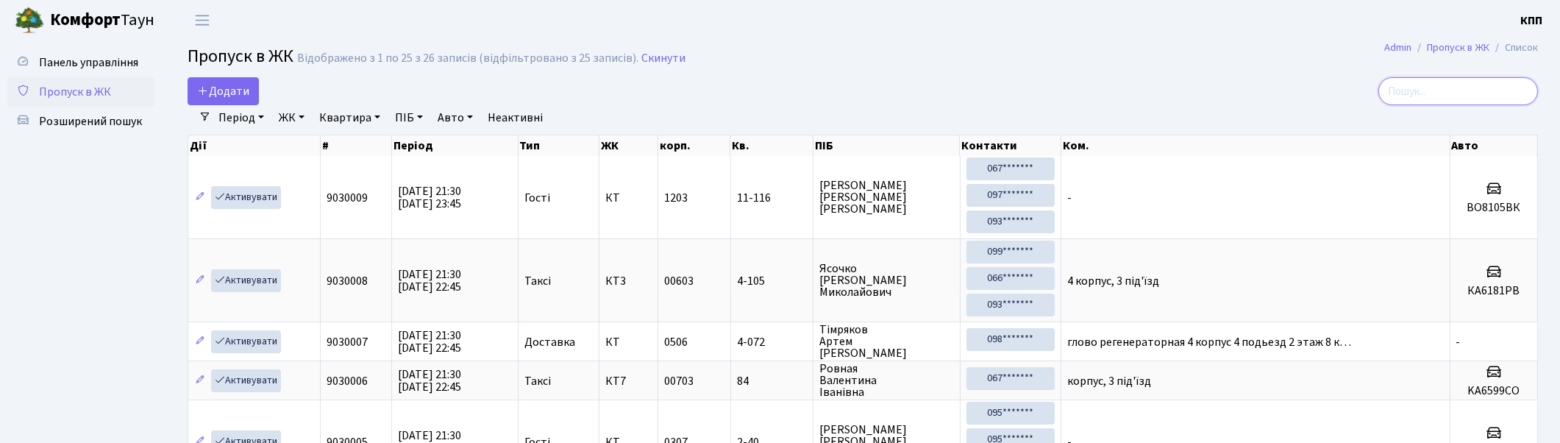
click at [1510, 88] on input "search" at bounding box center [1458, 91] width 160 height 28
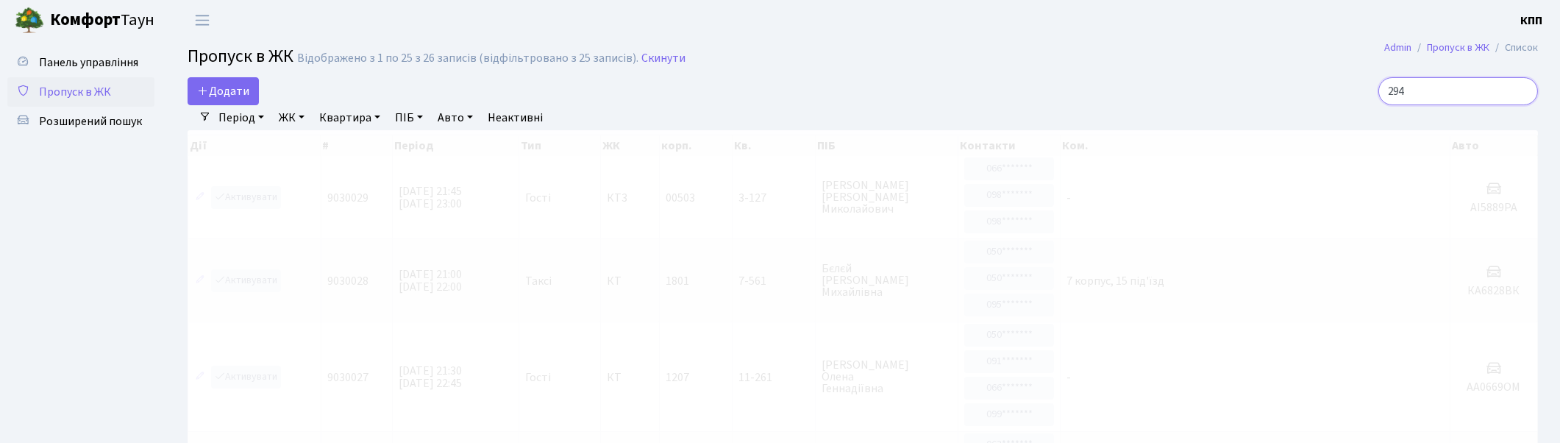
type input "2940"
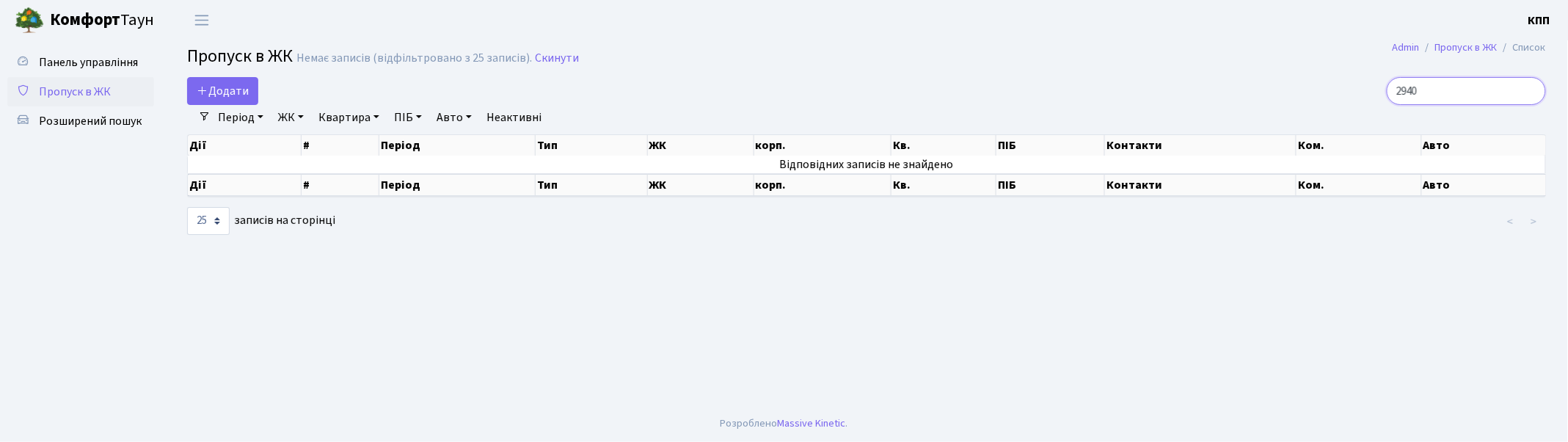
click at [1529, 86] on input "2940" at bounding box center [1467, 91] width 160 height 28
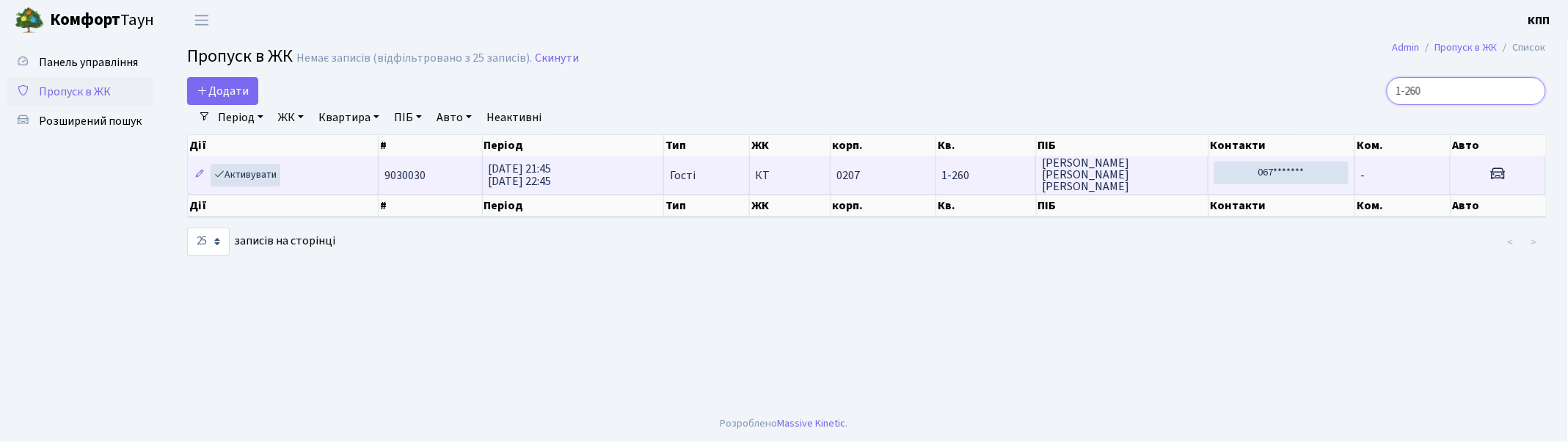
type input "1-260"
click at [1399, 179] on td "-" at bounding box center [1403, 175] width 96 height 38
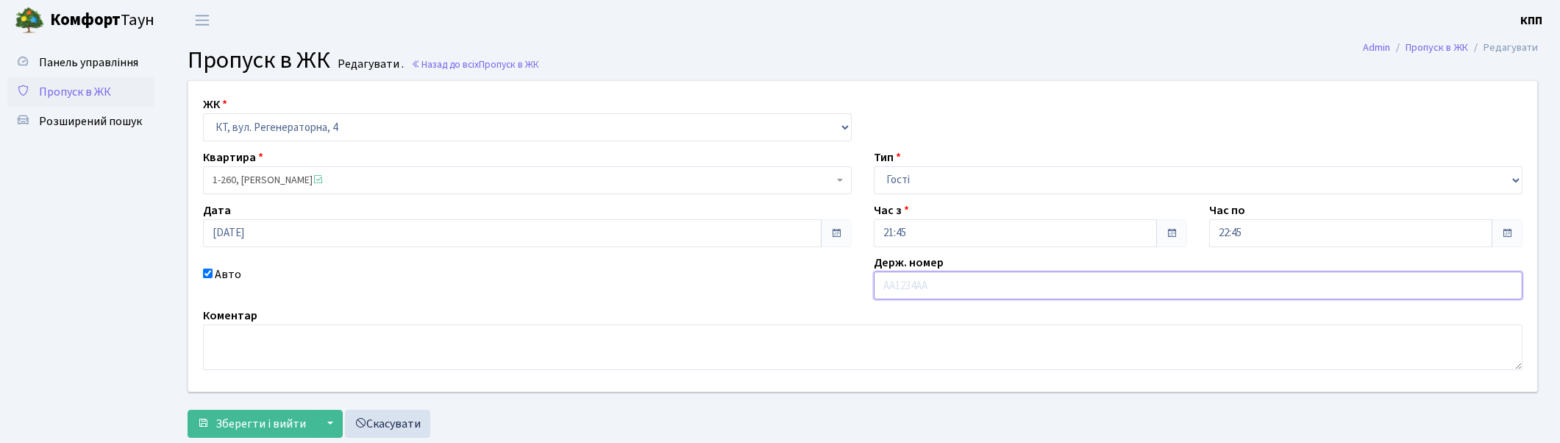
click at [1032, 284] on input "text" at bounding box center [1198, 285] width 649 height 28
type input "КА2940ОР"
click at [276, 424] on span "Зберегти і вийти" at bounding box center [260, 423] width 90 height 16
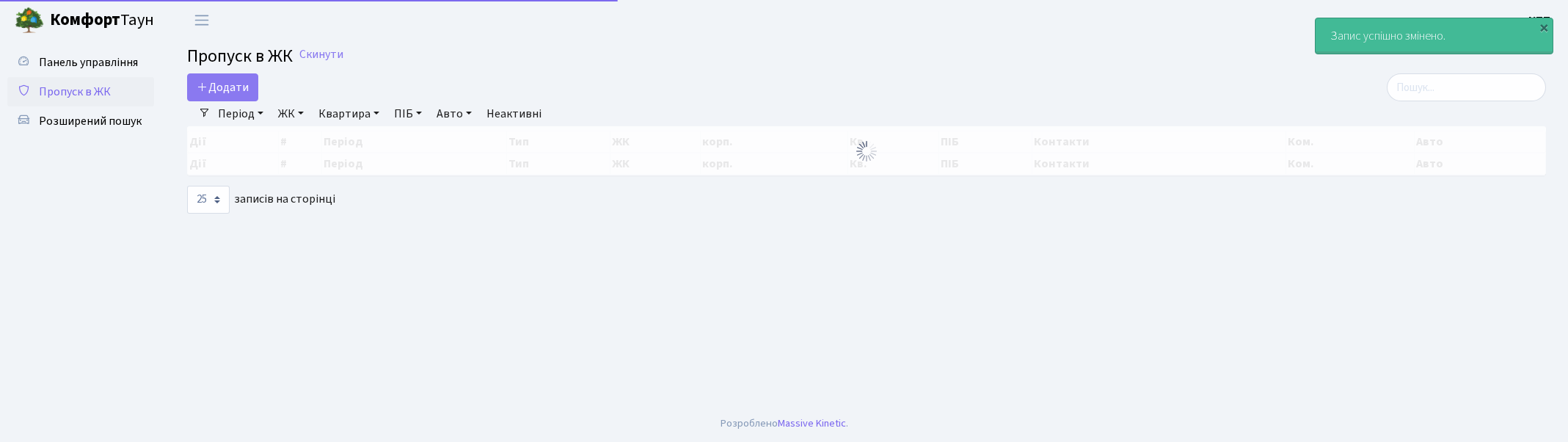
select select "25"
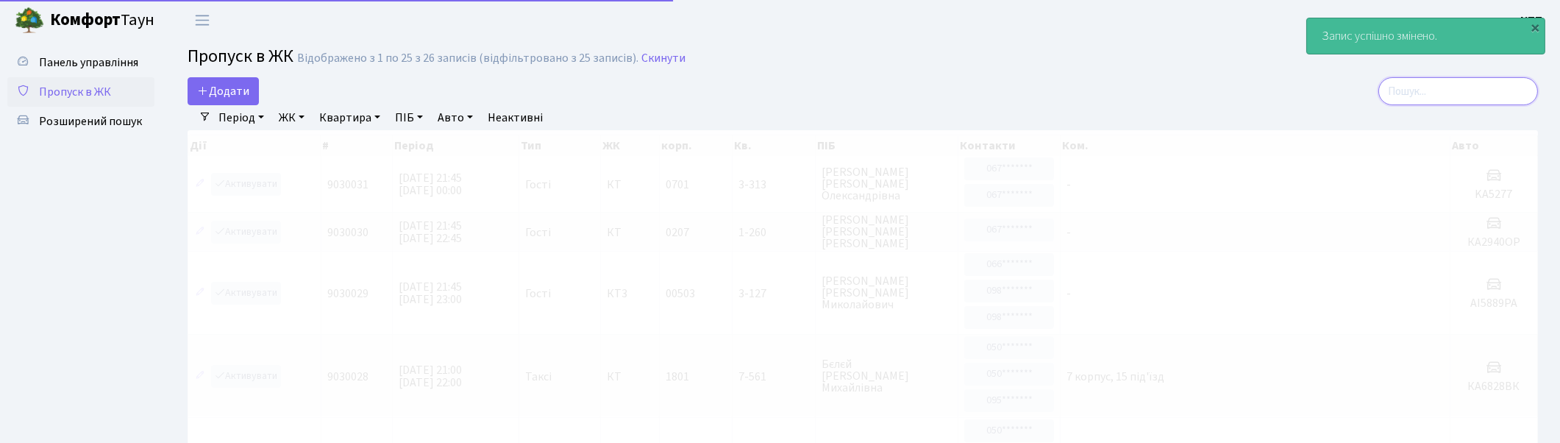
click at [1445, 97] on input "search" at bounding box center [1458, 91] width 160 height 28
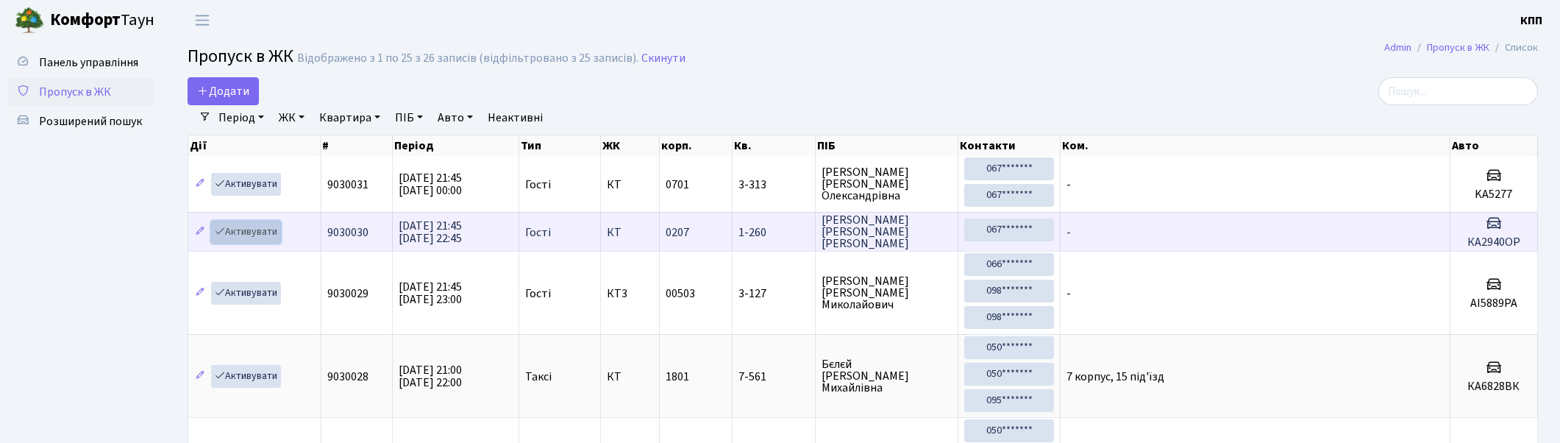
click at [246, 232] on link "Активувати" at bounding box center [246, 232] width 70 height 23
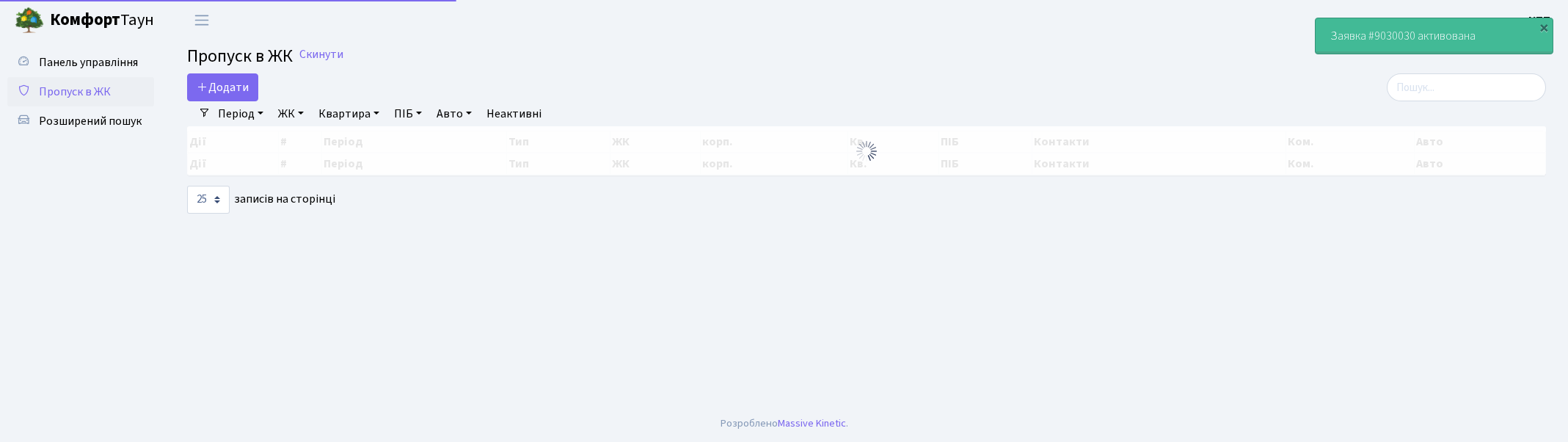
select select "25"
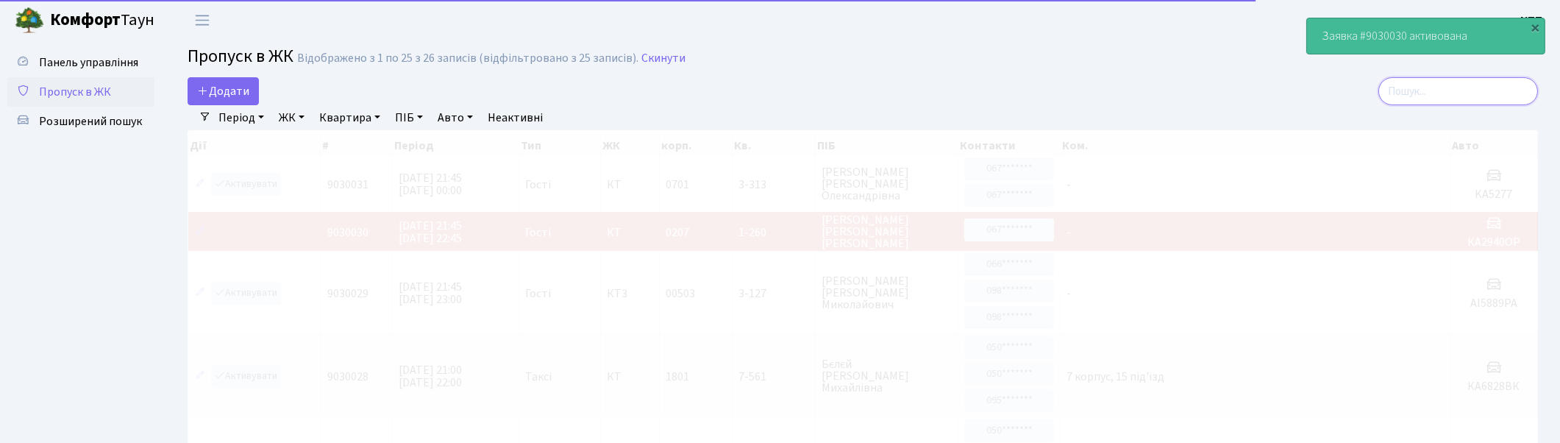
click at [1443, 90] on input "search" at bounding box center [1458, 91] width 160 height 28
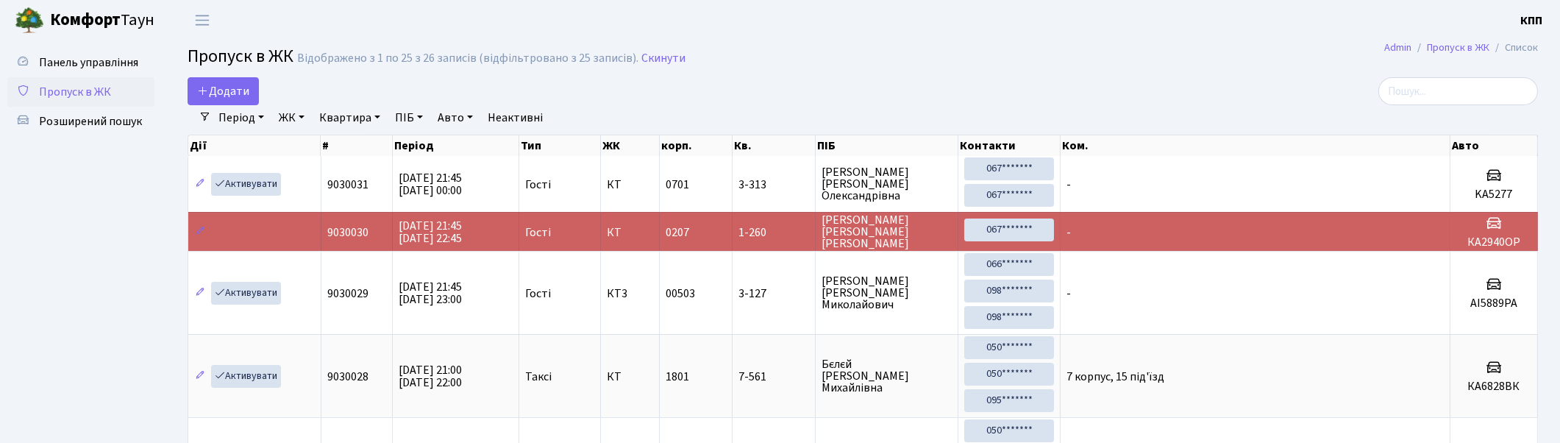
click at [1233, 229] on td "-" at bounding box center [1255, 231] width 390 height 39
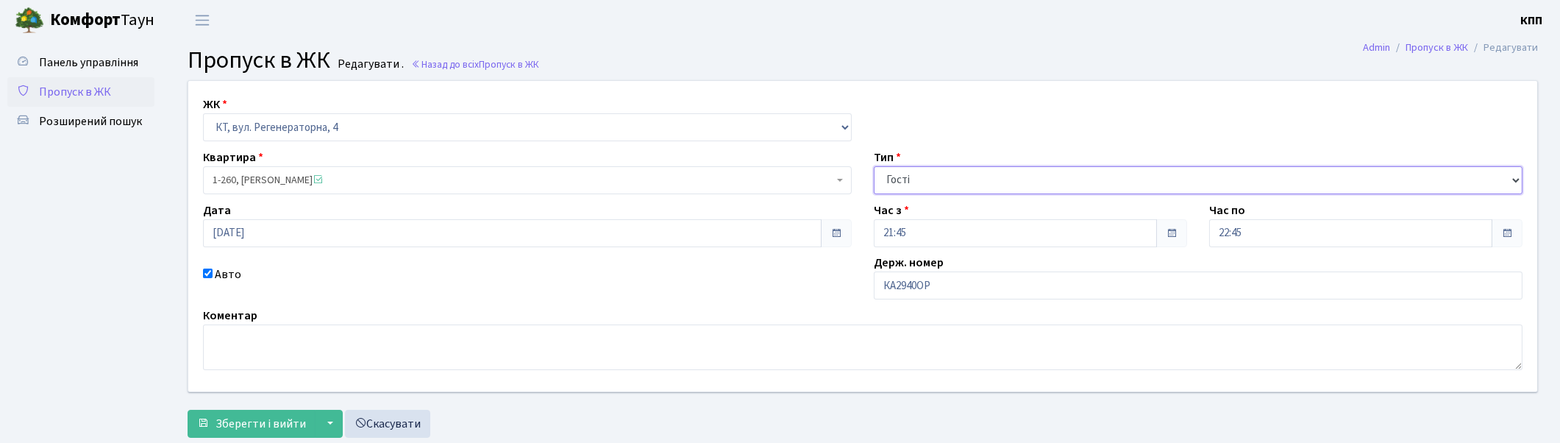
click at [921, 180] on select "- Доставка Таксі Гості Сервіс" at bounding box center [1198, 180] width 649 height 28
select select "2"
click at [874, 166] on select "- Доставка Таксі Гості Сервіс" at bounding box center [1198, 180] width 649 height 28
click at [268, 421] on span "Зберегти і вийти" at bounding box center [260, 423] width 90 height 16
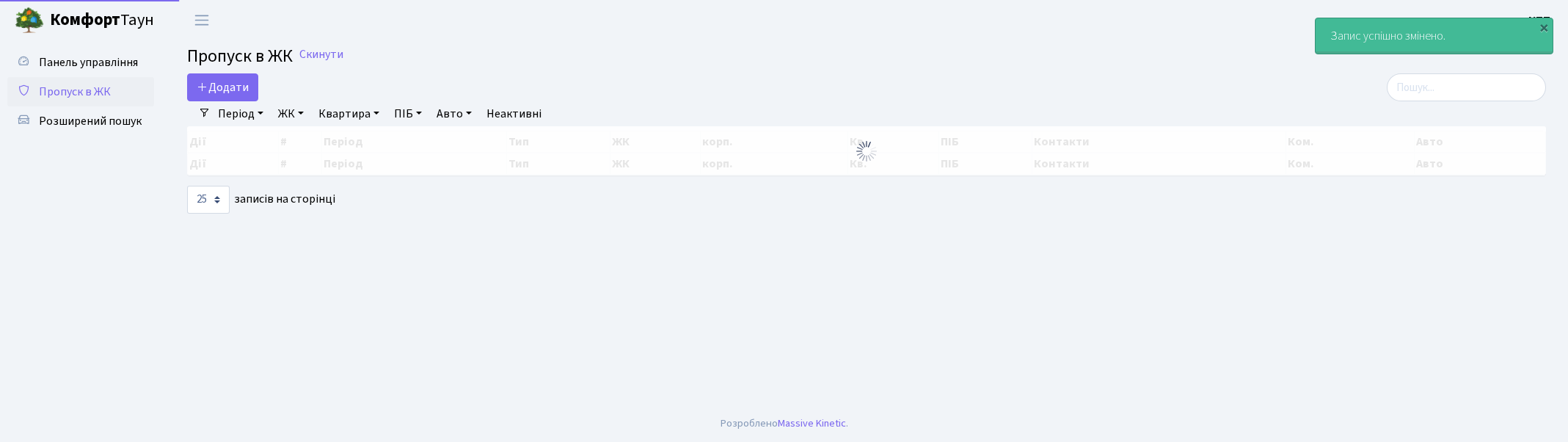
select select "25"
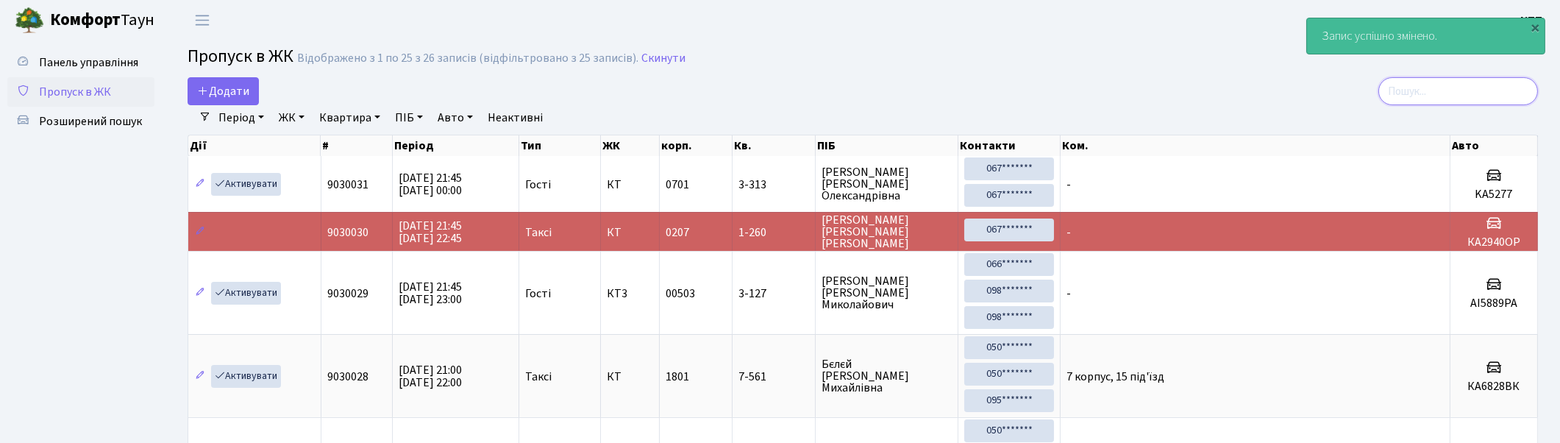
click at [1513, 85] on input "search" at bounding box center [1458, 91] width 160 height 28
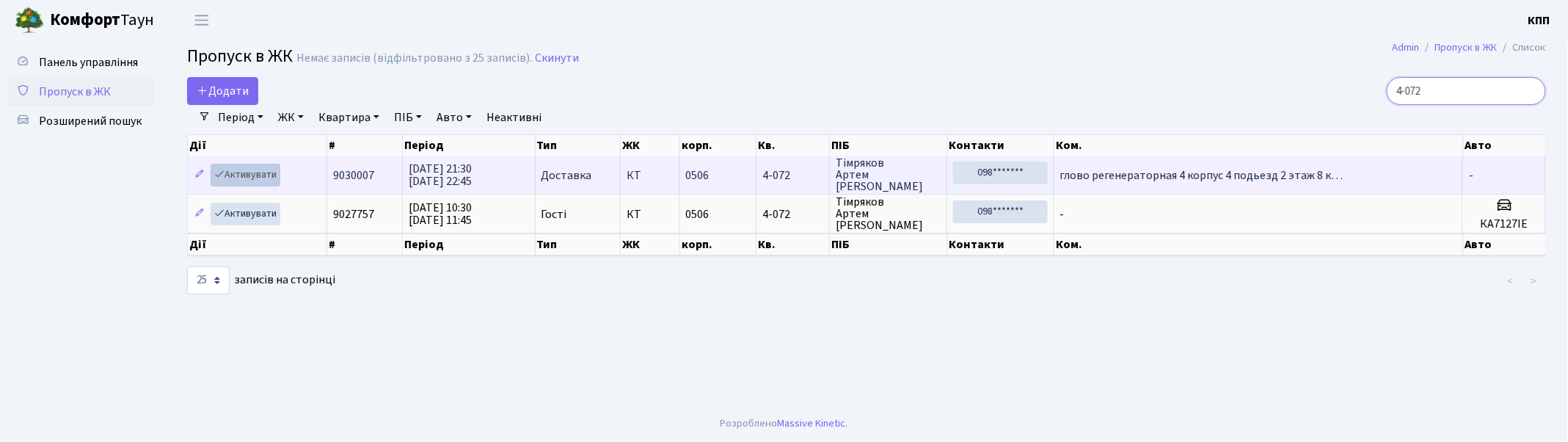
type input "4-072"
click at [252, 174] on link "Активувати" at bounding box center [246, 175] width 70 height 23
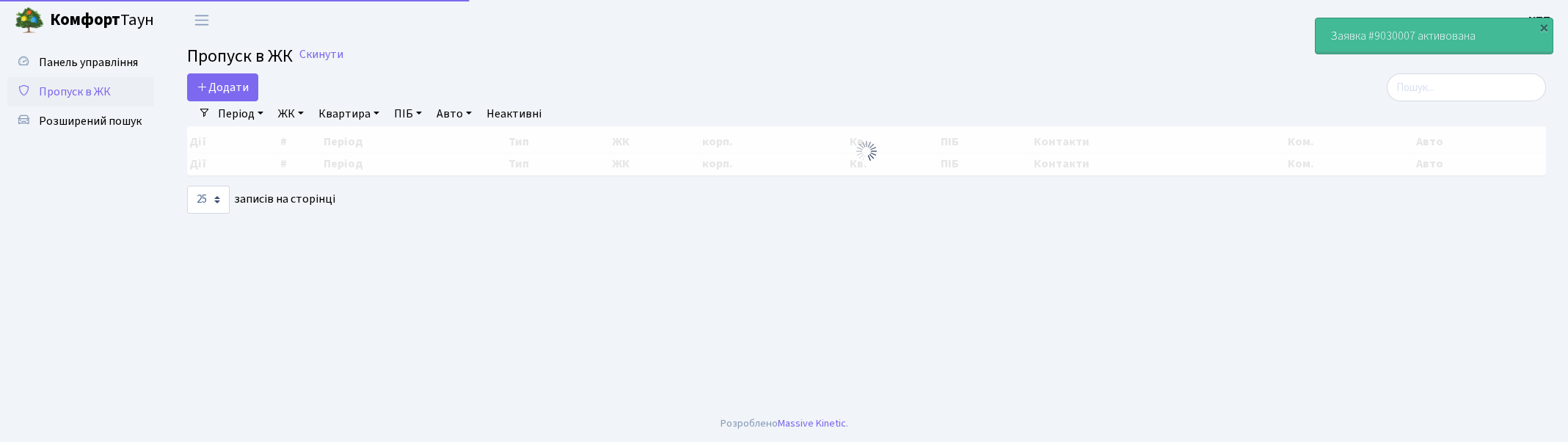
select select "25"
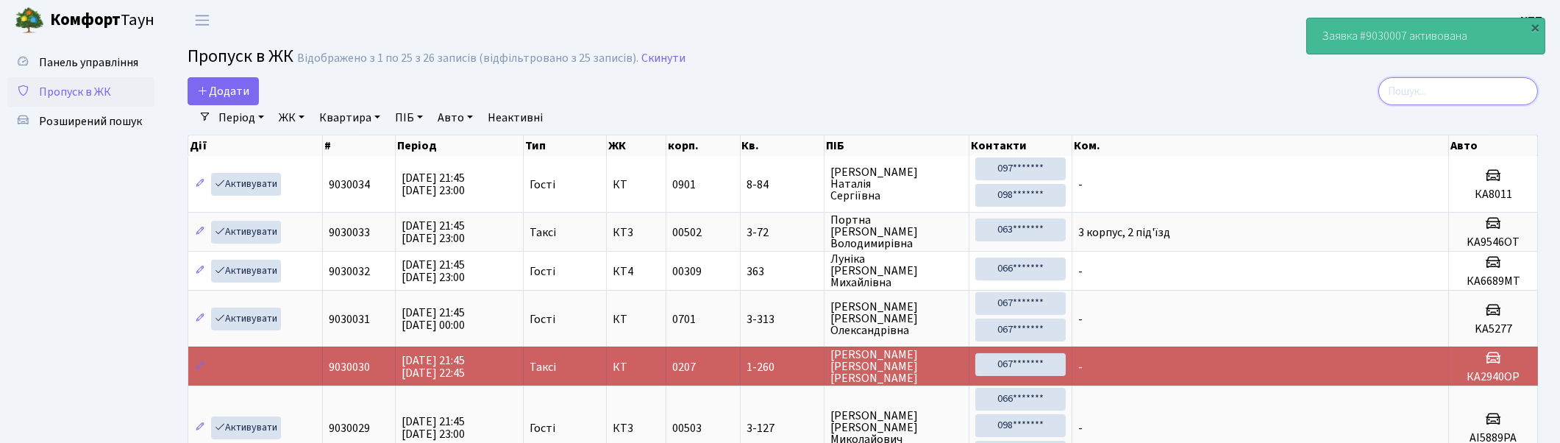
click at [1443, 90] on input "search" at bounding box center [1458, 91] width 160 height 28
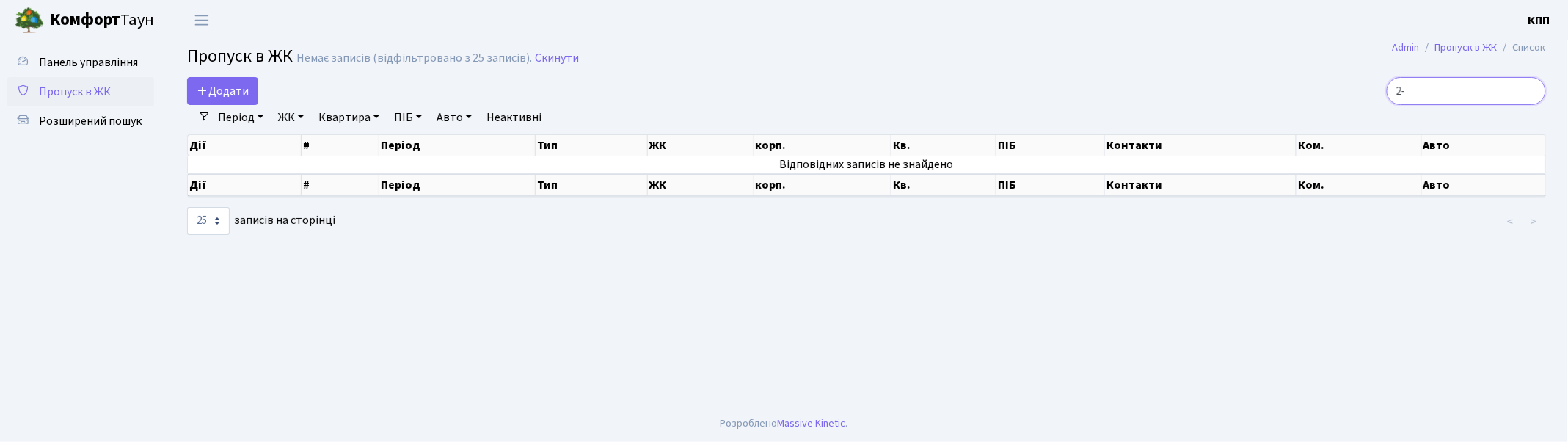
type input "2"
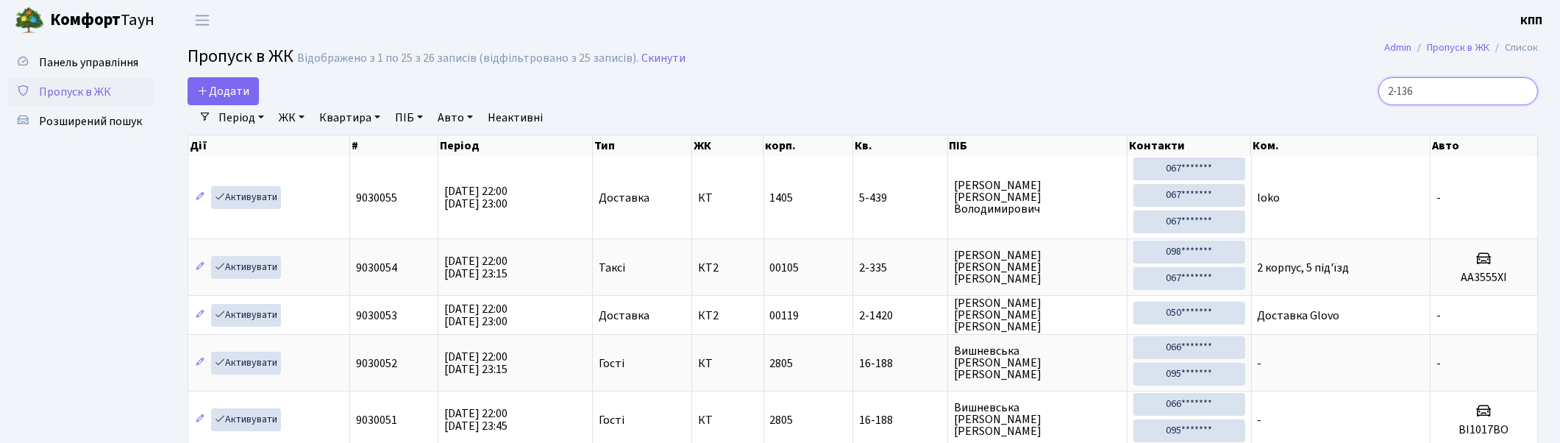
type input "2-1363"
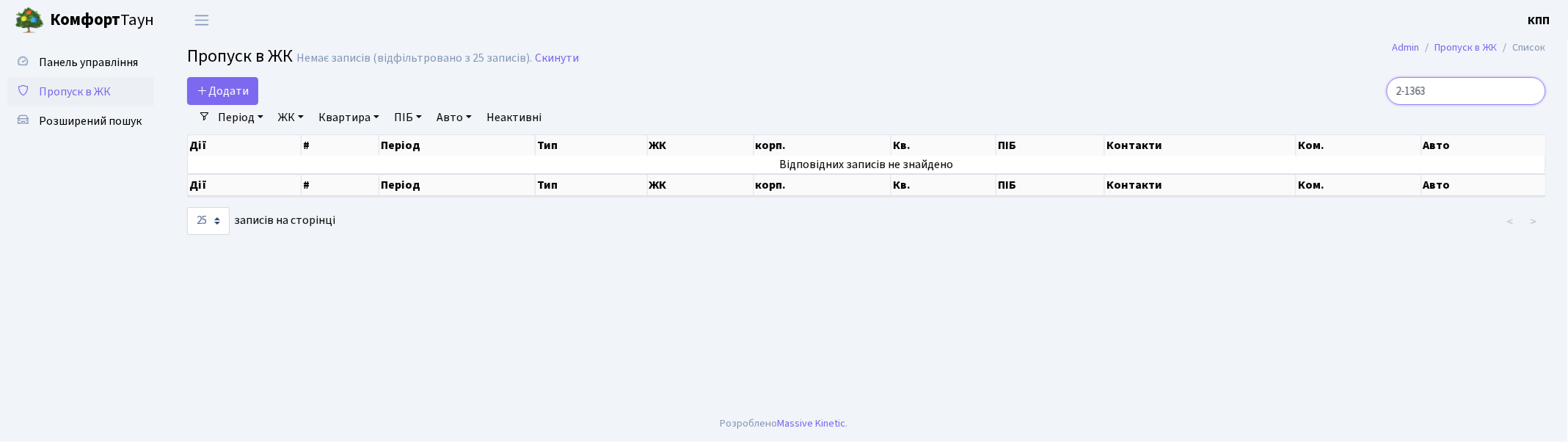
click at [1529, 88] on input "2-1363" at bounding box center [1467, 91] width 160 height 28
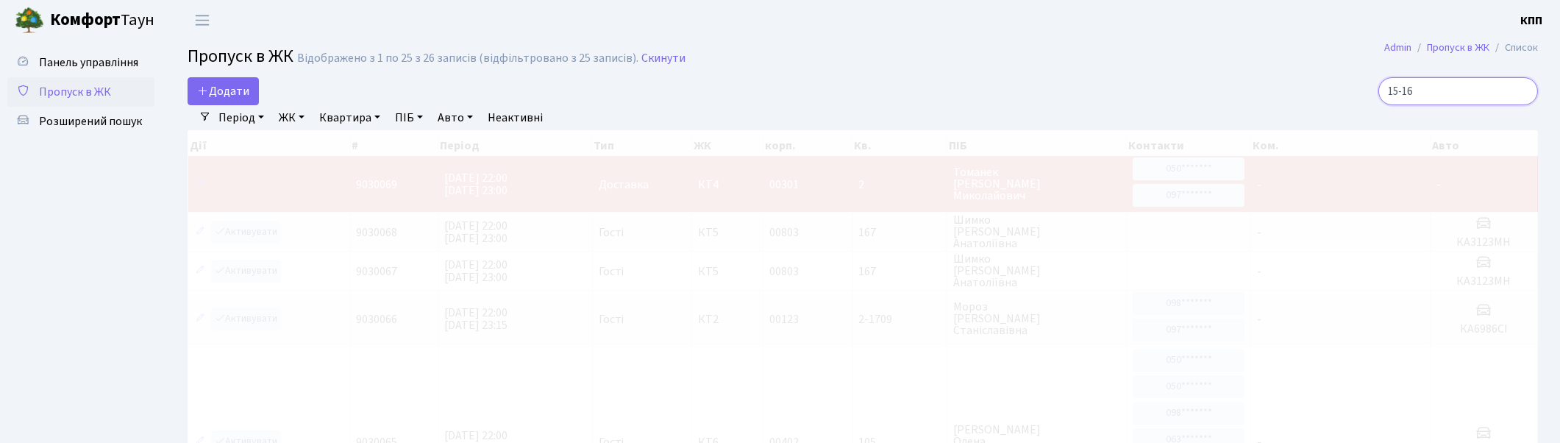
type input "15-169"
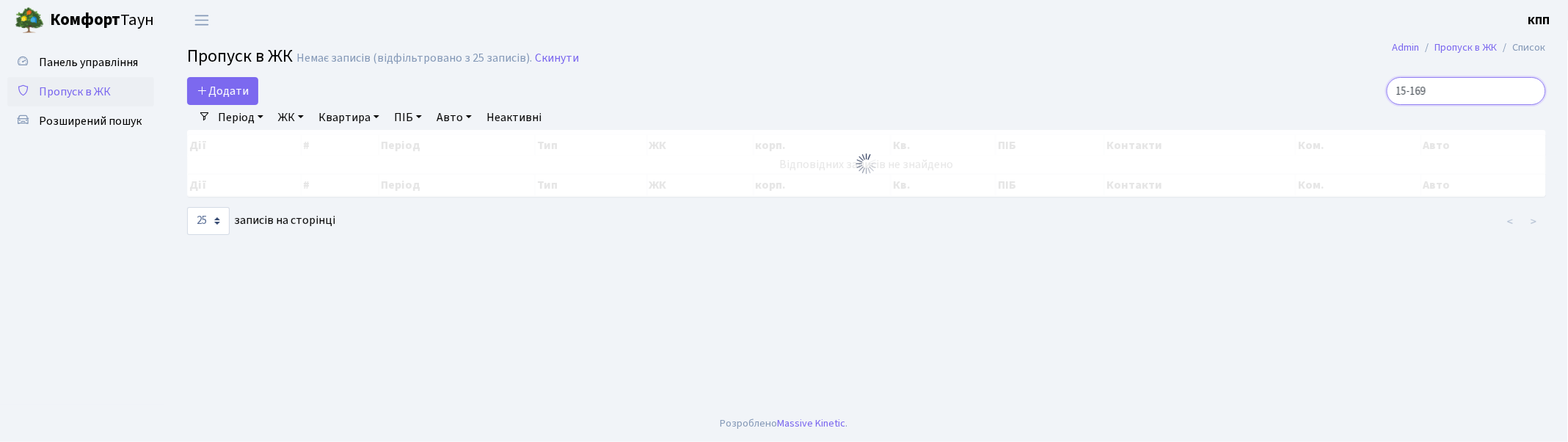
click at [1530, 89] on input "15-169" at bounding box center [1467, 91] width 160 height 28
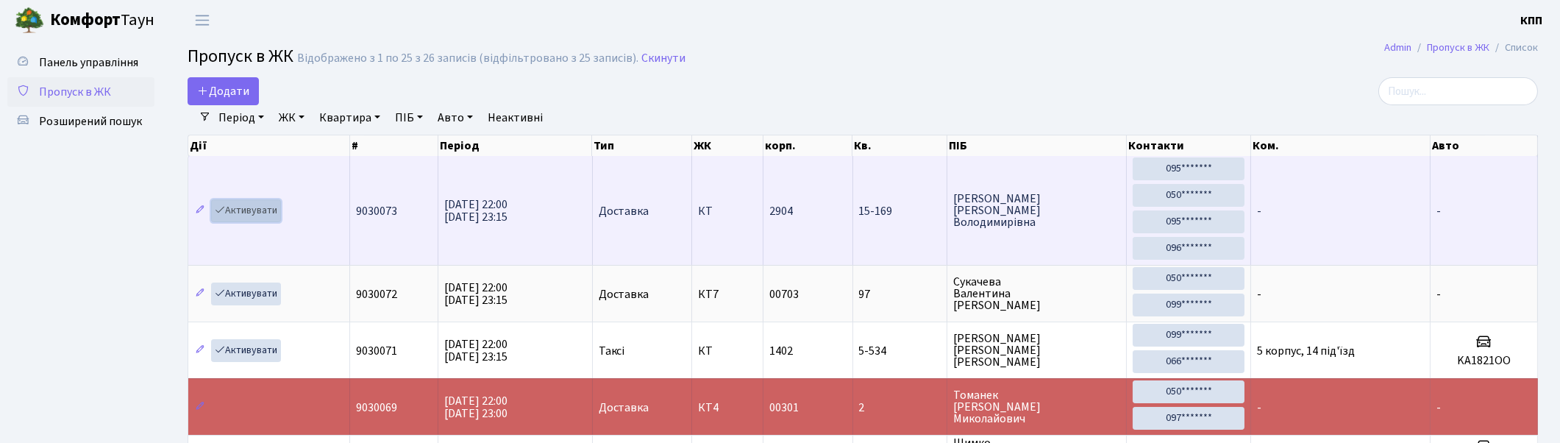
click at [251, 216] on link "Активувати" at bounding box center [246, 210] width 70 height 23
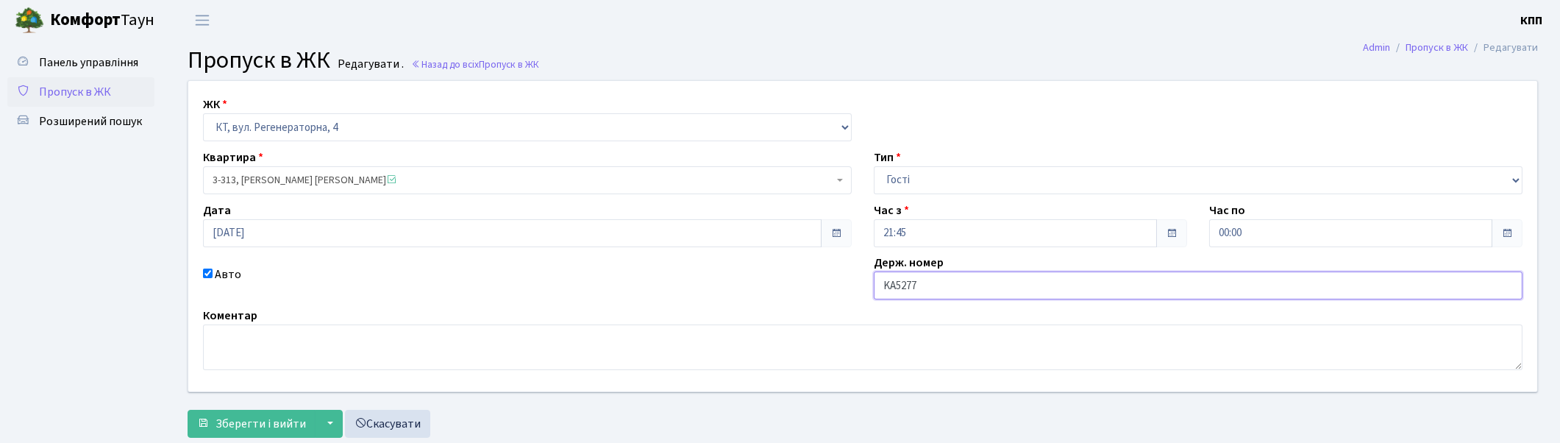
click at [1041, 285] on input "KA5277" at bounding box center [1198, 285] width 649 height 28
type input "KA5277РМ"
click at [263, 419] on span "Зберегти і вийти" at bounding box center [260, 423] width 90 height 16
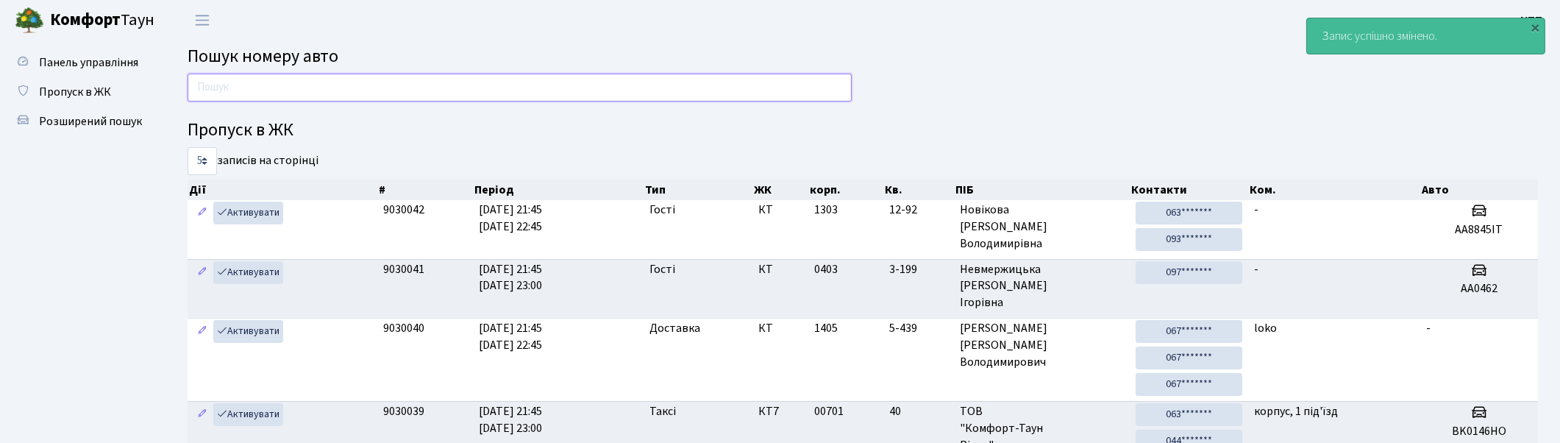
click at [574, 77] on input "text" at bounding box center [520, 88] width 664 height 28
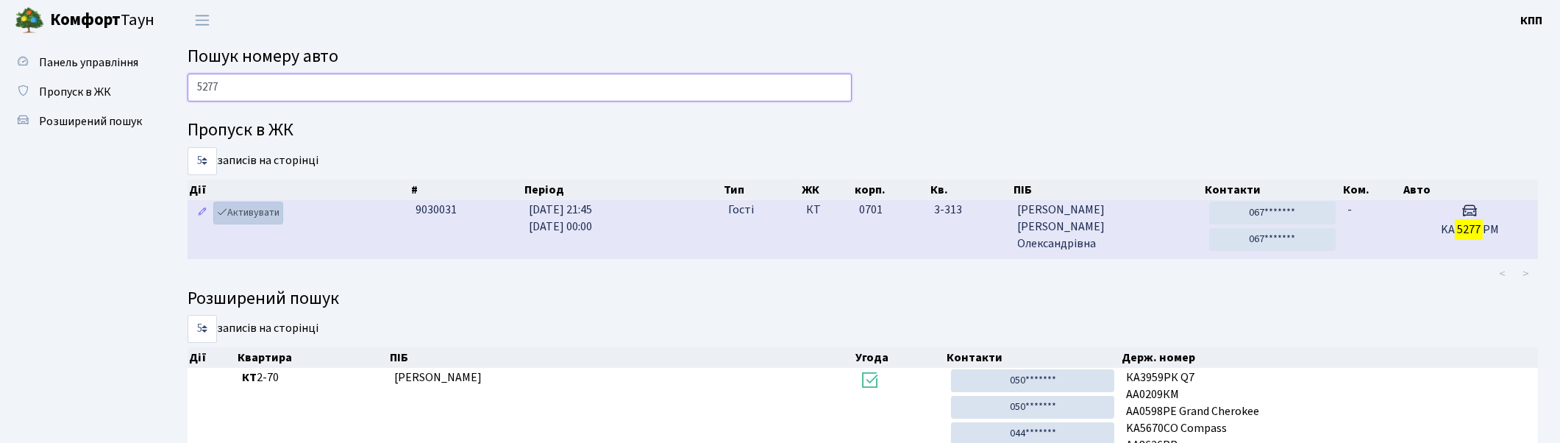
type input "5277"
click at [238, 210] on link "Активувати" at bounding box center [248, 212] width 70 height 23
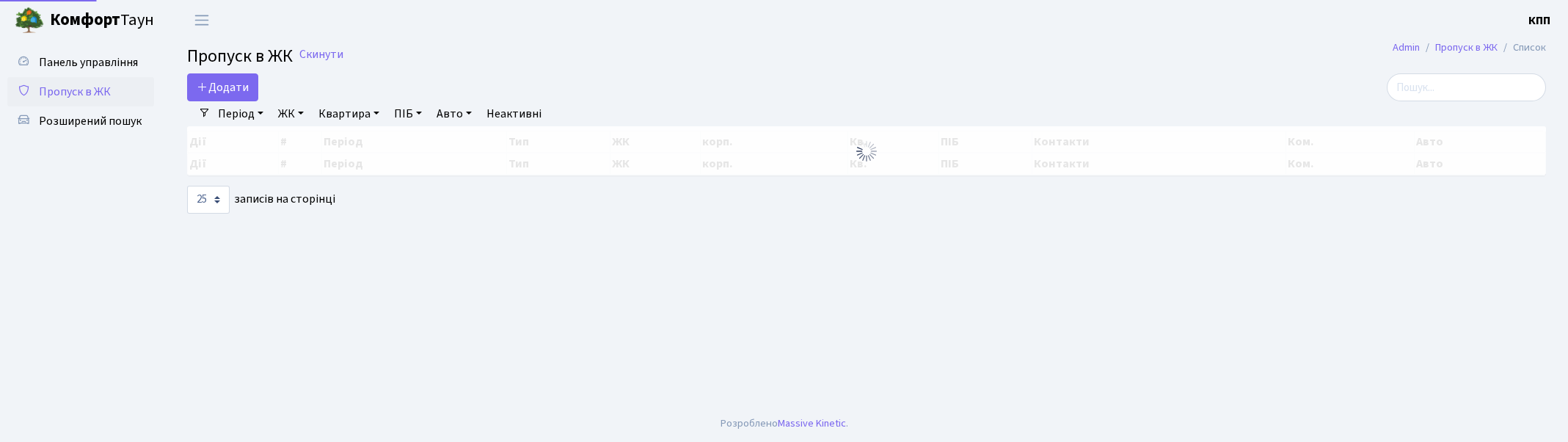
select select "25"
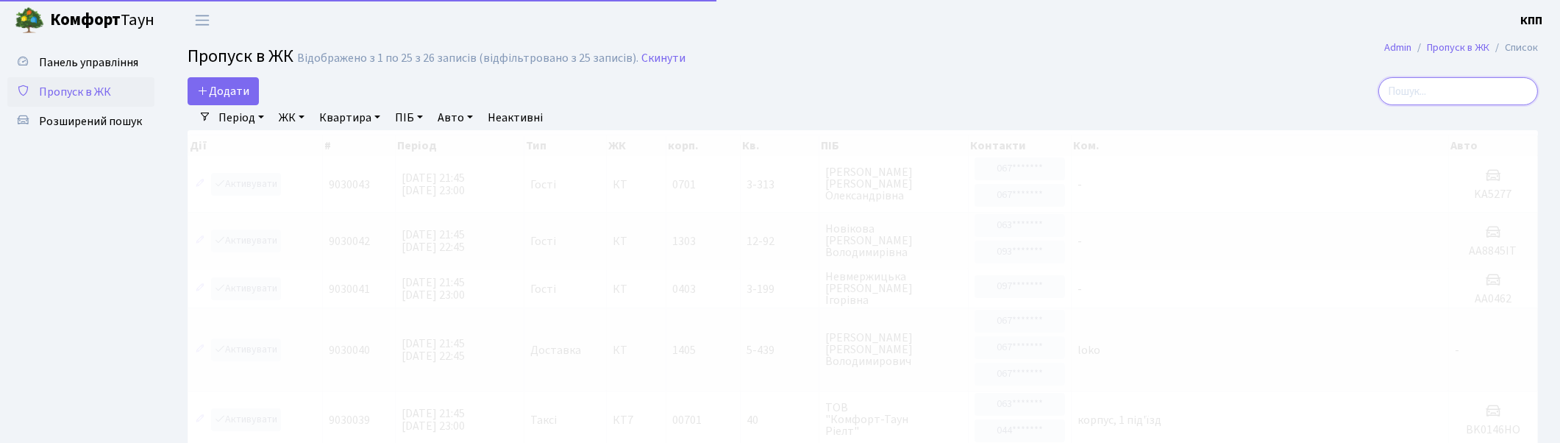
click at [1530, 90] on input "search" at bounding box center [1458, 91] width 160 height 28
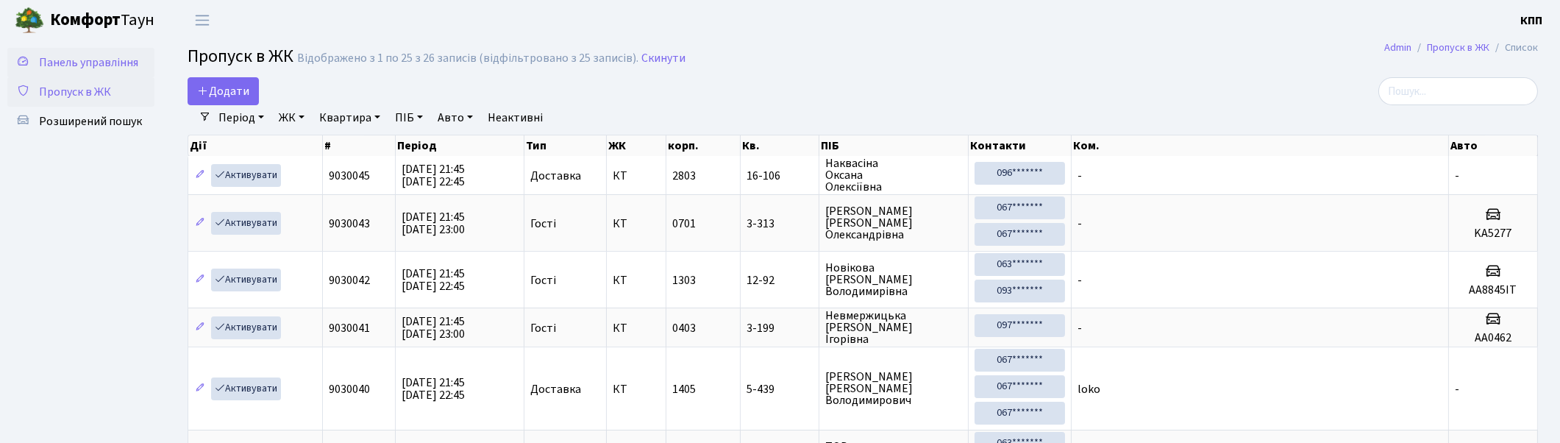
click at [97, 63] on span "Панель управління" at bounding box center [88, 62] width 99 height 16
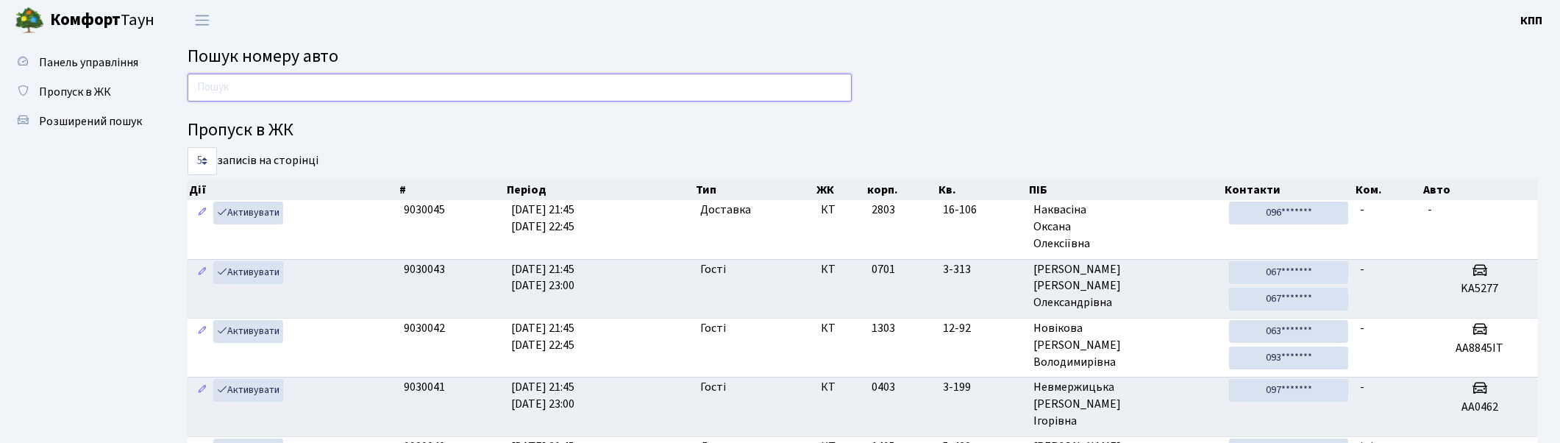
click at [230, 90] on input "text" at bounding box center [520, 88] width 664 height 28
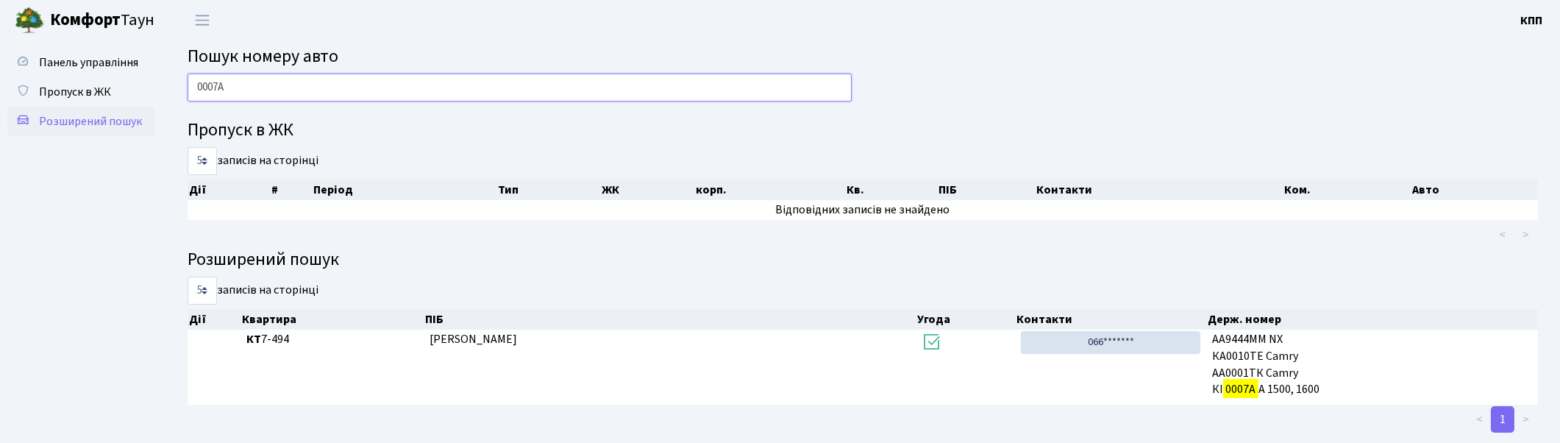
type input "0007А"
click at [90, 121] on span "Розширений пошук" at bounding box center [90, 121] width 103 height 16
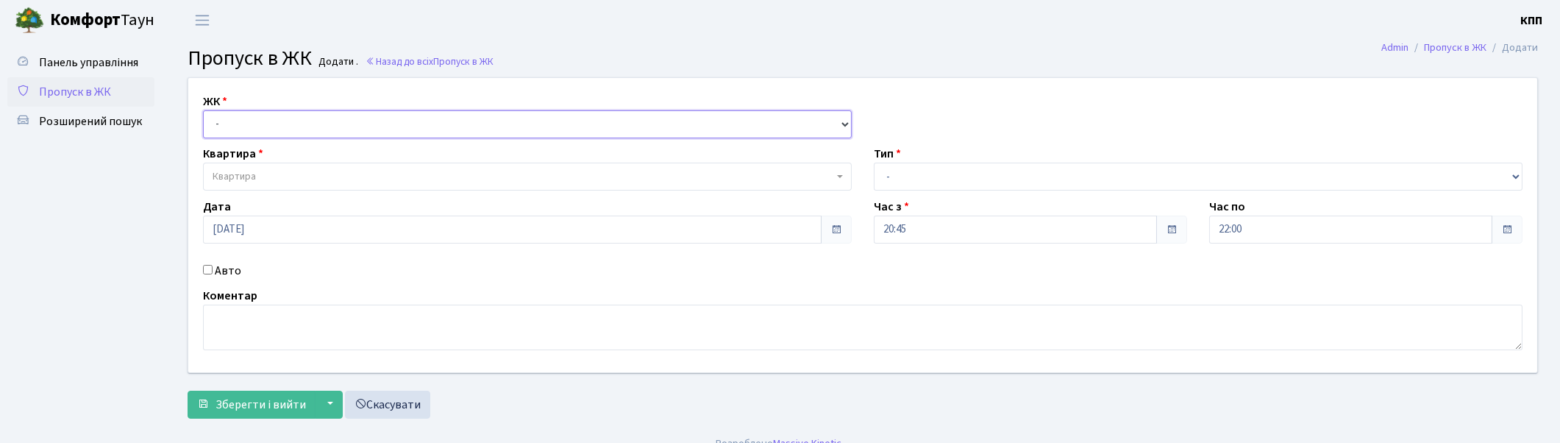
click at [229, 129] on select "- КТ, вул. Регенераторна, 4 КТ2, просп. [STREET_ADDRESS] [STREET_ADDRESS] [PERS…" at bounding box center [527, 124] width 649 height 28
select select "295"
click at [203, 110] on select "- КТ, вул. Регенераторна, 4 КТ2, просп. [STREET_ADDRESS] [STREET_ADDRESS] [PERS…" at bounding box center [527, 124] width 649 height 28
select select
click at [271, 180] on span "Квартира" at bounding box center [523, 176] width 621 height 15
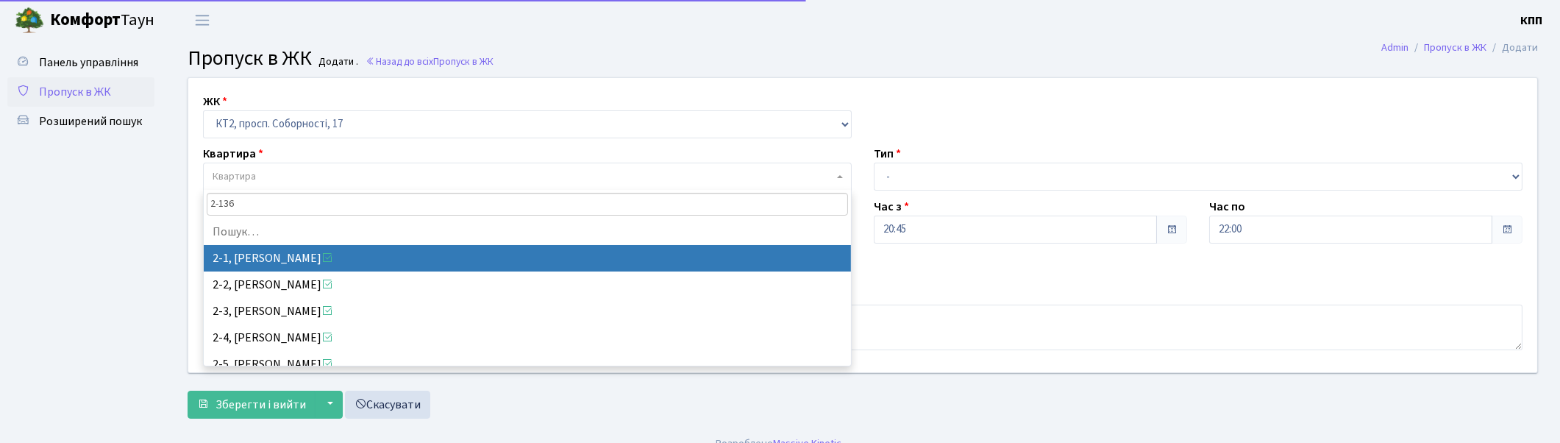
type input "2-1363"
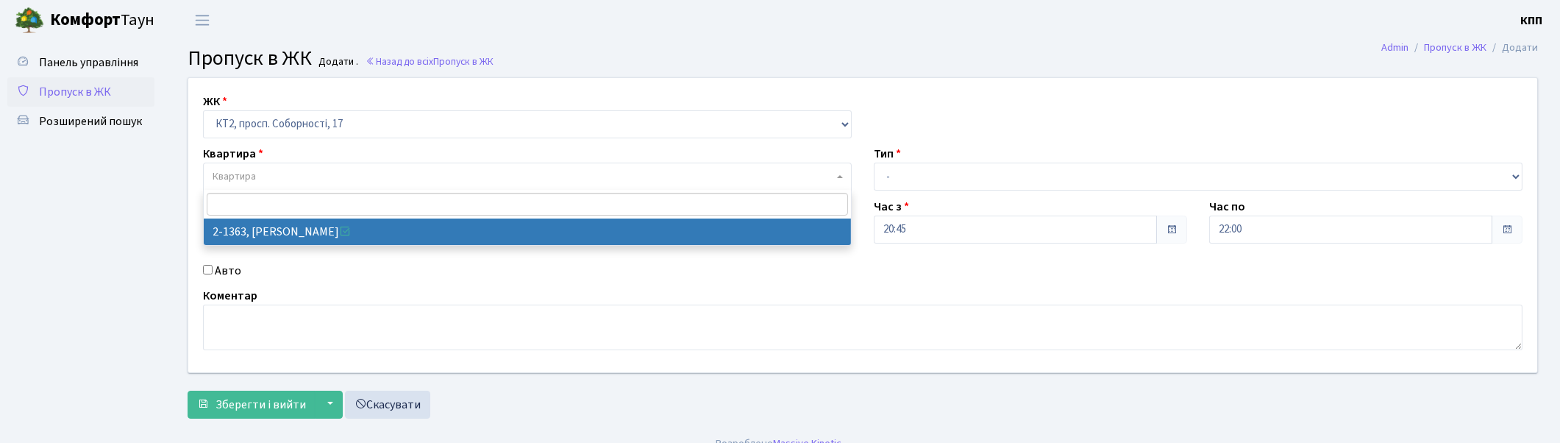
click at [84, 86] on span "Пропуск в ЖК" at bounding box center [75, 92] width 72 height 16
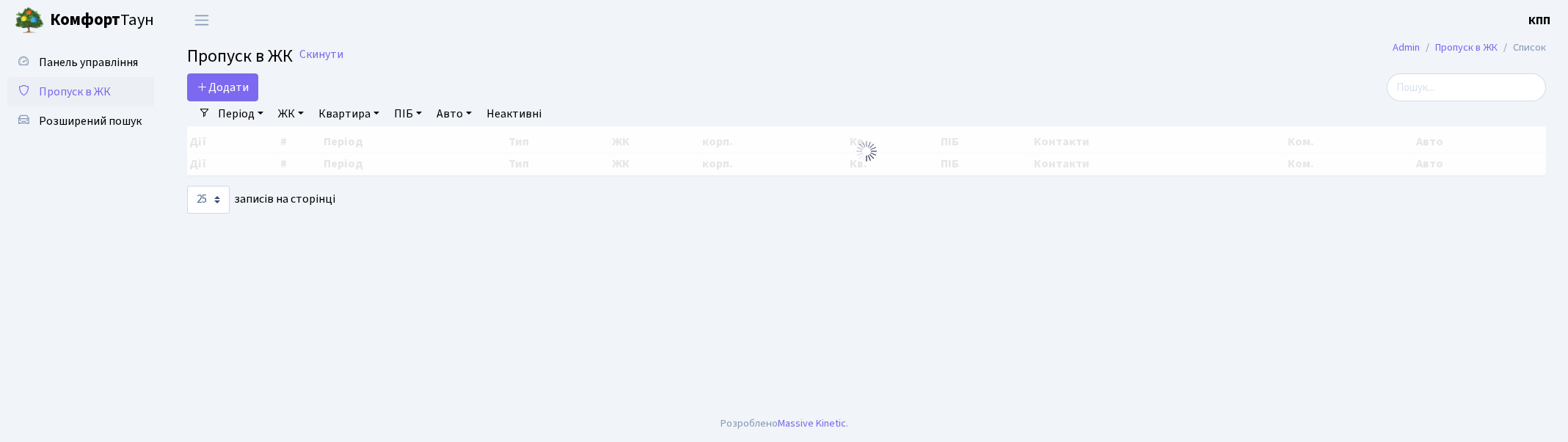
select select "25"
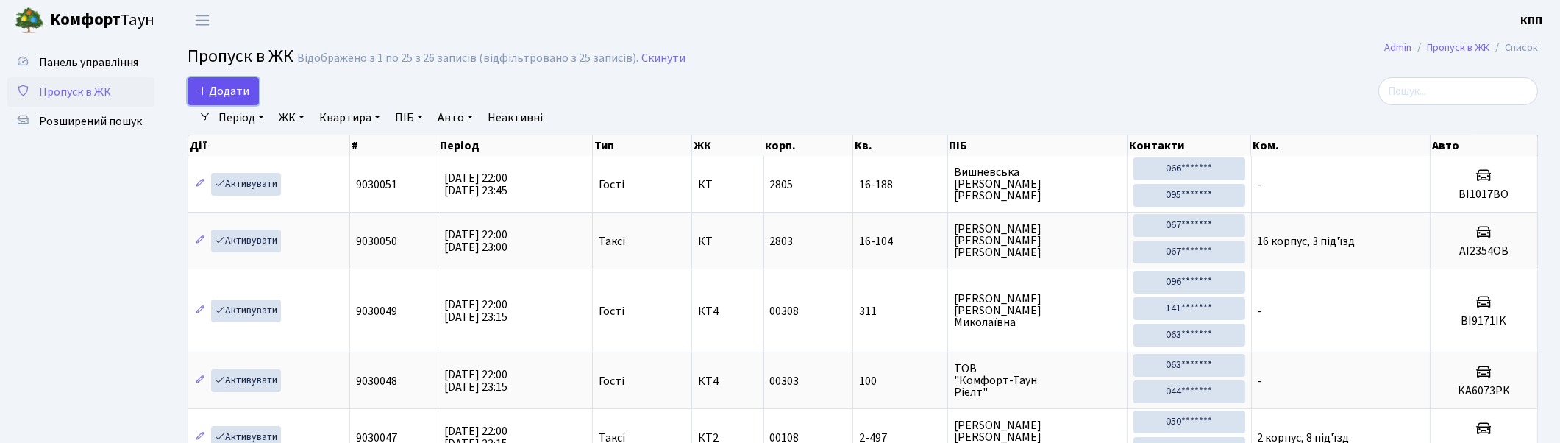
click at [223, 90] on span "Додати" at bounding box center [223, 91] width 52 height 16
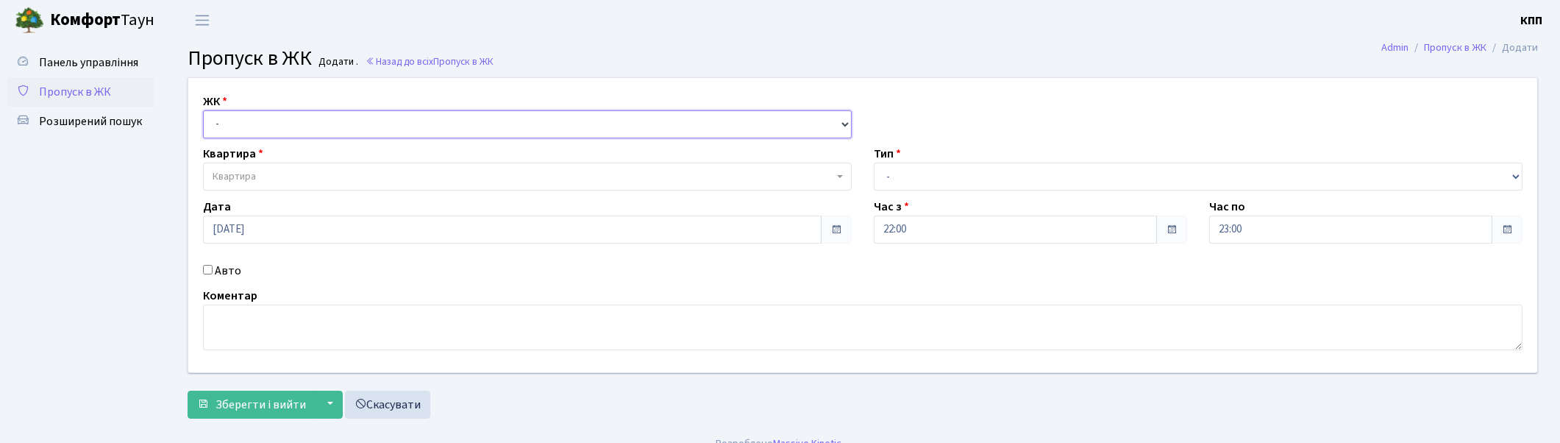
click at [525, 123] on select "- КТ, вул. Регенераторна, 4 КТ2, просп. [STREET_ADDRESS] [STREET_ADDRESS] [PERS…" at bounding box center [527, 124] width 649 height 28
select select "295"
click at [203, 110] on select "- КТ, вул. Регенераторна, 4 КТ2, просп. Соборності, 17 КТ3, вул. Березнева, 16 …" at bounding box center [527, 124] width 649 height 28
select select
click at [524, 174] on span "Квартира" at bounding box center [523, 176] width 621 height 15
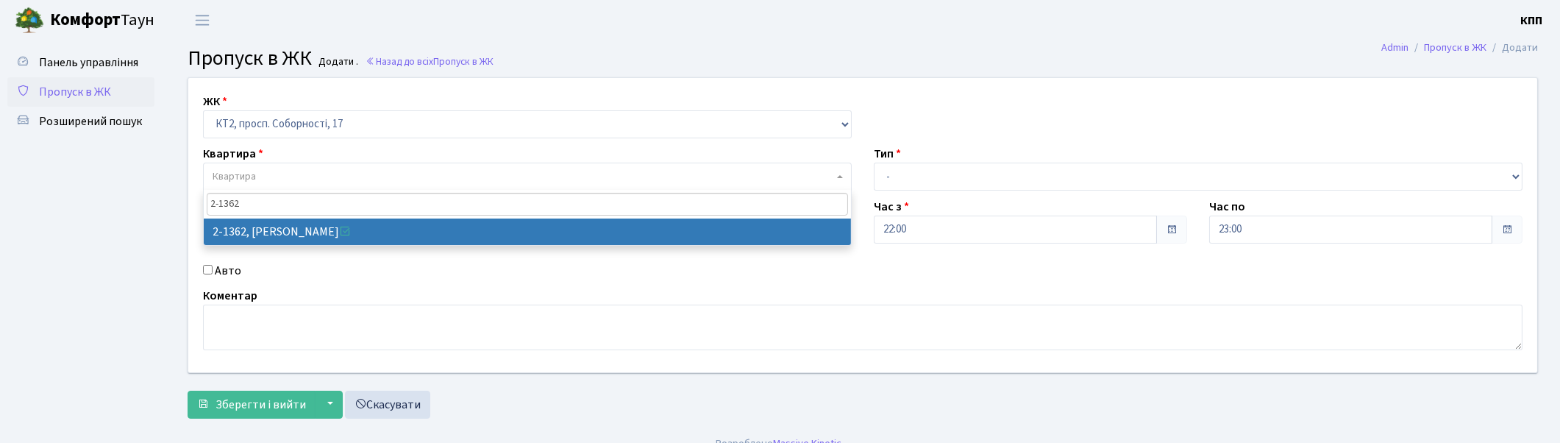
type input "2-136"
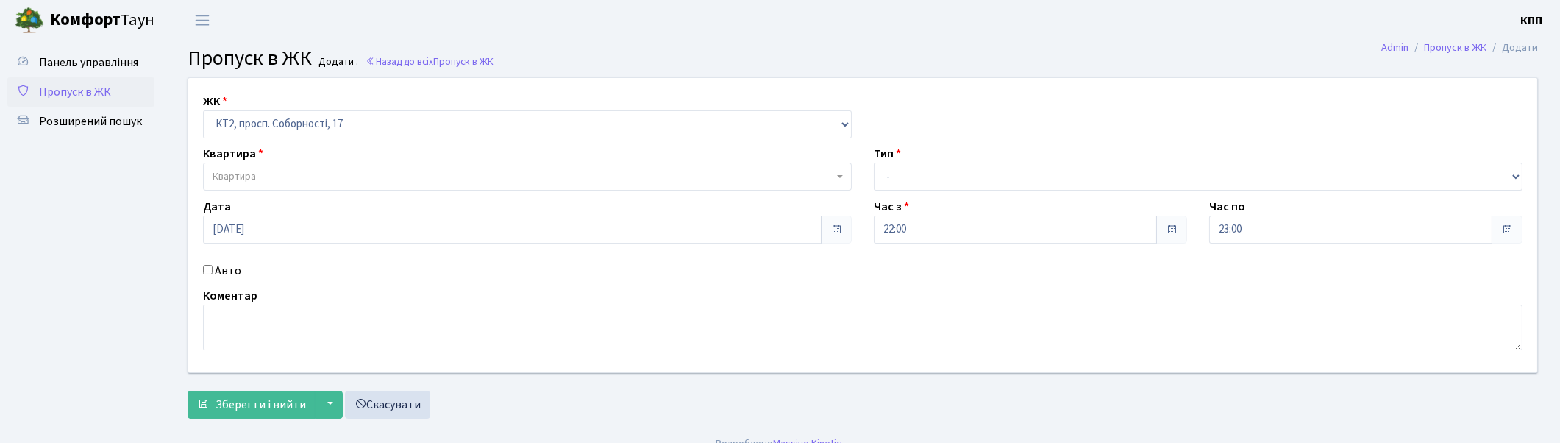
click at [72, 87] on span "Пропуск в ЖК" at bounding box center [75, 92] width 72 height 16
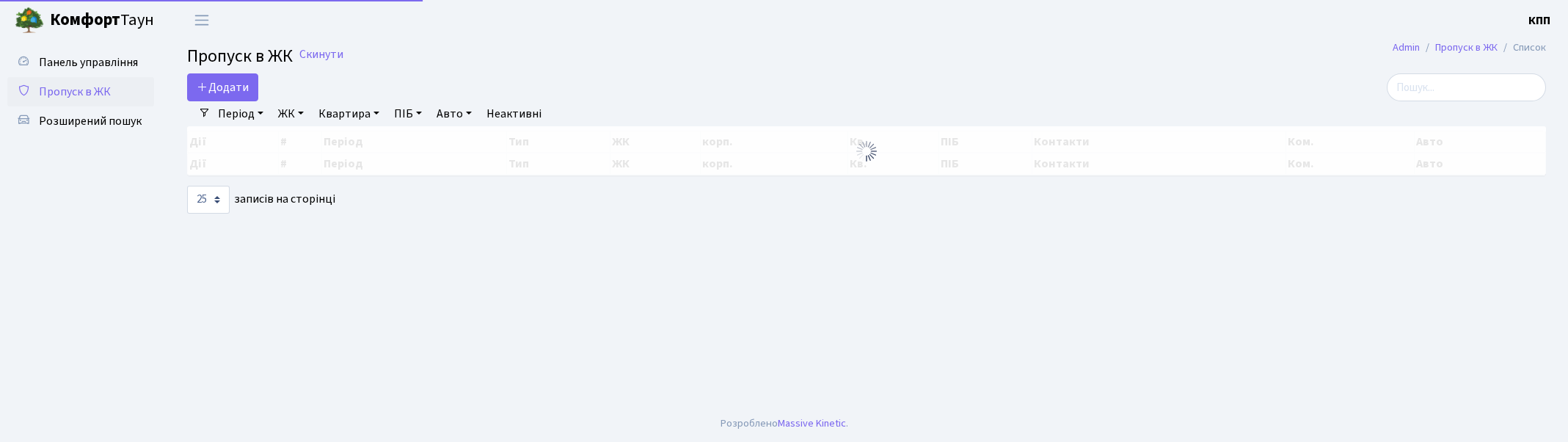
select select "25"
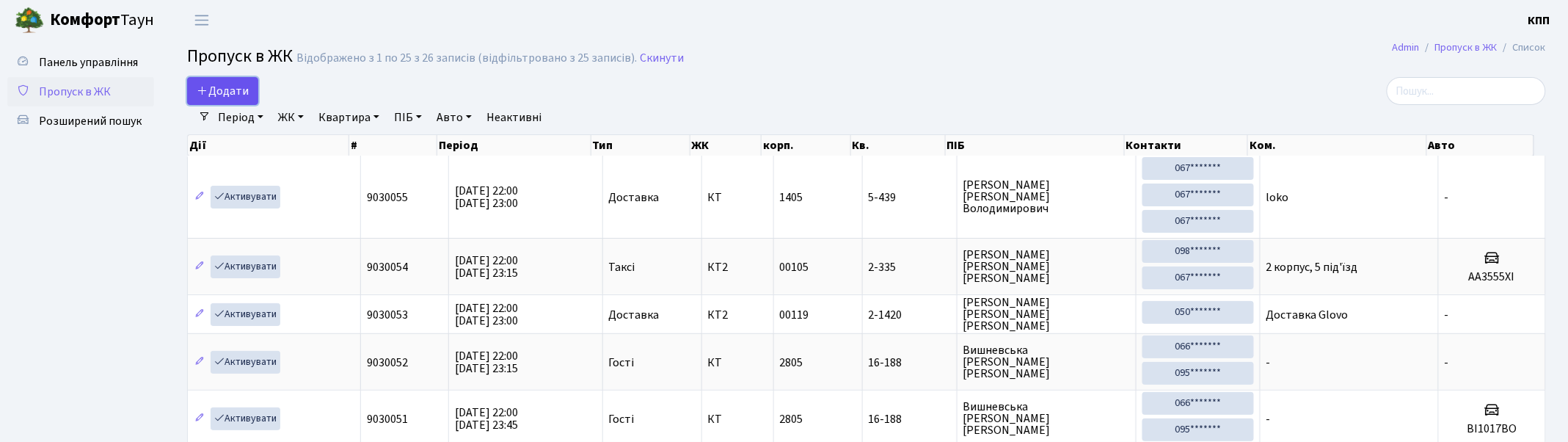
click at [218, 83] on span "Додати" at bounding box center [223, 91] width 52 height 16
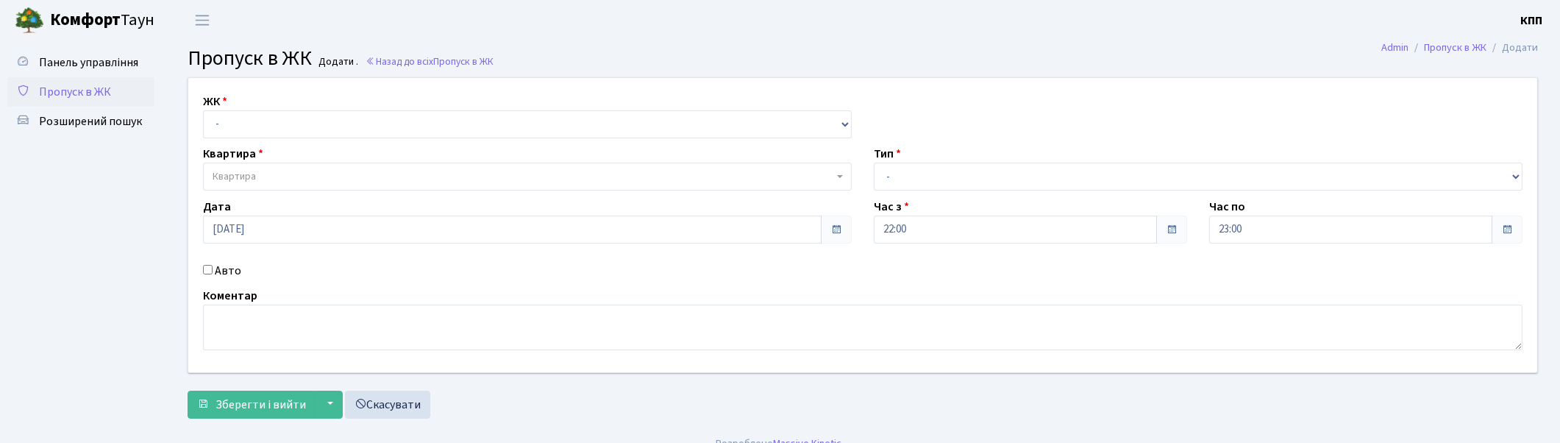
click at [207, 269] on input "Авто" at bounding box center [208, 270] width 10 height 10
checkbox input "true"
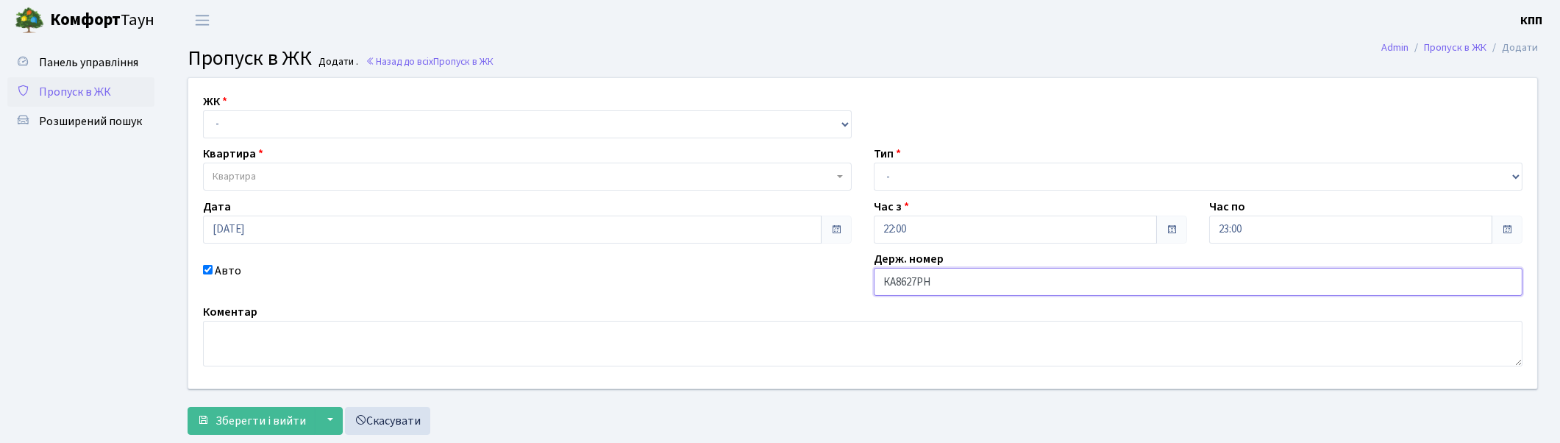
type input "КА8627РН"
click at [907, 179] on select "- Доставка Таксі Гості Сервіс" at bounding box center [1198, 177] width 649 height 28
select select "2"
click at [874, 163] on select "- Доставка Таксі Гості Сервіс" at bounding box center [1198, 177] width 649 height 28
click at [321, 126] on select "- КТ, вул. Регенераторна, 4 КТ2, просп. Соборності, 17 КТ3, вул. Березнева, 16 …" at bounding box center [527, 124] width 649 height 28
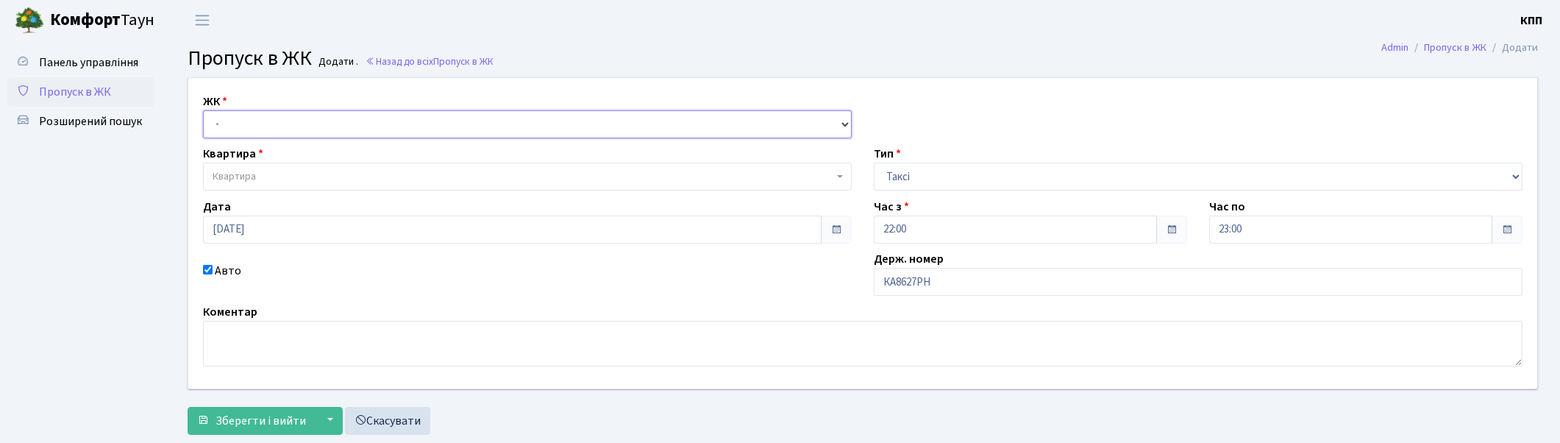
select select "271"
click at [203, 110] on select "- КТ, вул. Регенераторна, 4 КТ2, просп. Соборності, 17 КТ3, вул. Березнева, 16 …" at bounding box center [527, 124] width 649 height 28
select select
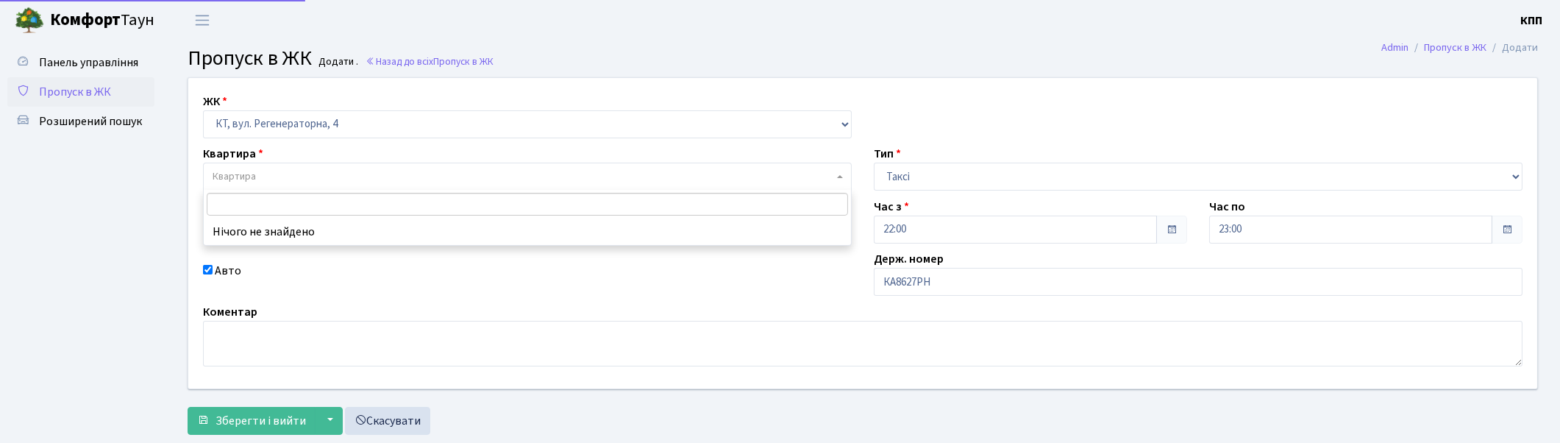
click at [313, 174] on span "Квартира" at bounding box center [523, 176] width 621 height 15
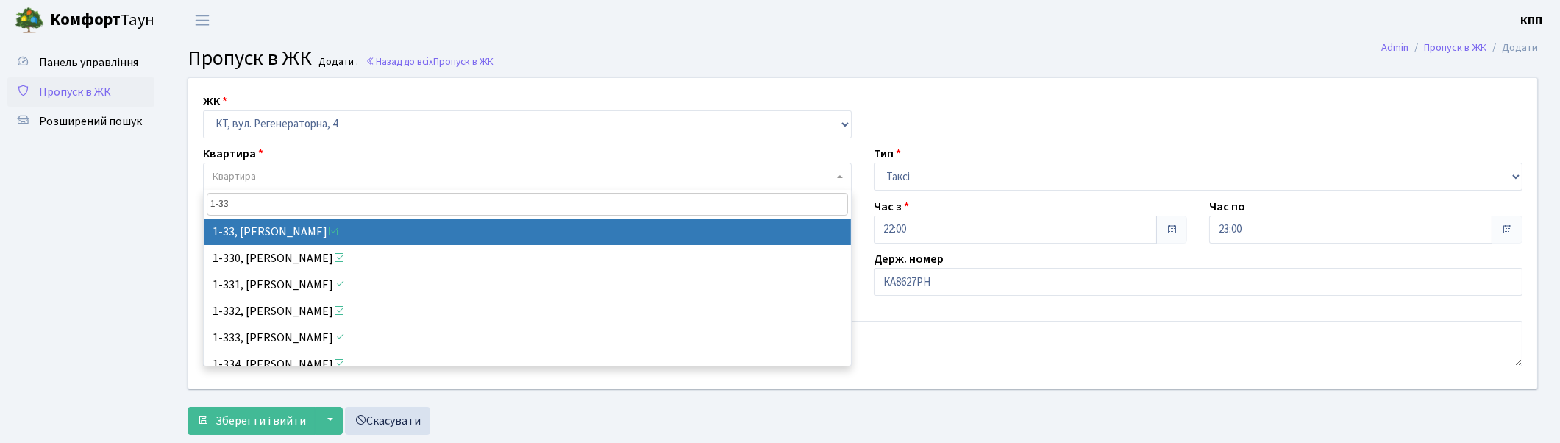
type input "1-33"
select select "33"
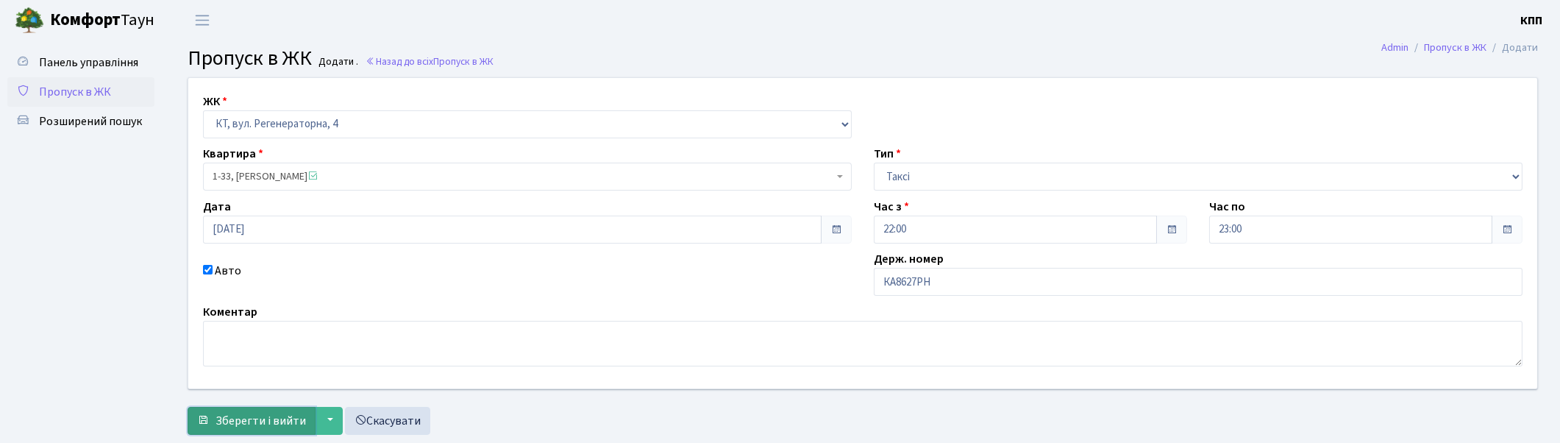
click at [258, 424] on span "Зберегти і вийти" at bounding box center [260, 421] width 90 height 16
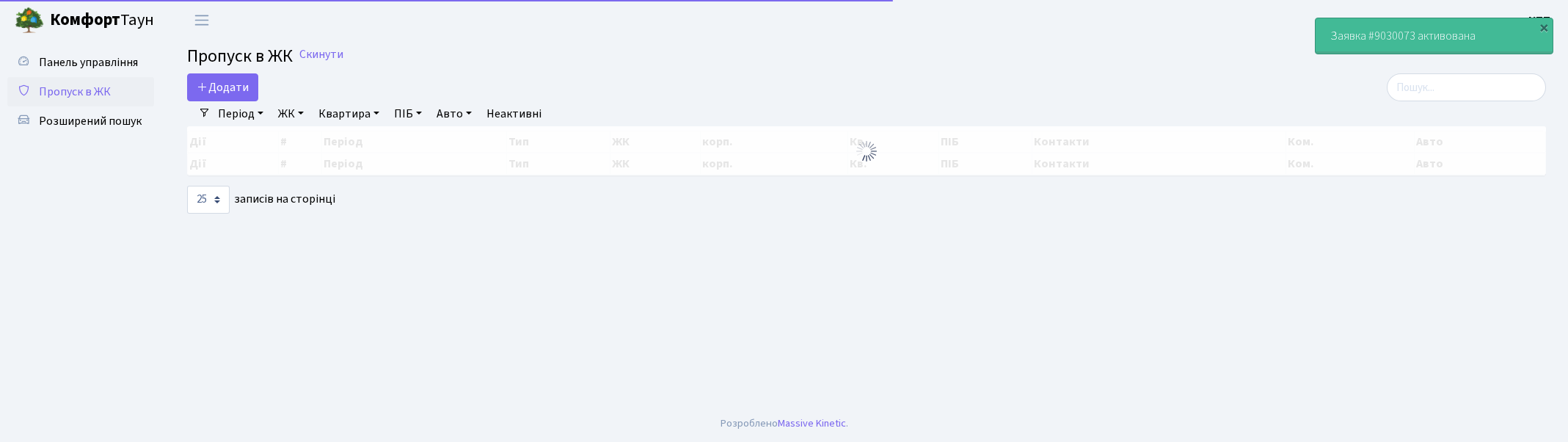
select select "25"
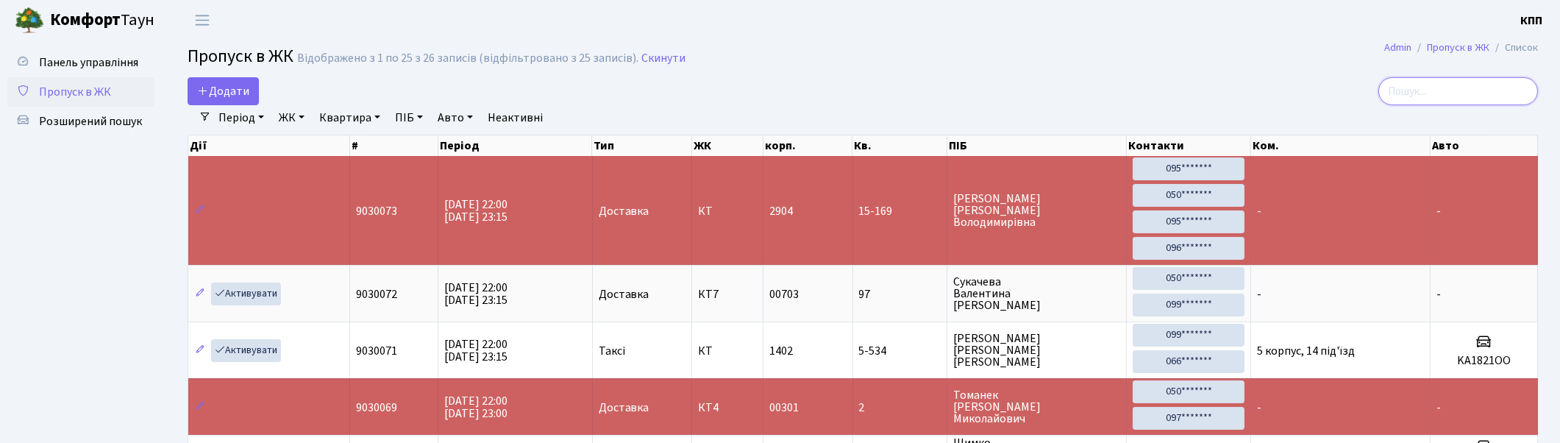
click at [1429, 89] on input "search" at bounding box center [1458, 91] width 160 height 28
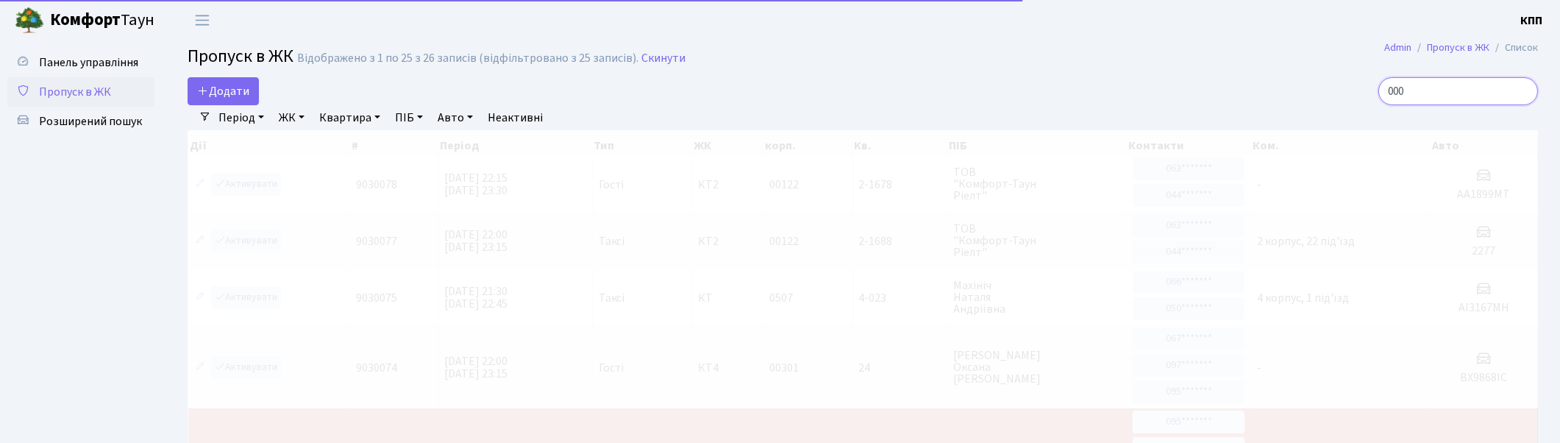
type input "0007"
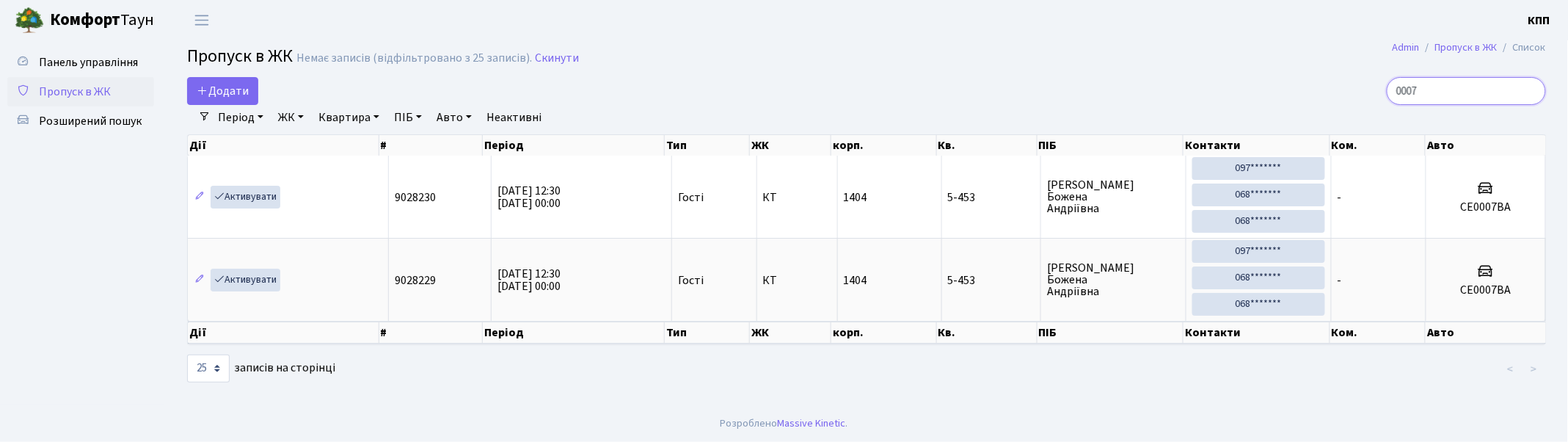
click at [1532, 89] on input "0007" at bounding box center [1467, 91] width 160 height 28
type input "0"
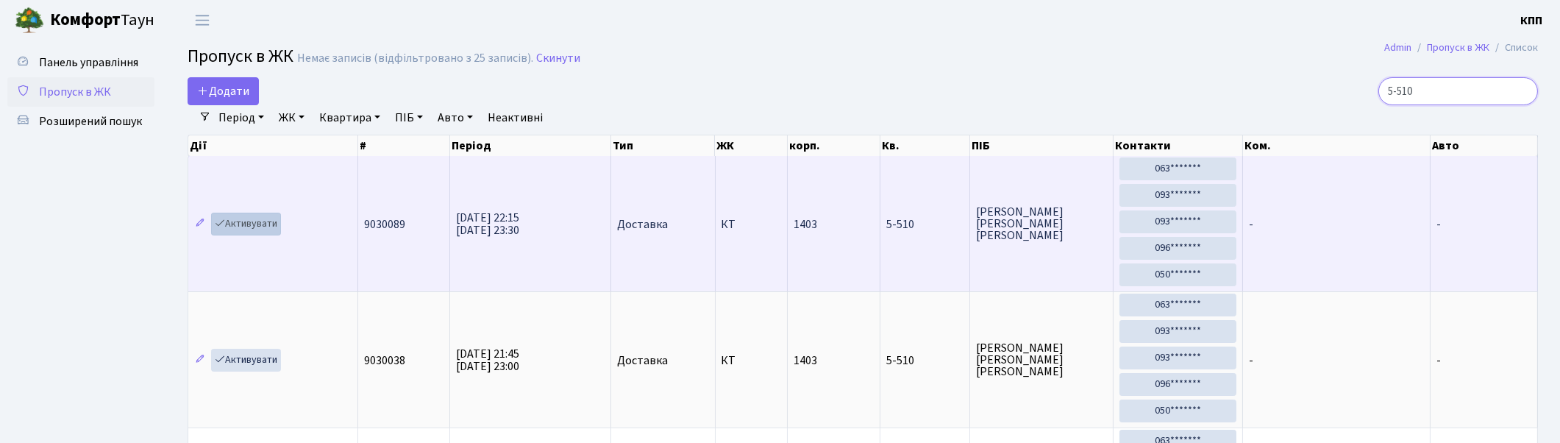
type input "5-510"
click at [251, 226] on link "Активувати" at bounding box center [246, 224] width 70 height 23
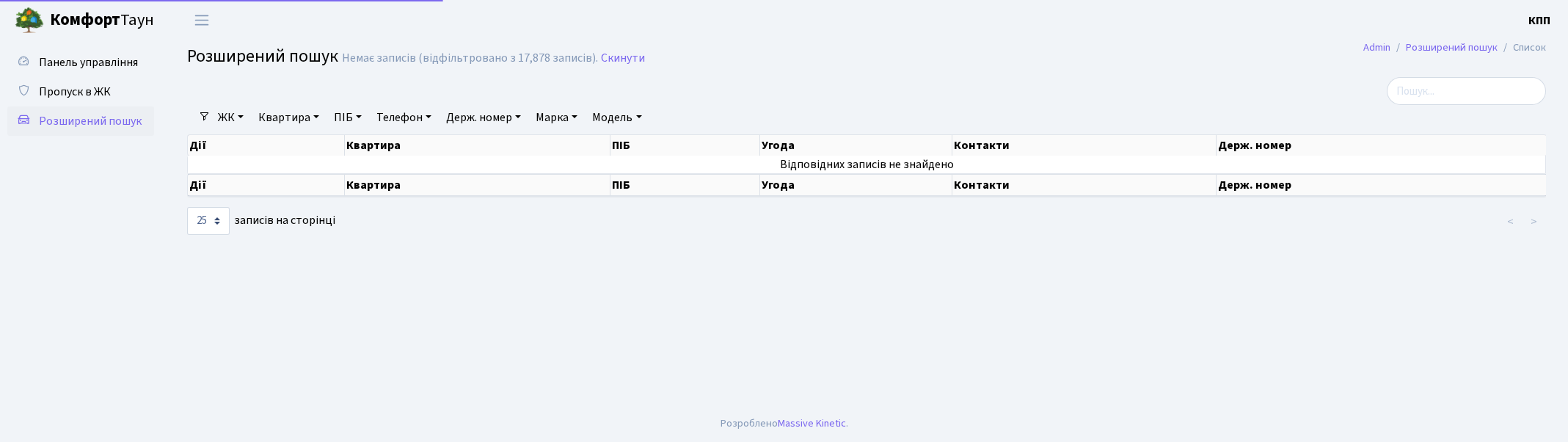
select select "25"
click at [481, 119] on link "Держ. номер" at bounding box center [483, 117] width 87 height 25
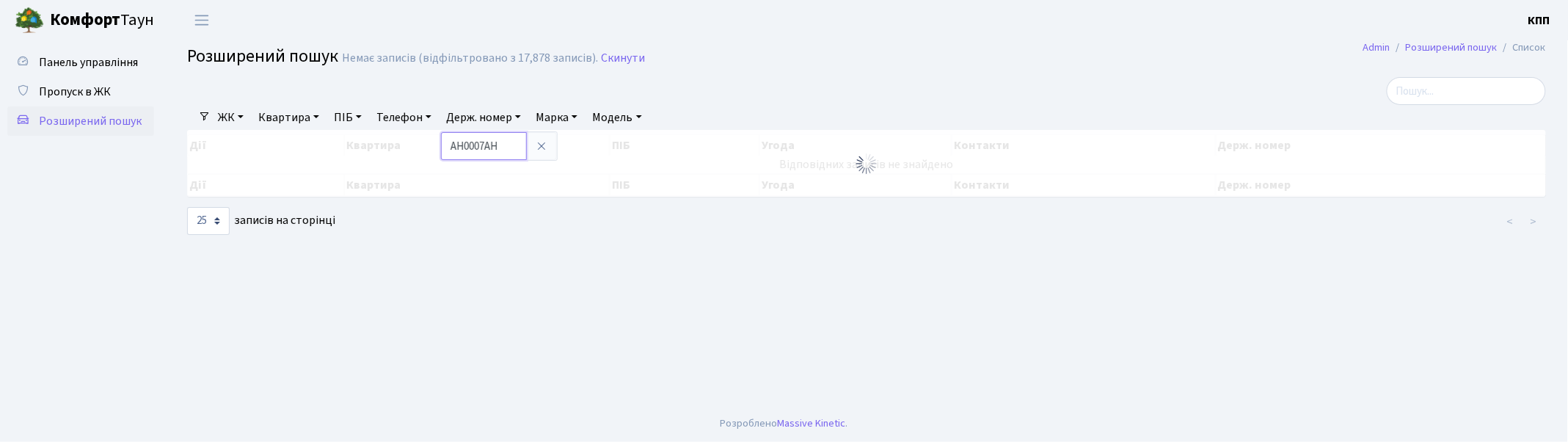
type input "АН0007АН"
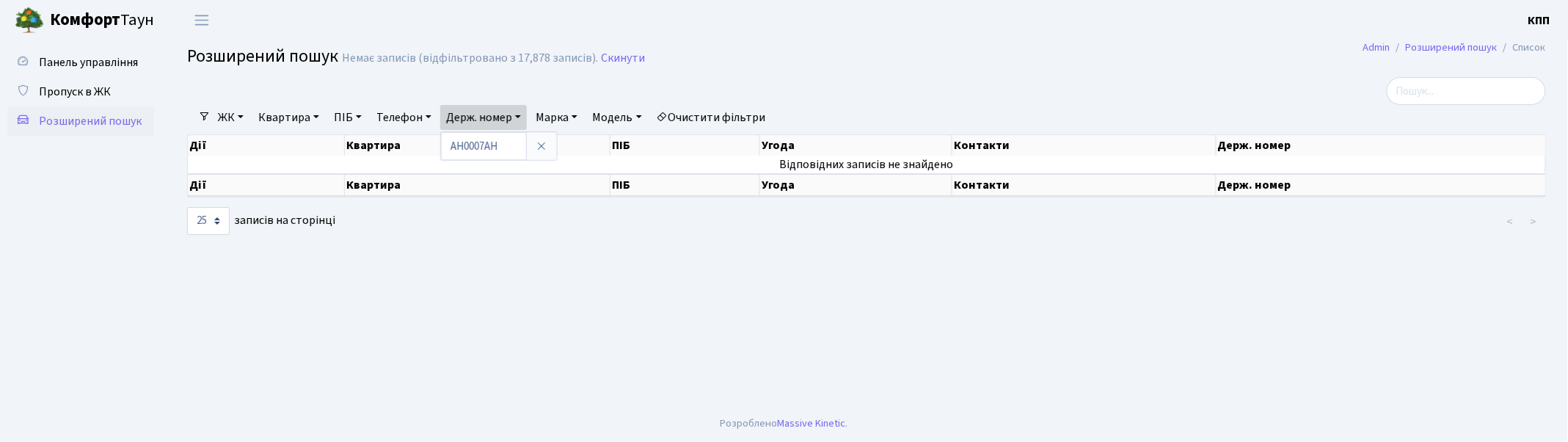
click at [714, 116] on link "Очистити фільтри" at bounding box center [711, 117] width 121 height 25
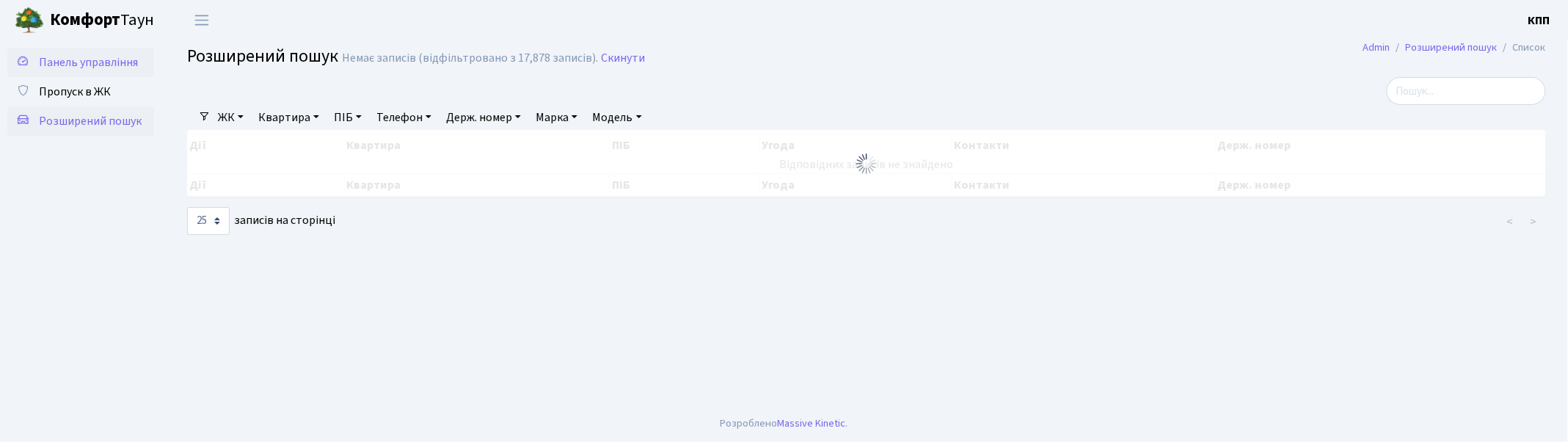
click at [82, 65] on span "Панель управління" at bounding box center [88, 62] width 99 height 16
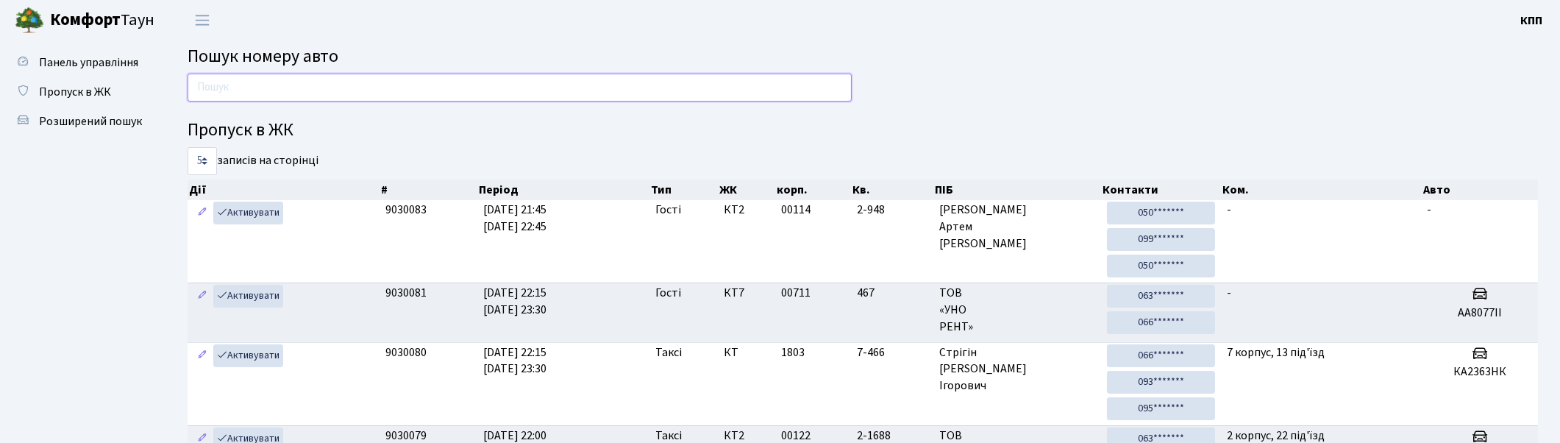
click at [268, 87] on input "text" at bounding box center [520, 88] width 664 height 28
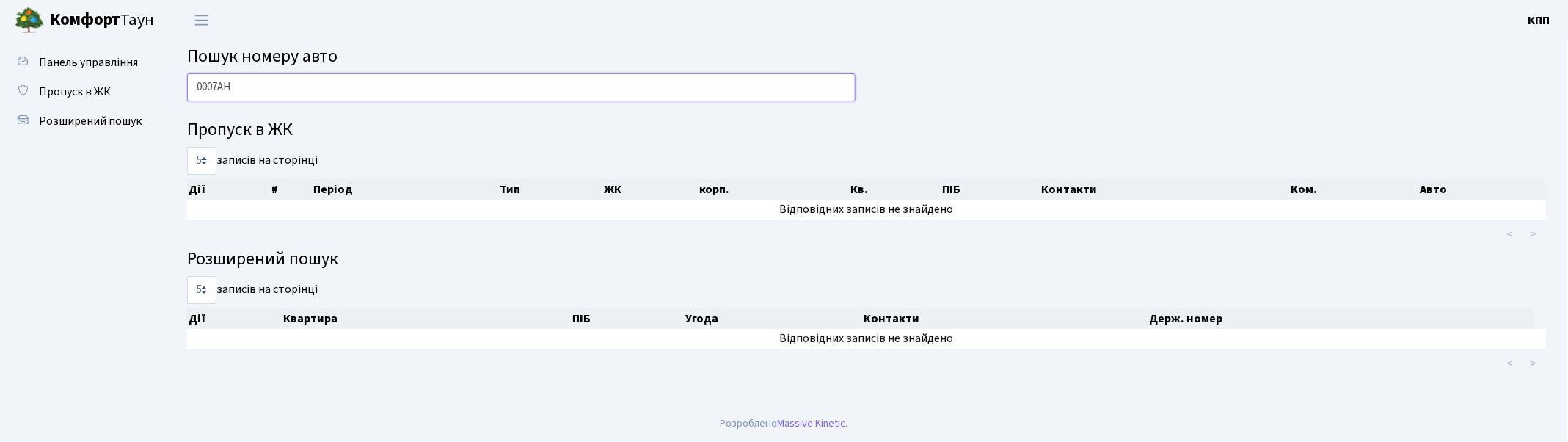
click at [640, 86] on input "0007АН" at bounding box center [522, 88] width 669 height 28
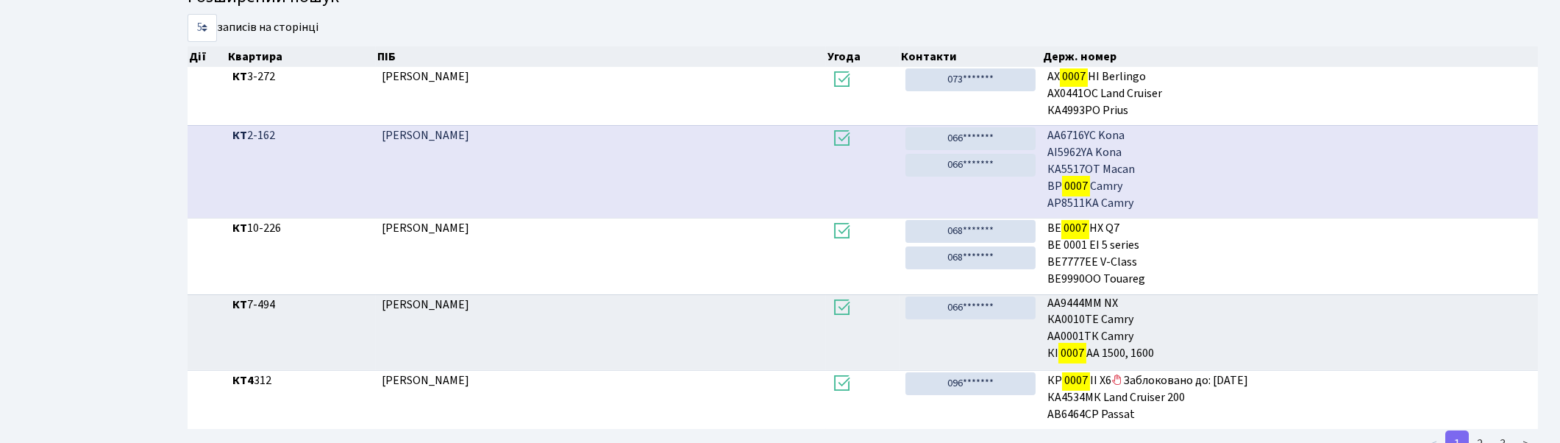
scroll to position [463, 0]
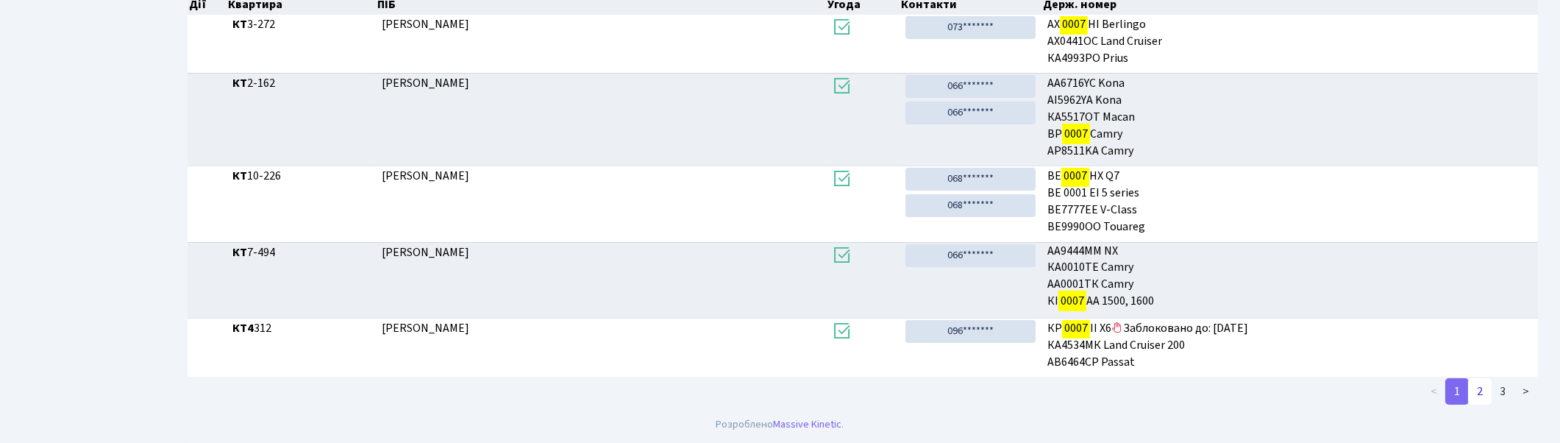
click at [1478, 385] on link "2" at bounding box center [1480, 391] width 24 height 26
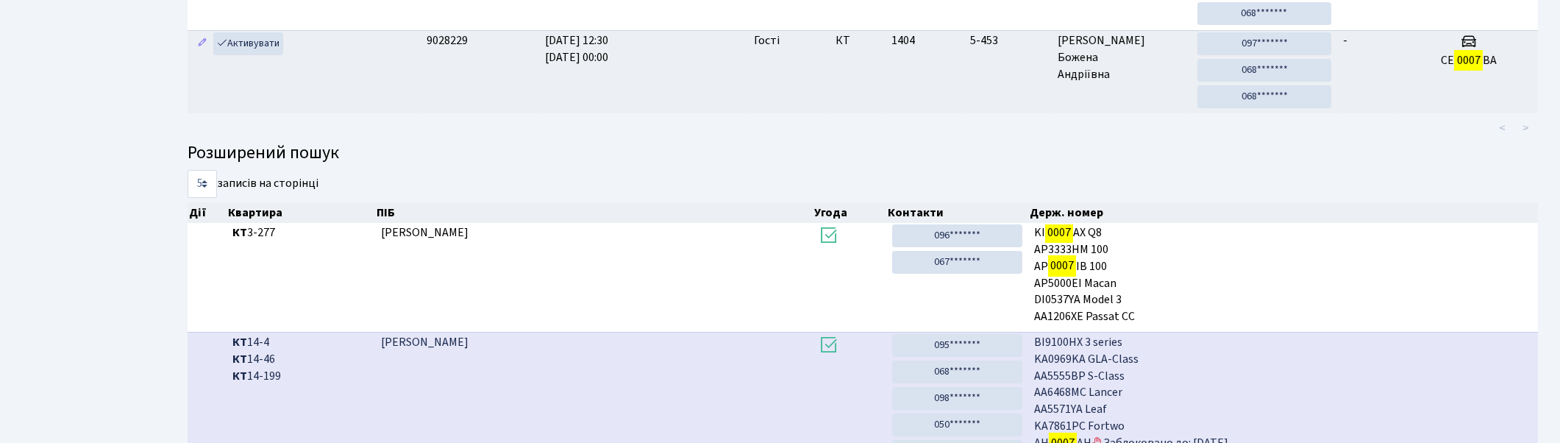
scroll to position [0, 0]
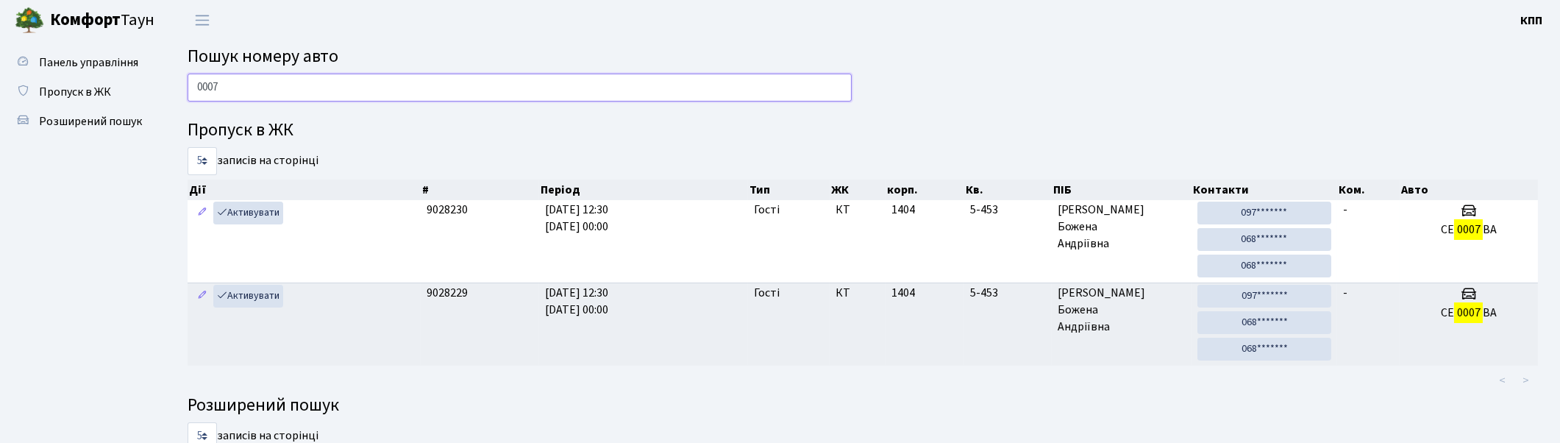
click at [535, 87] on input "0007" at bounding box center [520, 88] width 664 height 28
type input "0"
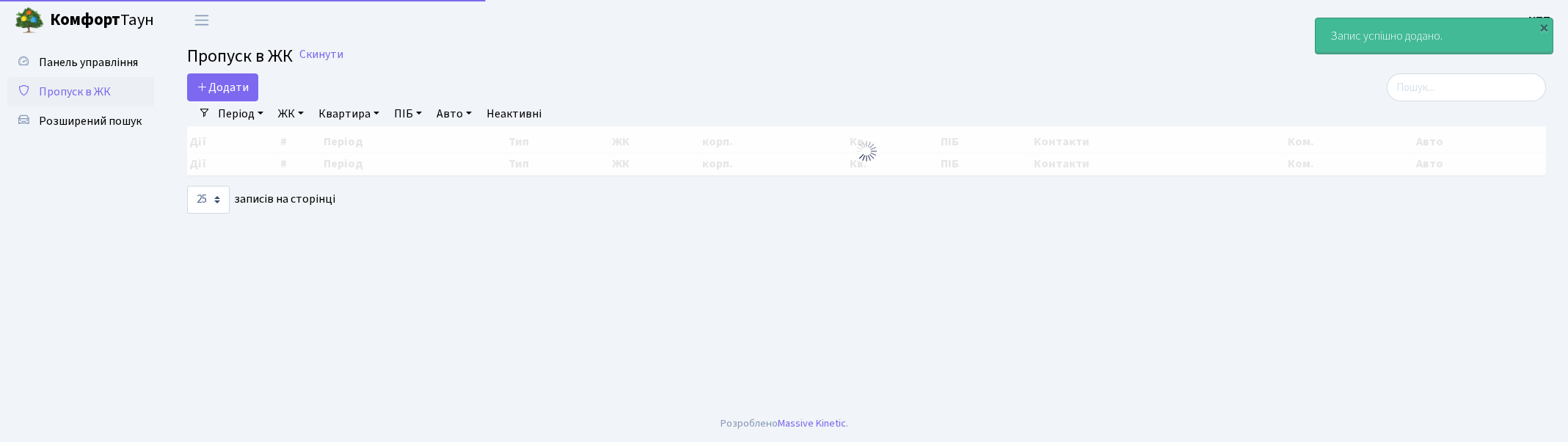
select select "25"
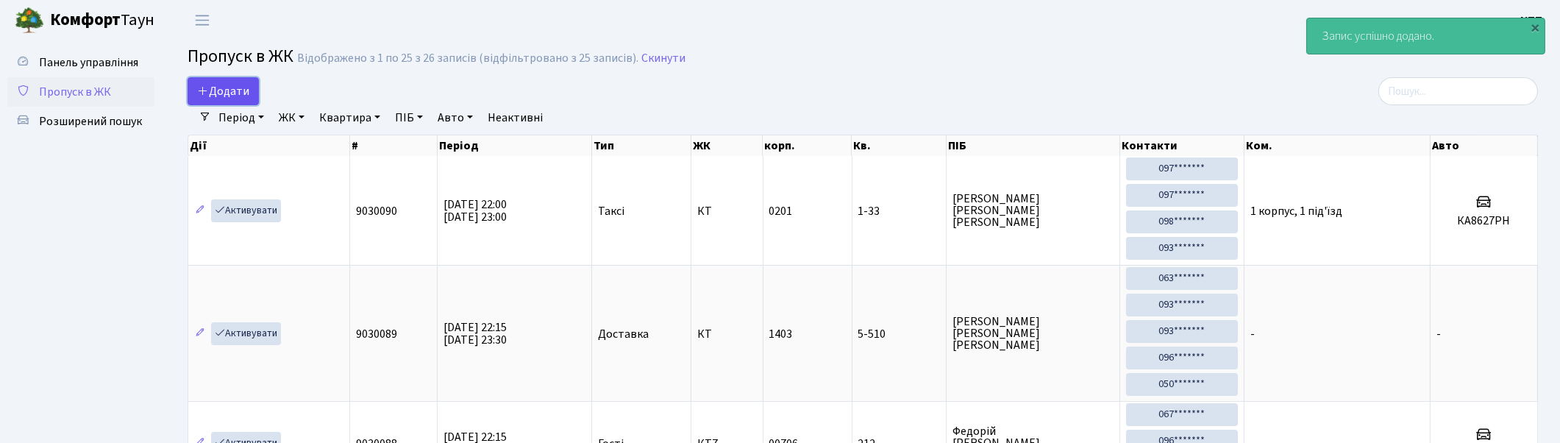
click at [226, 94] on span "Додати" at bounding box center [223, 91] width 52 height 16
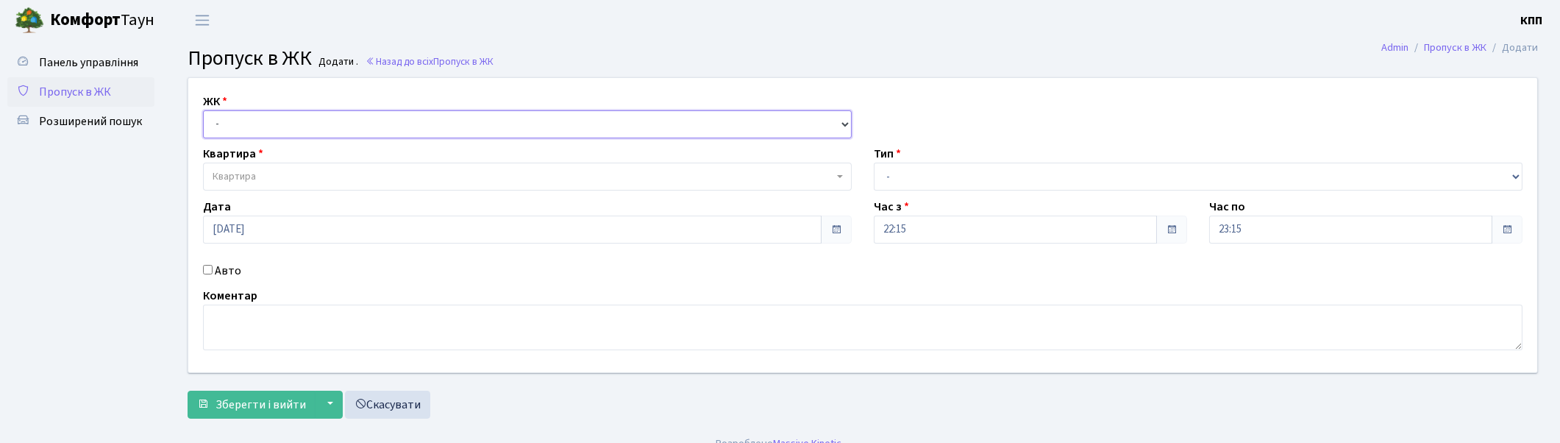
click at [329, 115] on select "- КТ, вул. Регенераторна, 4 КТ2, просп. [STREET_ADDRESS] [STREET_ADDRESS] [PERS…" at bounding box center [527, 124] width 649 height 28
select select "271"
click at [203, 110] on select "- КТ, вул. Регенераторна, 4 КТ2, просп. [STREET_ADDRESS] [STREET_ADDRESS] [PERS…" at bounding box center [527, 124] width 649 height 28
select select
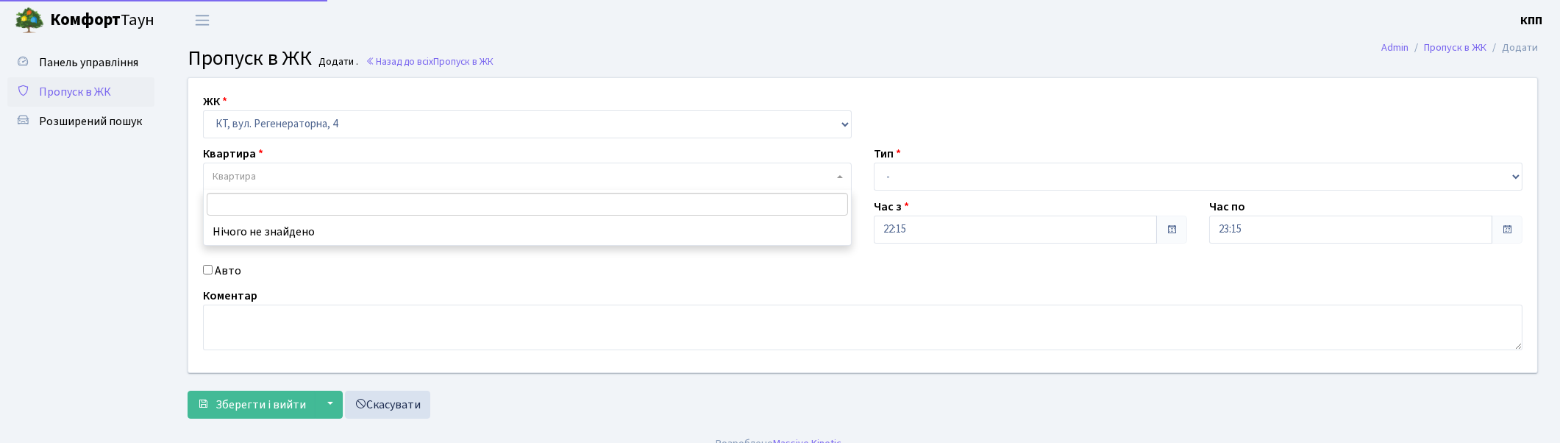
click at [329, 166] on span "Квартира" at bounding box center [527, 177] width 649 height 28
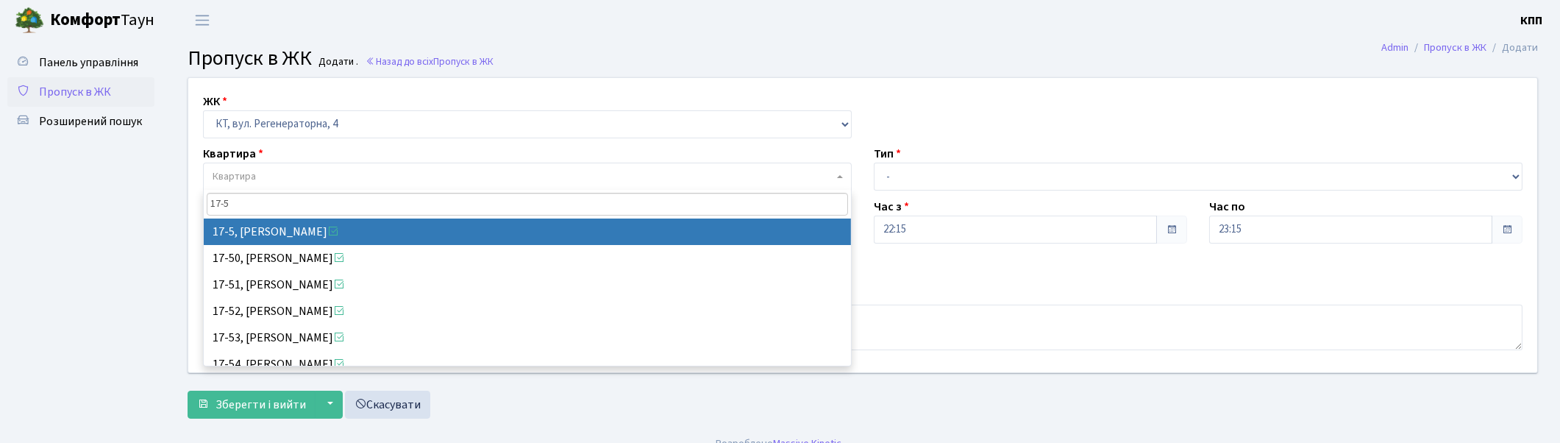
type input "17-57"
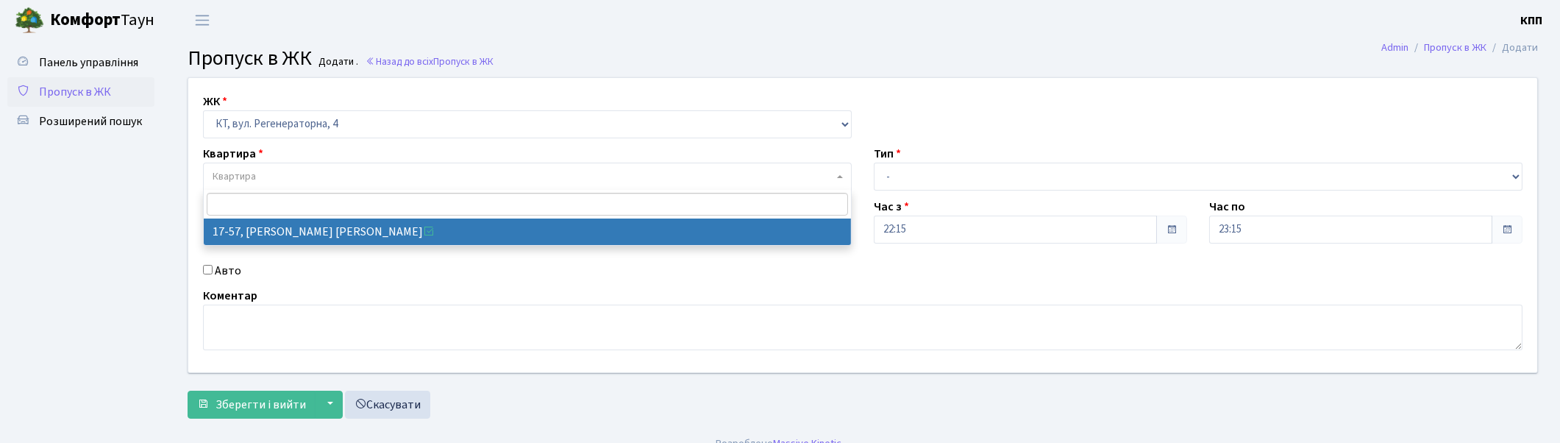
click at [79, 85] on span "Пропуск в ЖК" at bounding box center [75, 92] width 72 height 16
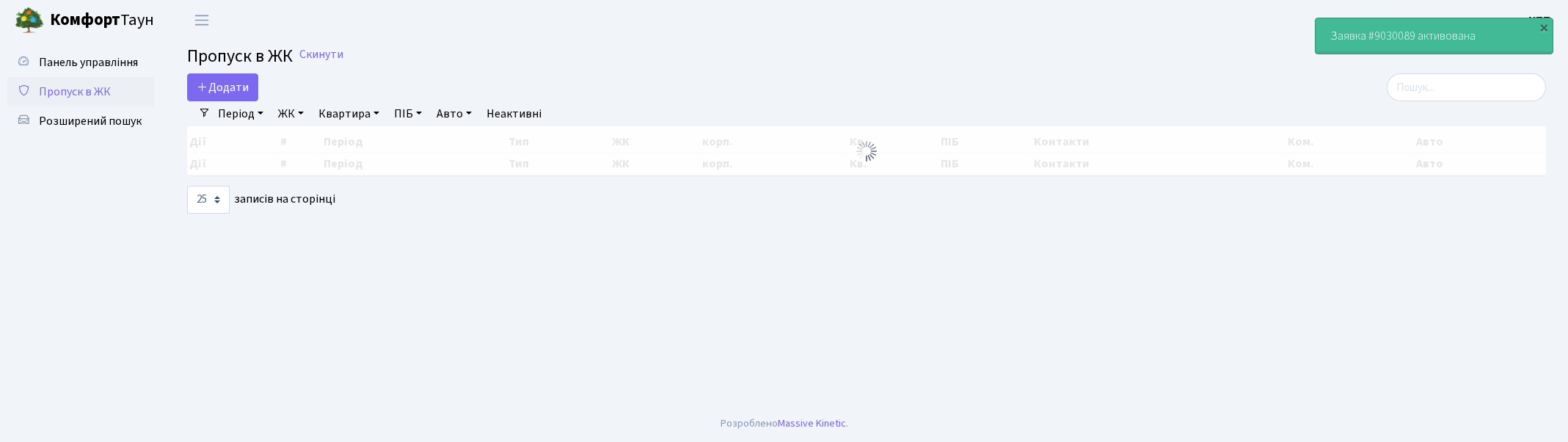
select select "25"
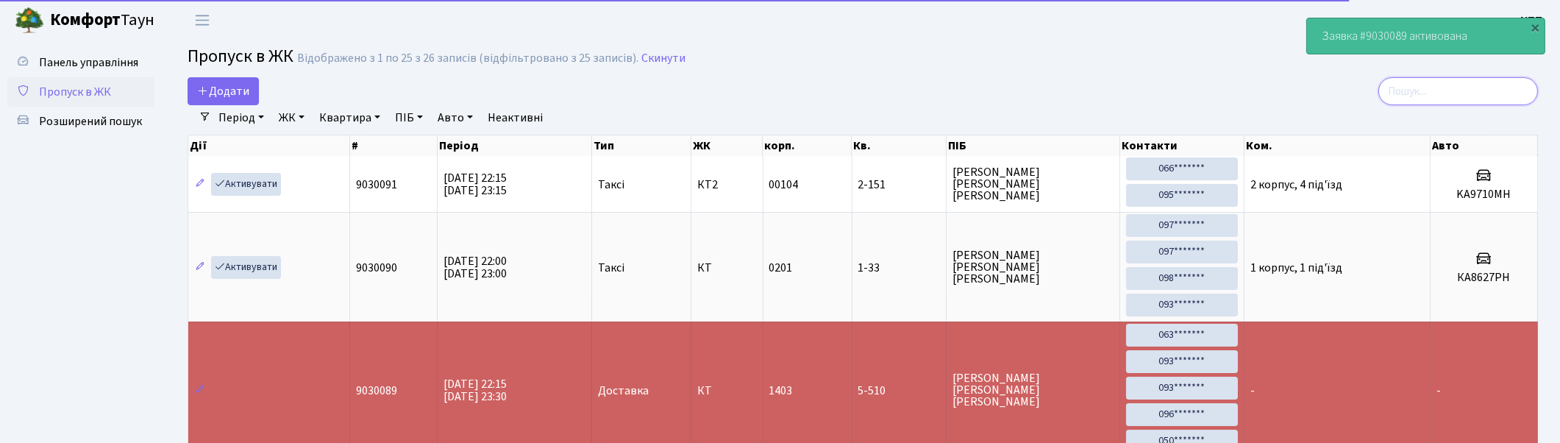
click at [1490, 84] on input "search" at bounding box center [1458, 91] width 160 height 28
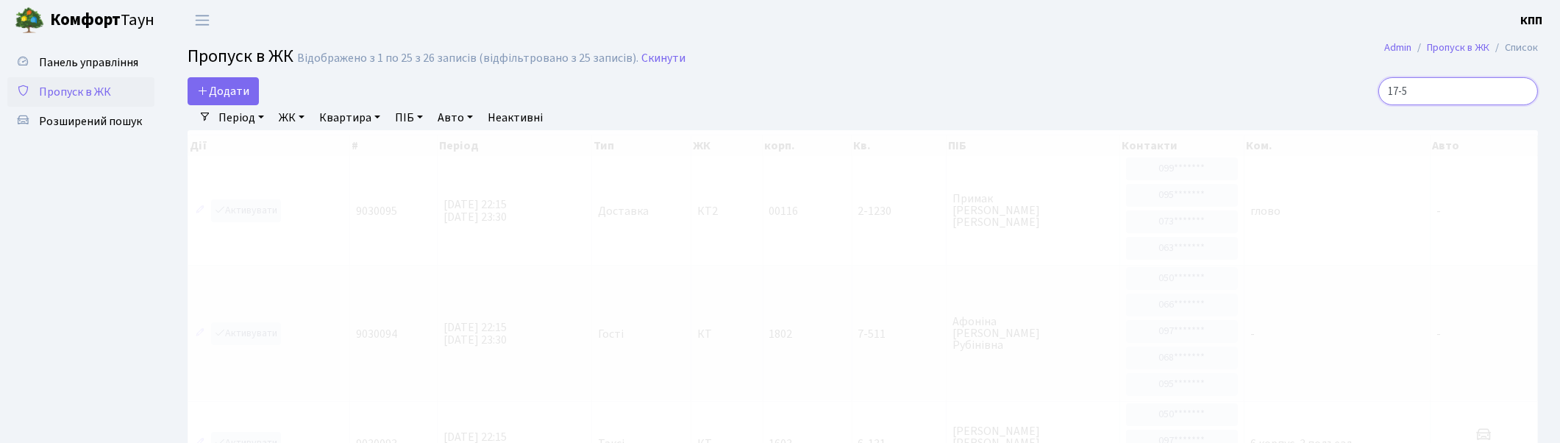
type input "17-57"
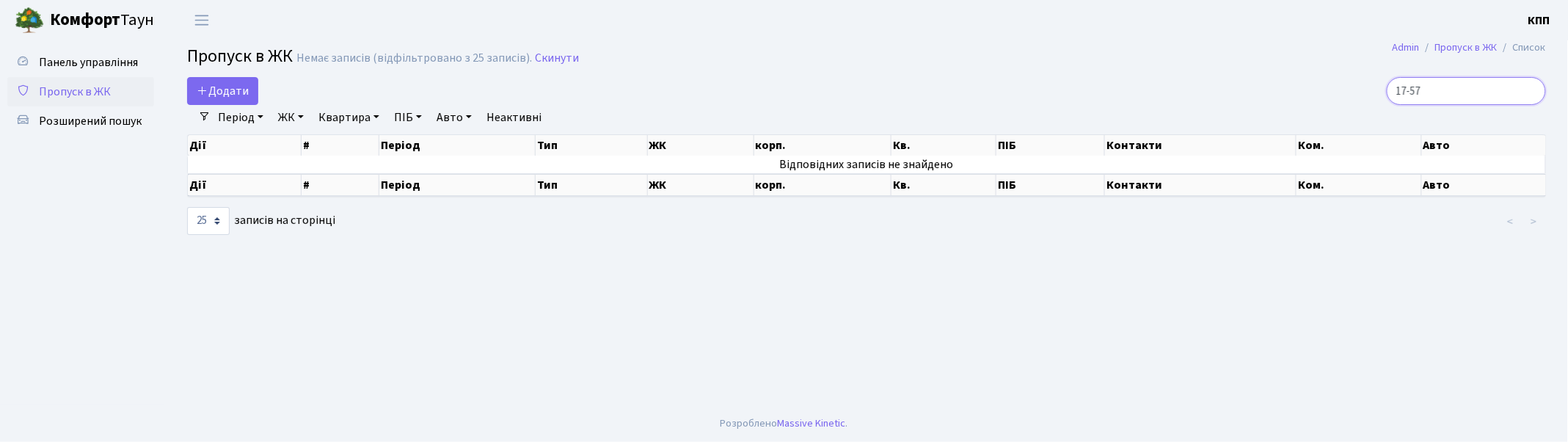
click at [1532, 90] on input "17-57" at bounding box center [1467, 91] width 160 height 28
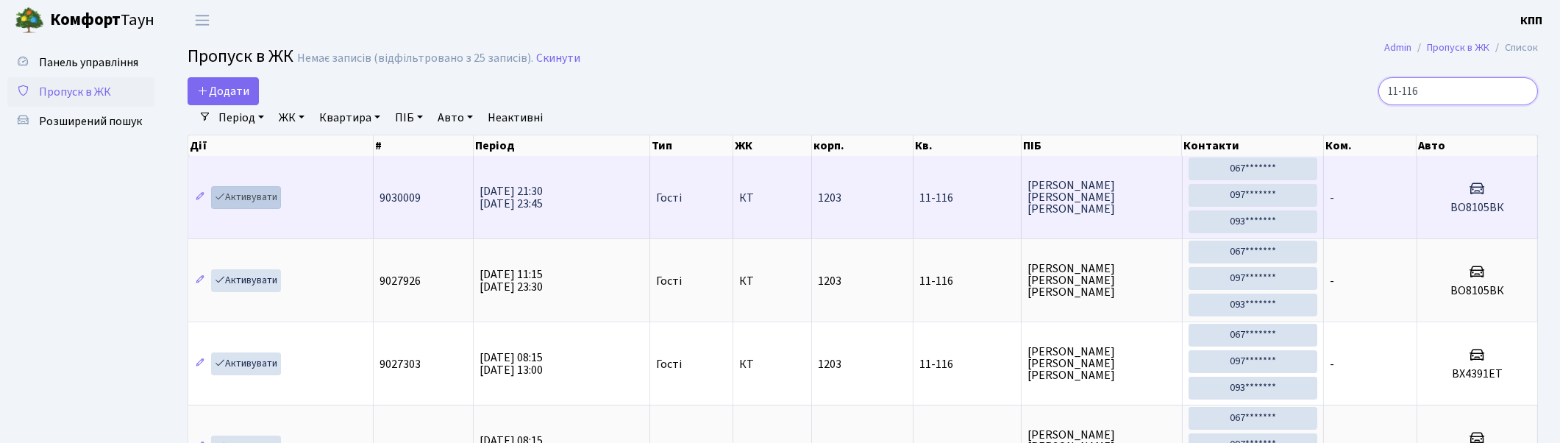
type input "11-116"
click at [248, 194] on link "Активувати" at bounding box center [246, 197] width 70 height 23
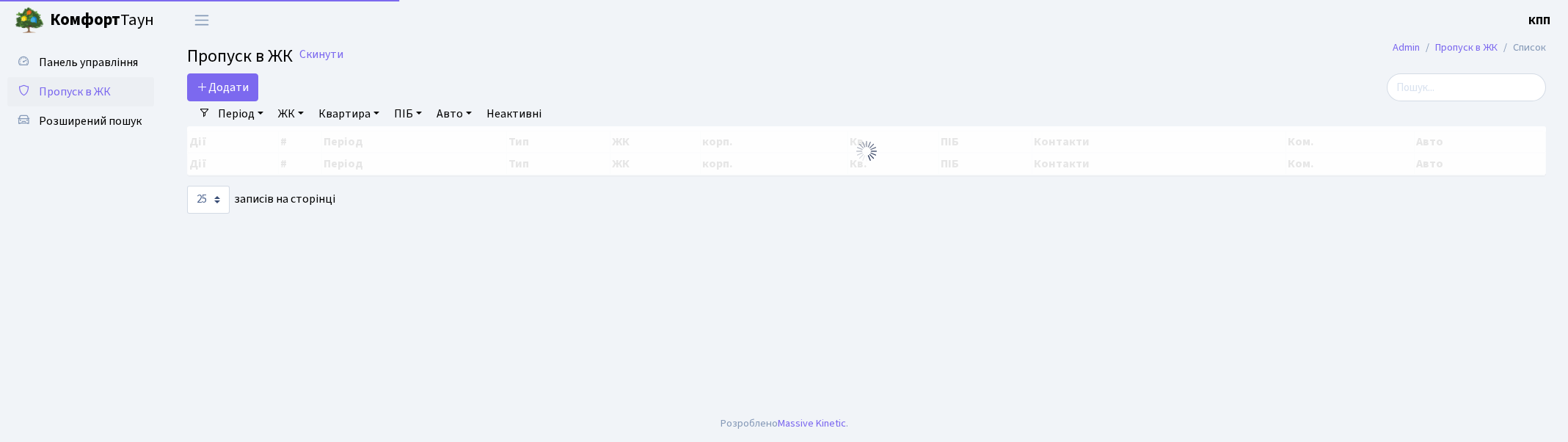
select select "25"
click at [237, 87] on span "Додати" at bounding box center [223, 87] width 52 height 16
select select "25"
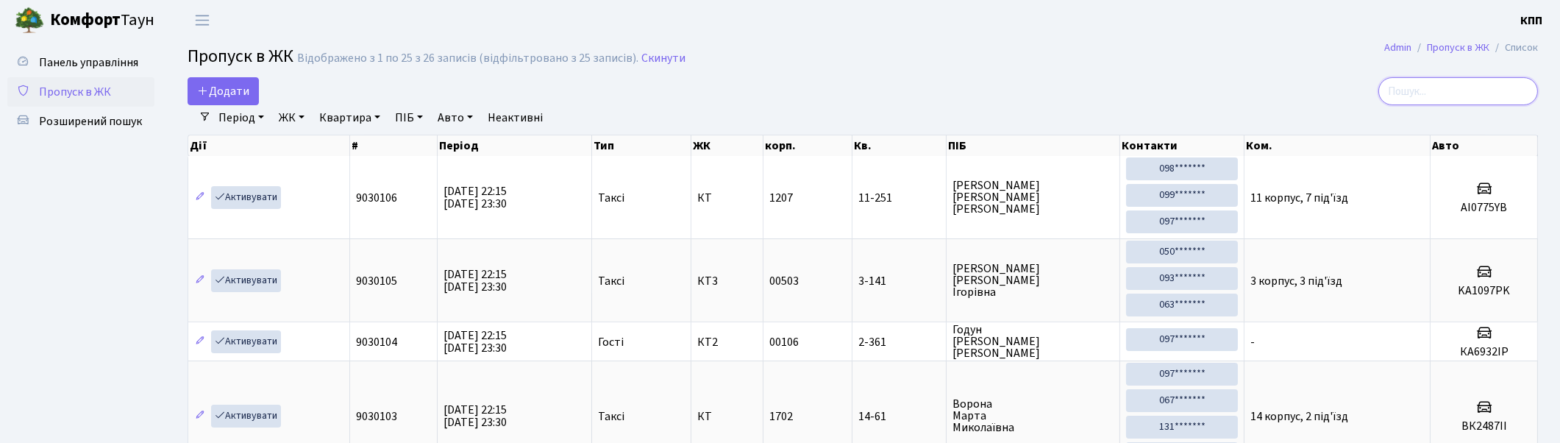
click at [1434, 92] on input "search" at bounding box center [1458, 91] width 160 height 28
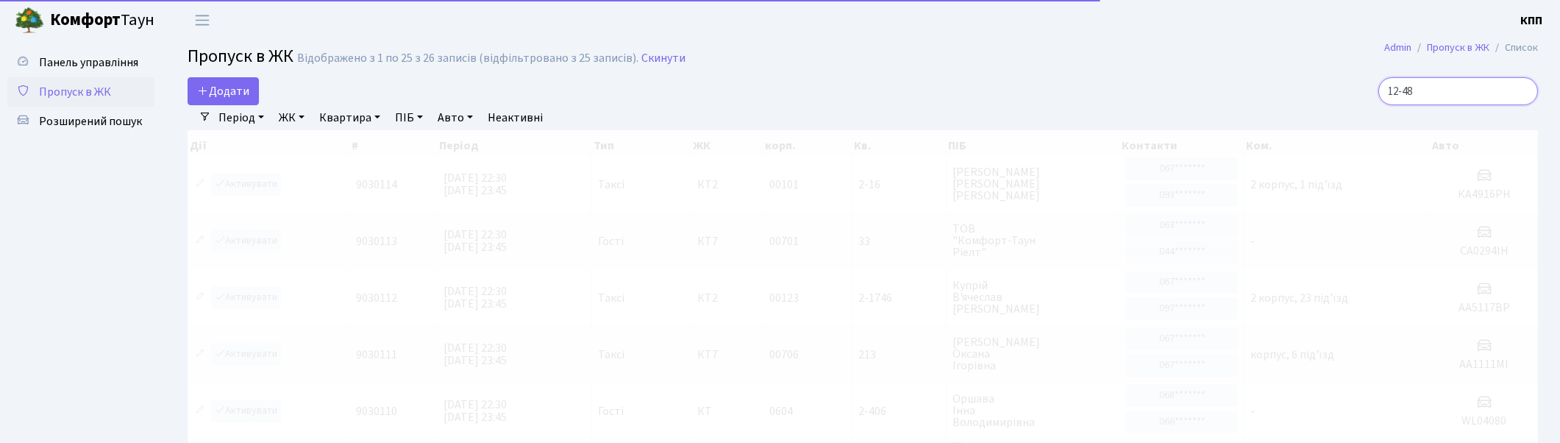
type input "12-487"
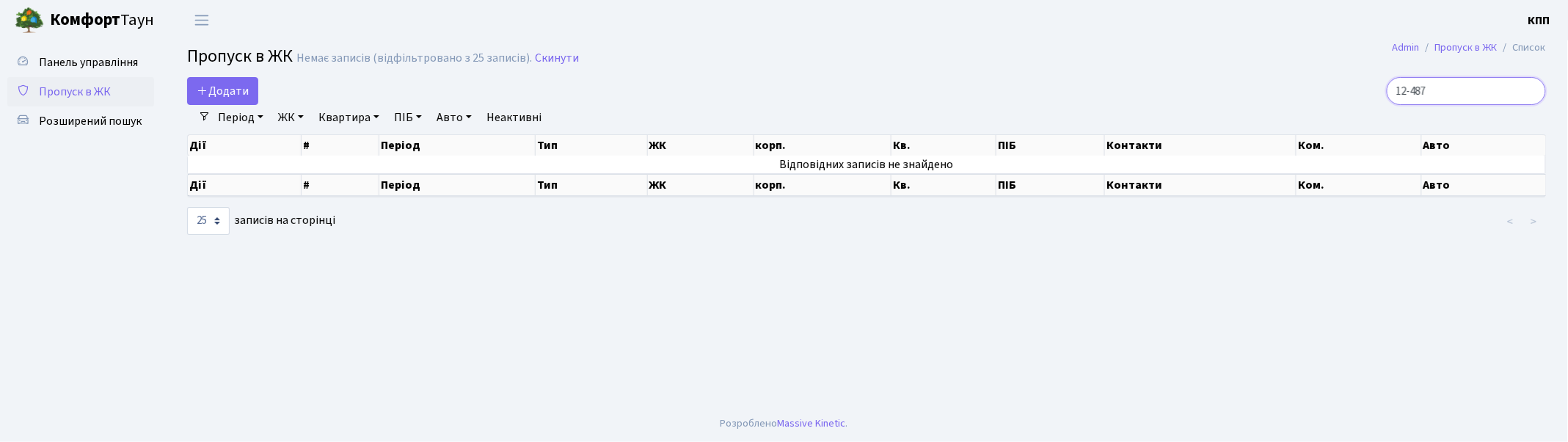
click at [1535, 87] on input "12-487" at bounding box center [1467, 91] width 160 height 28
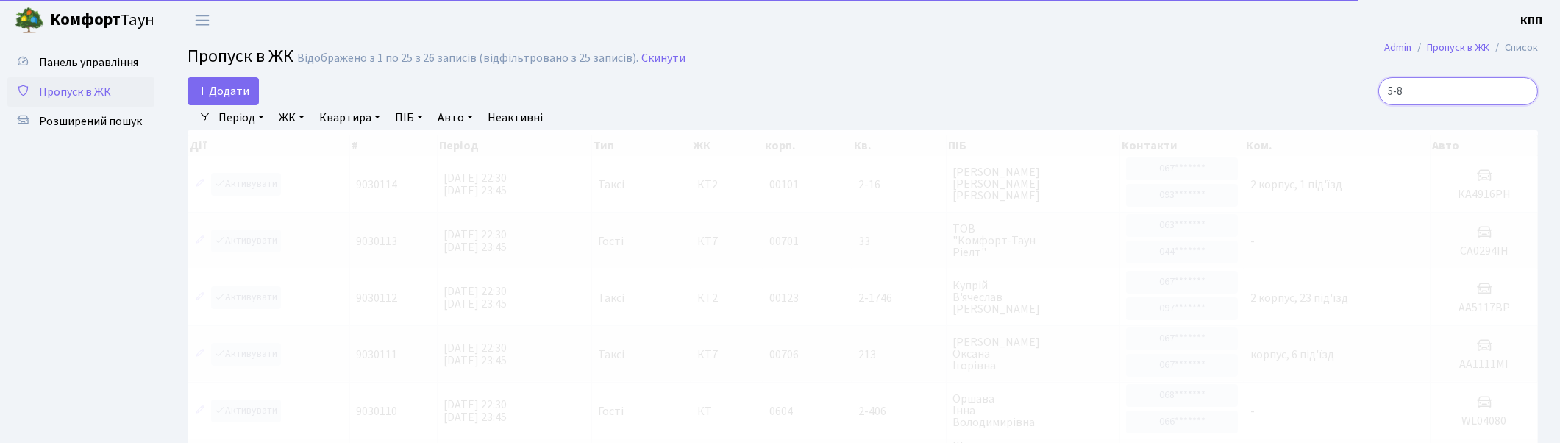
type input "5-85"
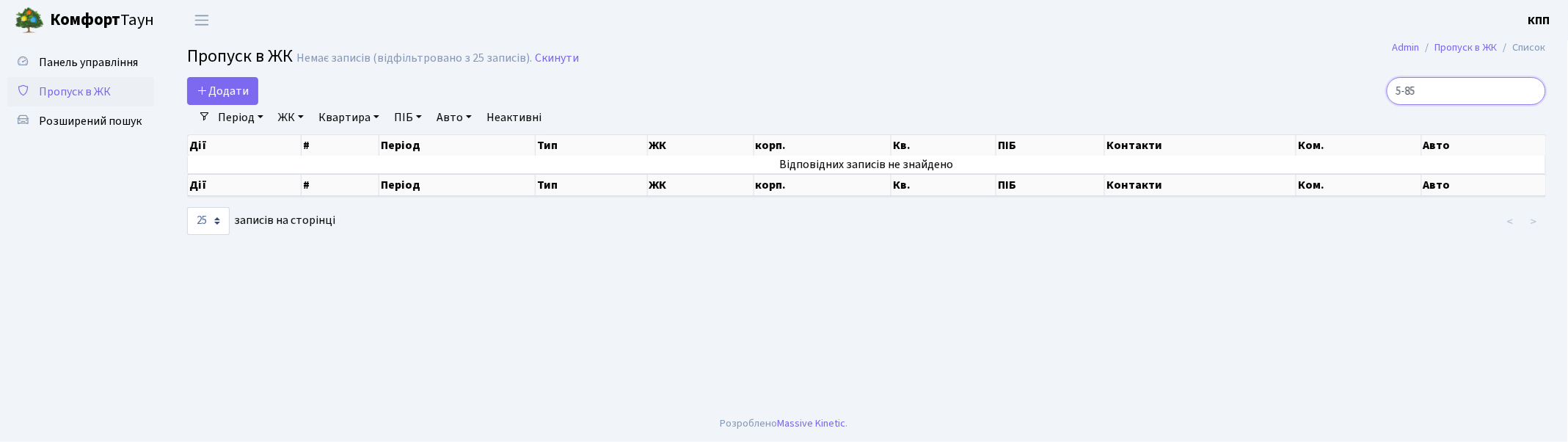
click at [1532, 90] on input "5-85" at bounding box center [1467, 91] width 160 height 28
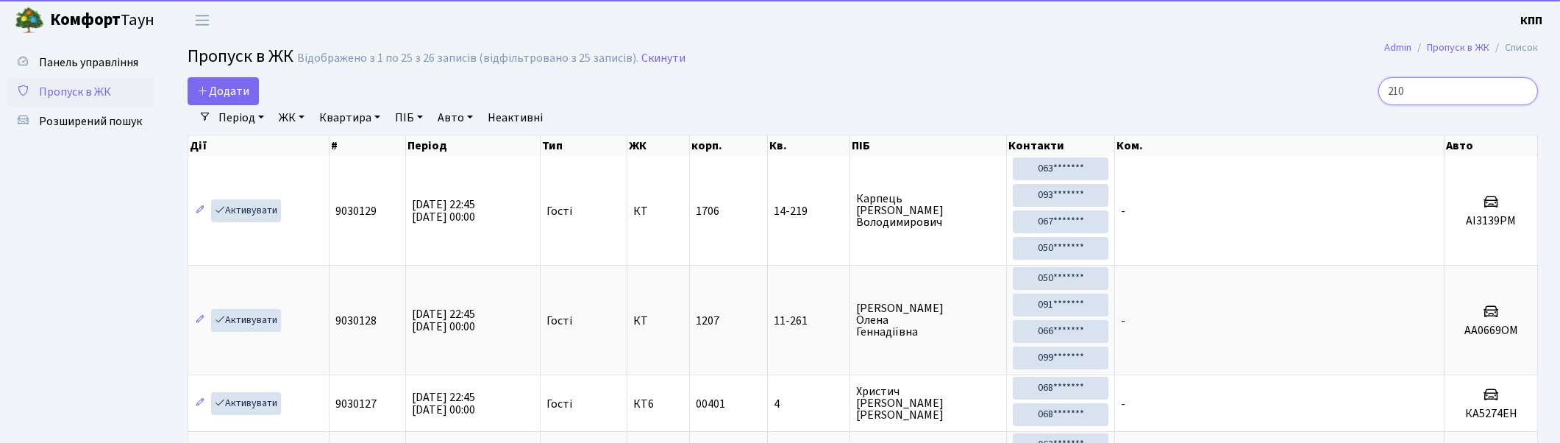
type input "2101"
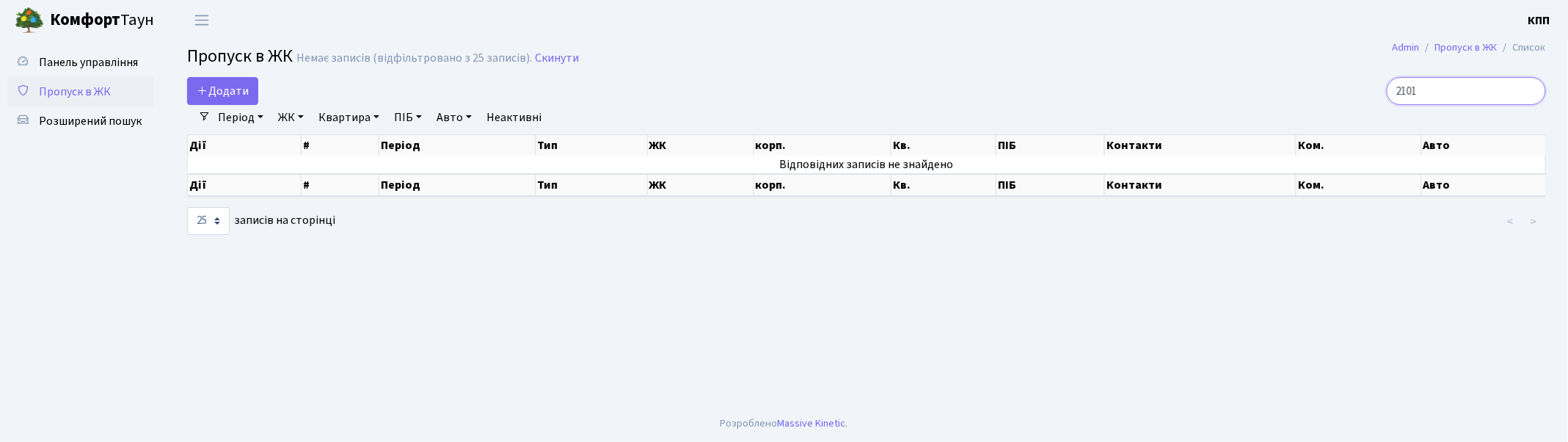
click at [1529, 89] on input "2101" at bounding box center [1467, 91] width 160 height 28
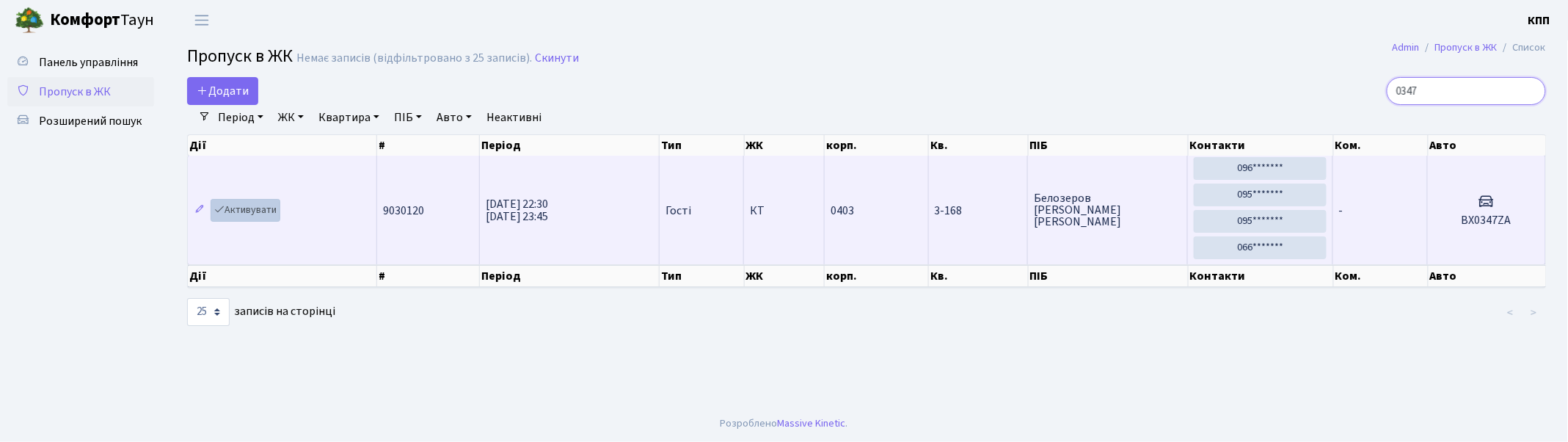
type input "0347"
click at [251, 212] on link "Активувати" at bounding box center [246, 210] width 70 height 23
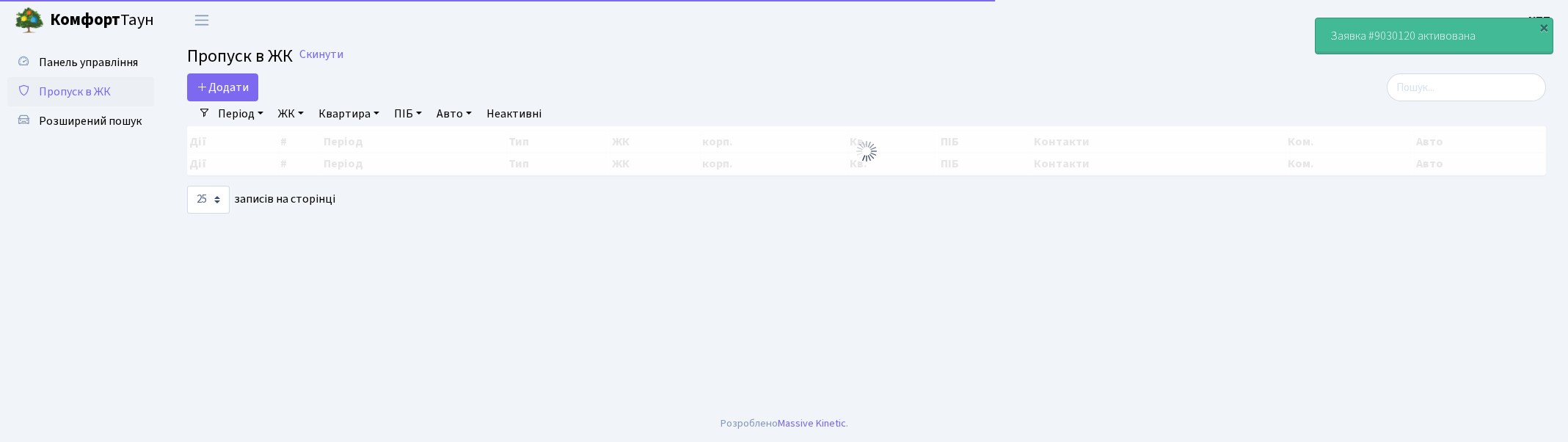
select select "25"
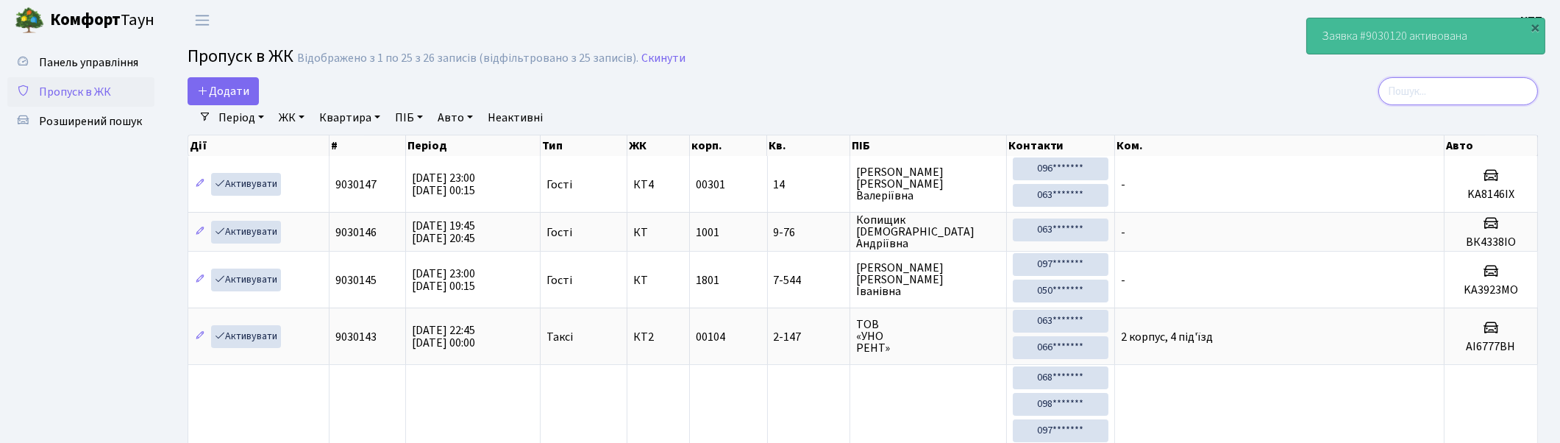
click at [1465, 96] on input "search" at bounding box center [1458, 91] width 160 height 28
